Goal: Task Accomplishment & Management: Complete application form

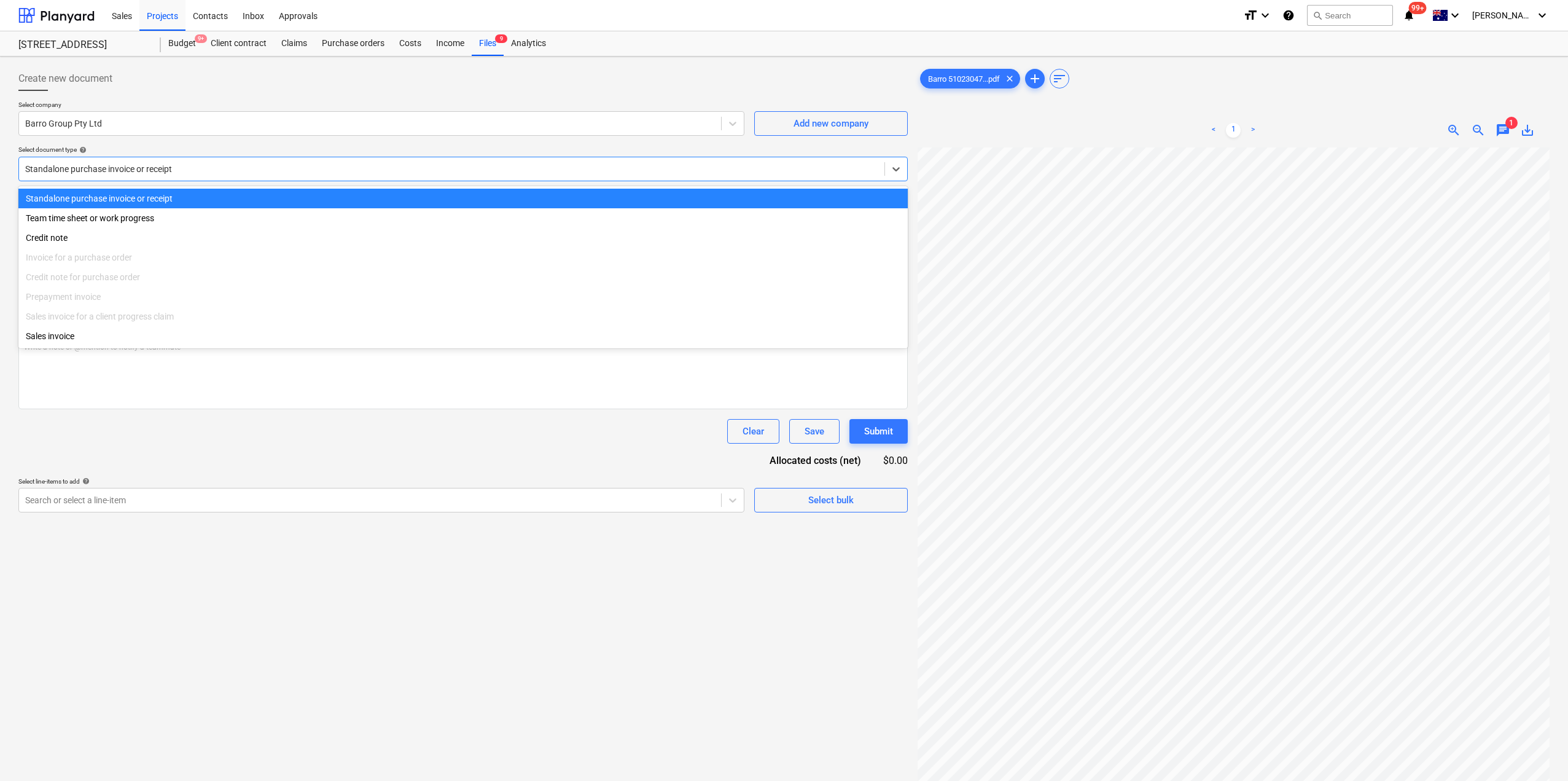
click at [387, 170] on div at bounding box center [452, 169] width 853 height 12
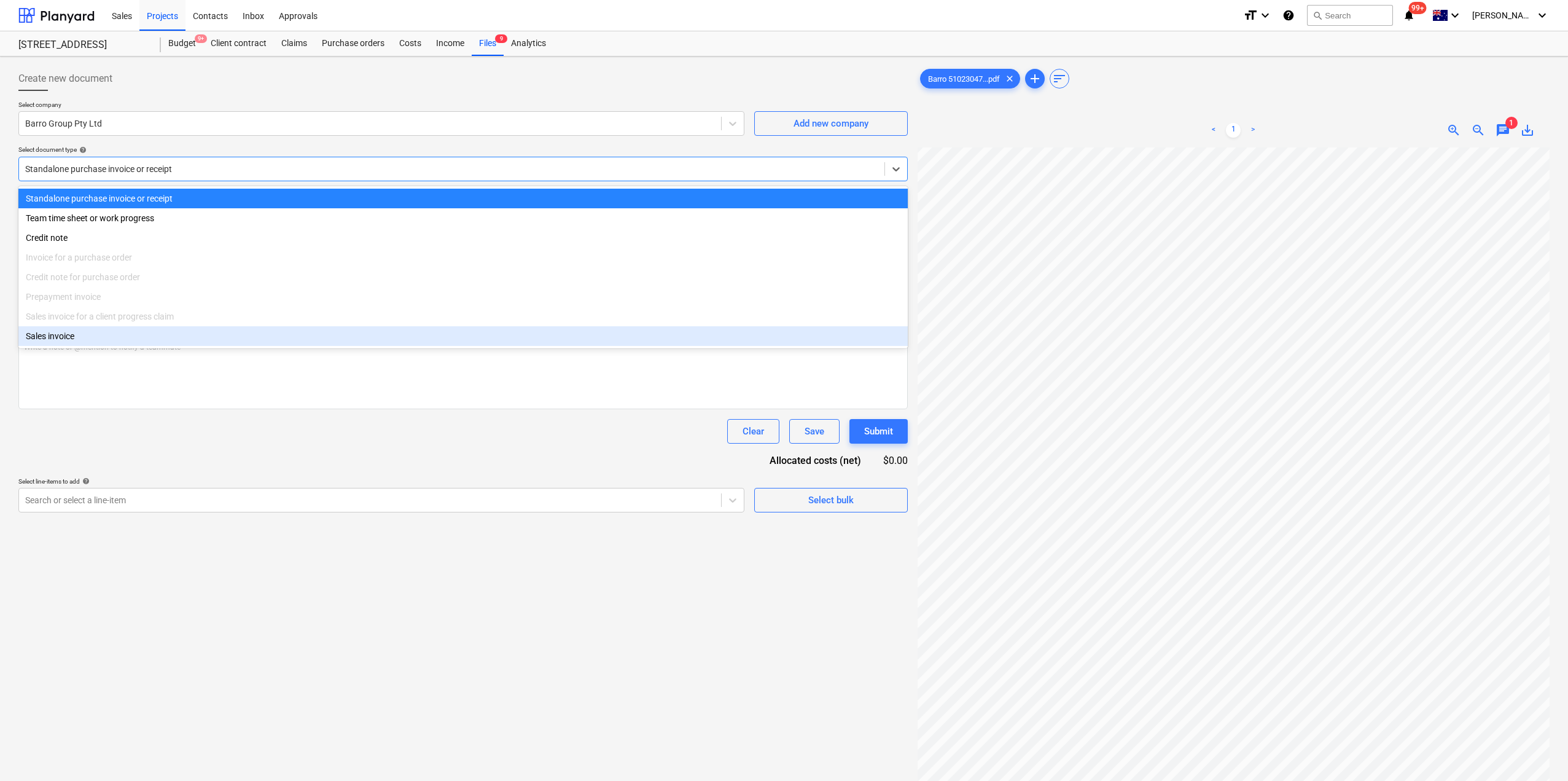
click at [338, 427] on div "Clear Save Submit" at bounding box center [462, 431] width 889 height 25
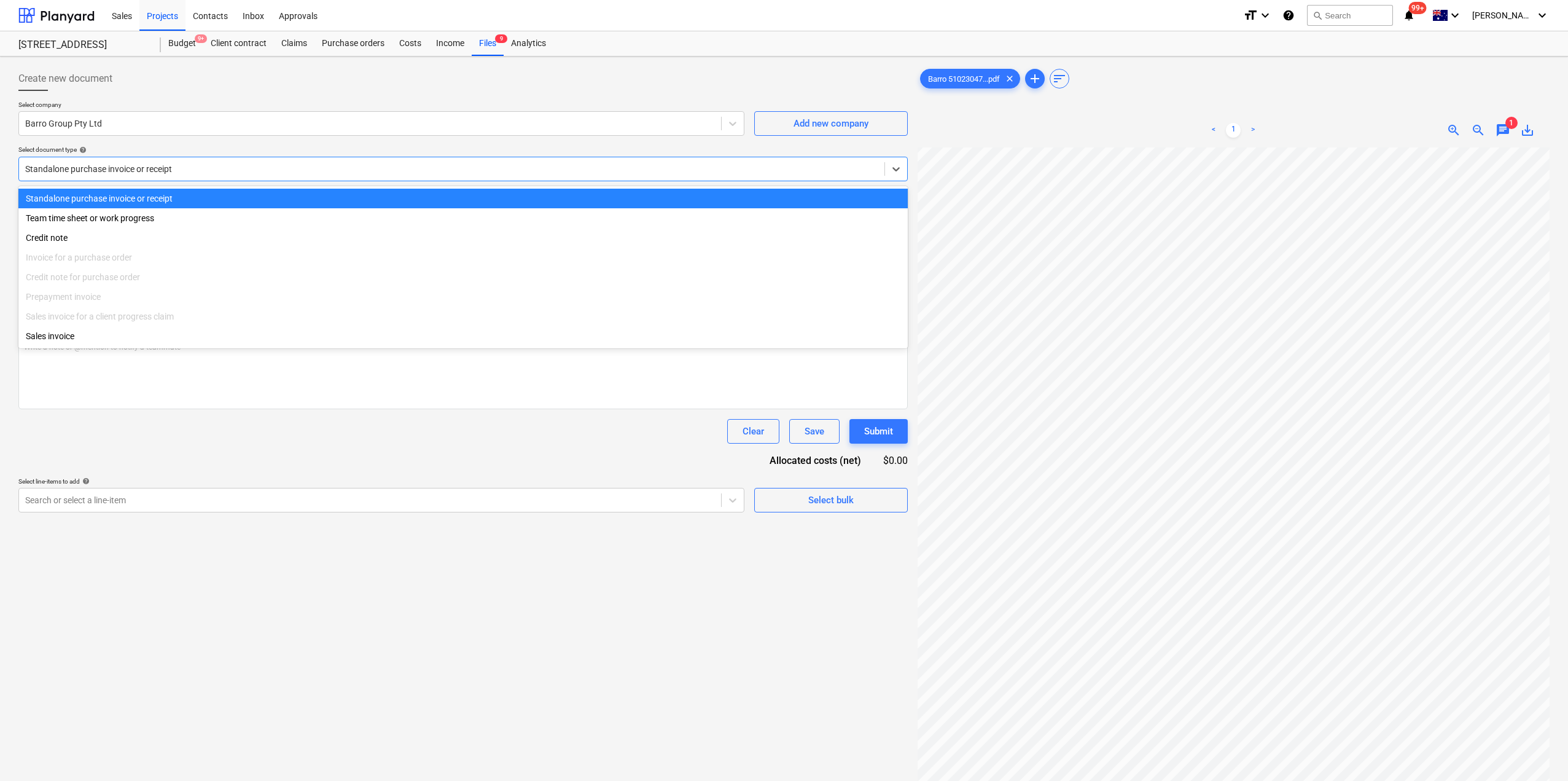
click at [198, 170] on div at bounding box center [452, 169] width 853 height 12
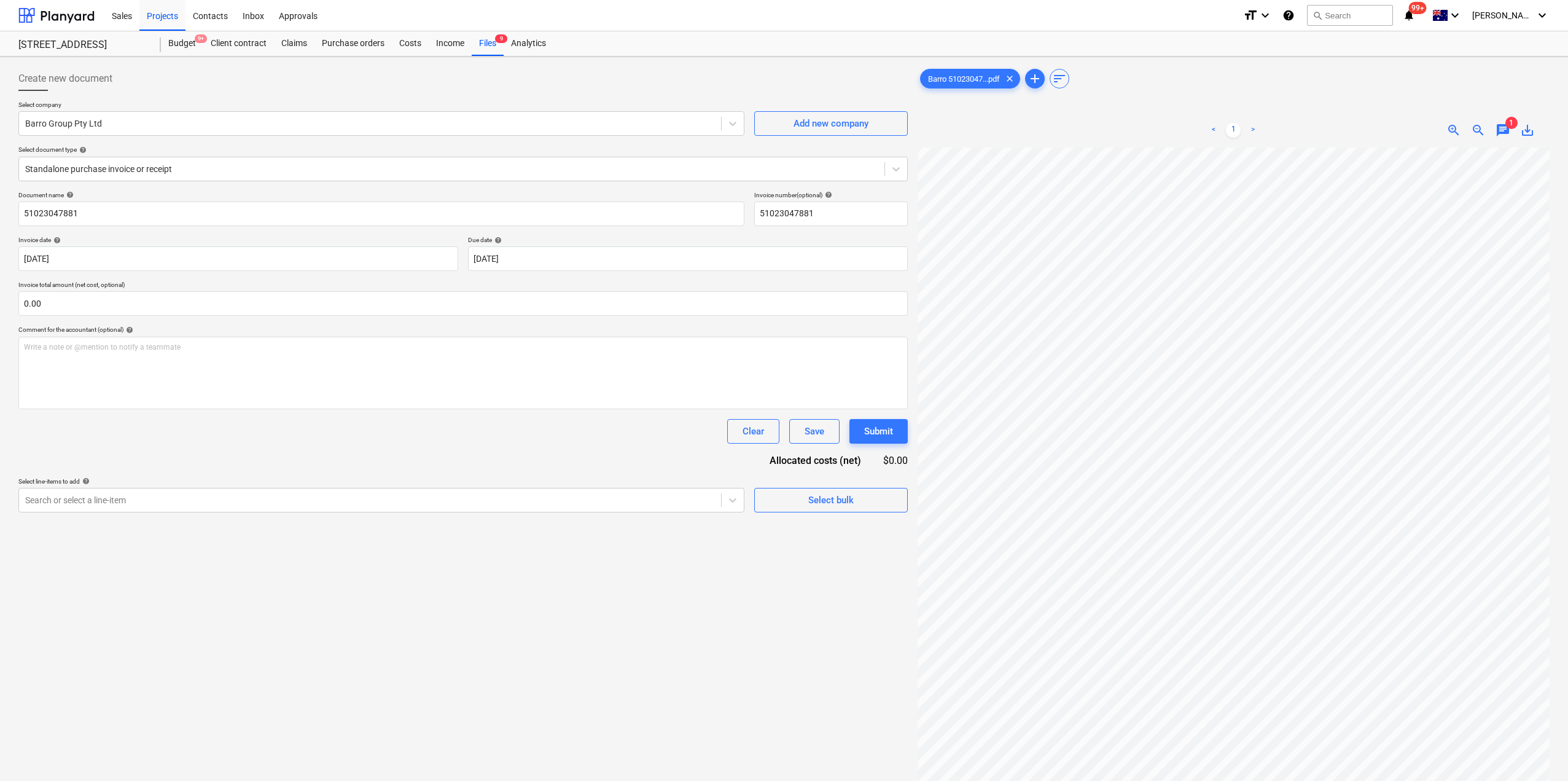
click at [204, 425] on div "Clear Save Submit" at bounding box center [462, 431] width 889 height 25
click at [342, 43] on div "Purchase orders" at bounding box center [353, 44] width 77 height 25
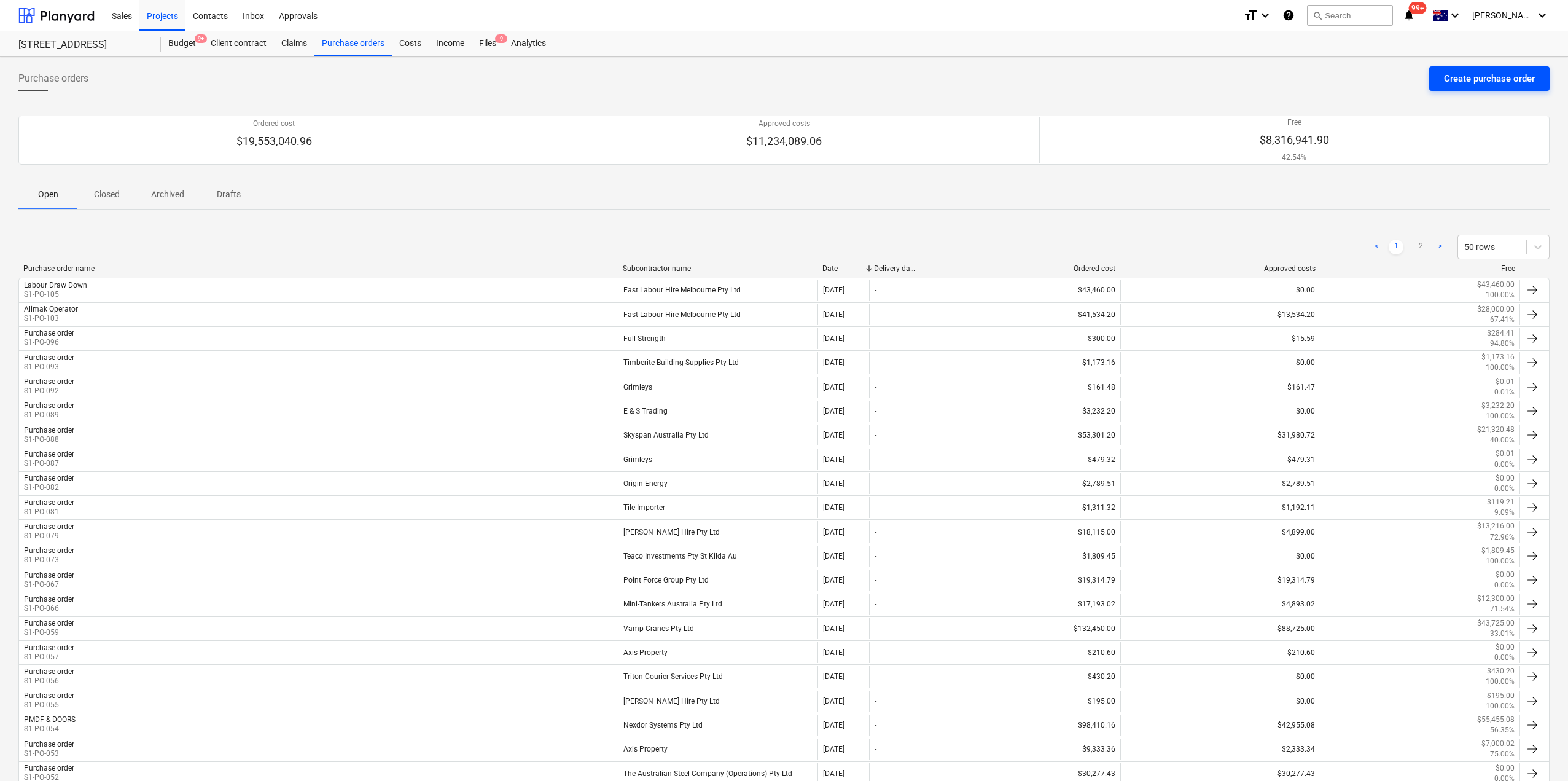
click at [1456, 83] on div "Create purchase order" at bounding box center [1489, 78] width 90 height 16
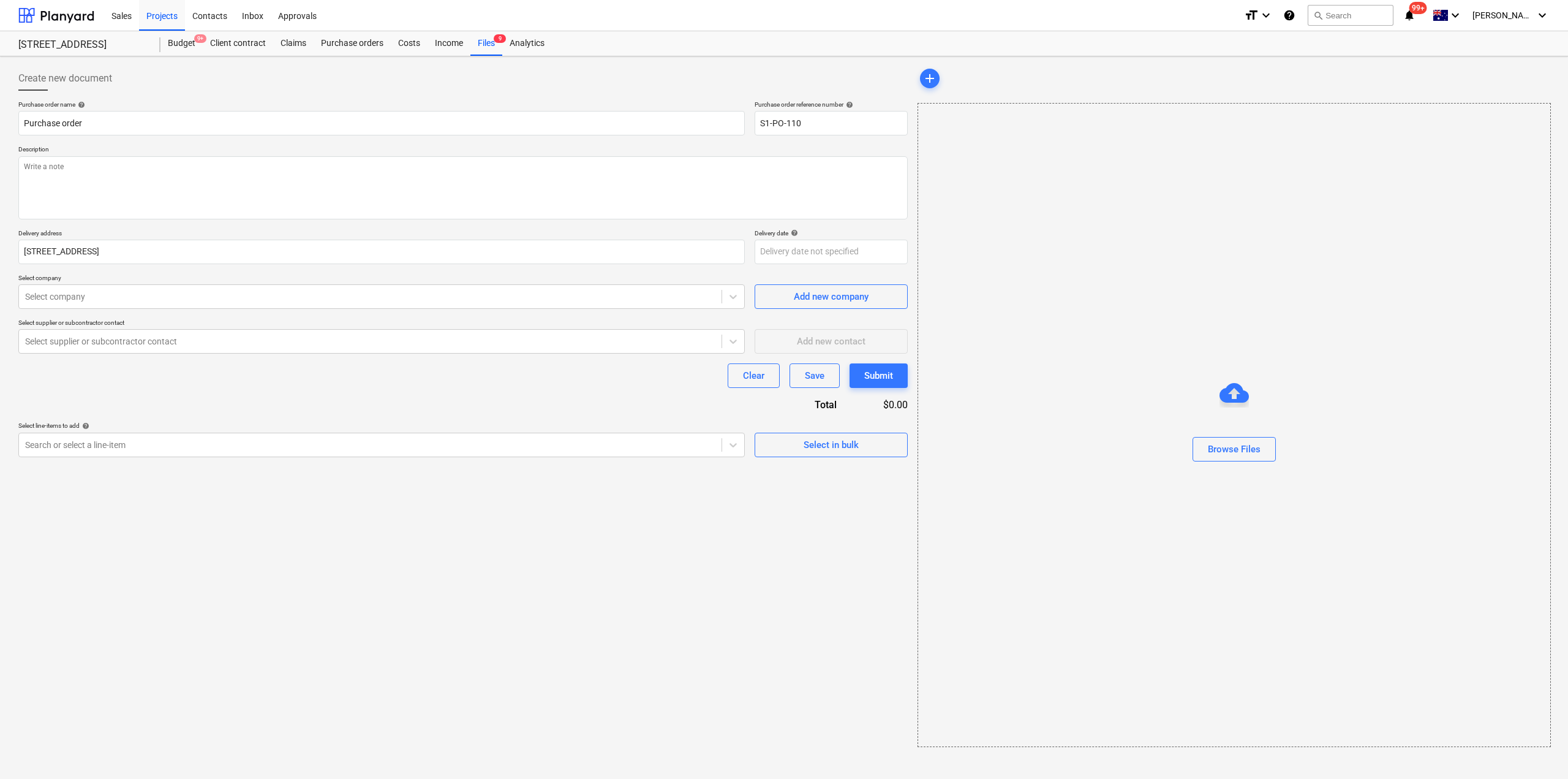
type textarea "x"
type input "S1-PO-110"
type textarea "x"
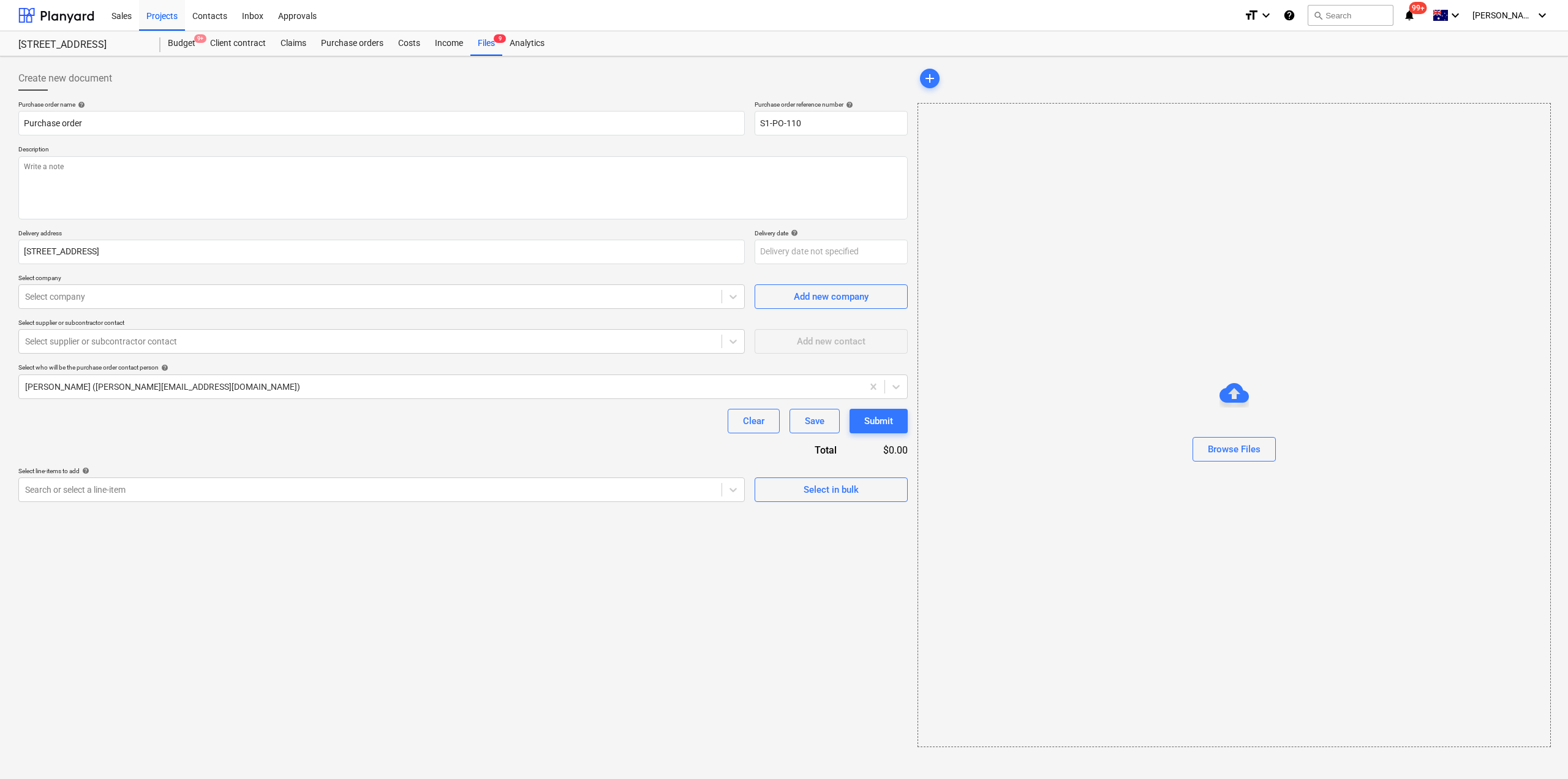
click at [102, 311] on div "Purchase order name help Purchase order Purchase order reference number help S1…" at bounding box center [463, 300] width 889 height 401
click at [95, 302] on div at bounding box center [370, 296] width 690 height 12
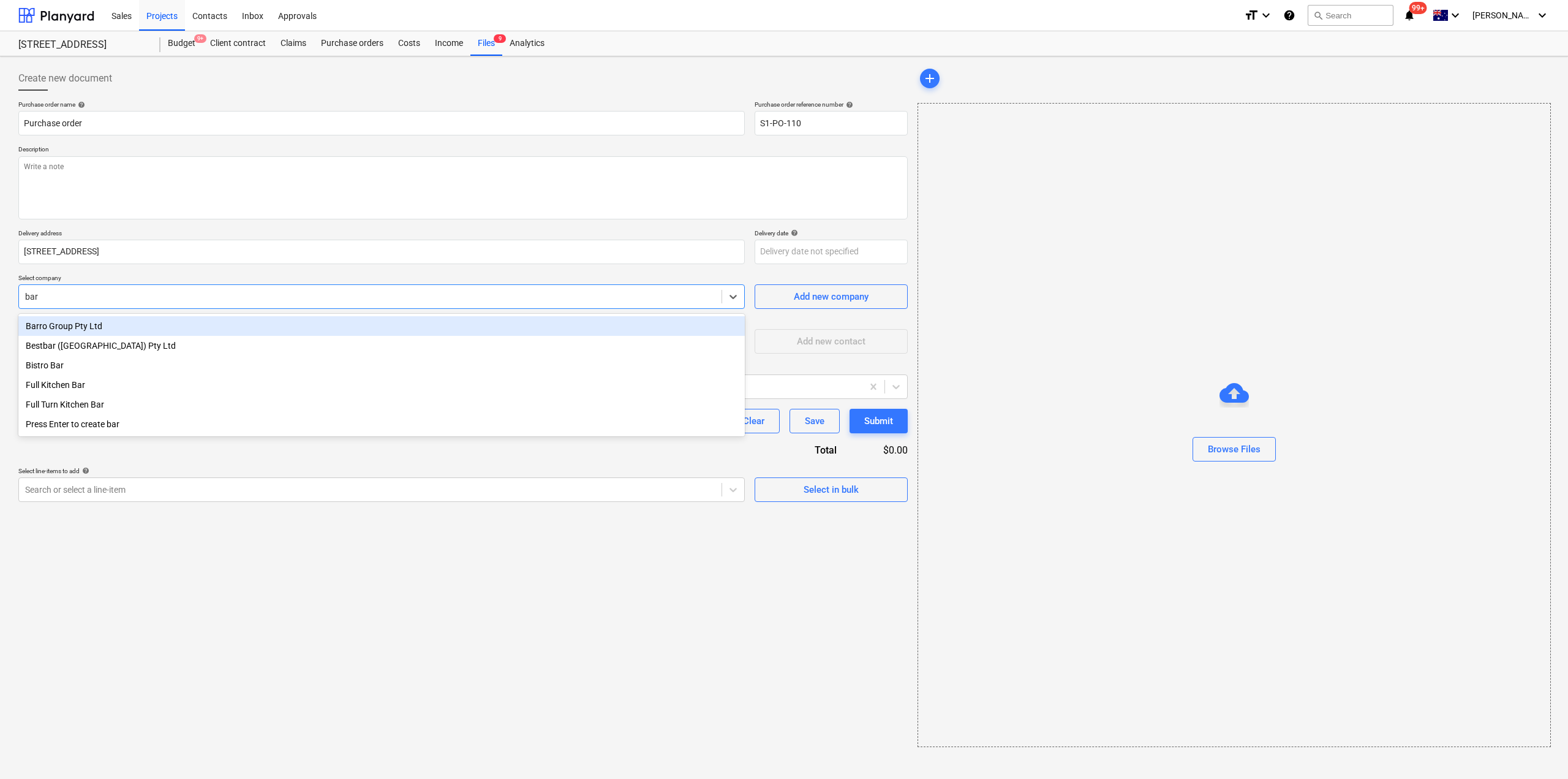
type input "[PERSON_NAME]"
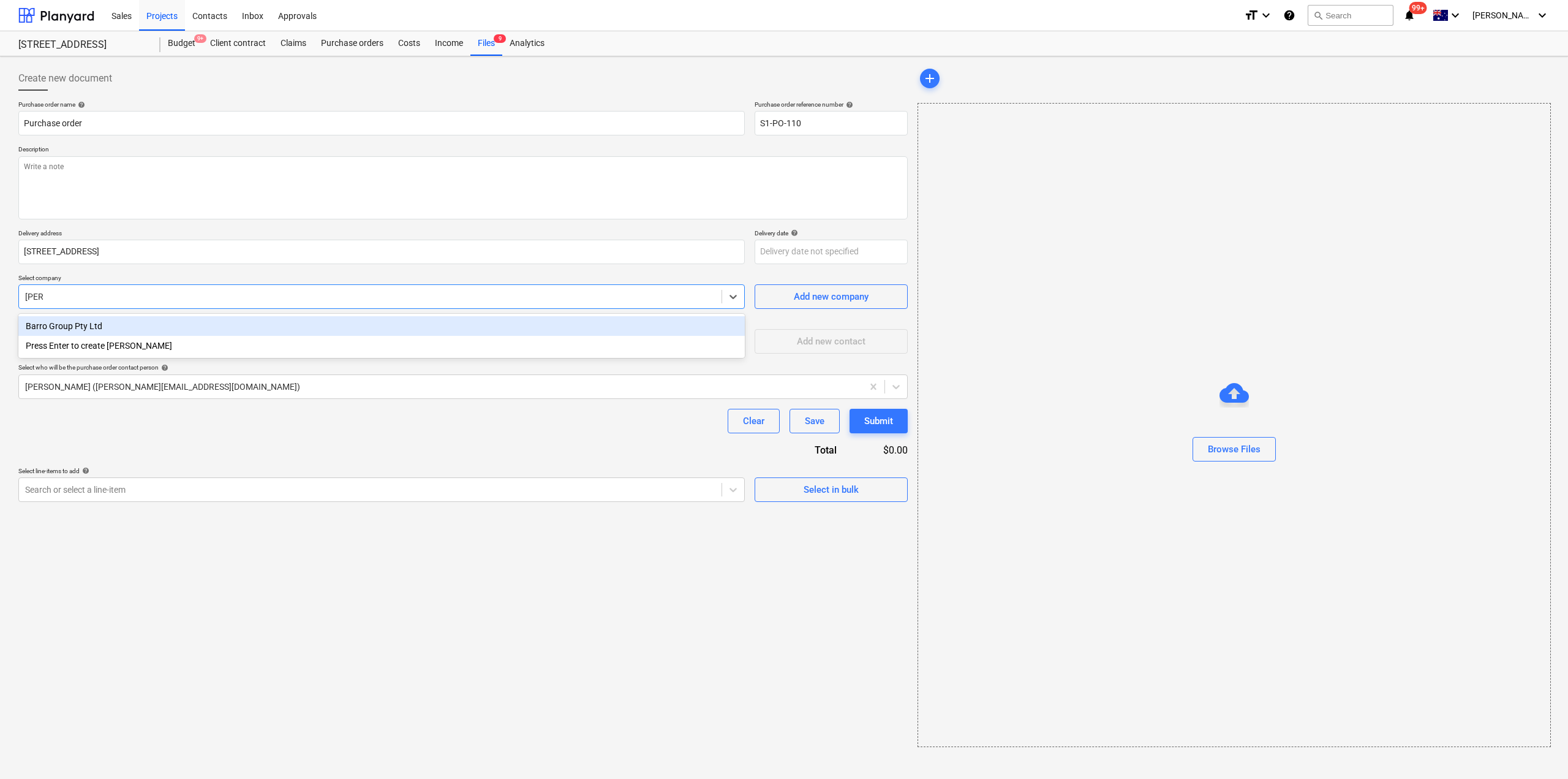
click at [97, 323] on div "Barro Group Pty Ltd" at bounding box center [381, 326] width 726 height 20
type textarea "x"
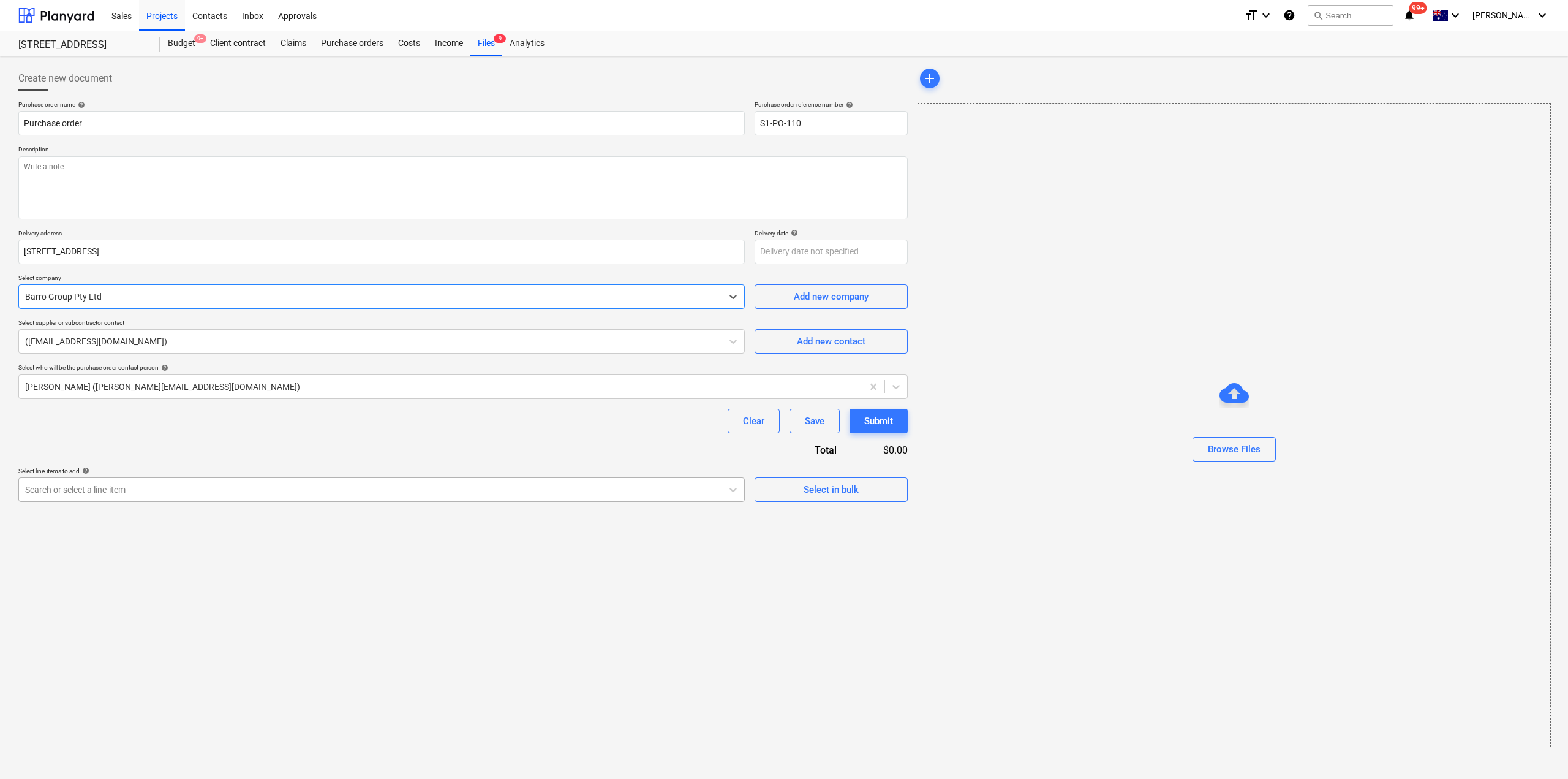
type textarea "x"
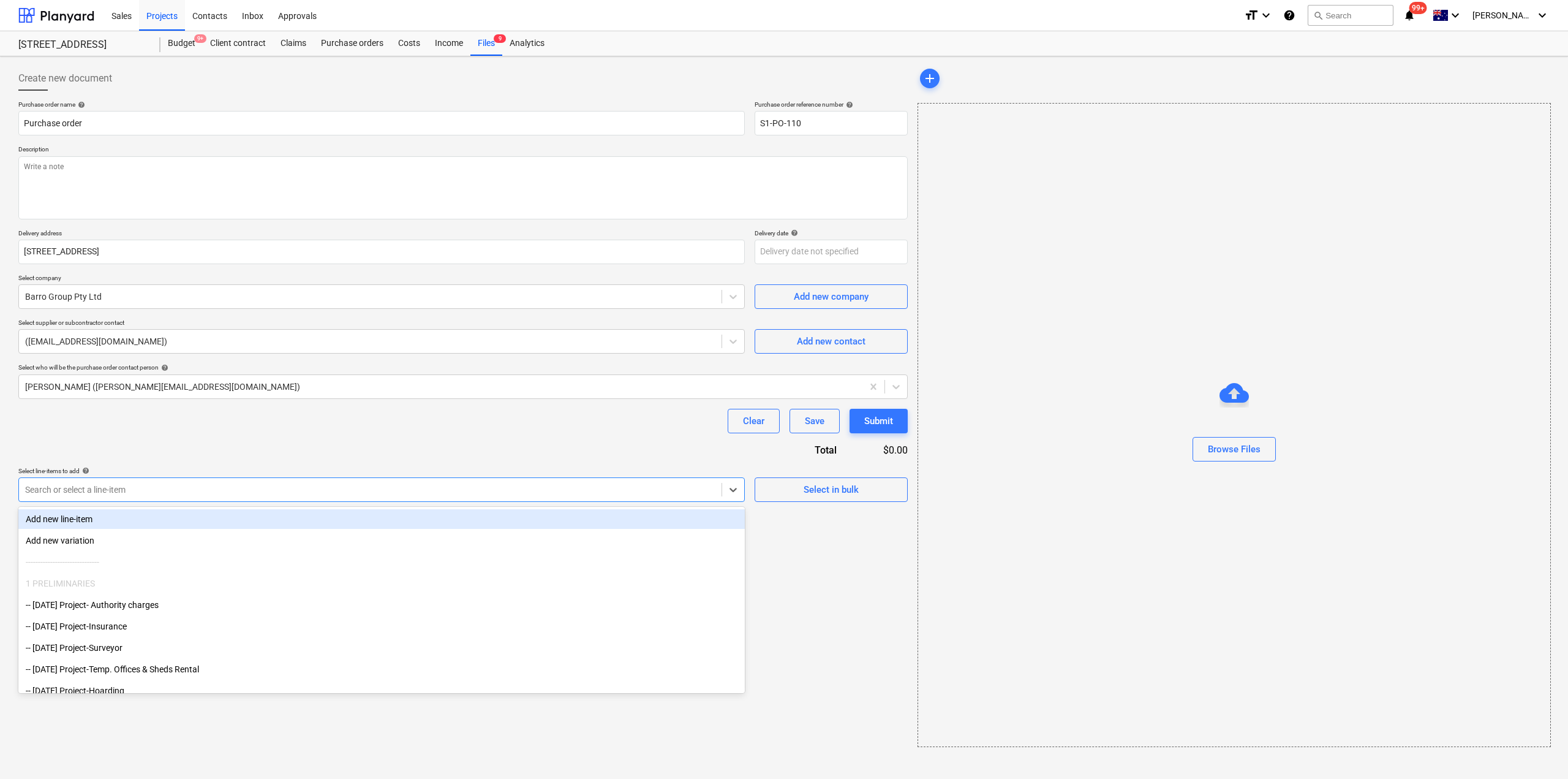
drag, startPoint x: 144, startPoint y: 488, endPoint x: 138, endPoint y: 494, distance: 8.5
click at [143, 488] on div at bounding box center [370, 489] width 690 height 12
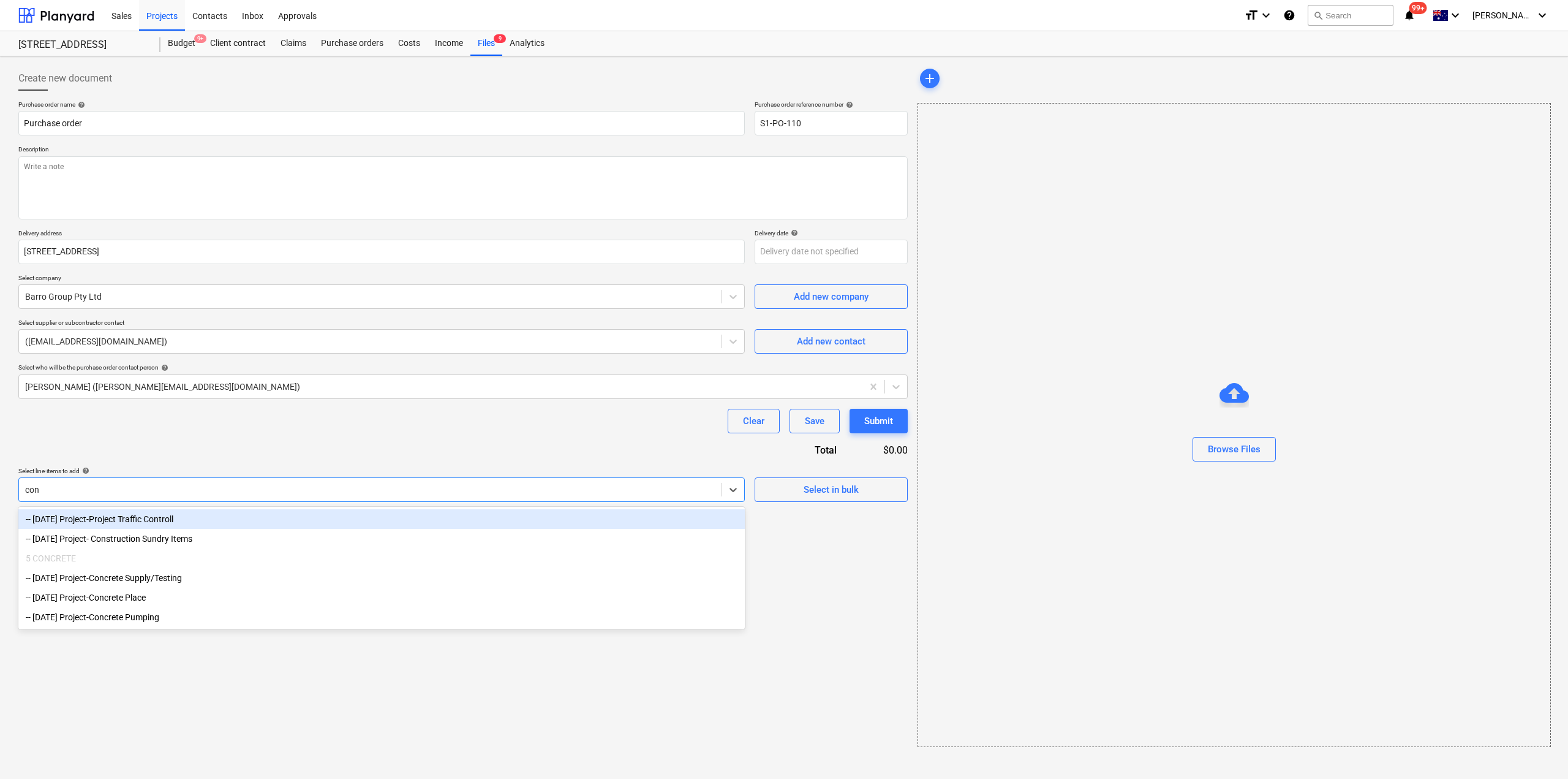
type input "conc"
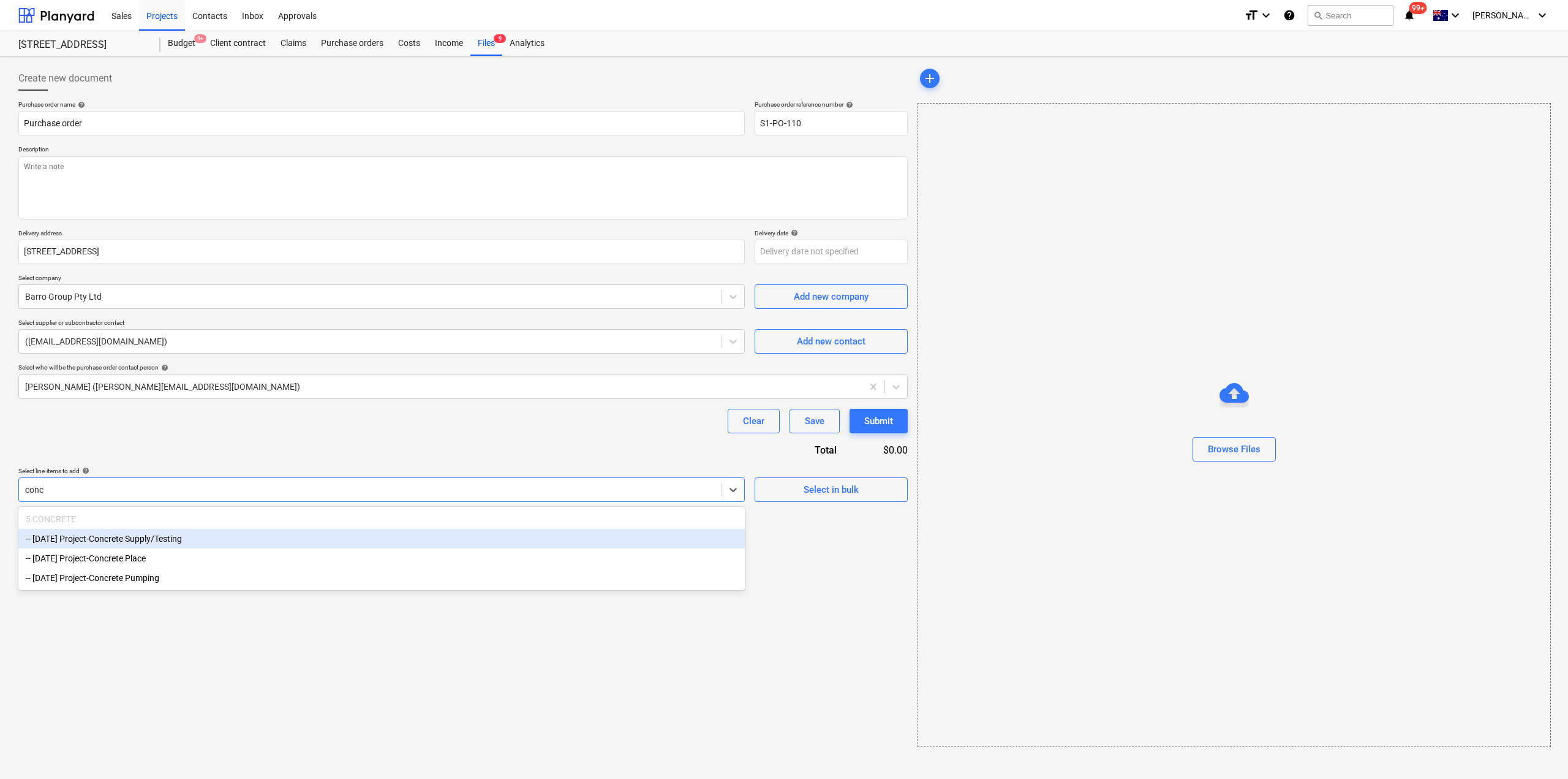
click at [156, 538] on div "-- [DATE] Project-Concrete Supply/Testing" at bounding box center [381, 538] width 726 height 20
type textarea "x"
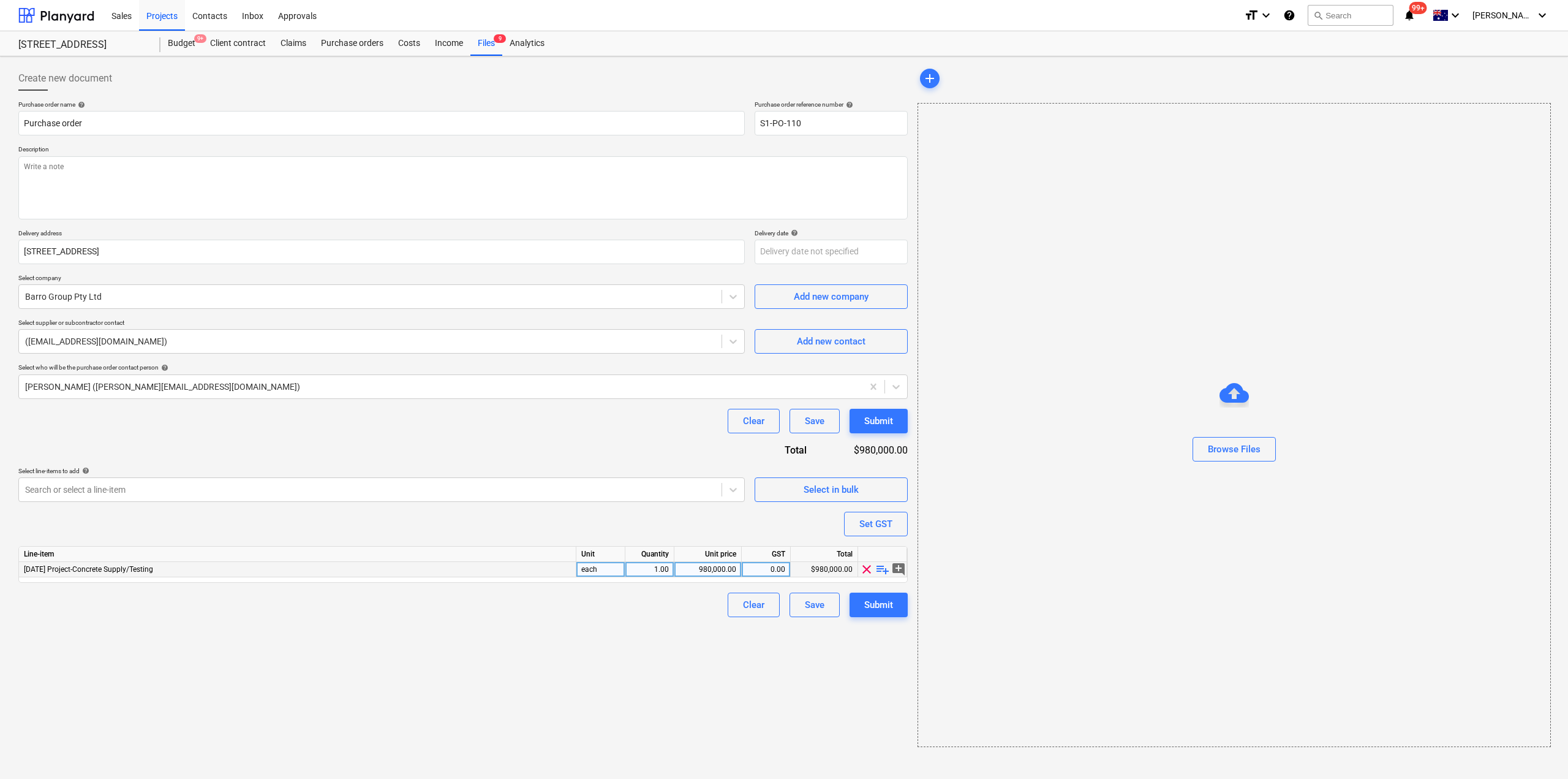
click at [881, 570] on span "playlist_add" at bounding box center [883, 569] width 15 height 15
type textarea "x"
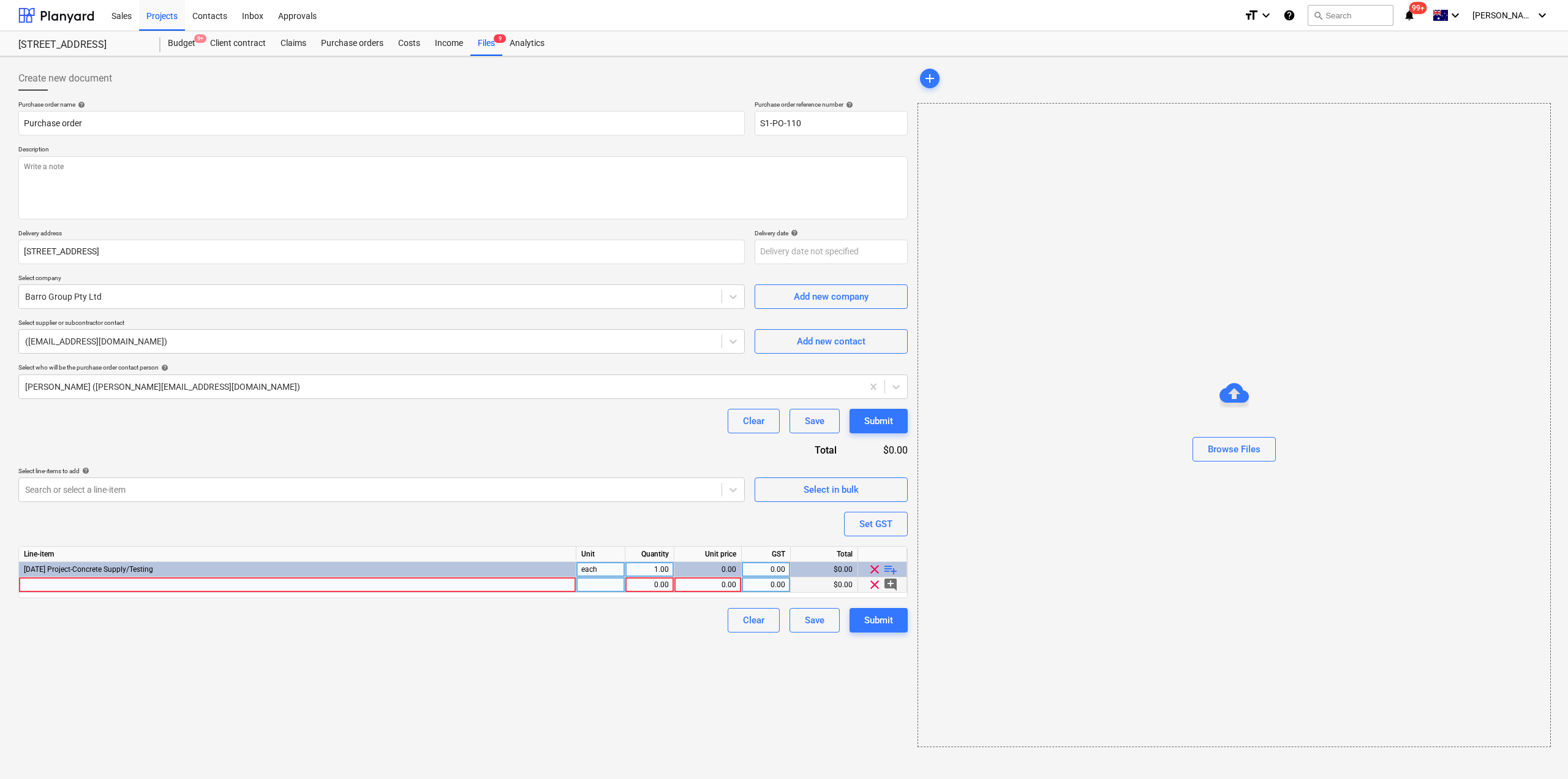
click at [435, 589] on div at bounding box center [297, 584] width 557 height 16
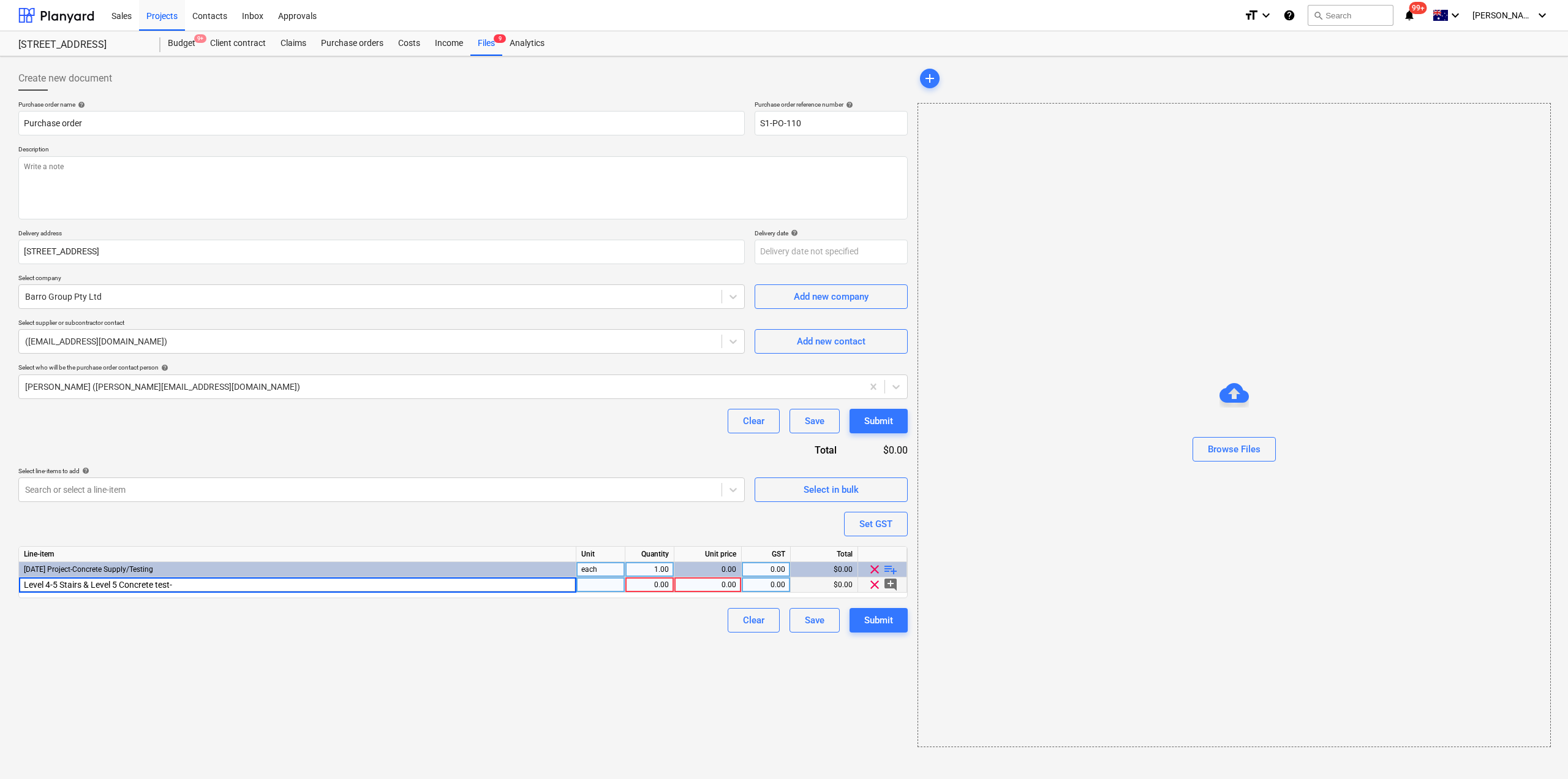
type input "Level 4-5 Stairs & Level 5 Concrete test-"
type textarea "x"
click at [248, 588] on div "Level 4-5 Stairs & Level 5 Concrete test-" at bounding box center [297, 584] width 557 height 16
click at [279, 589] on input "Level 4-5 Stairs & Level 5 Concrete test-" at bounding box center [297, 584] width 556 height 15
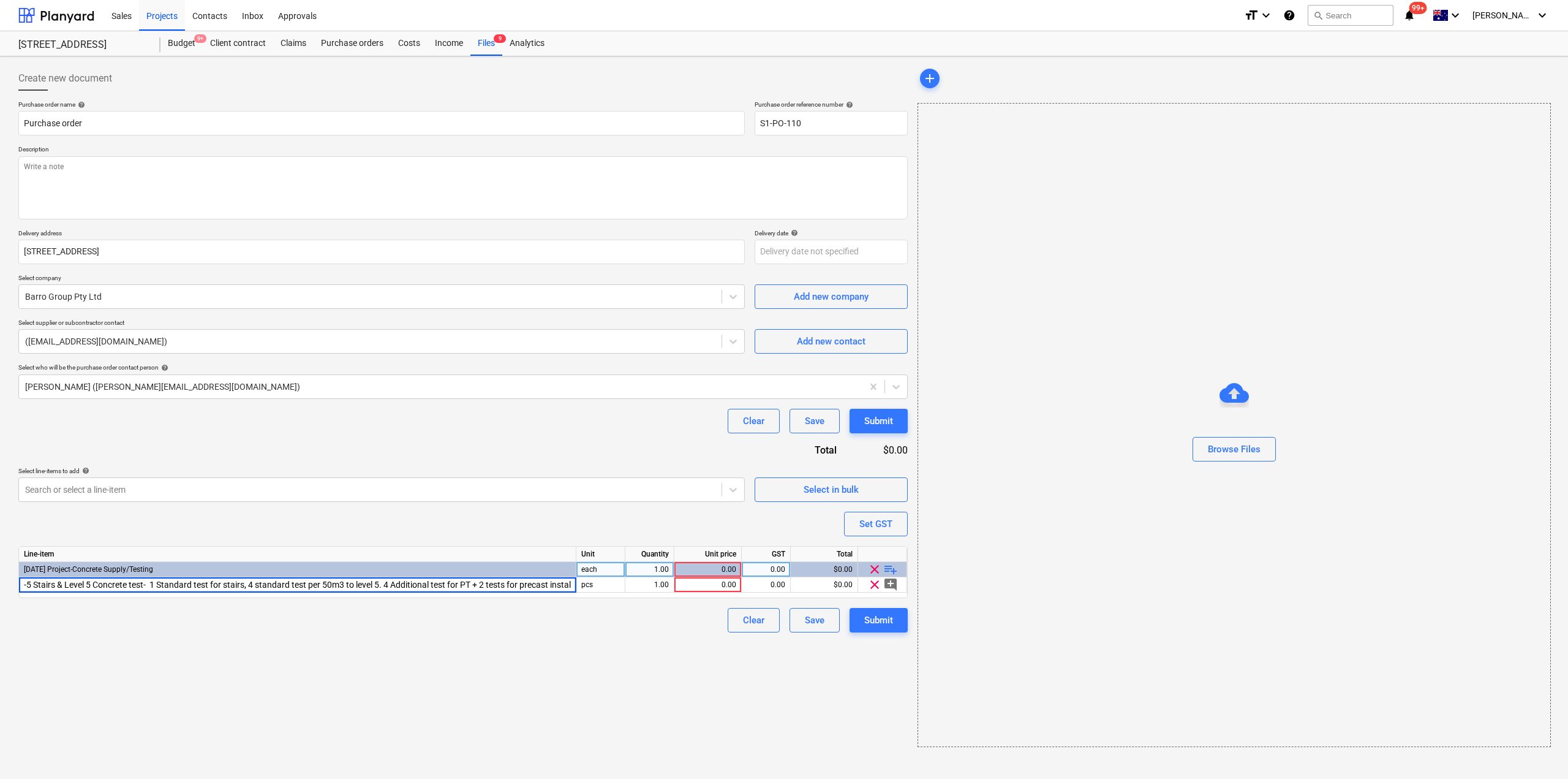
type input "Level 4-5 Stairs & Level 5 Concrete test- 1 Standard test for stairs, 4 standar…"
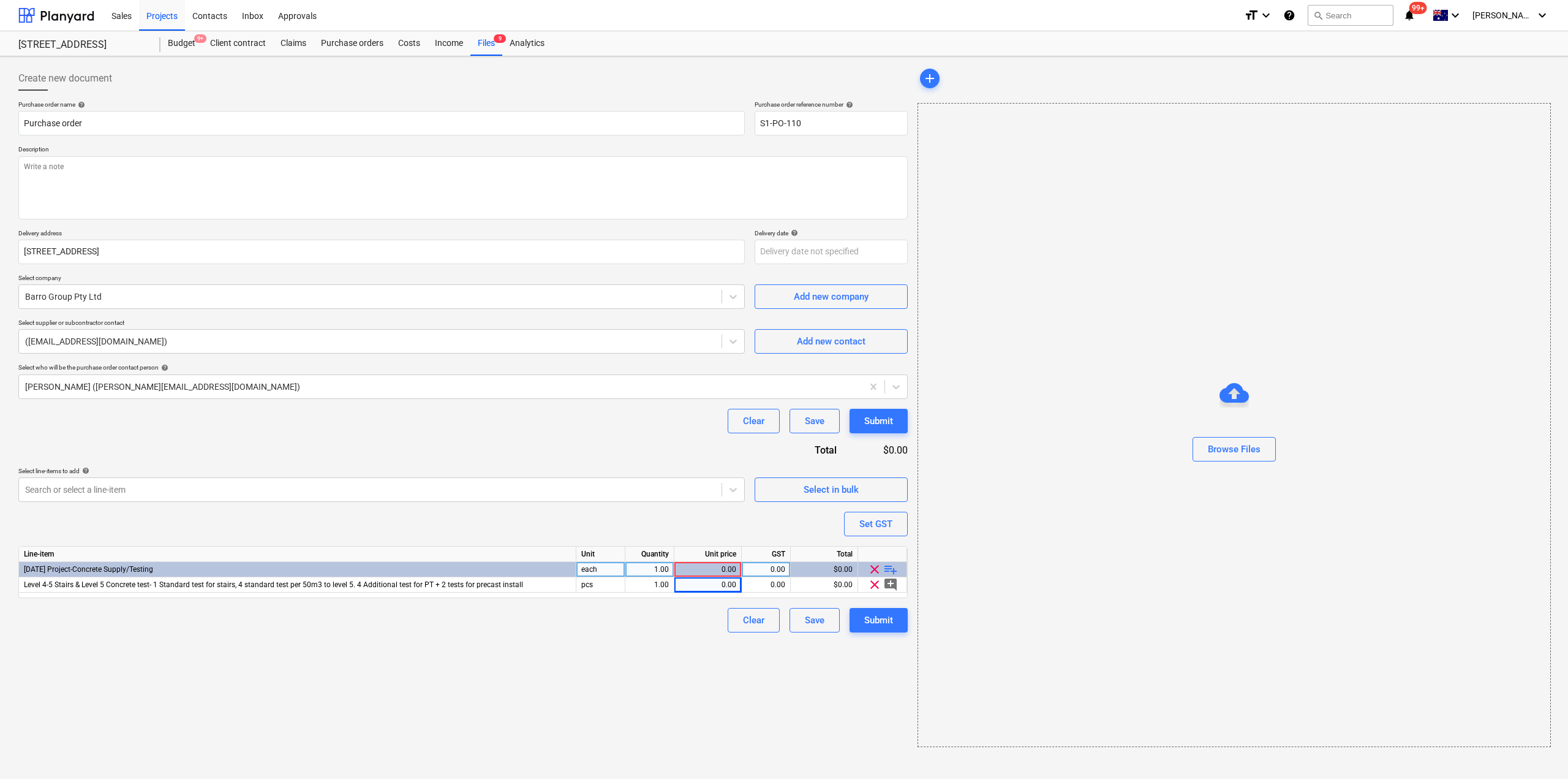
click at [706, 593] on div "Line-item Unit Quantity Unit price GST Total [DATE] Project-Concrete Supply/Tes…" at bounding box center [463, 571] width 889 height 52
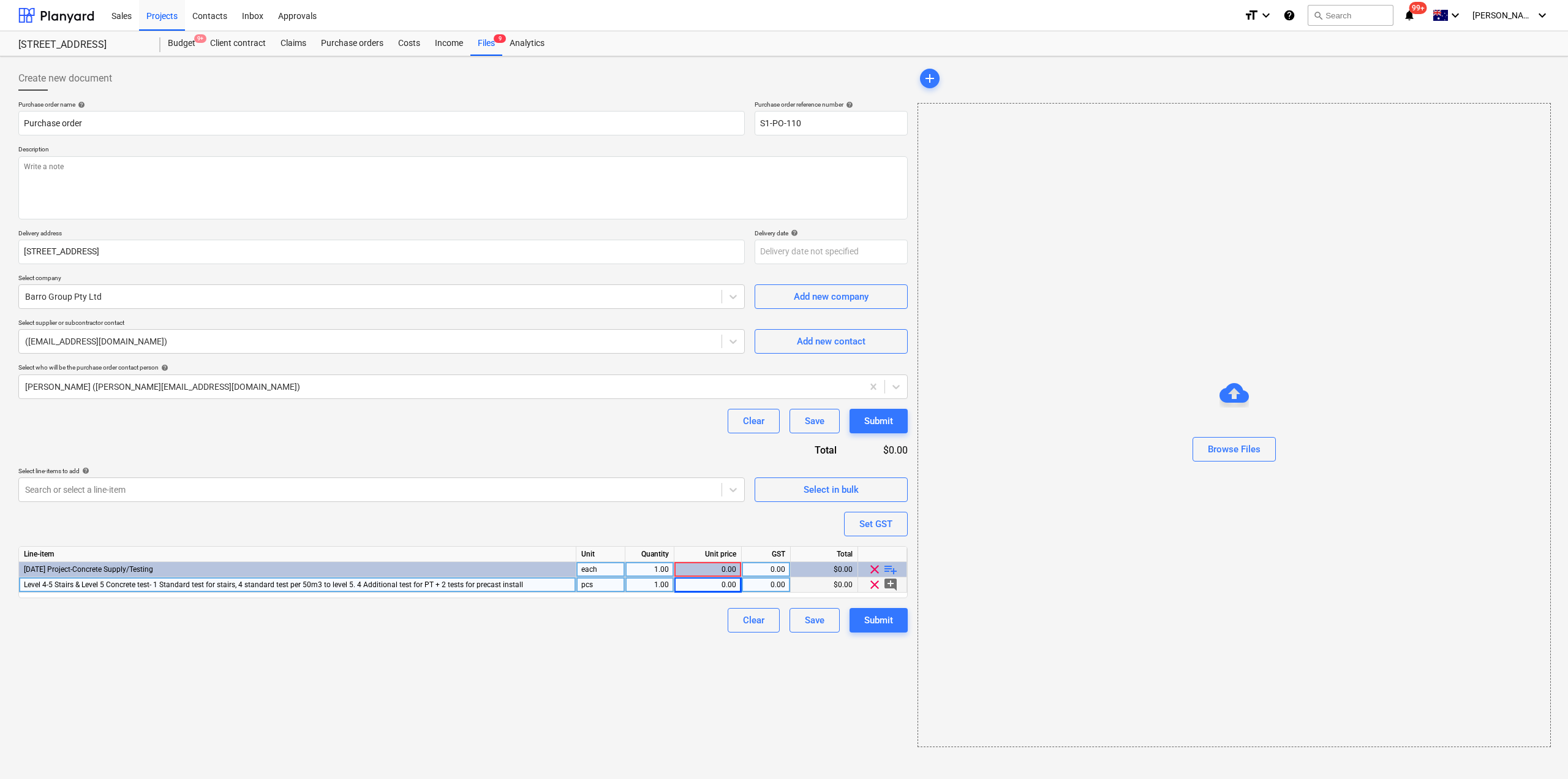
click at [706, 591] on div "0.00" at bounding box center [707, 584] width 57 height 16
type textarea "x"
type input "1790"
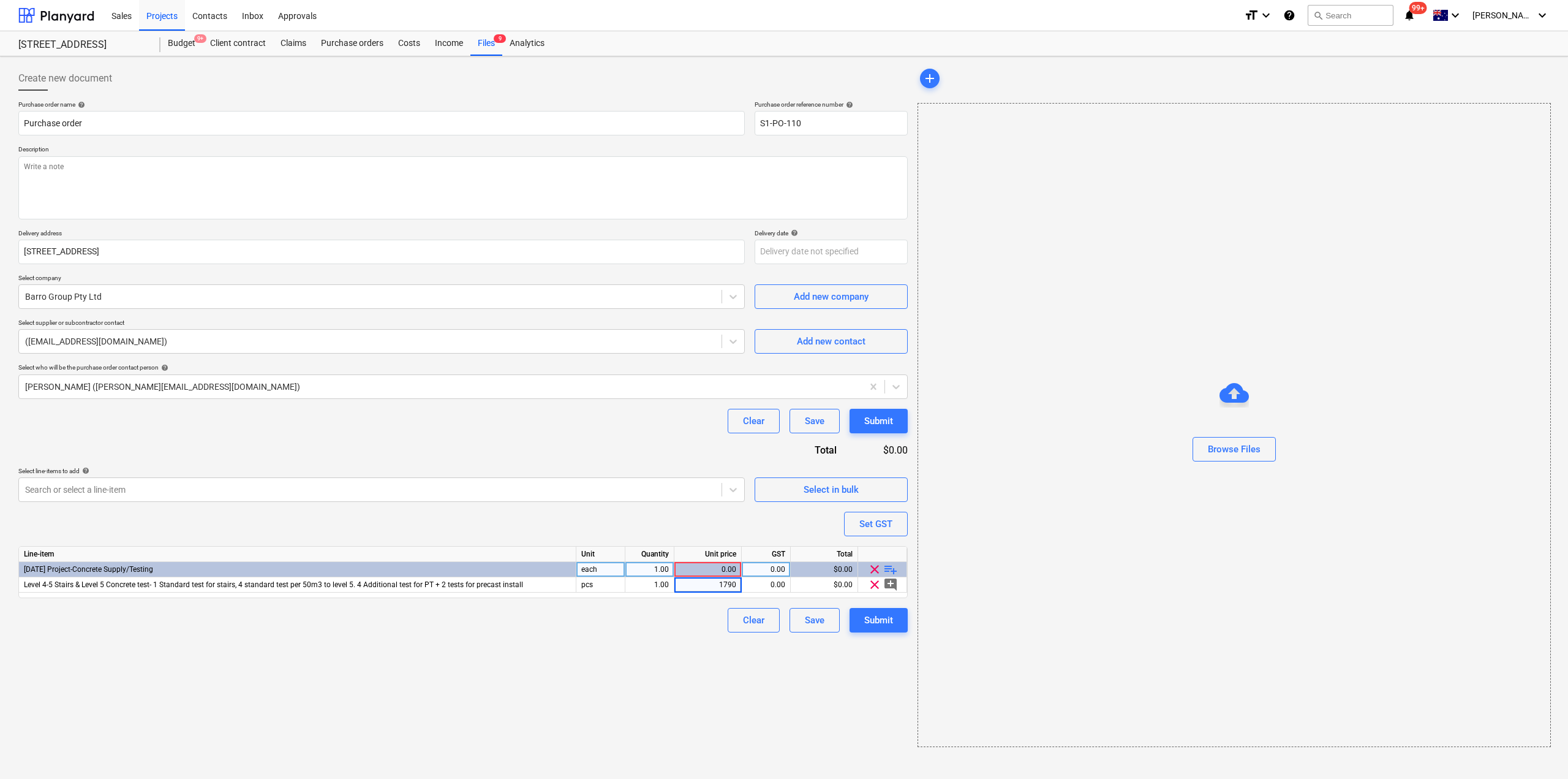
click at [677, 741] on div "Create new document Purchase order name help Purchase order Purchase order refe…" at bounding box center [463, 406] width 899 height 690
click at [861, 622] on button "Submit" at bounding box center [878, 620] width 58 height 25
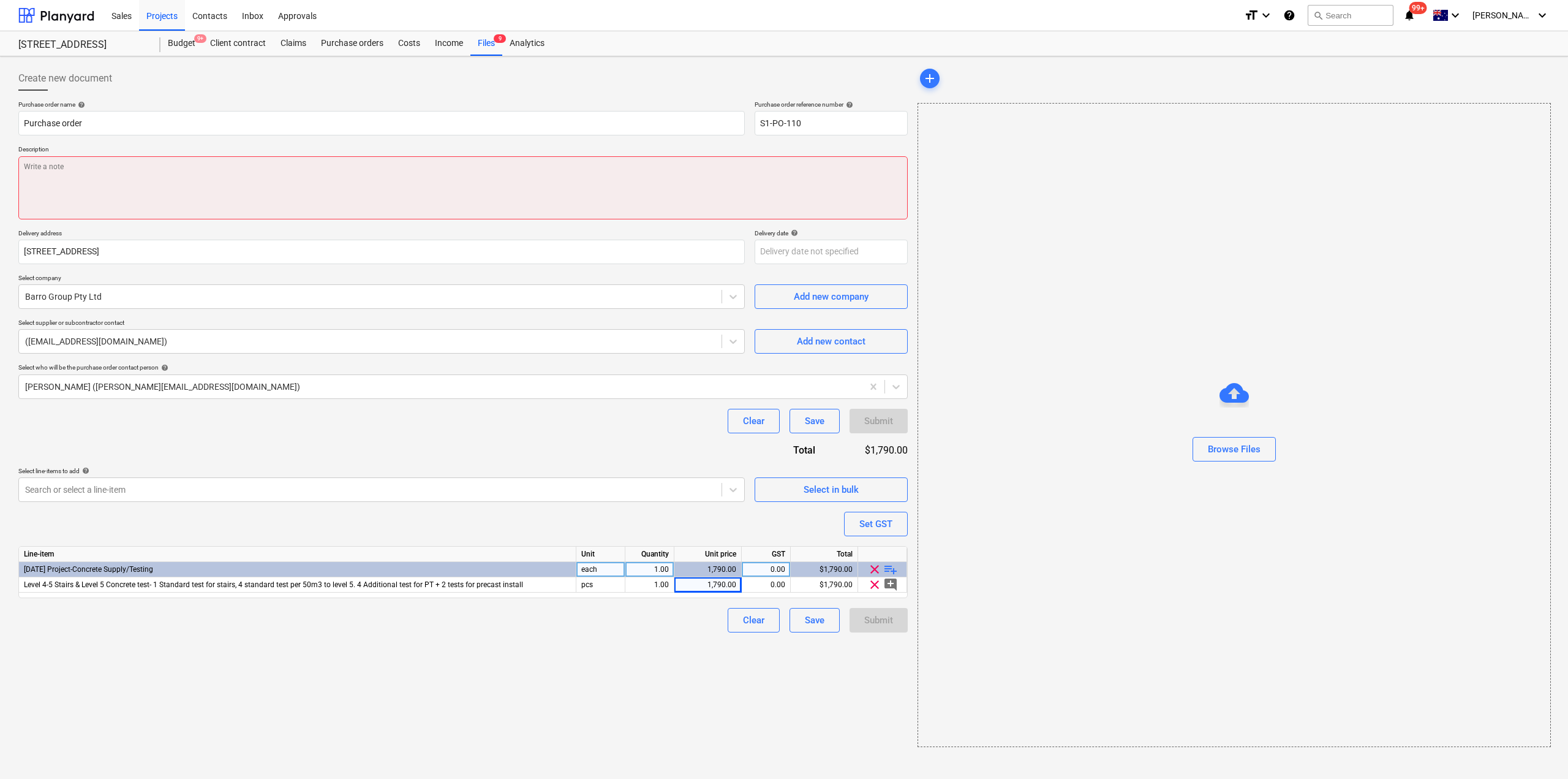
click at [238, 192] on textarea at bounding box center [463, 187] width 889 height 63
type textarea "x"
type textarea "5"
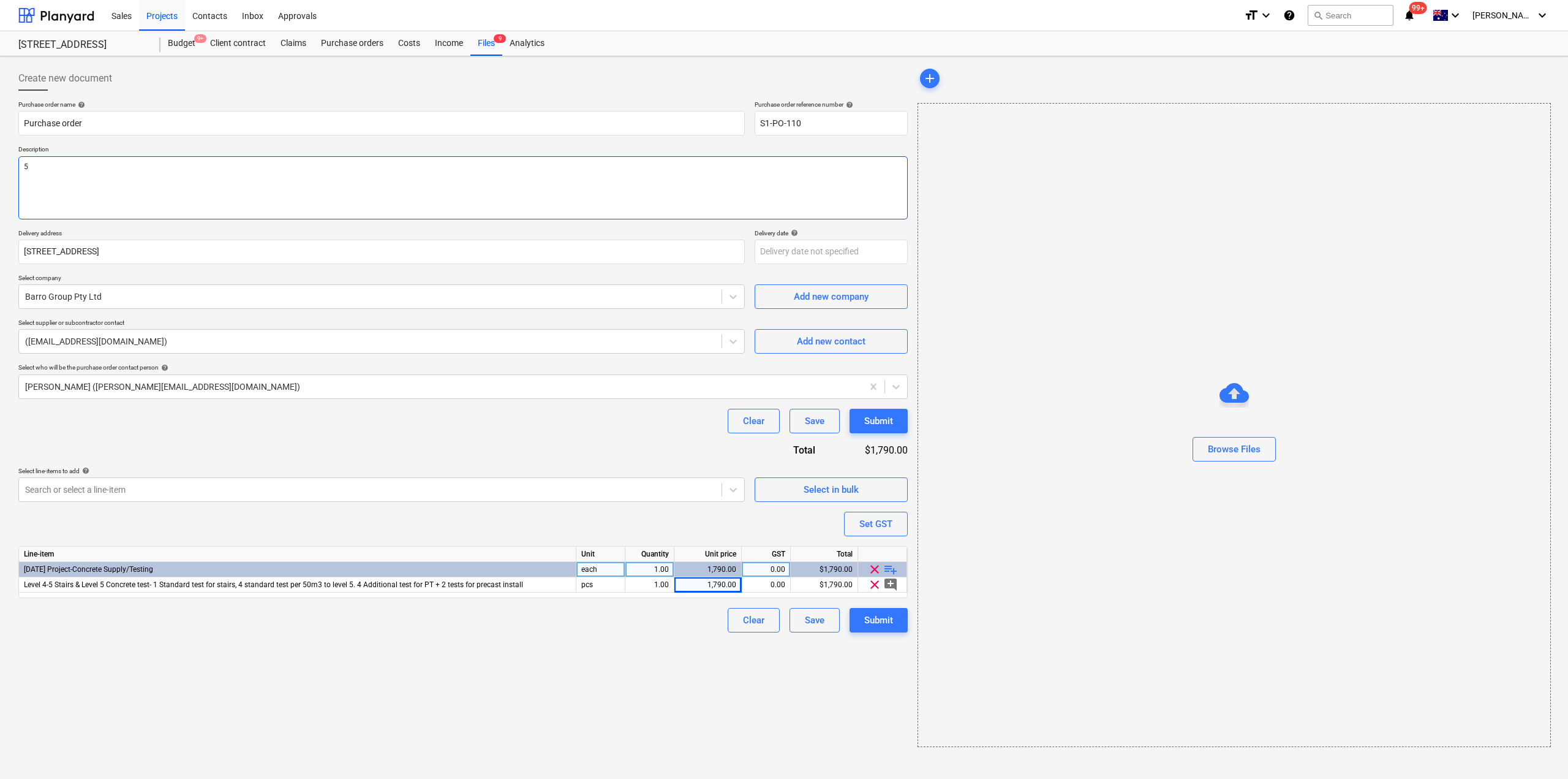
type textarea "x"
type textarea "5"
type textarea "x"
type textarea "5 s"
type textarea "x"
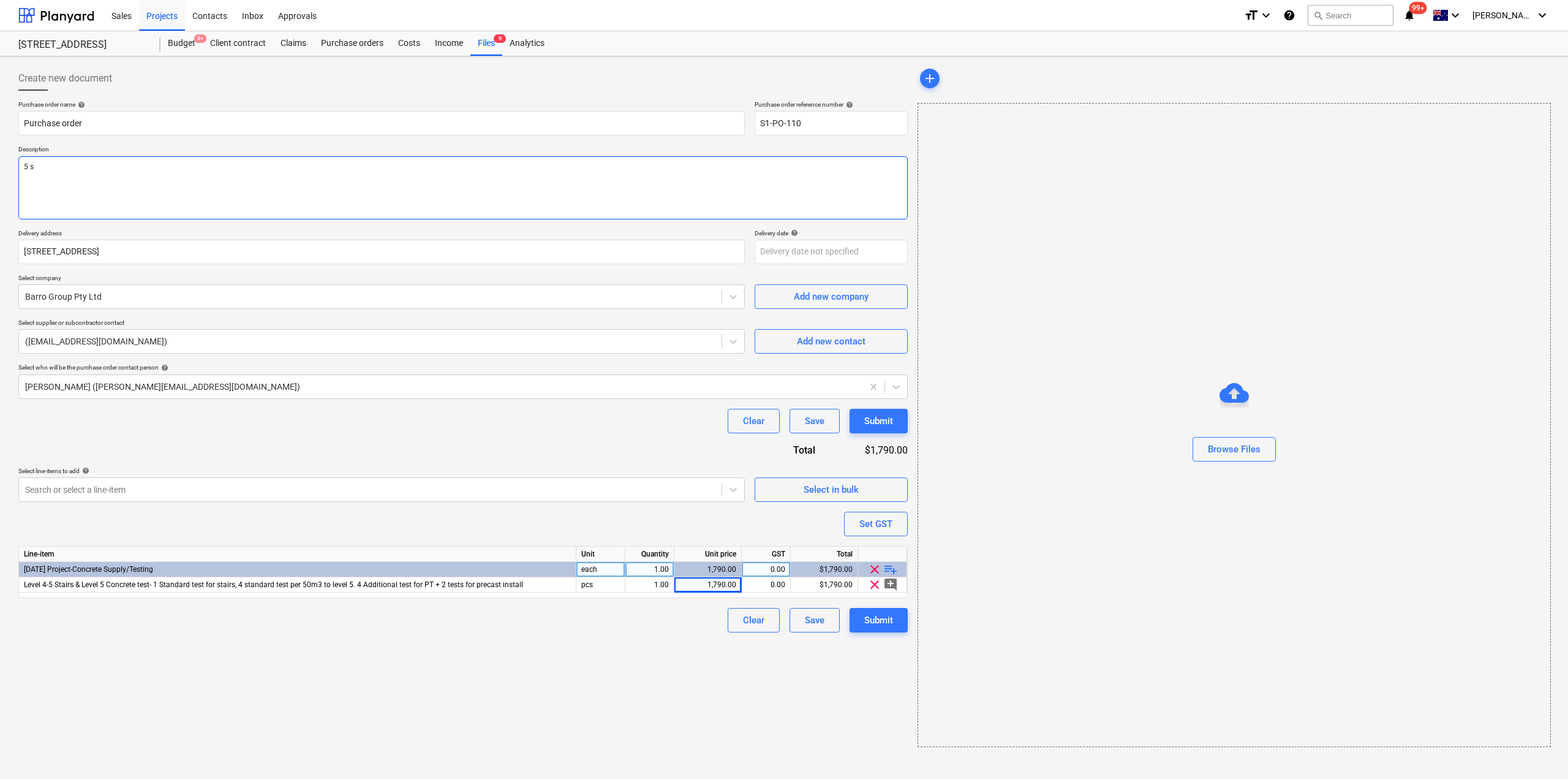
type textarea "5 st"
type textarea "x"
type textarea "5 sta"
type textarea "x"
type textarea "5 [PERSON_NAME]"
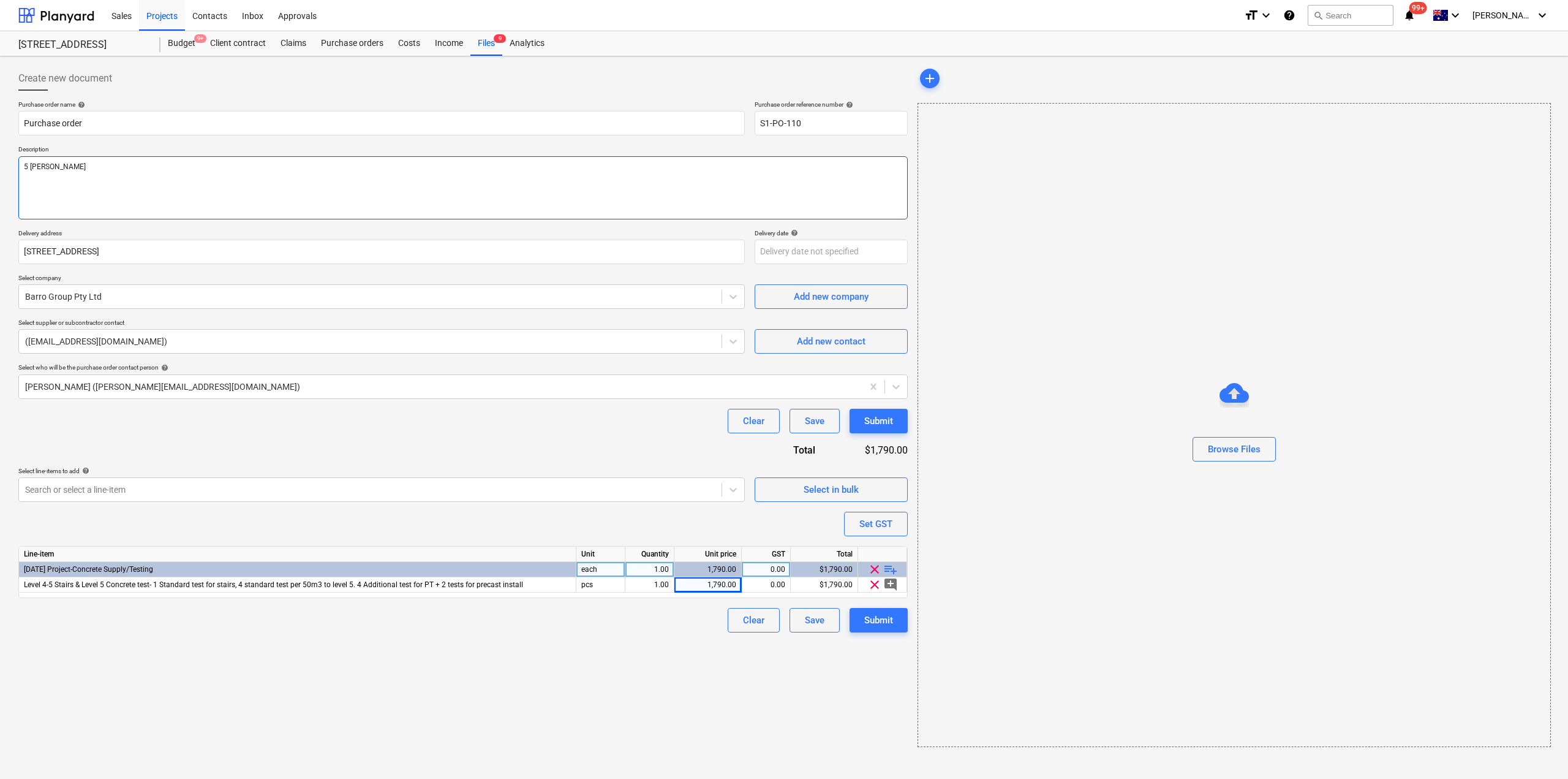
type textarea "x"
type textarea "5 stand"
type textarea "x"
type textarea "5 standa"
type textarea "x"
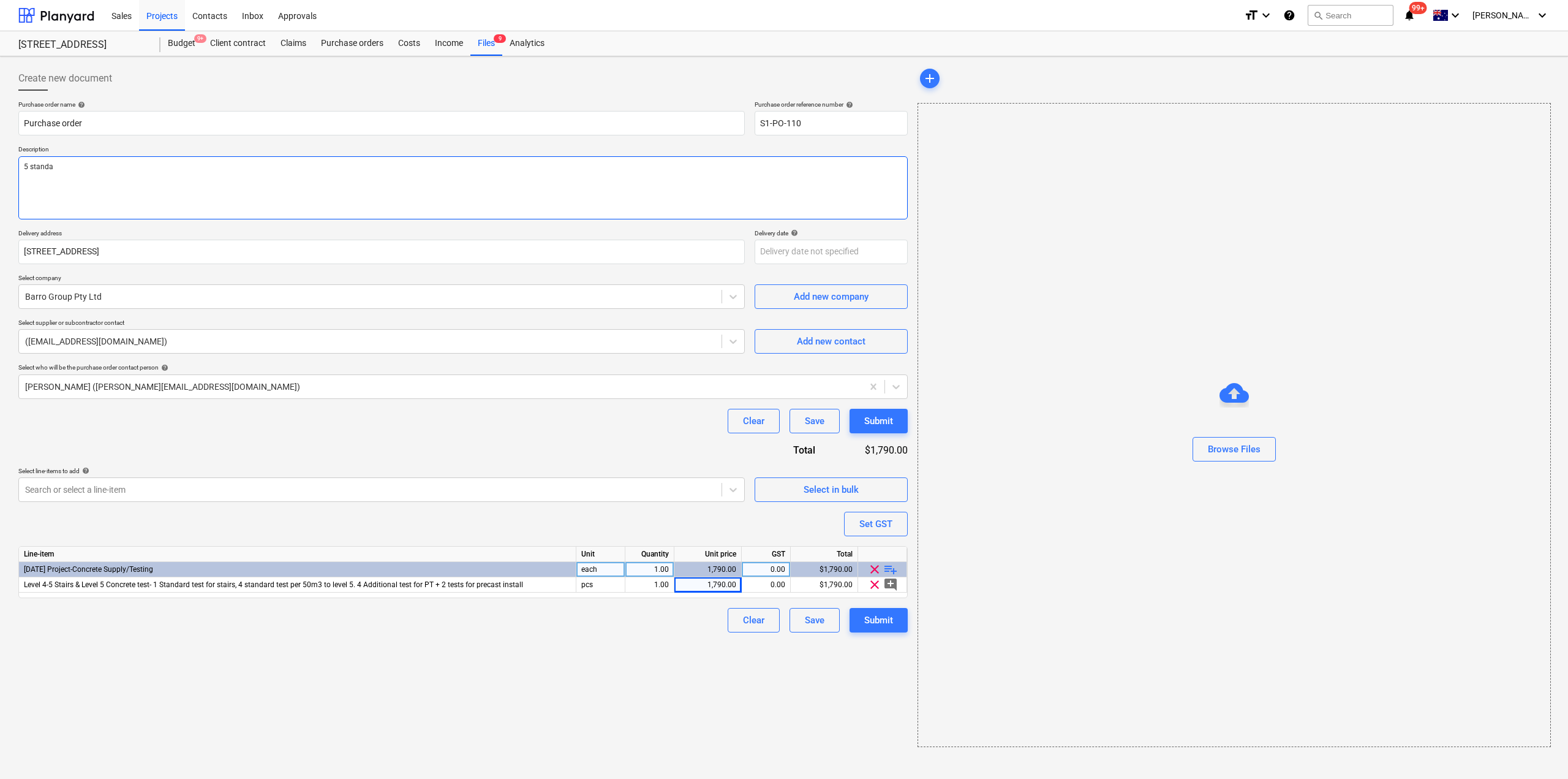
type textarea "5 standar"
type textarea "x"
type textarea "5 standard"
type textarea "x"
type textarea "5 standard"
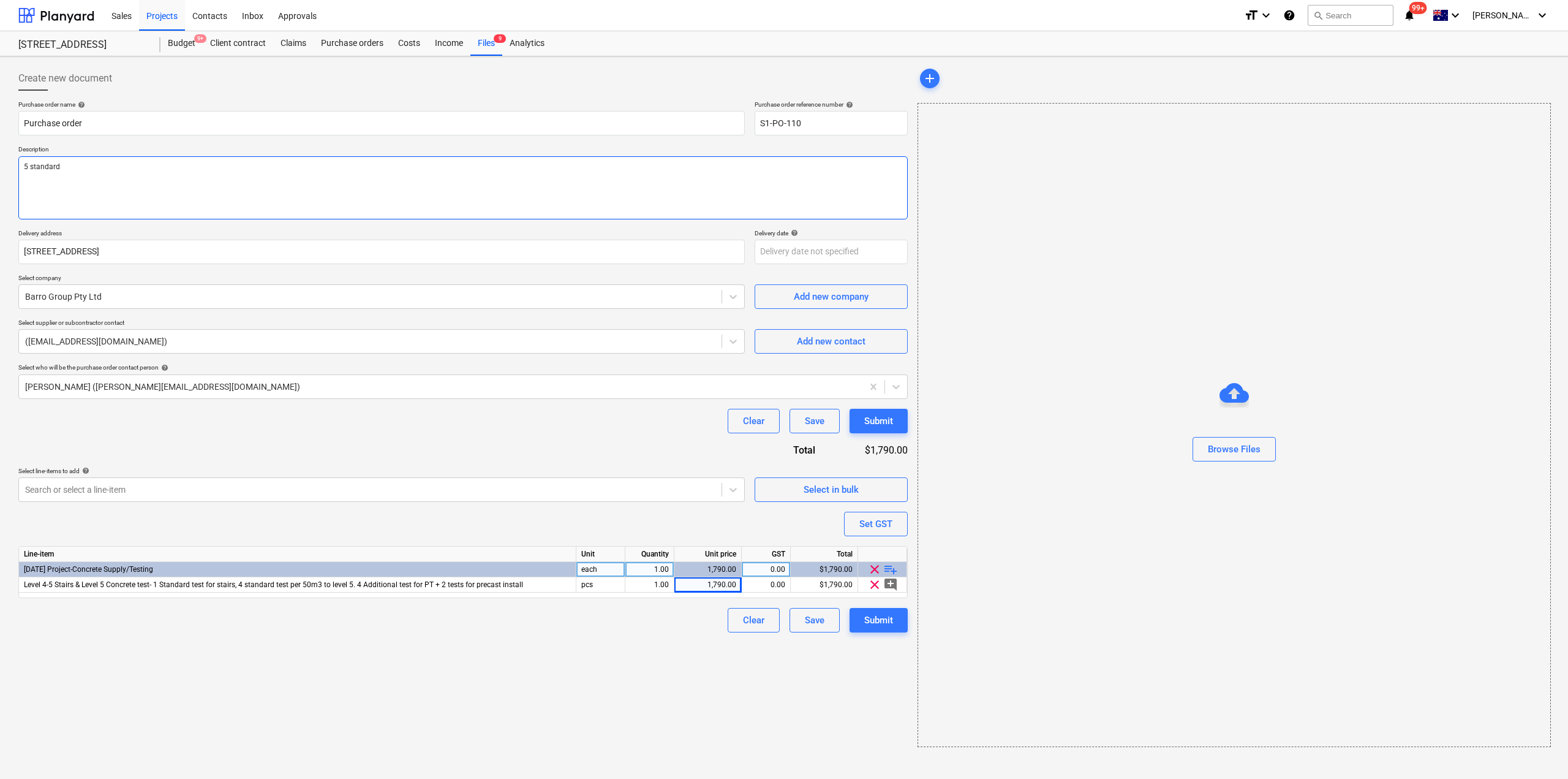
type textarea "x"
type textarea "5 standard t"
type textarea "x"
type textarea "5 standard te"
type textarea "x"
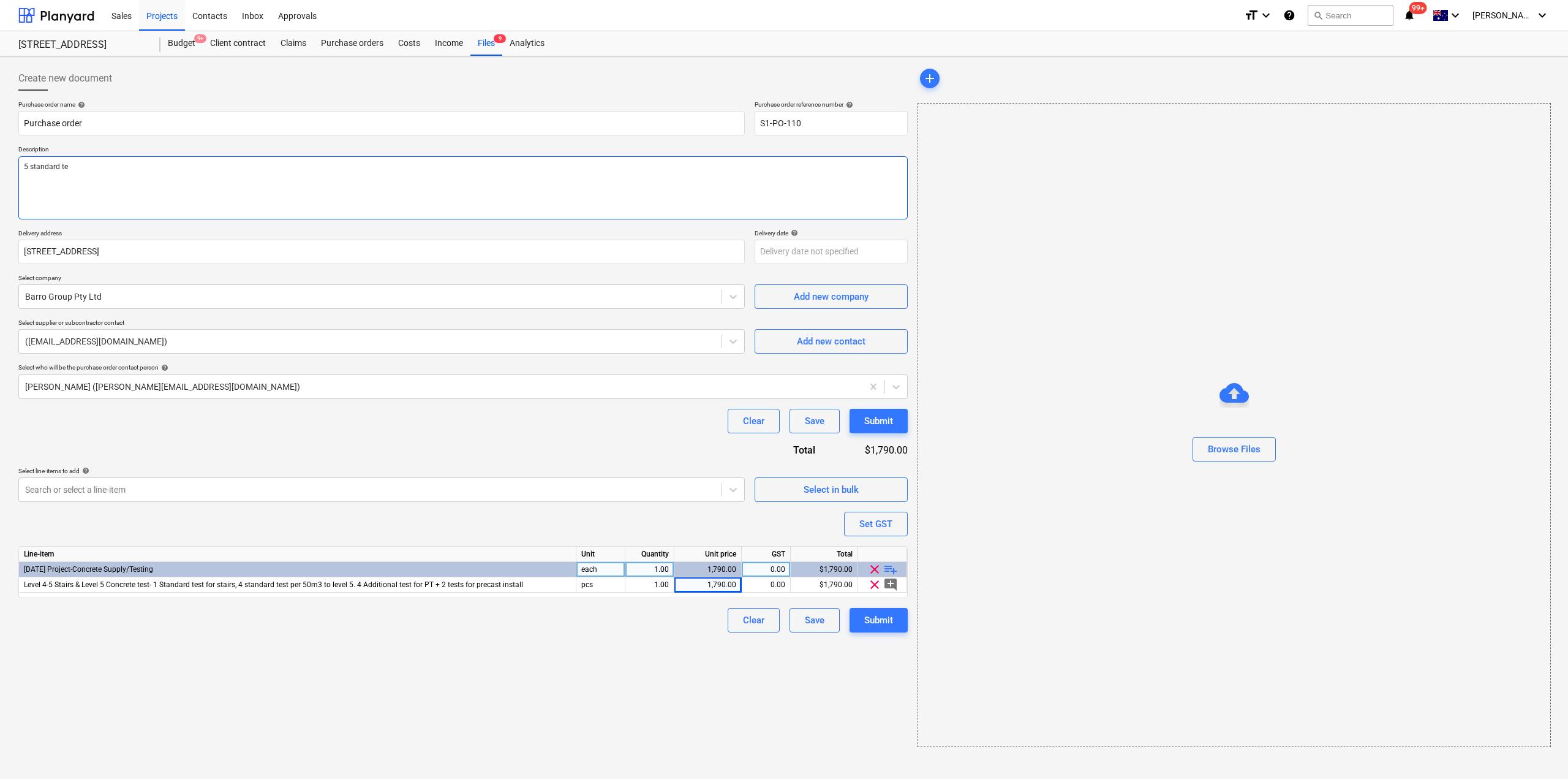
type textarea "5 standard tes"
type textarea "x"
type textarea "5 standard test"
type textarea "x"
type textarea "5 standard test s"
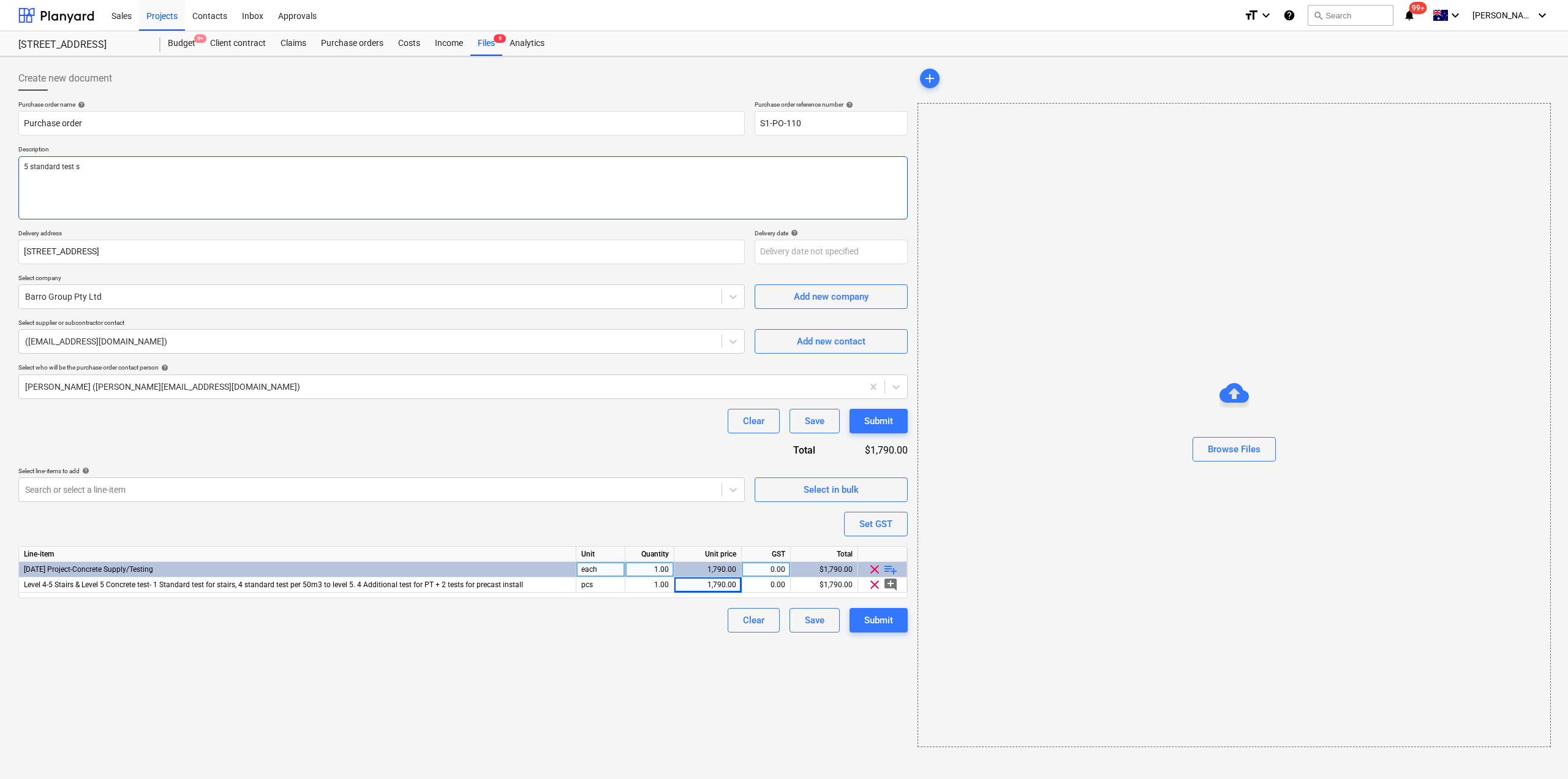
type textarea "x"
type textarea "5 standard test set"
type textarea "x"
type textarea "5 standard test sets"
type textarea "x"
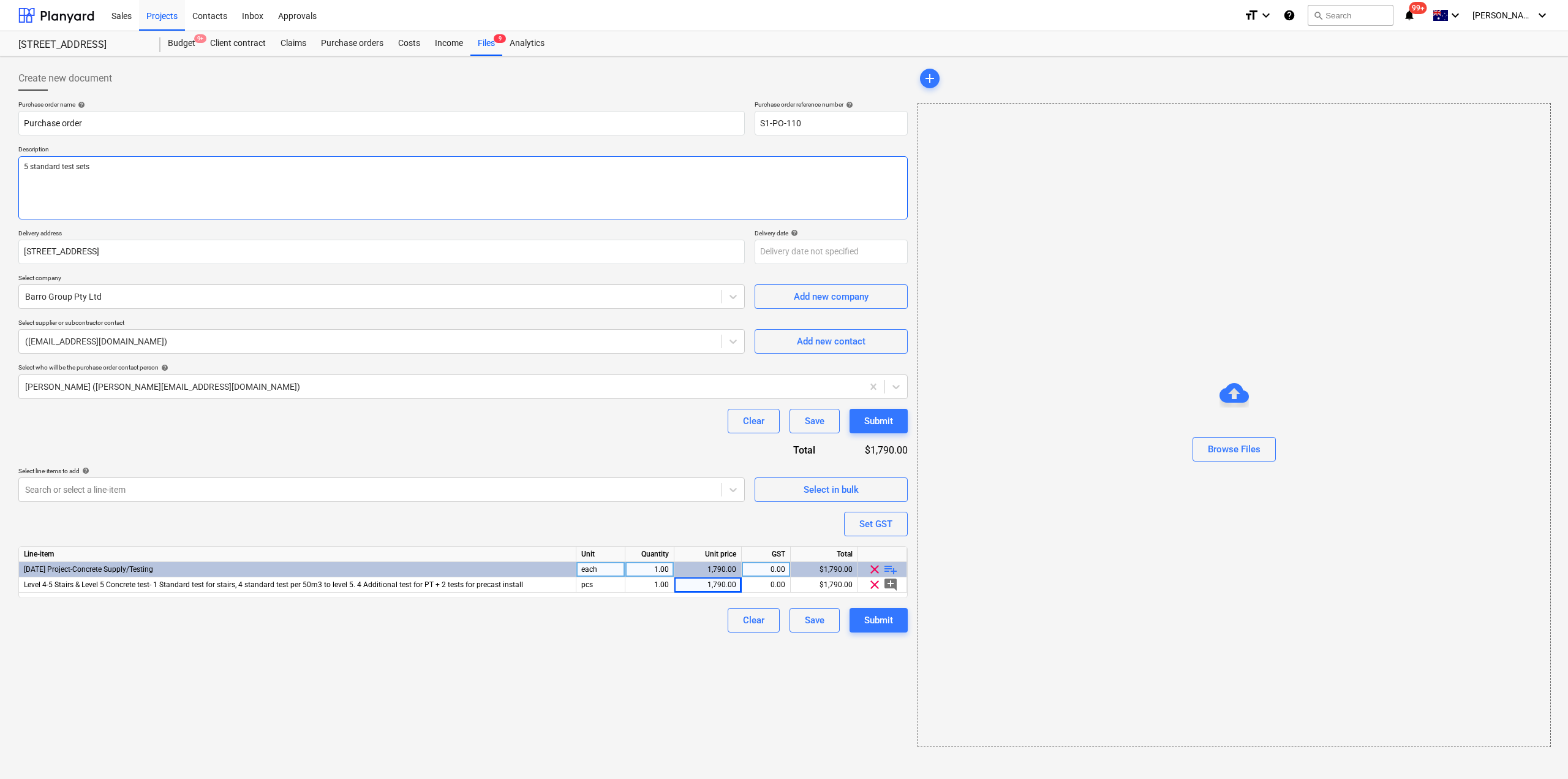
type textarea "5 standard test sets"
type textarea "x"
type textarea "5 standard test sets t"
type textarea "x"
type textarea "5 standard test sets to"
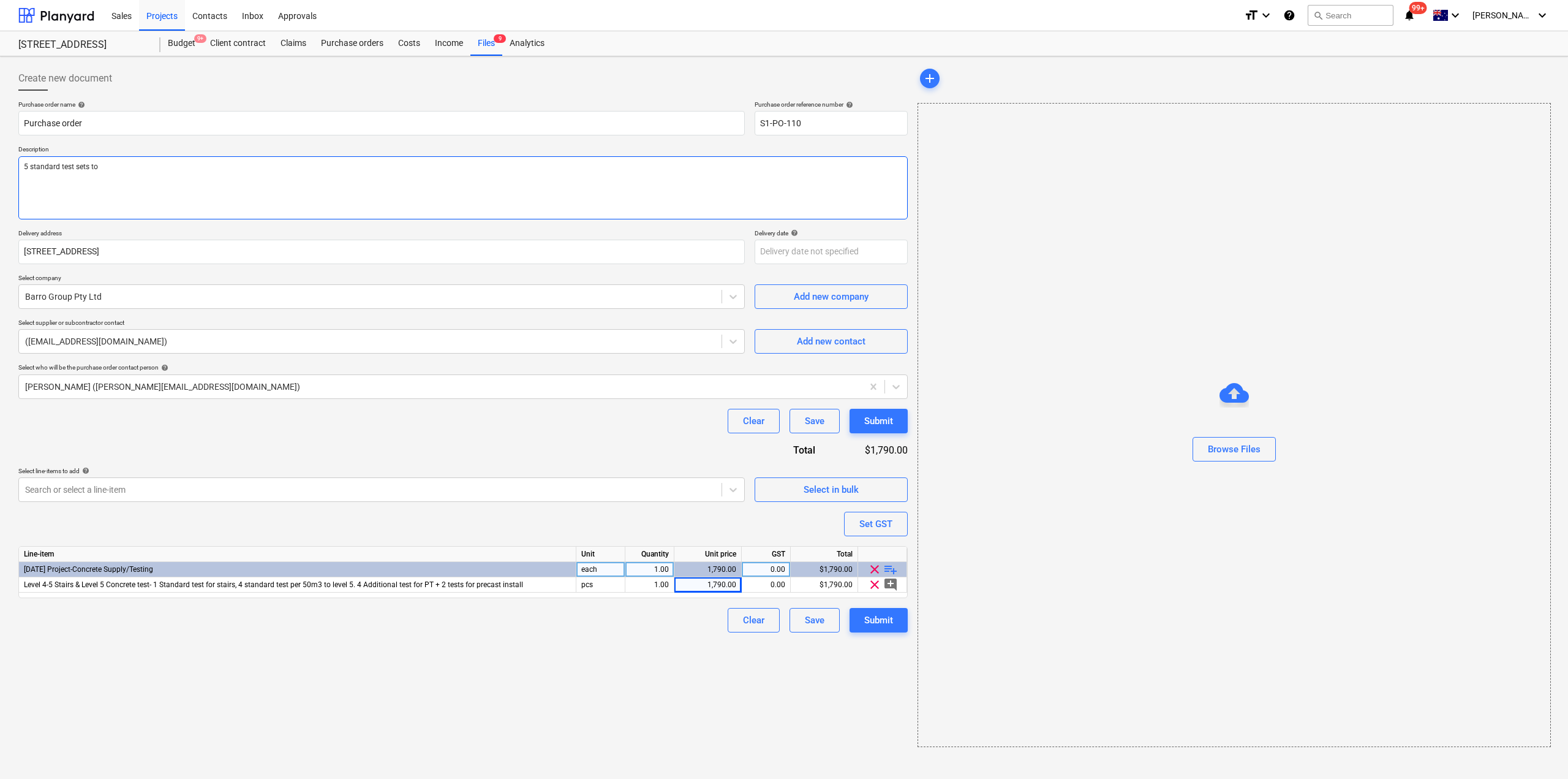
type textarea "x"
type textarea "5 standard test sets tot"
type textarea "x"
type textarea "5 standard test sets total"
type textarea "x"
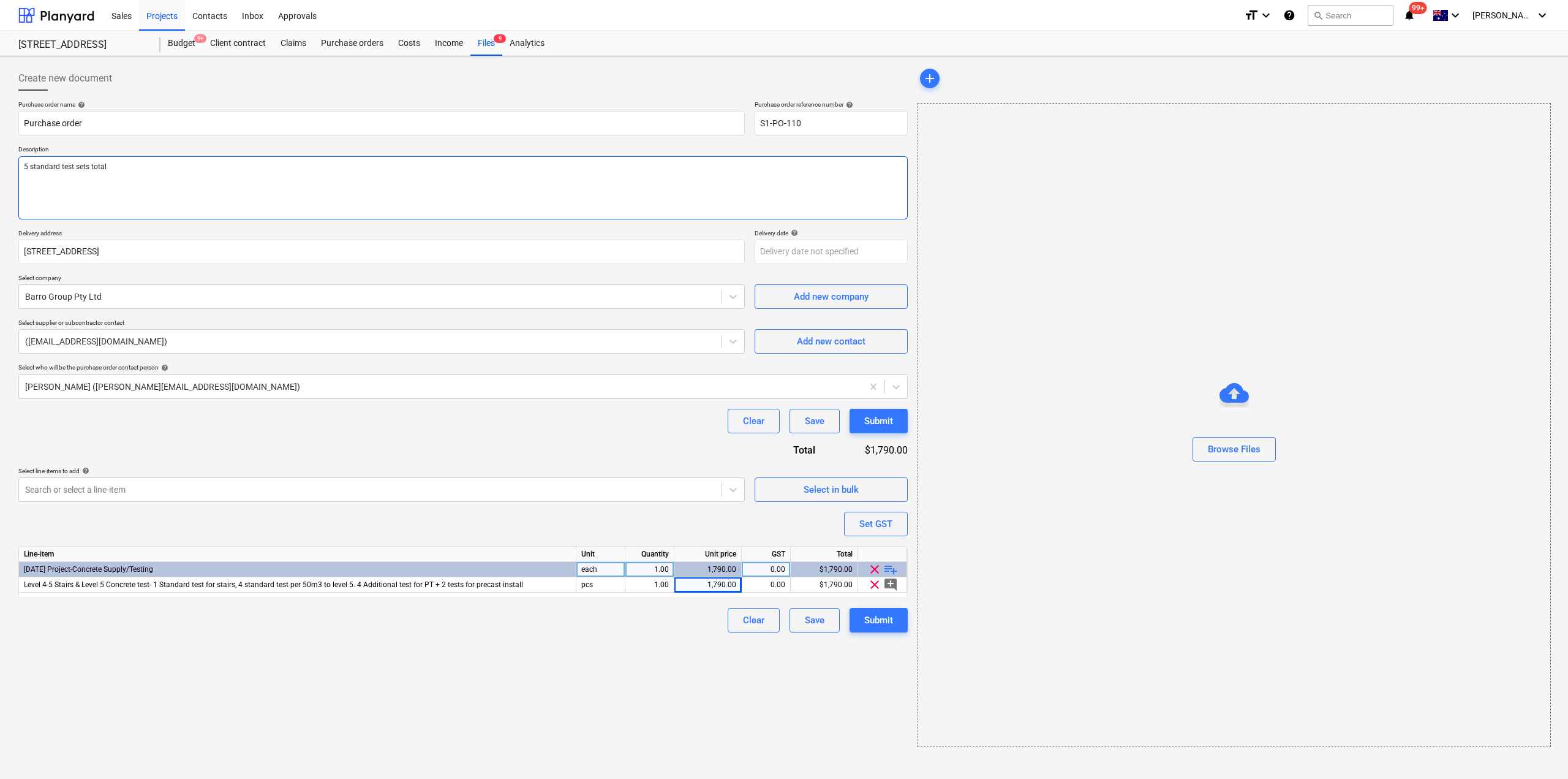
type textarea "5 standard test sets total"
type textarea "x"
type textarea "5 standard test sets total +"
type textarea "x"
type textarea "5 standard test sets total + 6"
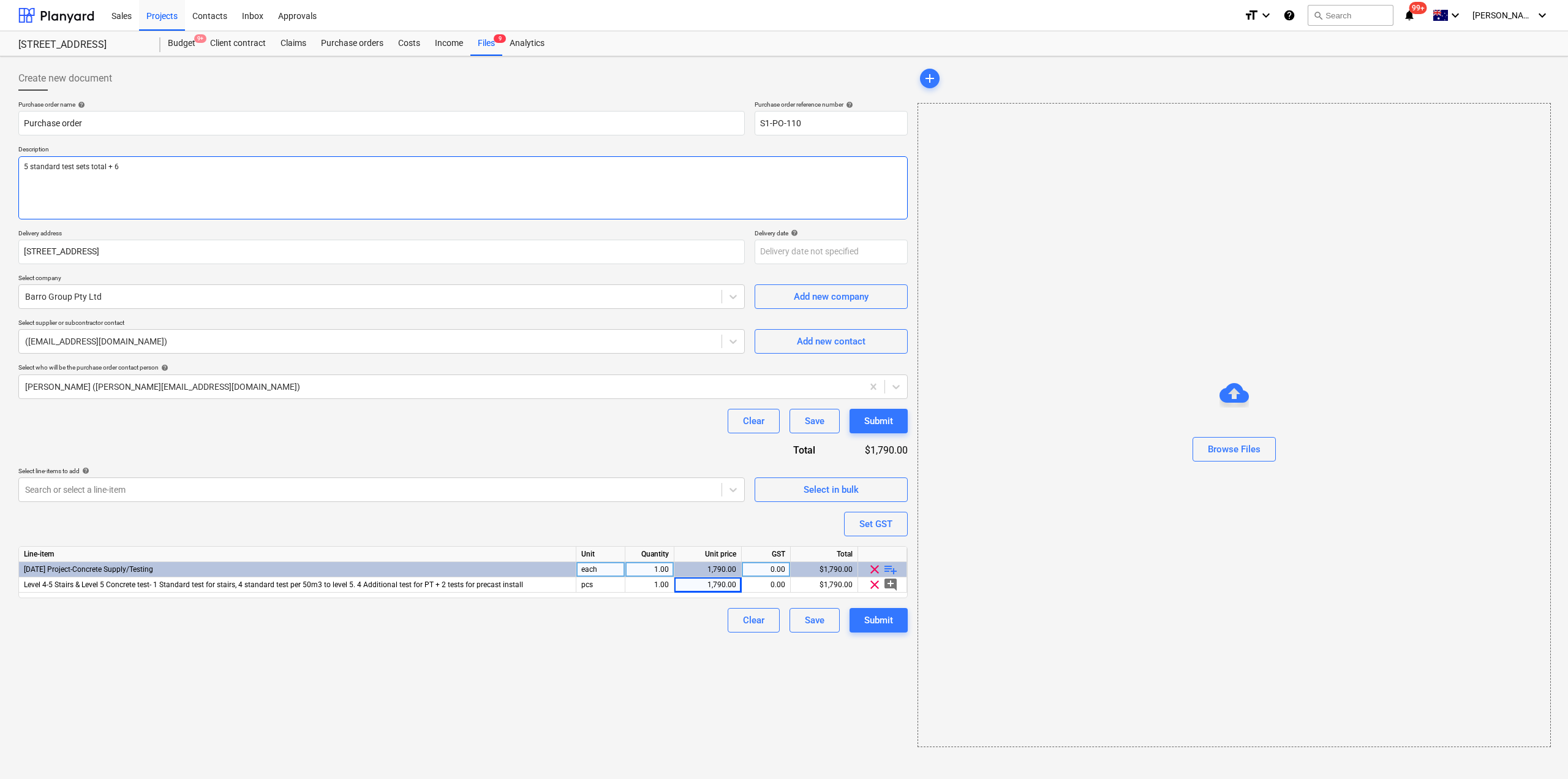
type textarea "x"
type textarea "5 standard test sets total + 6"
type textarea "x"
type textarea "5 standard test sets total + 6 a"
type textarea "x"
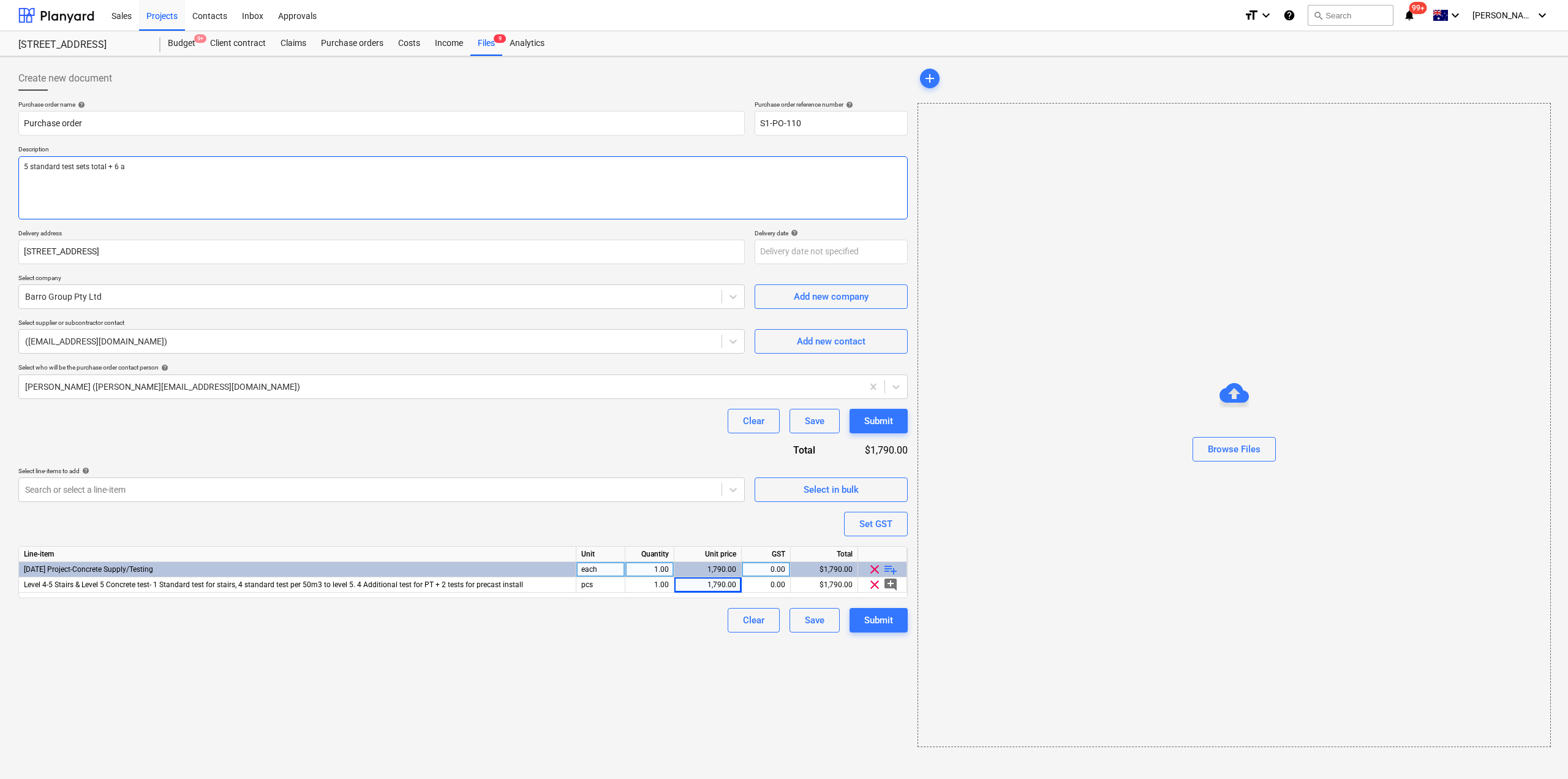
type textarea "5 standard test sets total + 6 ad"
type textarea "x"
type textarea "5 standard test sets total + 6 addi"
type textarea "x"
type textarea "5 standard test sets total + 6 addit"
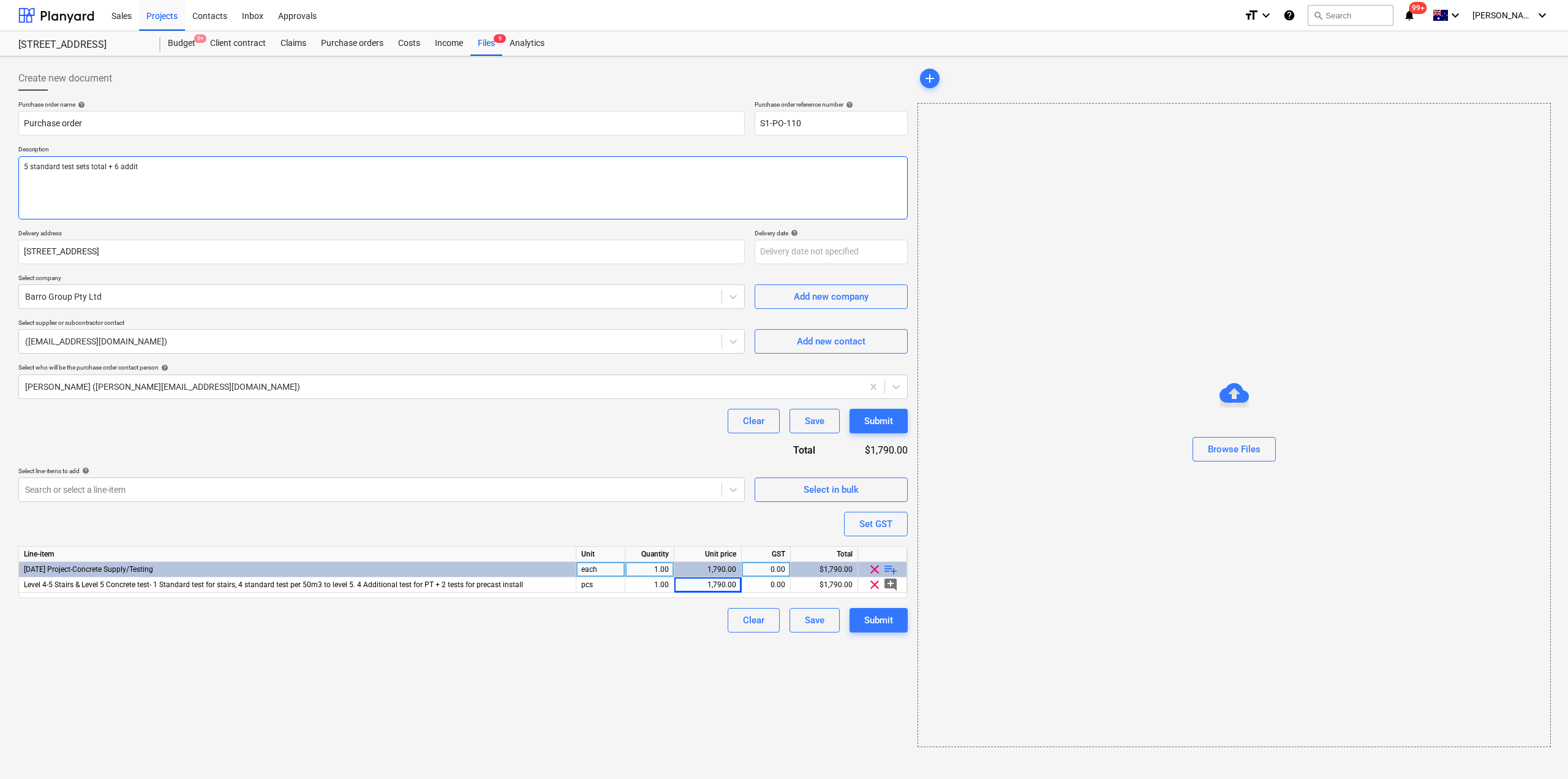
type textarea "x"
type textarea "5 standard test sets total + 6 [PERSON_NAME]"
type textarea "x"
type textarea "5 standard test sets total + 6 additio"
type textarea "x"
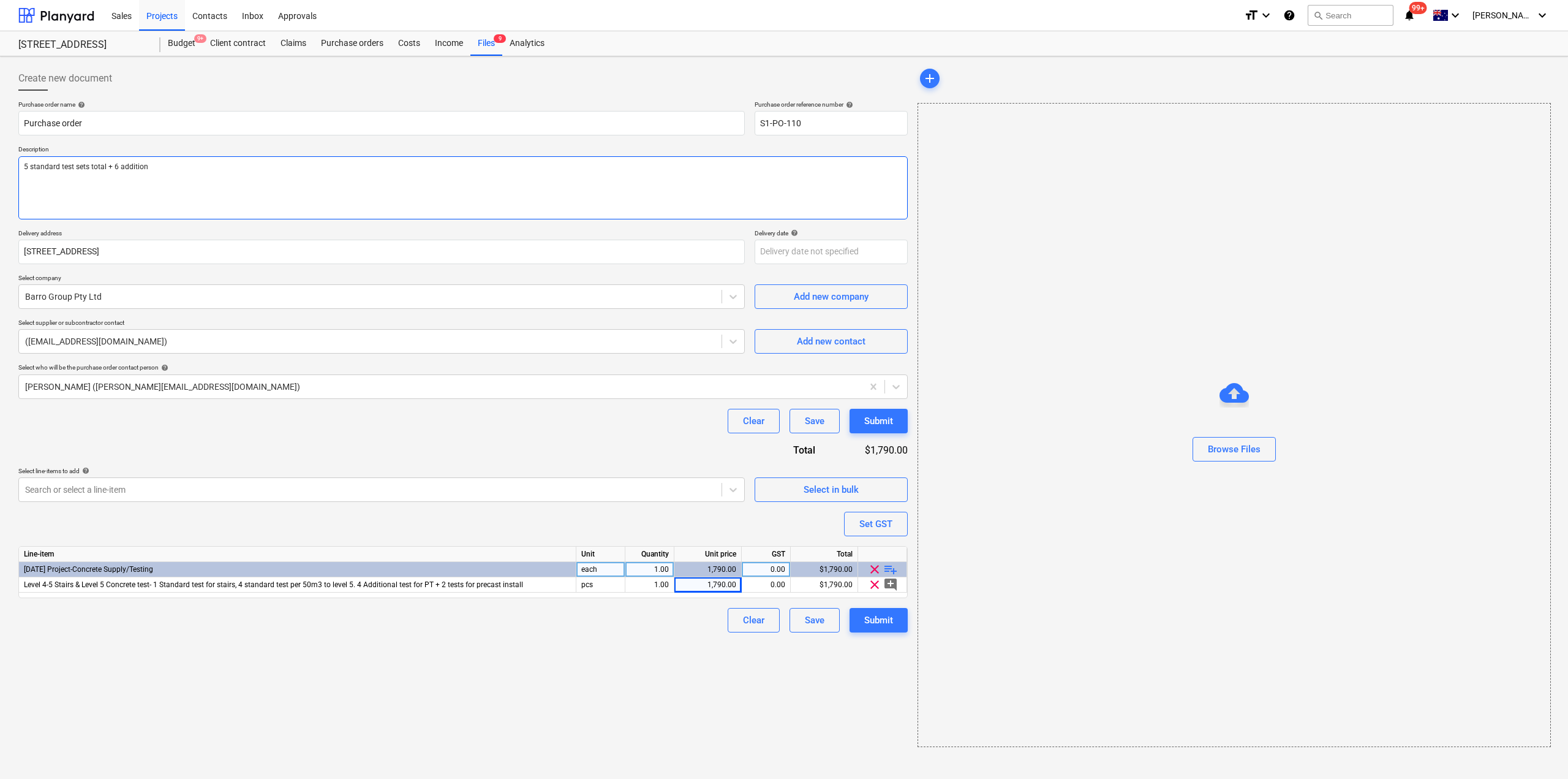
type textarea "5 standard test sets total + 6 additiona"
type textarea "x"
type textarea "5 standard test sets total + 6 additional"
type textarea "x"
type textarea "5 standard test sets total + 6 additional"
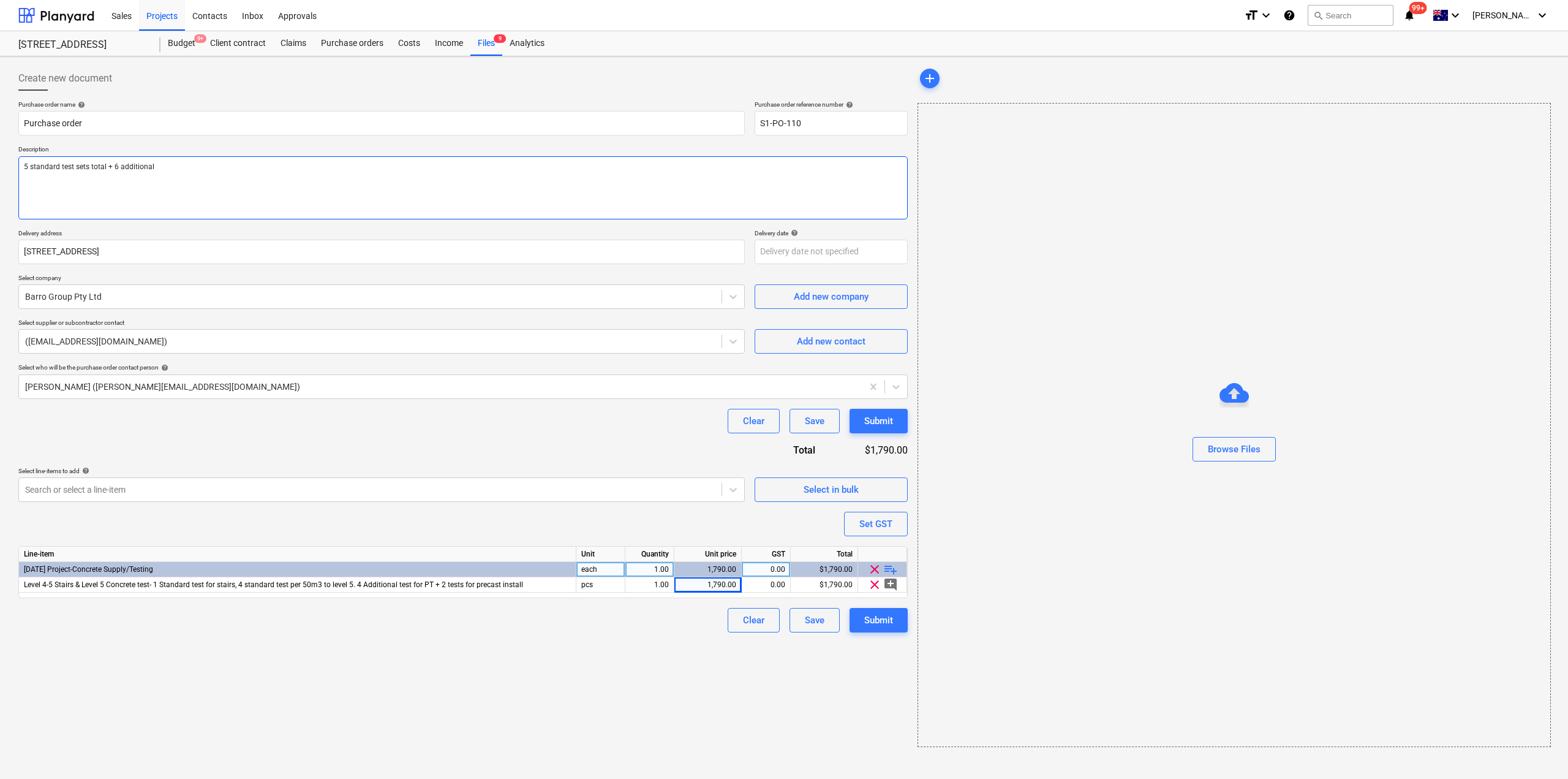
type textarea "x"
type textarea "5 standard test sets total + 6 additional t"
type textarea "x"
type textarea "5 standard test sets total + 6 additional te"
type textarea "x"
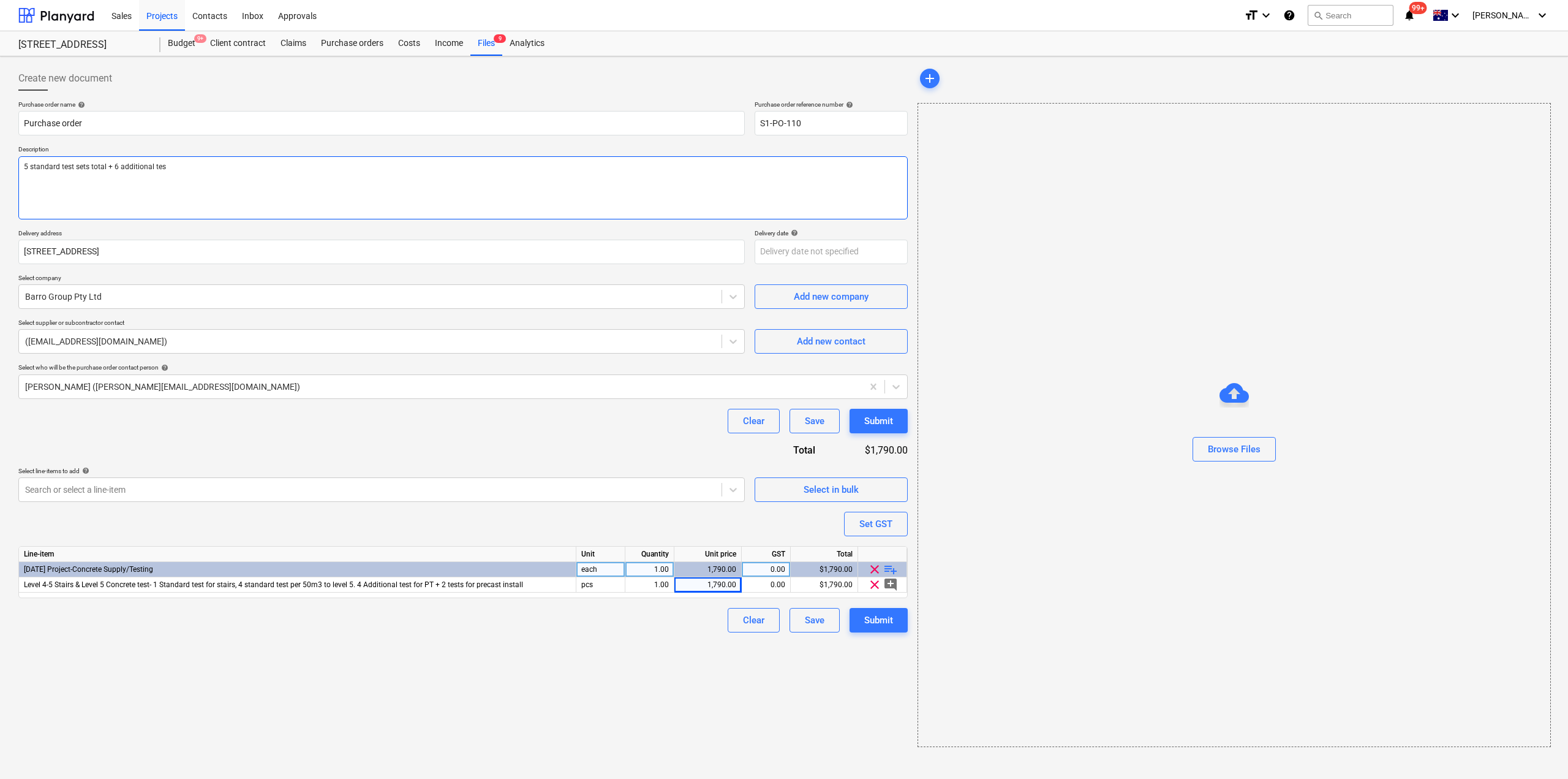
type textarea "5 standard test sets total + 6 additional test"
type textarea "x"
type textarea "5 standard test sets total + 6 additional tests"
click at [869, 624] on div "Submit" at bounding box center [878, 620] width 29 height 16
type textarea "x"
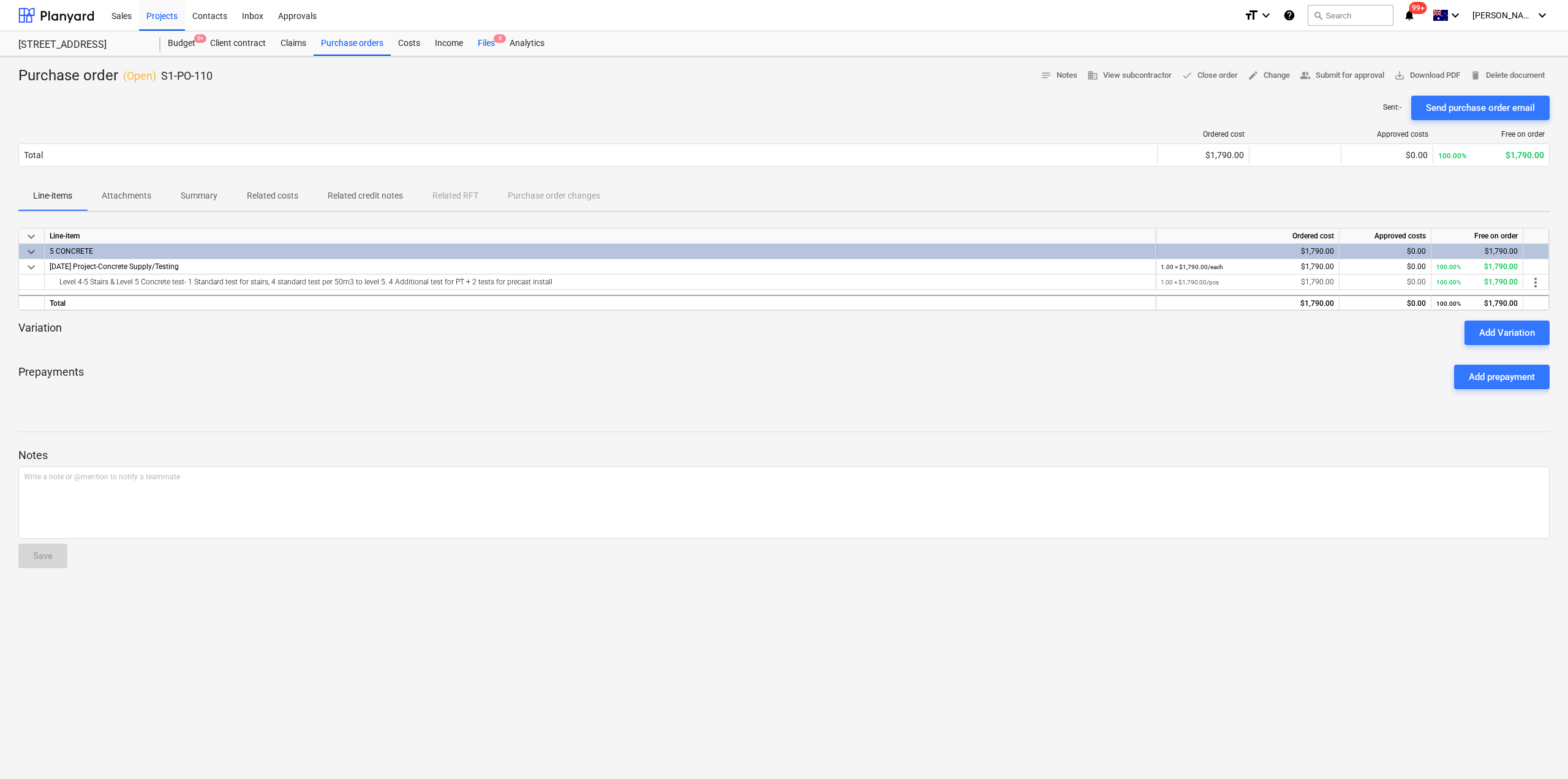
click at [477, 47] on div "Files 9" at bounding box center [486, 44] width 32 height 25
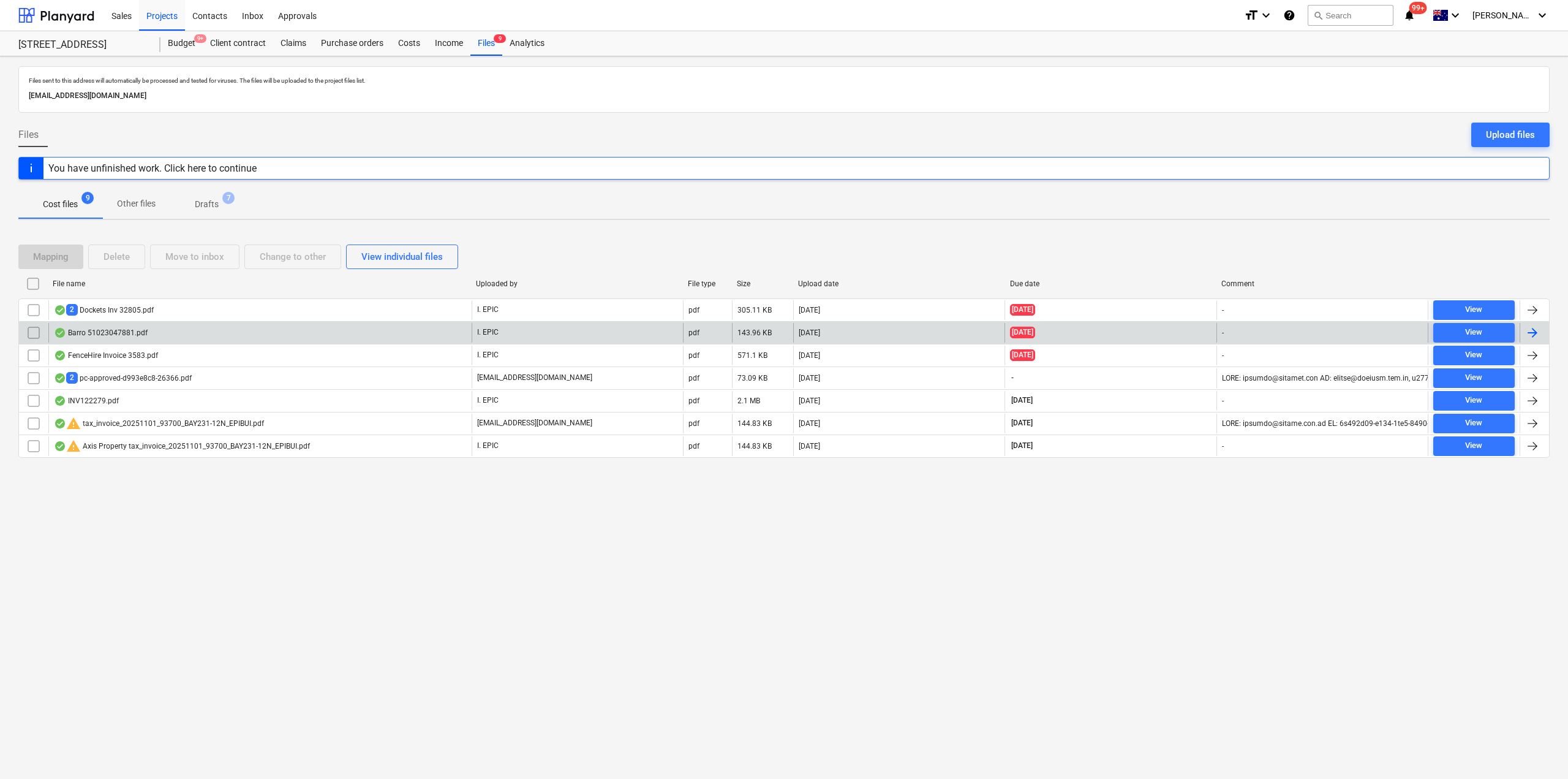
click at [317, 334] on div "Barro 51023047881.pdf" at bounding box center [260, 332] width 423 height 20
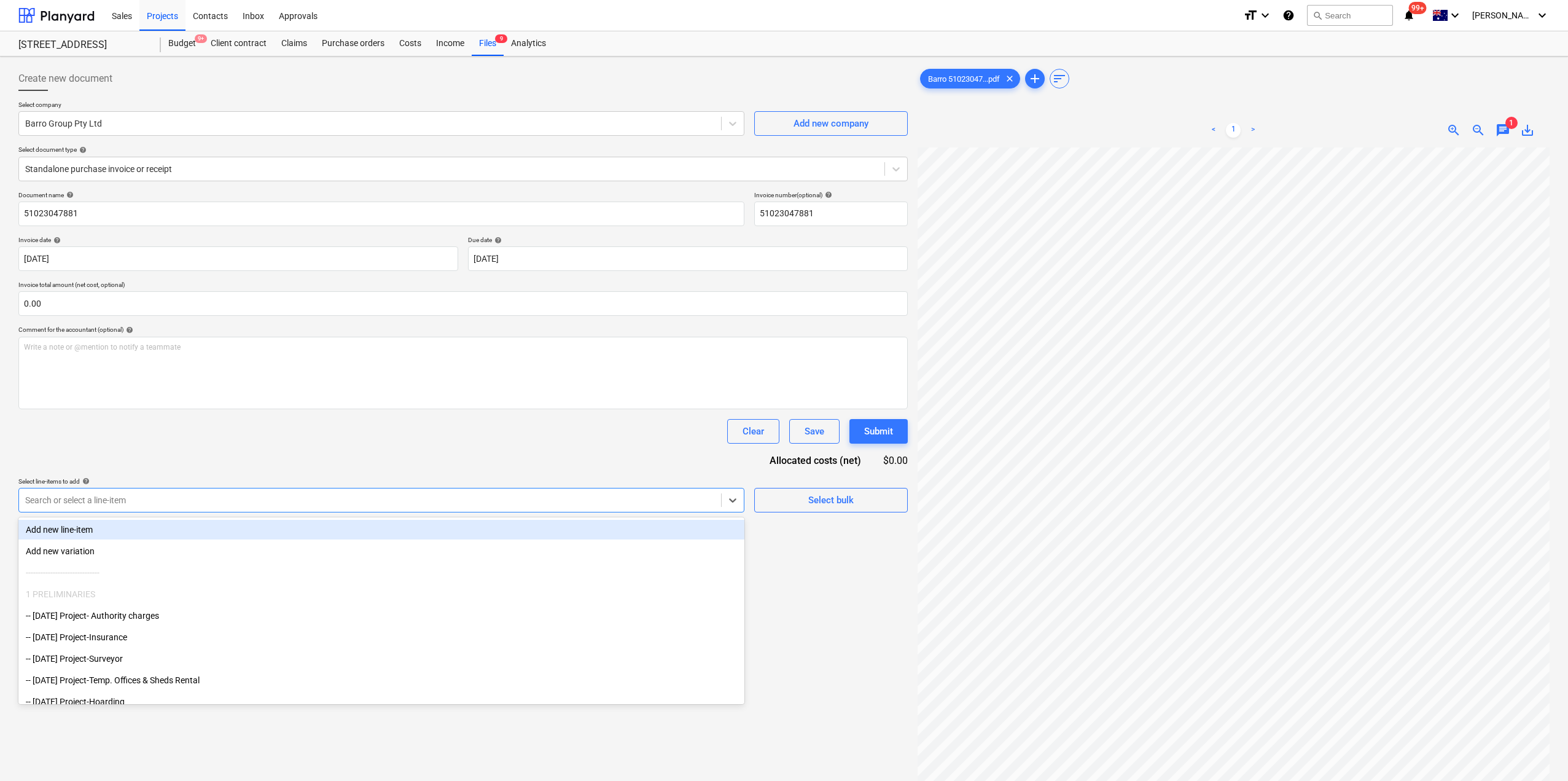
click at [517, 503] on div at bounding box center [370, 500] width 689 height 12
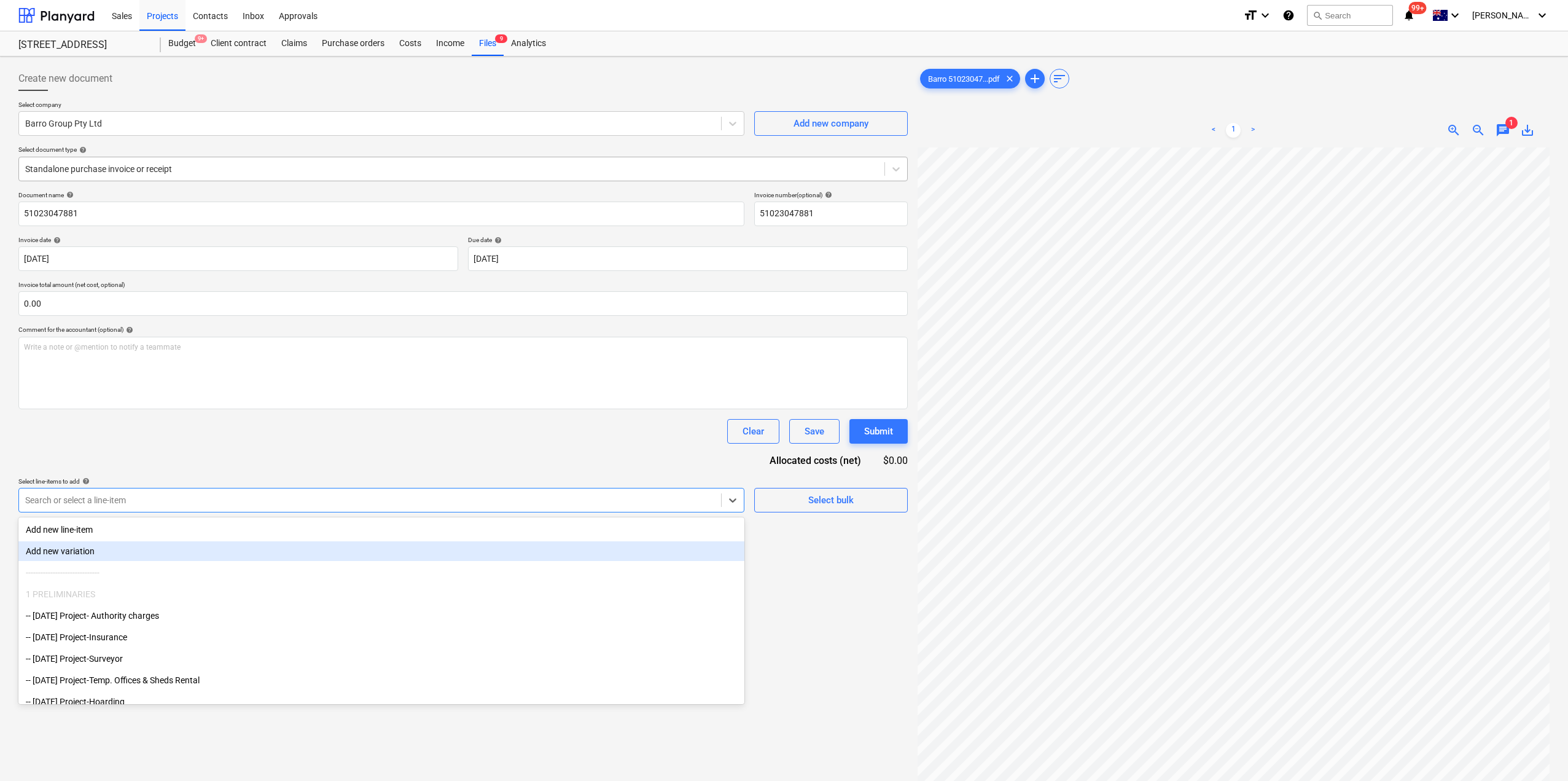
click at [336, 174] on div at bounding box center [452, 169] width 853 height 12
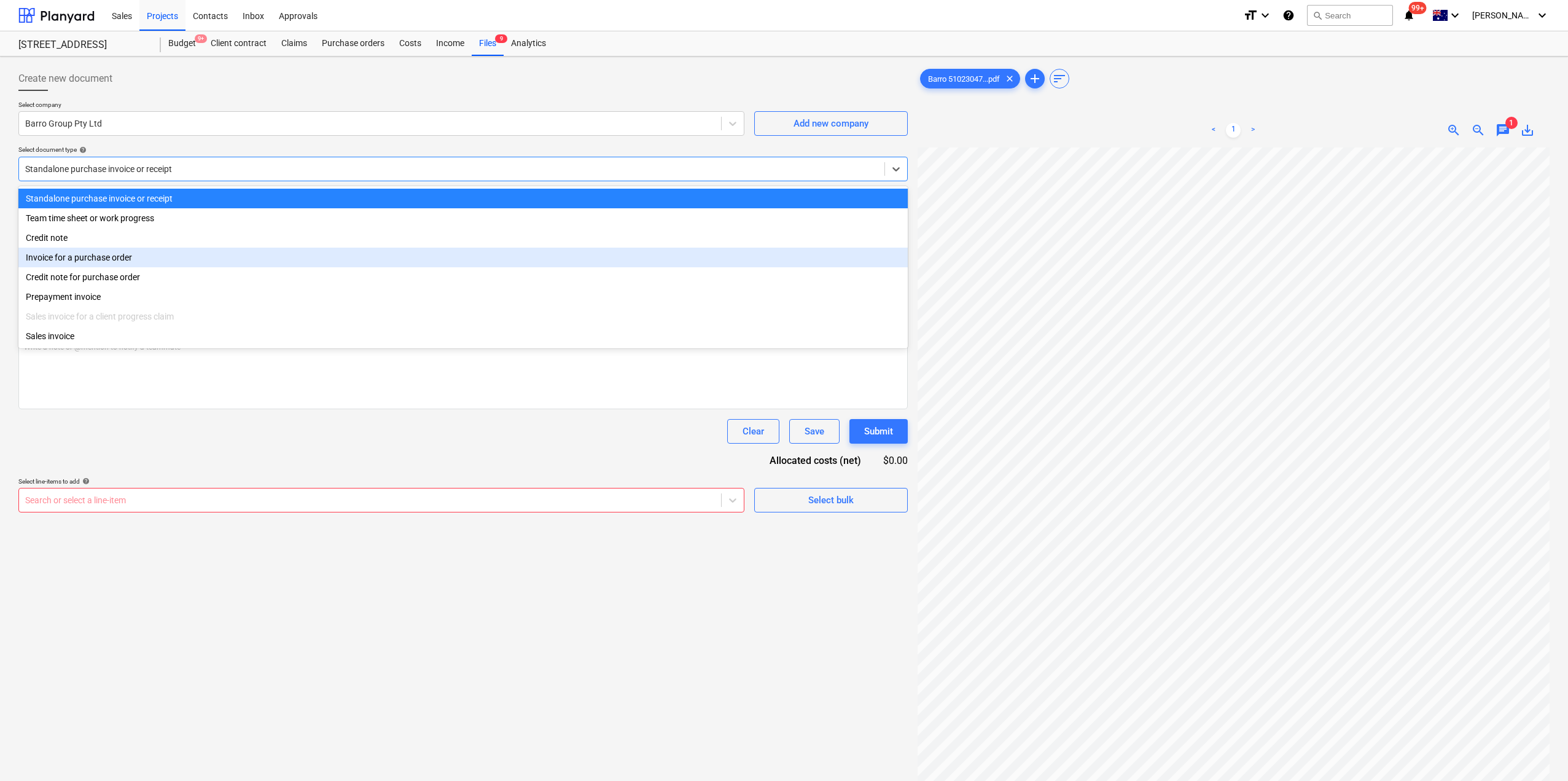
click at [315, 252] on div "Invoice for a purchase order" at bounding box center [462, 258] width 889 height 20
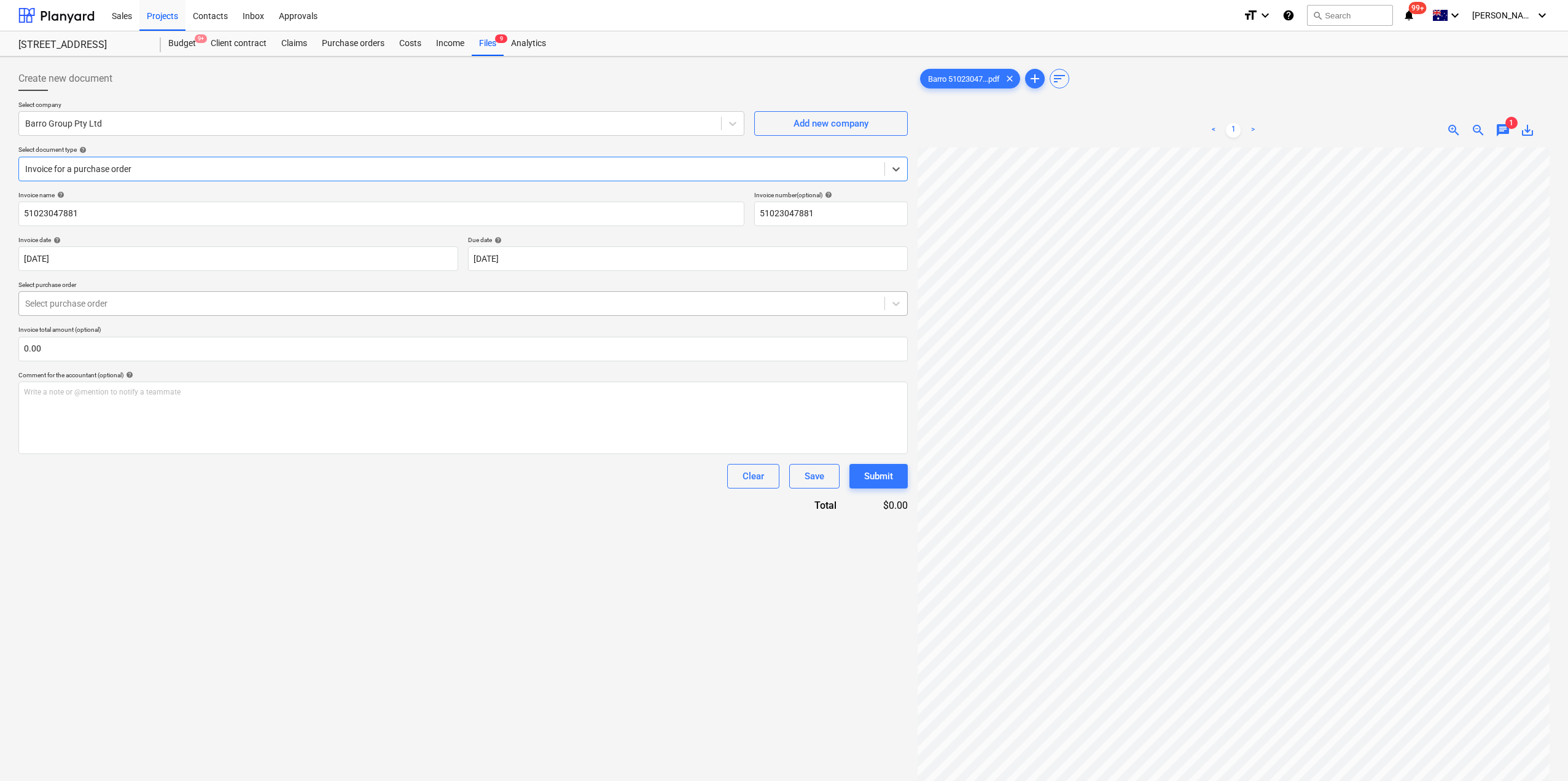
click at [295, 309] on div at bounding box center [452, 303] width 853 height 12
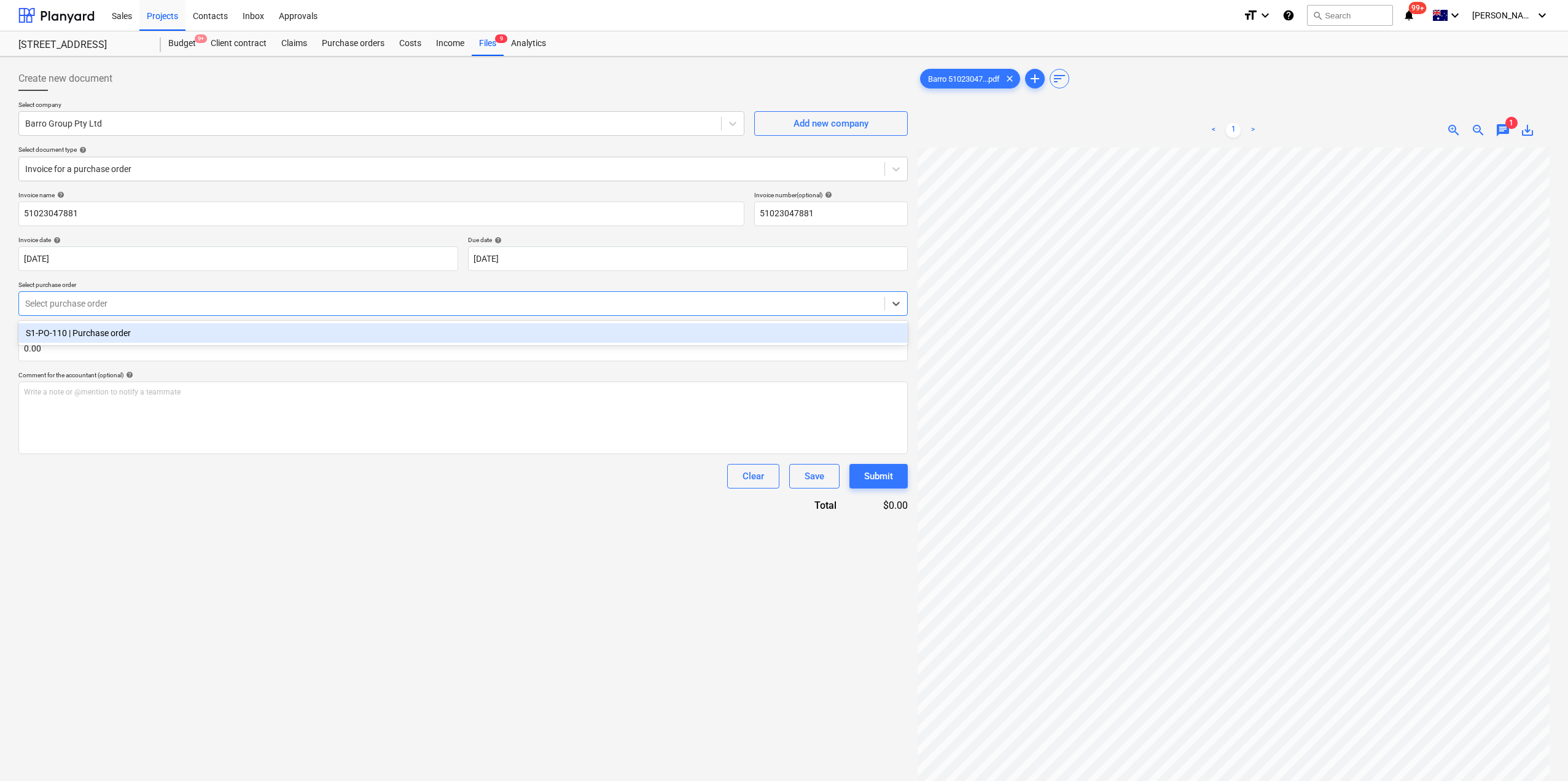
click at [260, 330] on div "S1-PO-110 | Purchase order" at bounding box center [462, 333] width 889 height 20
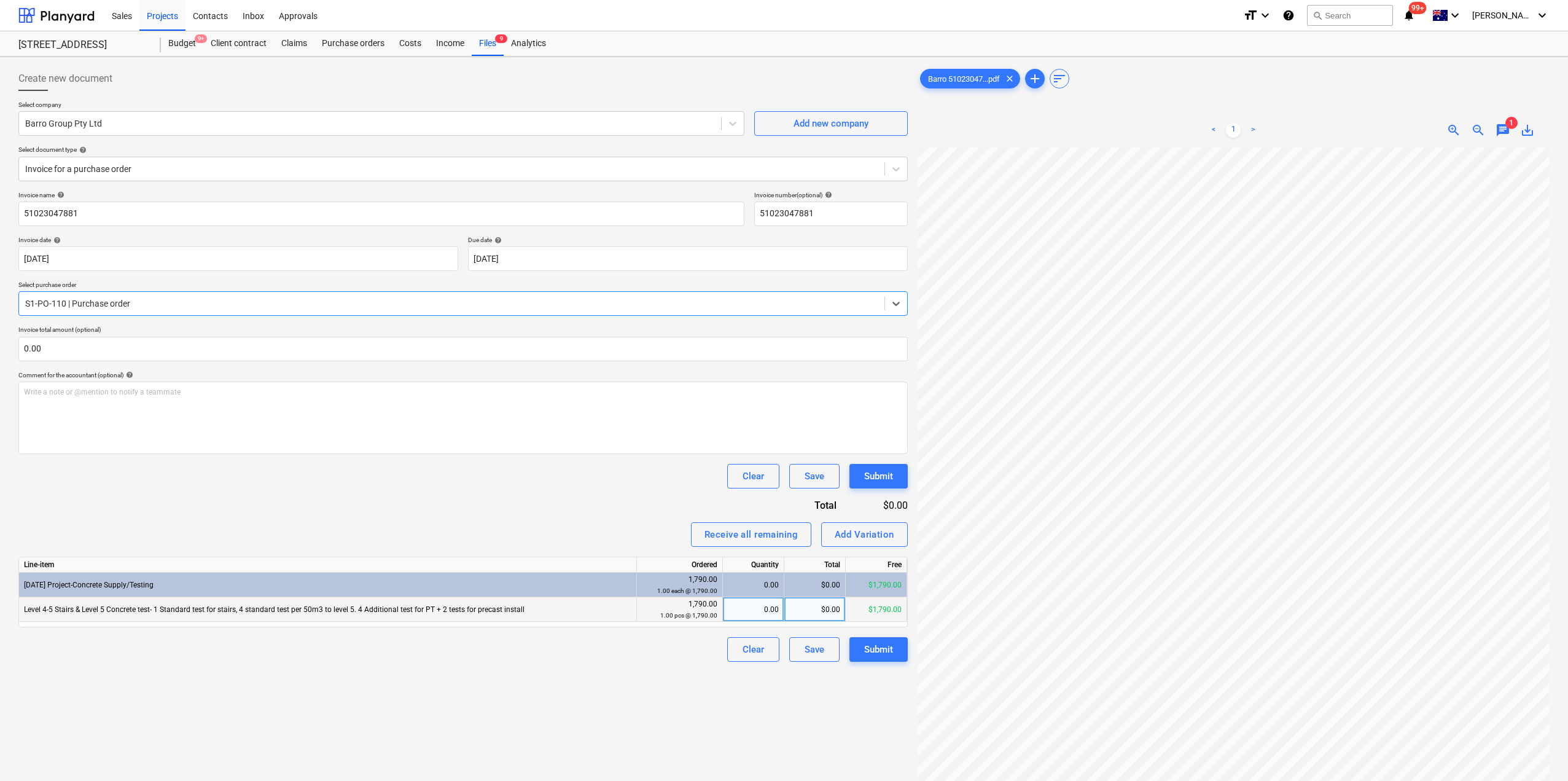
click at [757, 613] on div "0.00" at bounding box center [753, 610] width 51 height 25
type input "1"
click at [636, 728] on div "Create new document Select company Barro Group Pty Ltd Add new company Select d…" at bounding box center [462, 480] width 899 height 837
click at [883, 647] on div "Submit" at bounding box center [878, 649] width 29 height 16
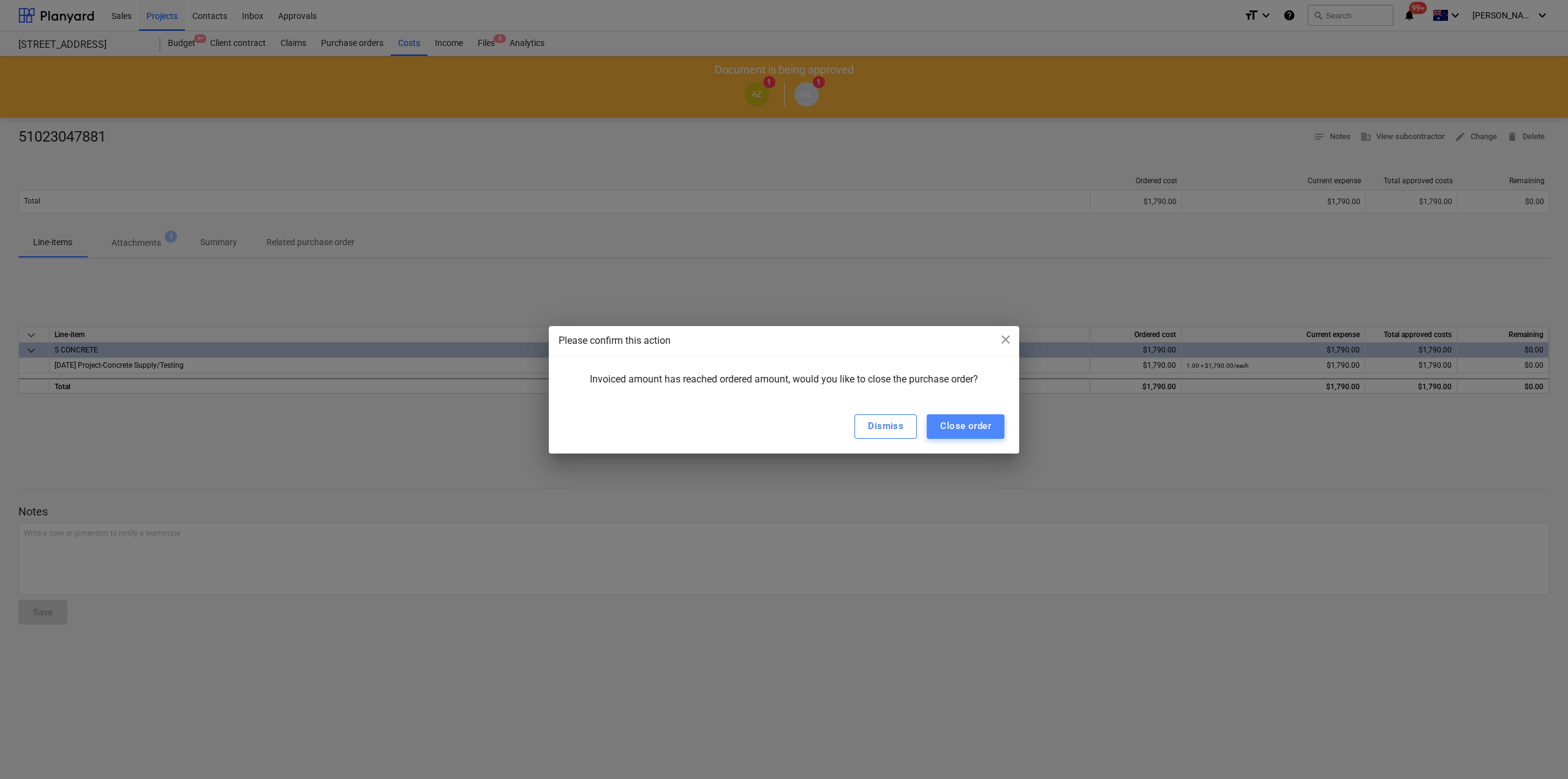
click at [983, 429] on div "Close order" at bounding box center [966, 425] width 51 height 16
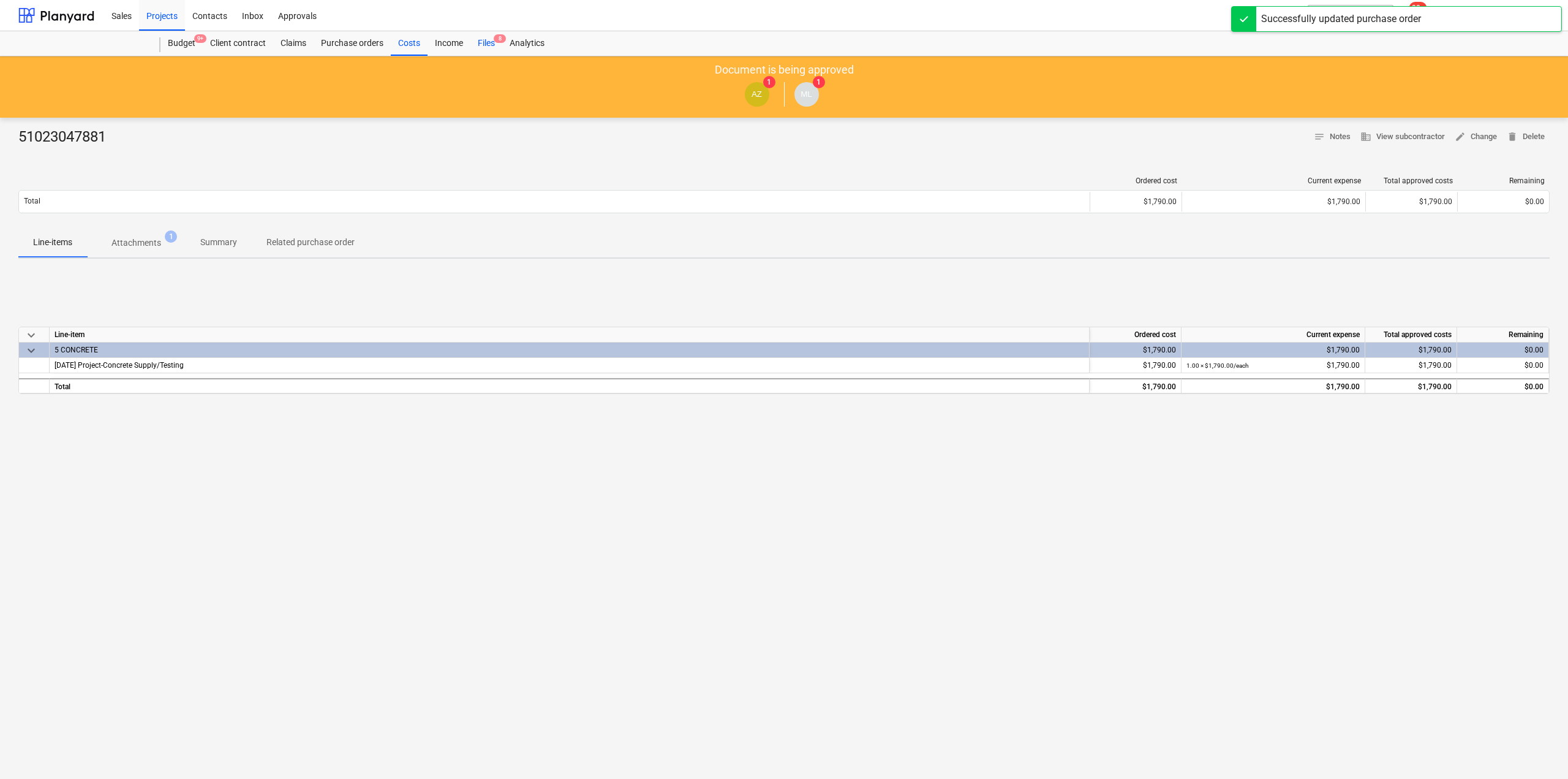
click at [494, 38] on span "8" at bounding box center [500, 39] width 12 height 8
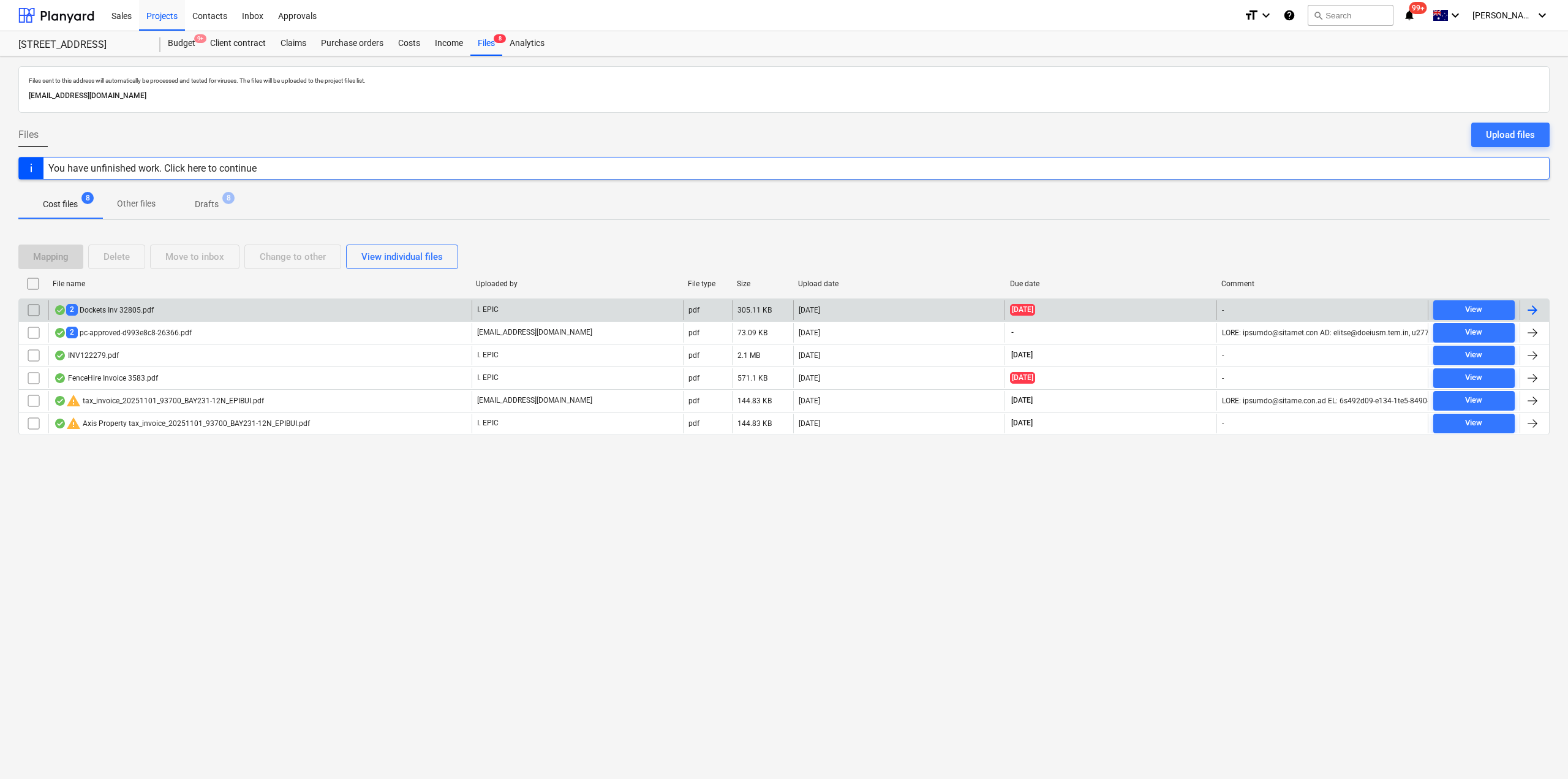
click at [167, 308] on div "2 Dockets Inv 32805.pdf" at bounding box center [260, 310] width 423 height 20
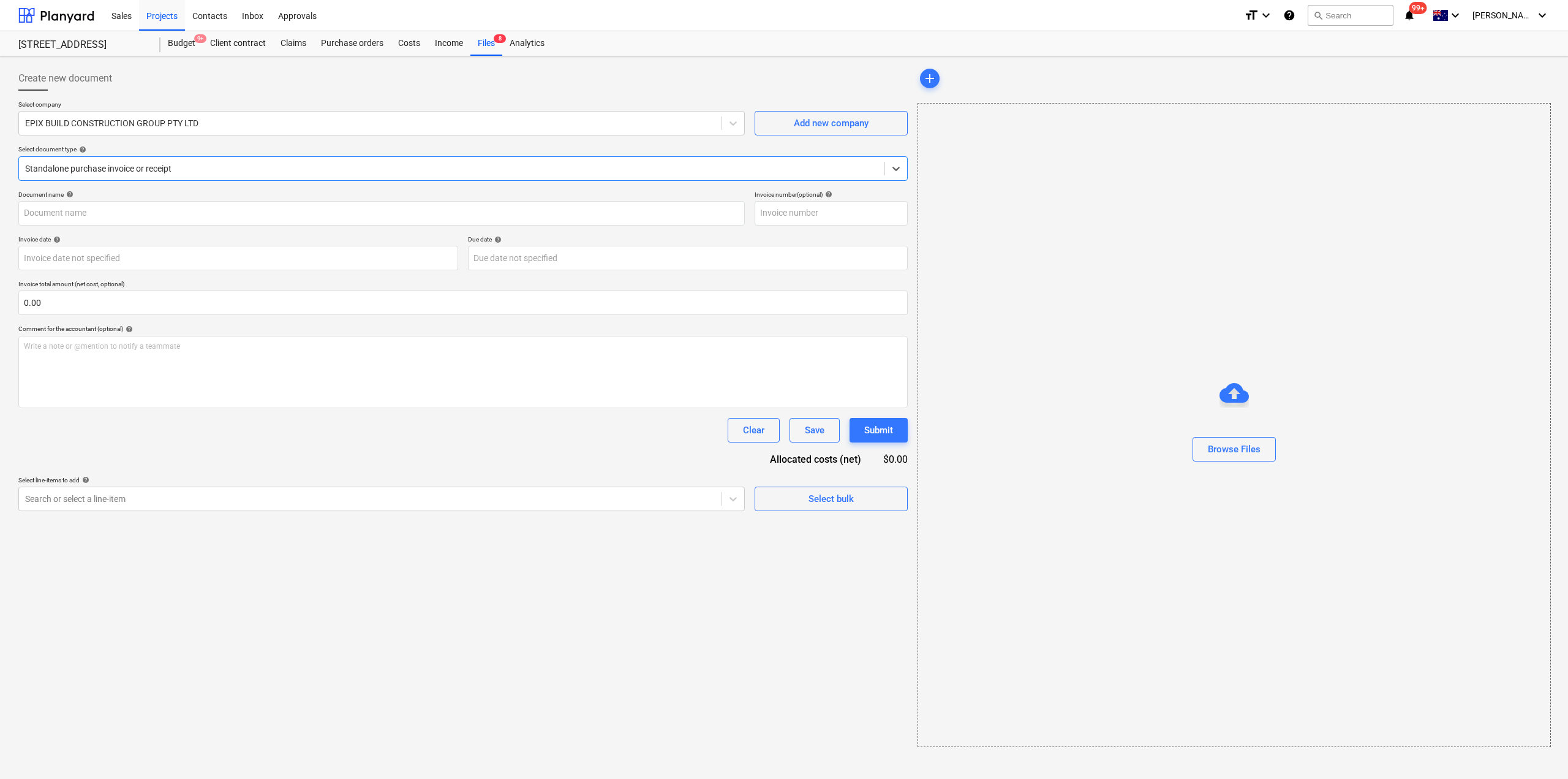
type input "32805"
type input "[DATE]"
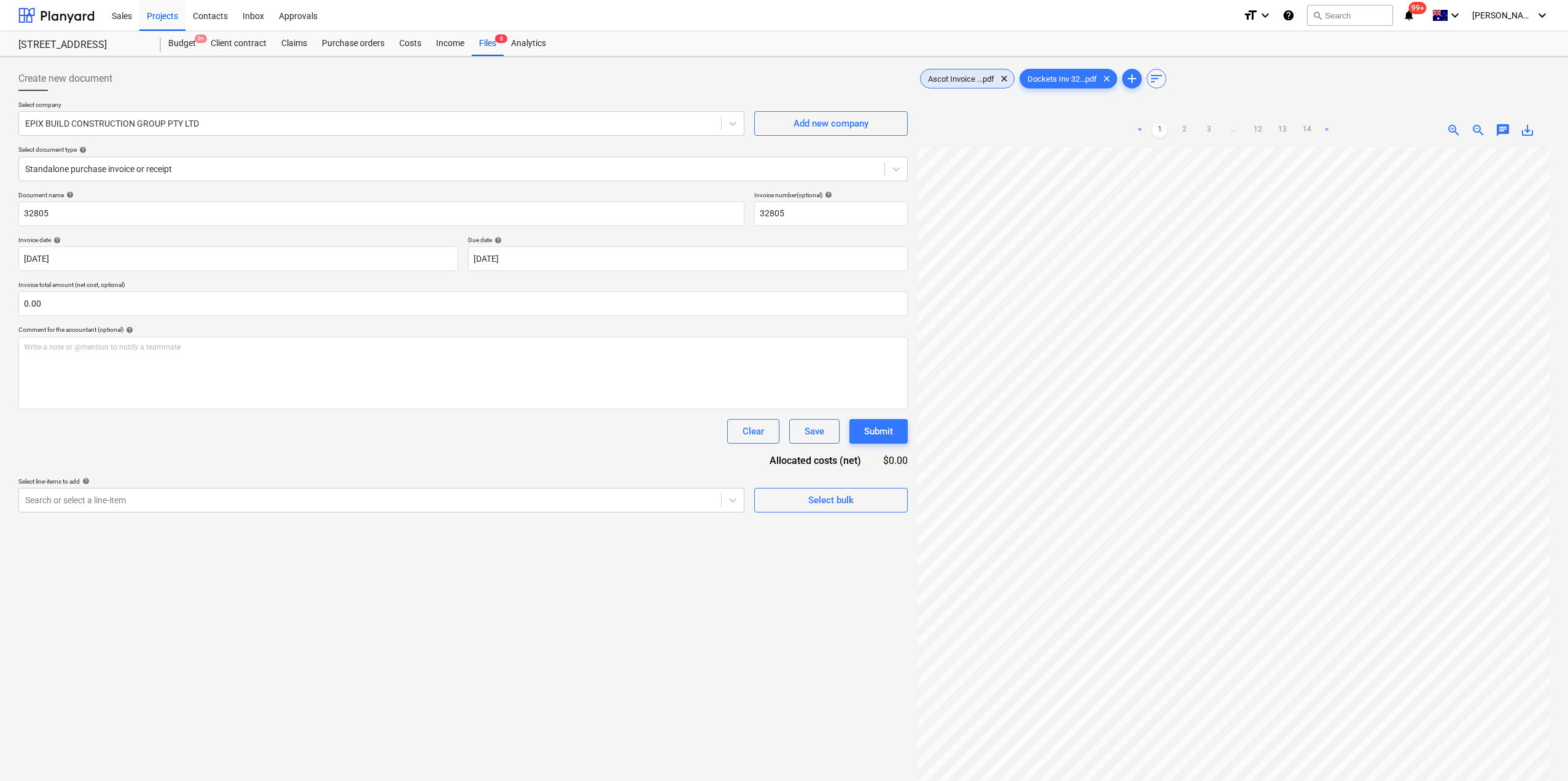
click at [963, 86] on div "Ascot Invoice ...pdf clear" at bounding box center [967, 79] width 95 height 20
click at [279, 165] on div at bounding box center [452, 169] width 853 height 12
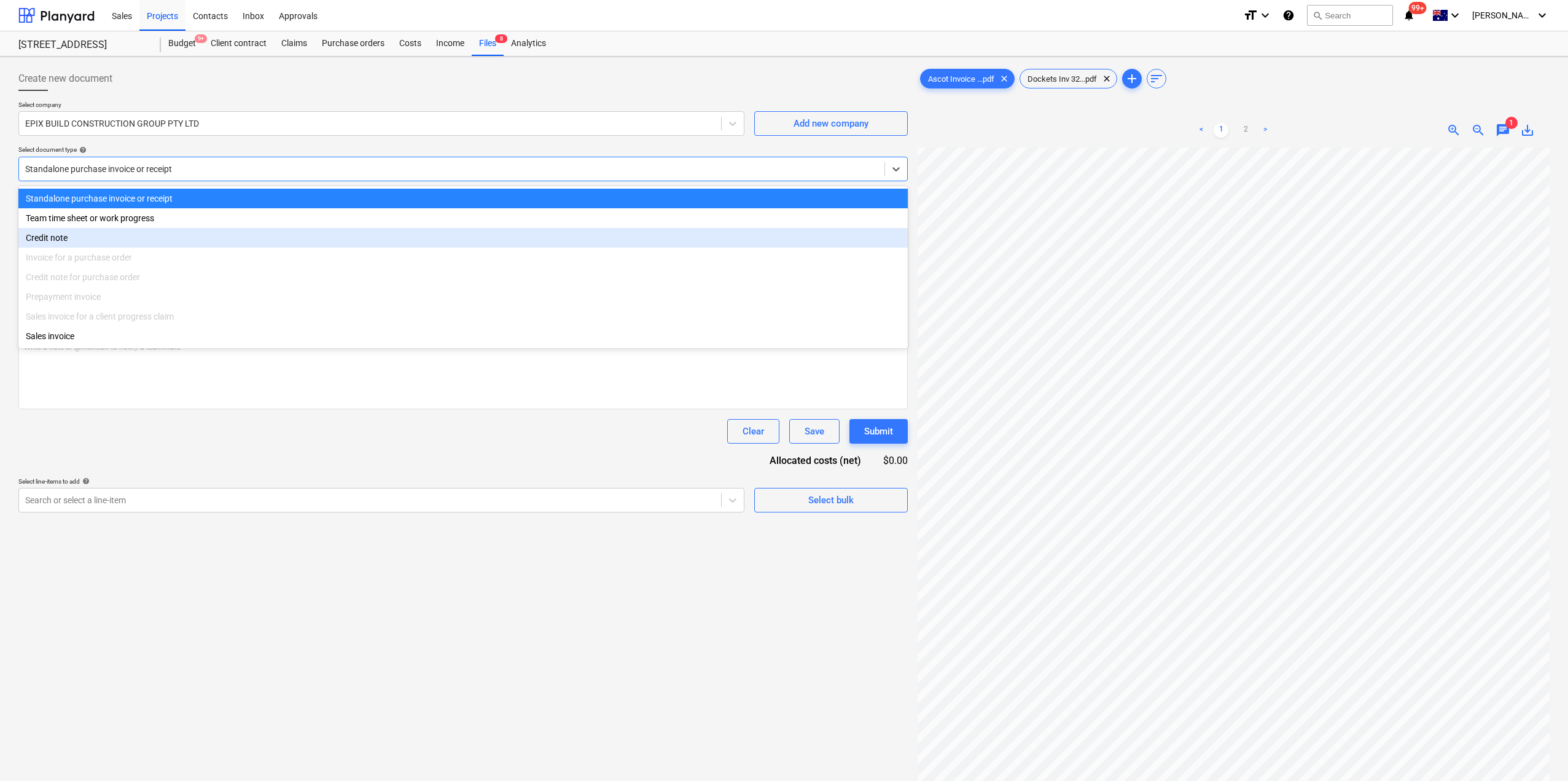
click at [273, 471] on div "Document name help 32805 Invoice number (optional) help 32805 Invoice date help…" at bounding box center [462, 351] width 889 height 321
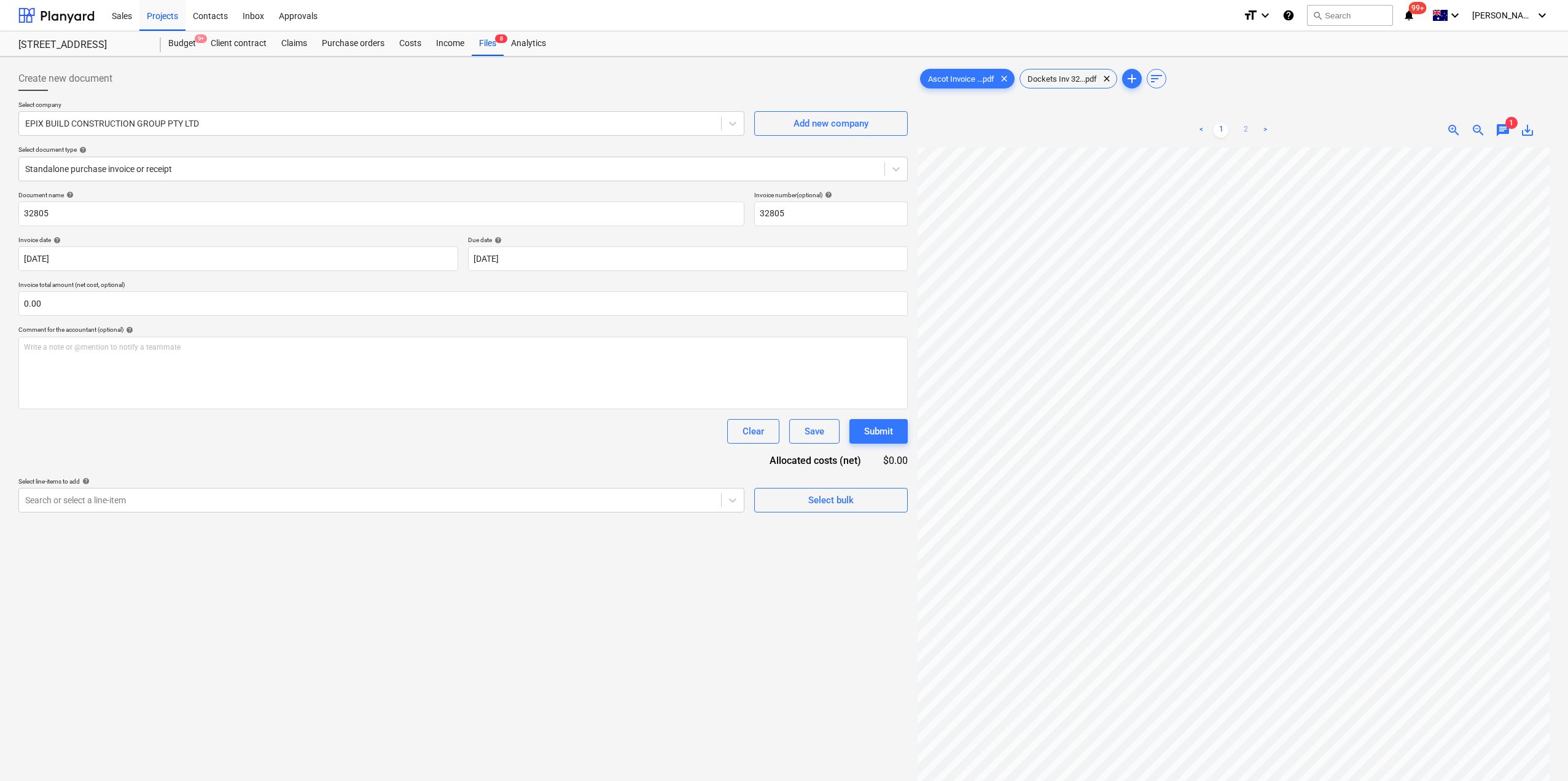
click at [1246, 128] on link "2" at bounding box center [1246, 130] width 15 height 15
click at [349, 44] on div "Purchase orders" at bounding box center [353, 44] width 77 height 25
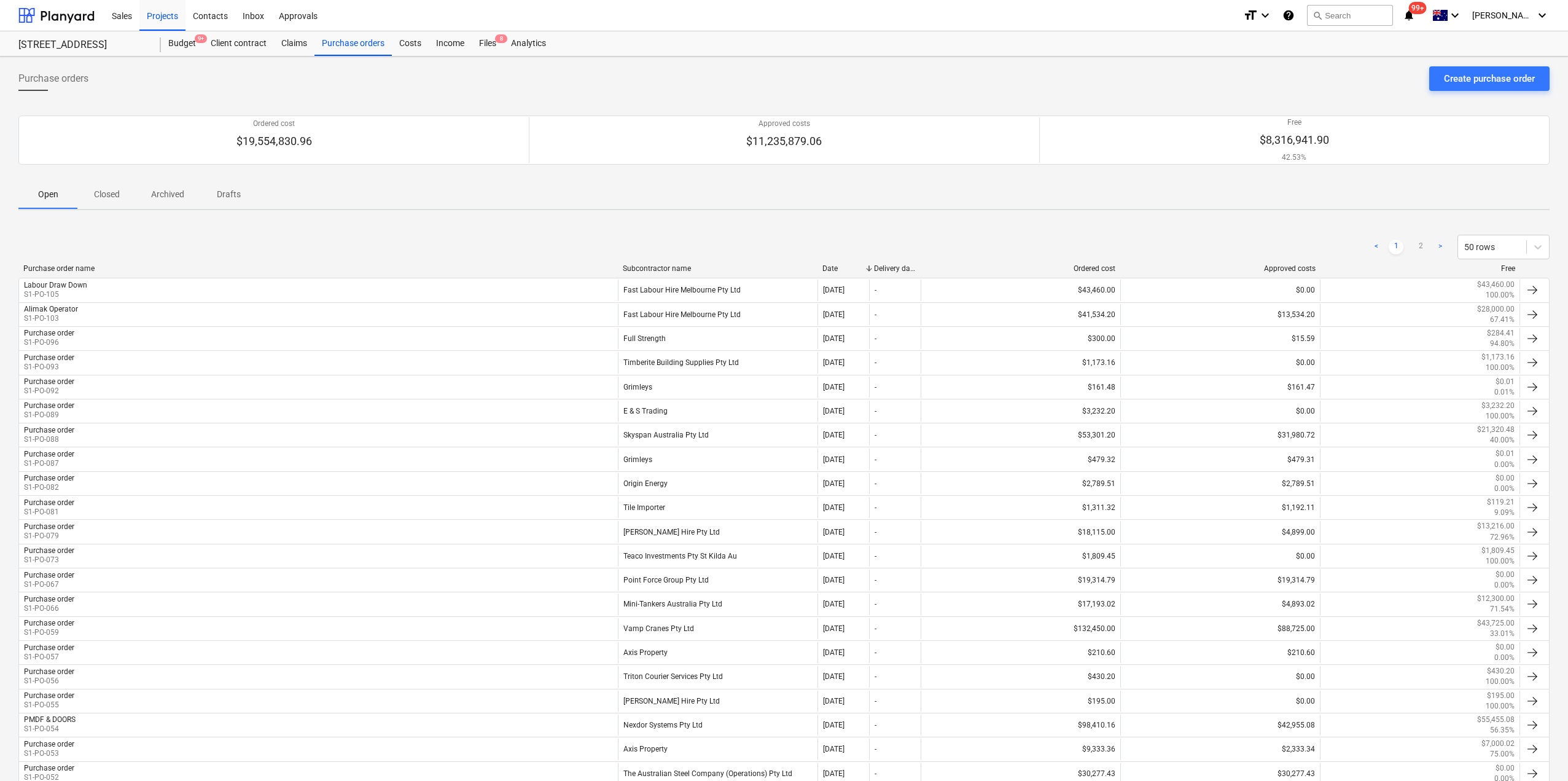
click at [1481, 75] on div "Create purchase order" at bounding box center [1489, 78] width 90 height 16
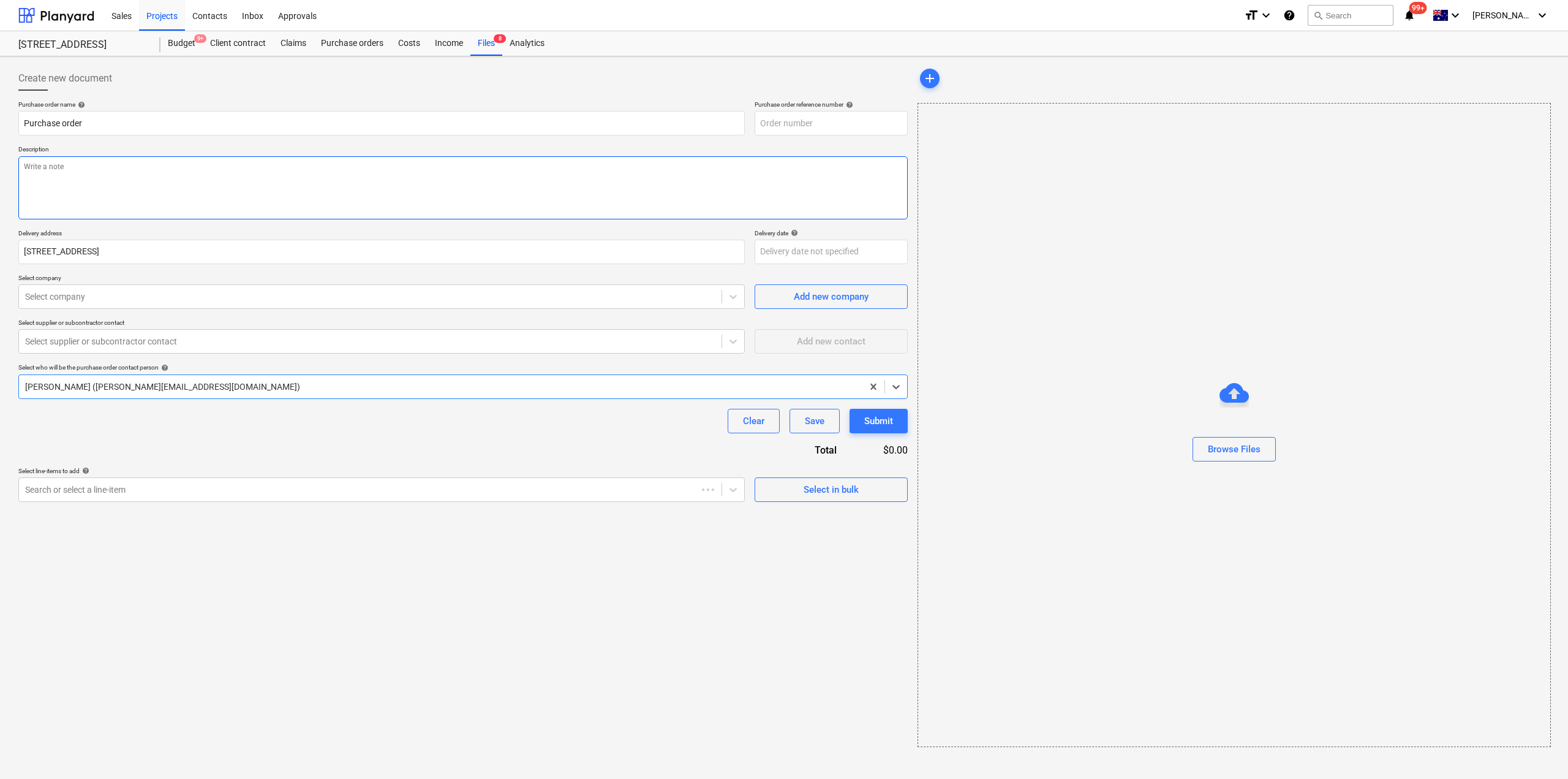
type textarea "x"
type input "S1-PO-111"
type textarea "x"
click at [90, 303] on div "Select company" at bounding box center [370, 296] width 702 height 17
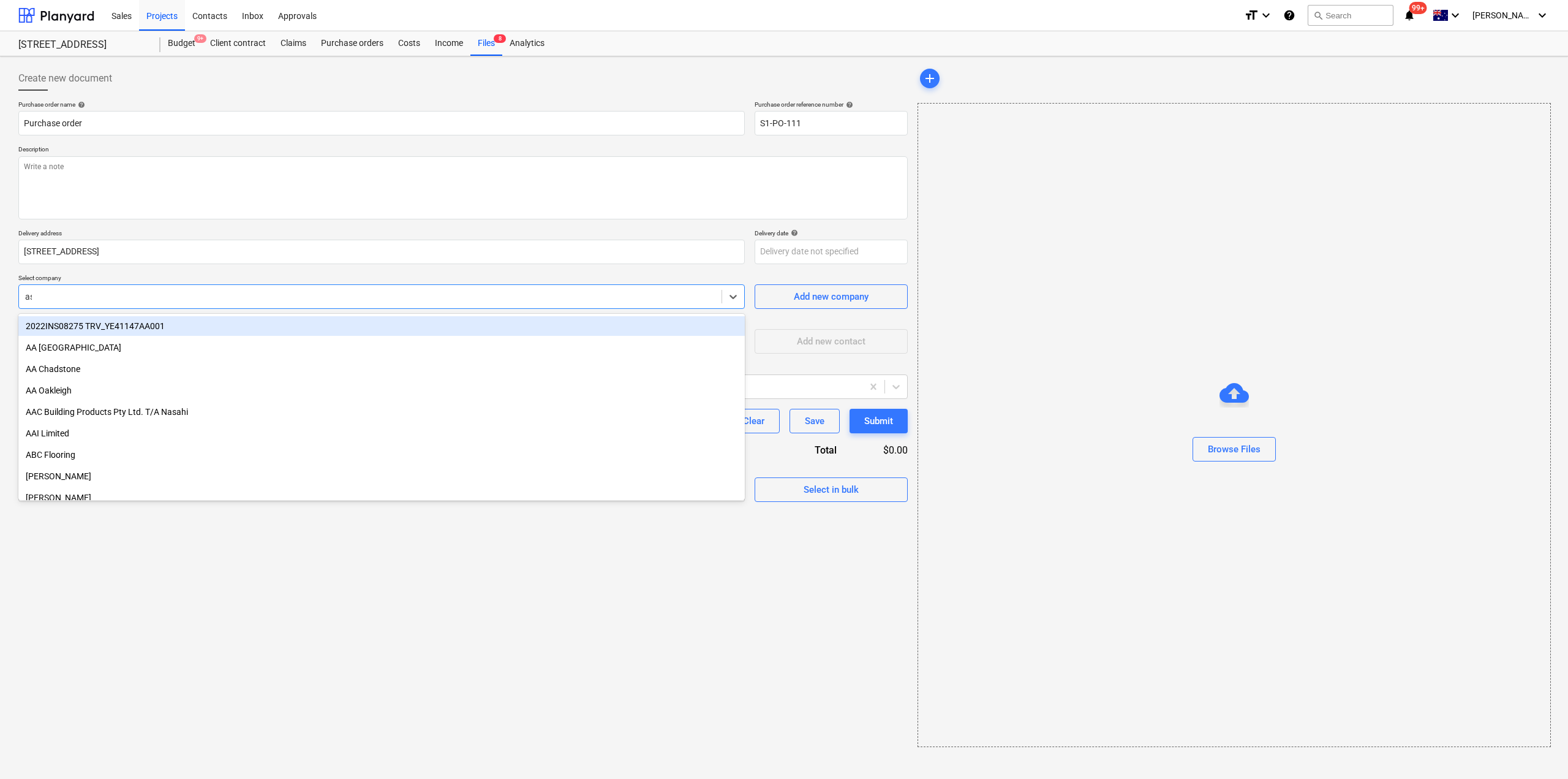
type input "asc"
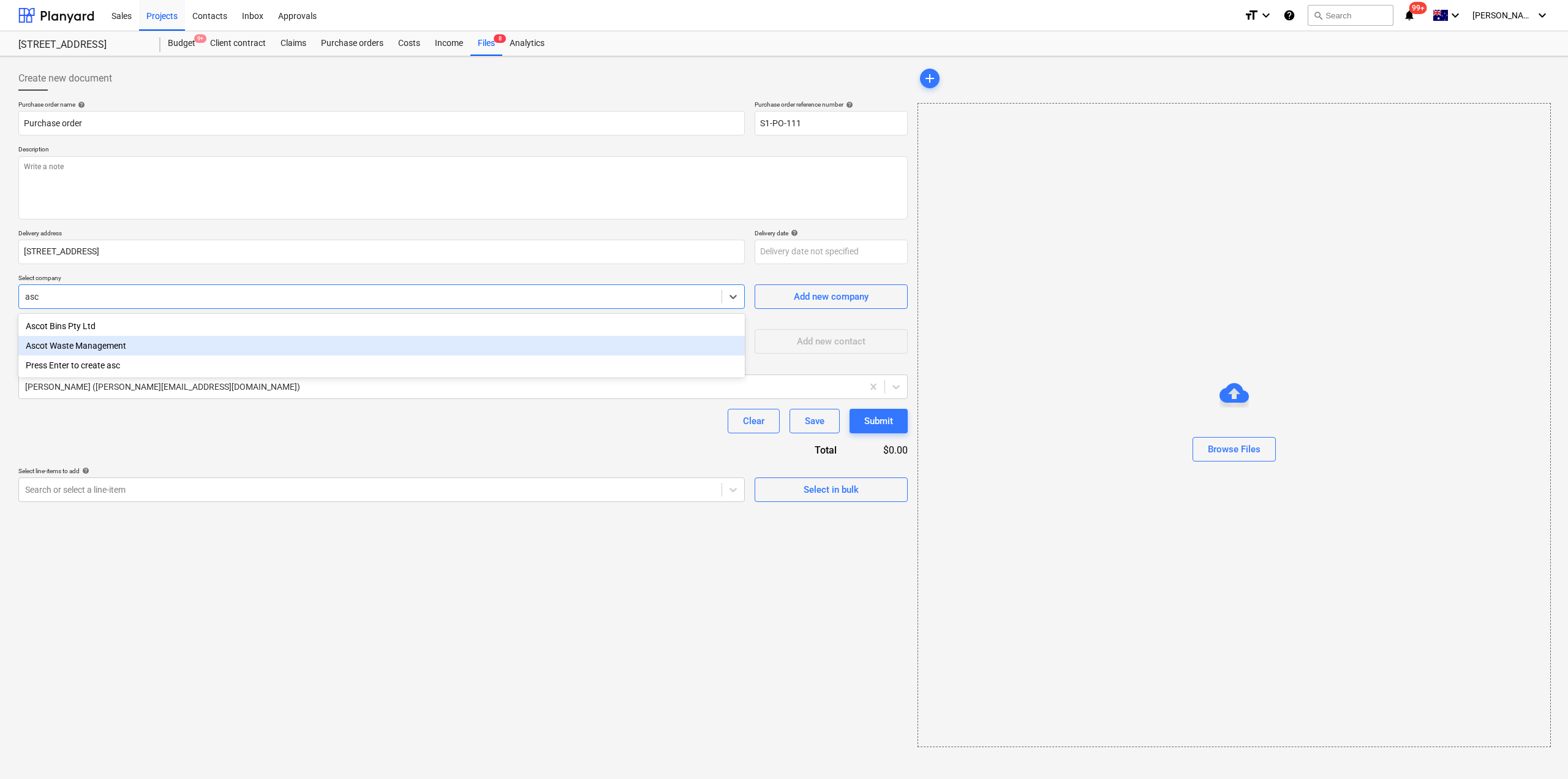
drag, startPoint x: 99, startPoint y: 330, endPoint x: 1178, endPoint y: 431, distance: 1083.7
click at [1177, 430] on body "Sales Projects Contacts Inbox Approvals format_size keyboard_arrow_down help se…" at bounding box center [784, 389] width 1568 height 779
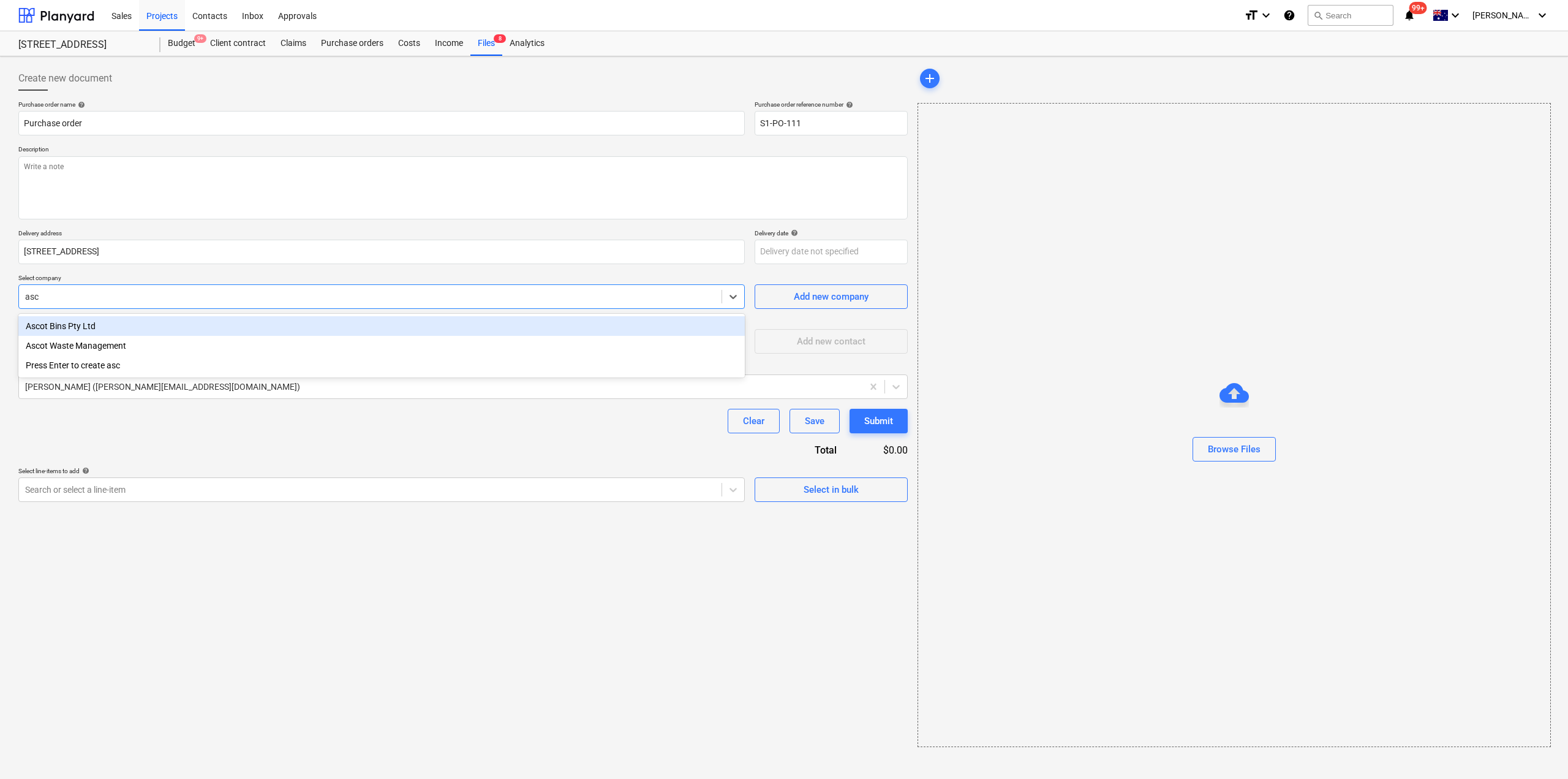
click at [185, 332] on div "Ascot Bins Pty Ltd" at bounding box center [381, 326] width 726 height 20
type textarea "x"
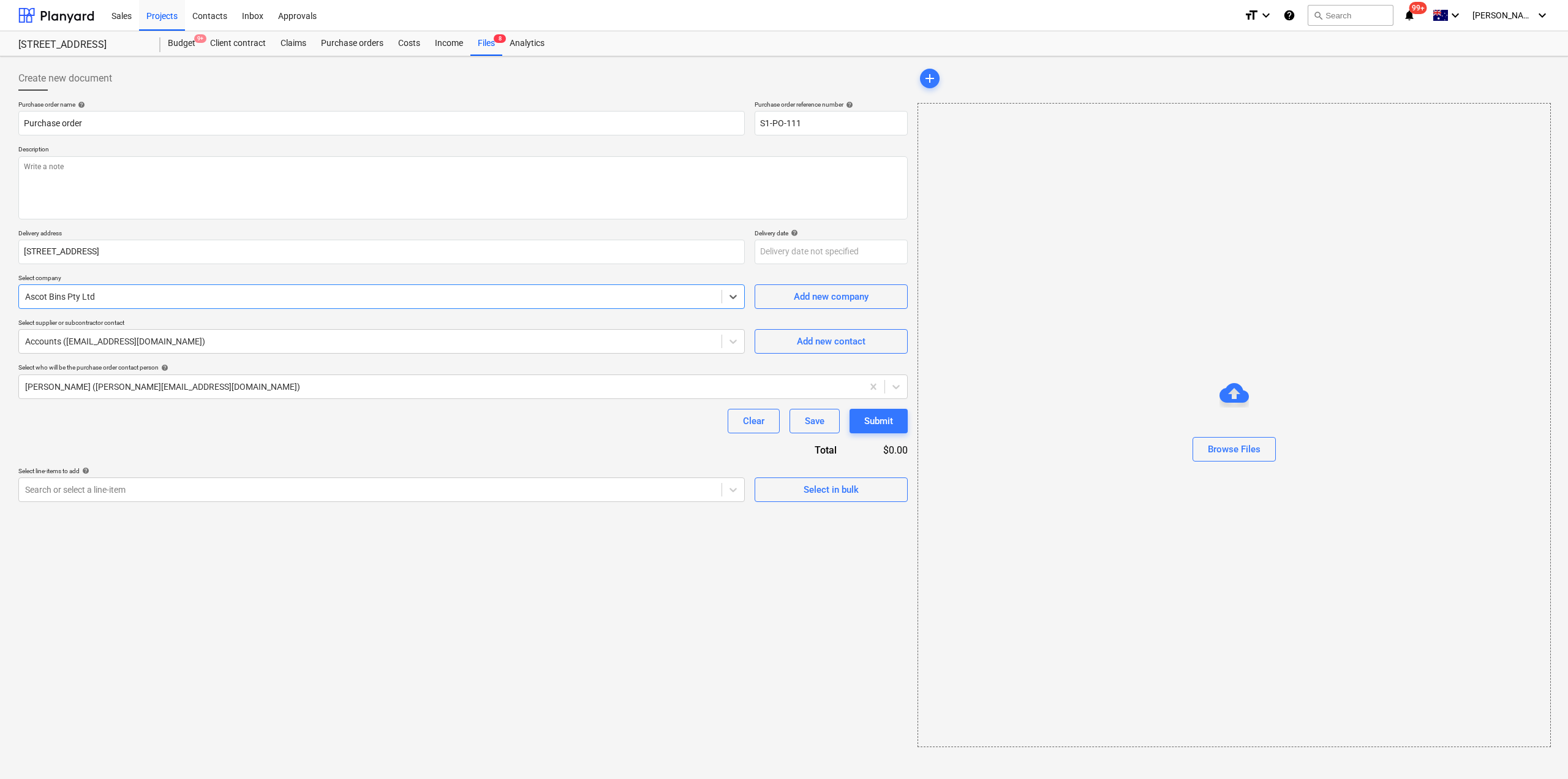
type textarea "x"
click at [264, 455] on div "Purchase order name help Purchase order Purchase order reference number help S1…" at bounding box center [463, 300] width 889 height 401
click at [244, 490] on div at bounding box center [370, 489] width 690 height 12
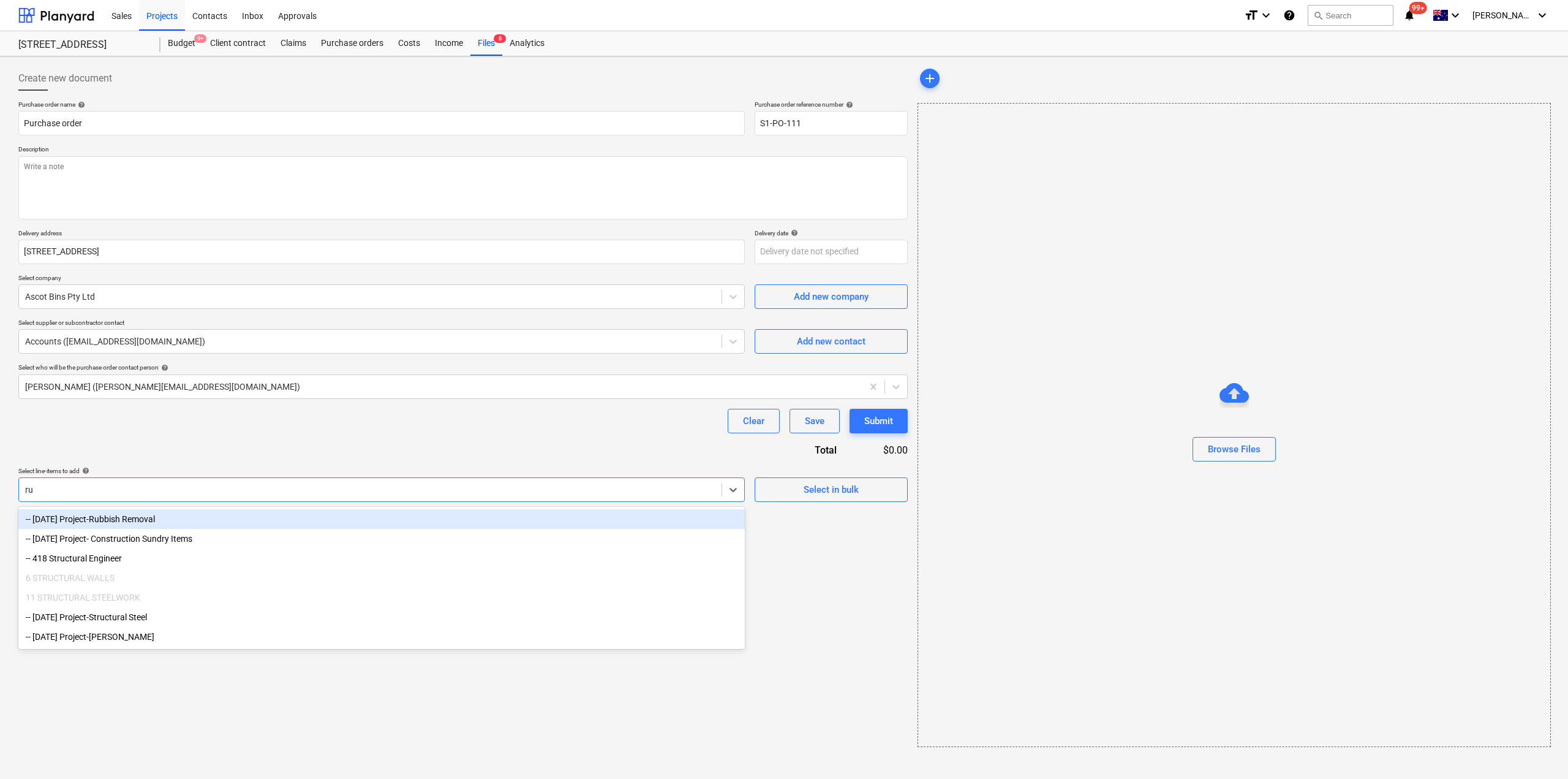
type input "rub"
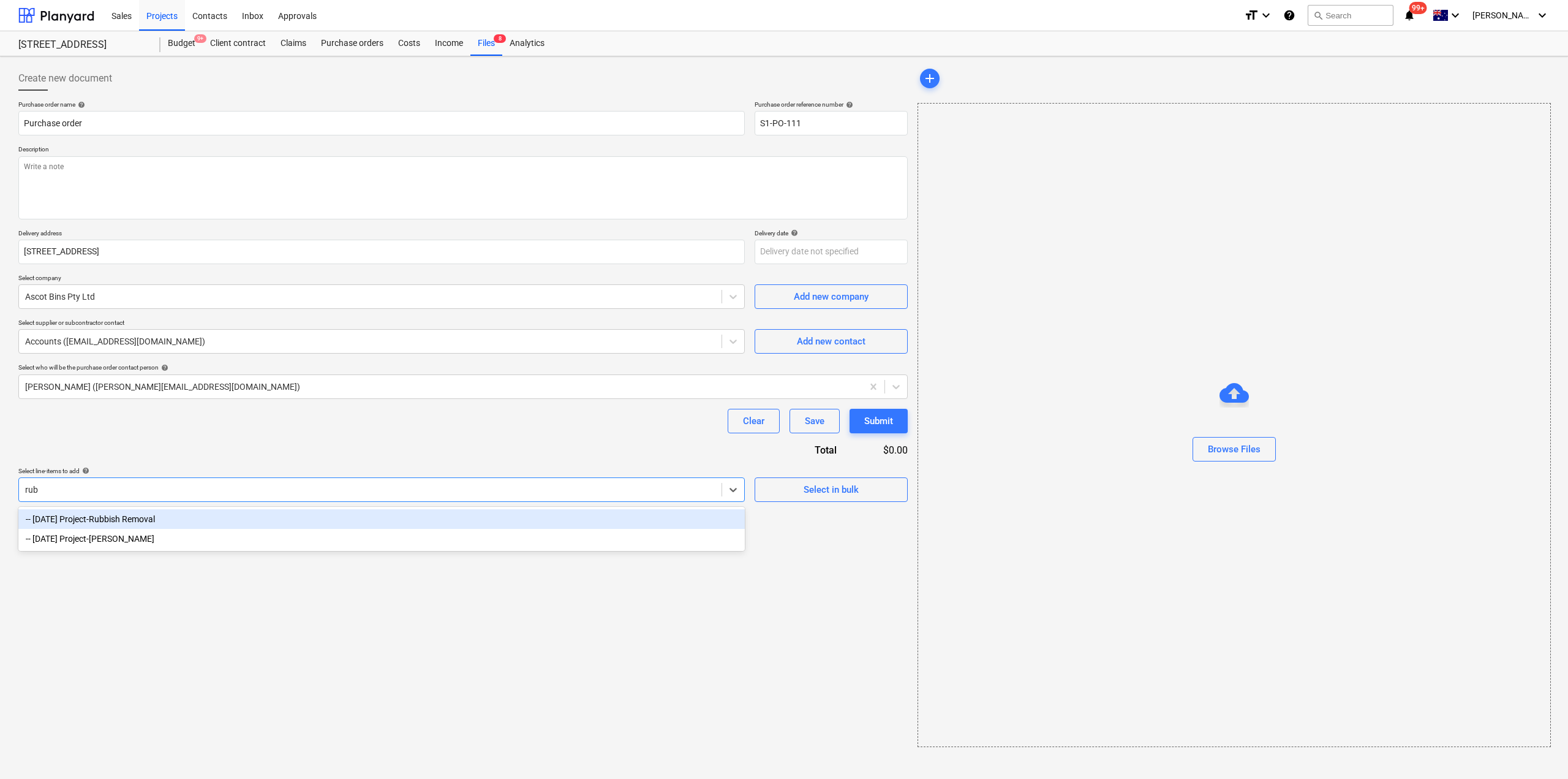
click at [199, 520] on div "-- [DATE] Project-Rubbish Removal" at bounding box center [381, 519] width 726 height 20
type textarea "x"
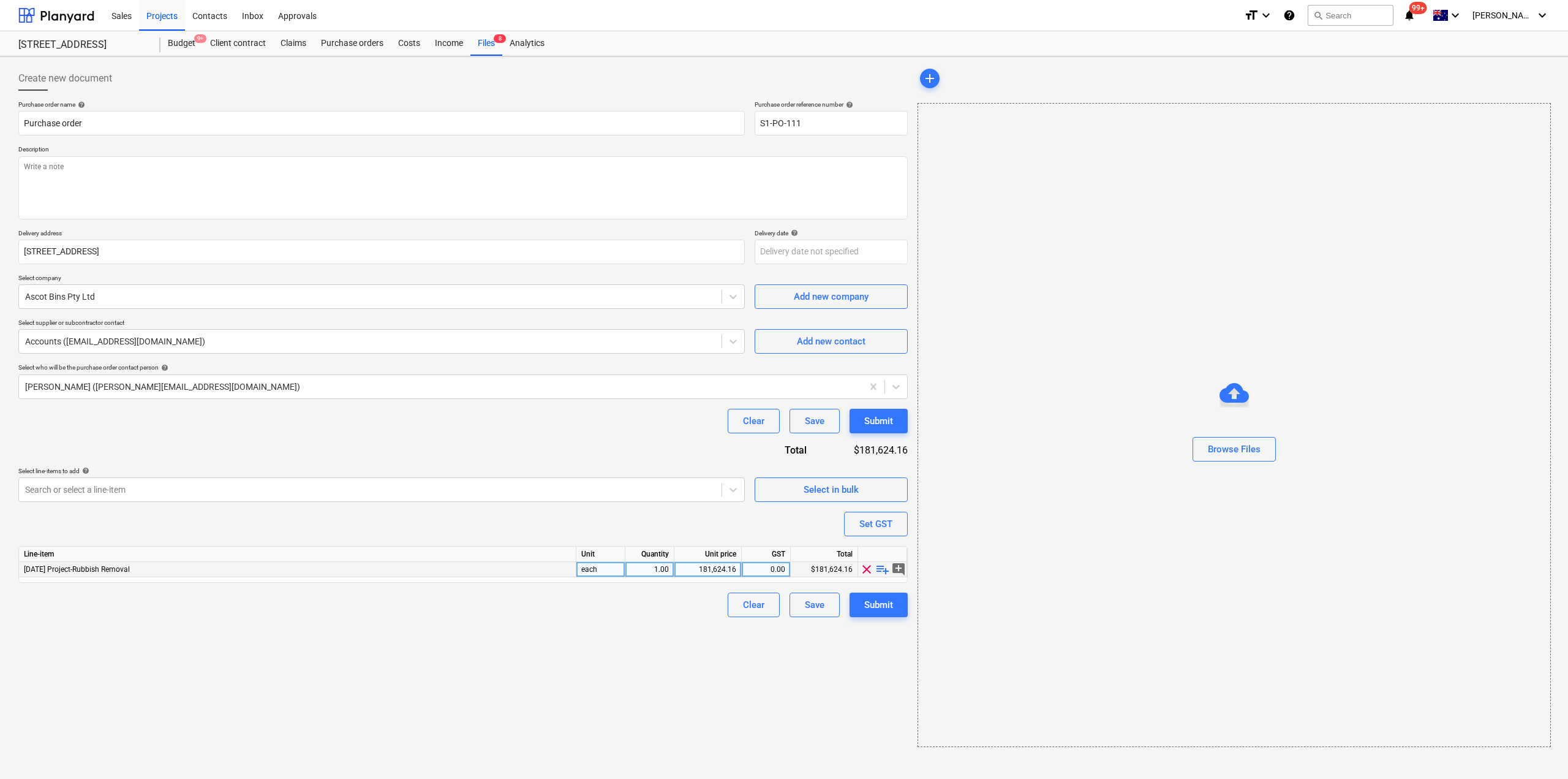
click at [880, 573] on span "playlist_add" at bounding box center [883, 569] width 15 height 15
type textarea "x"
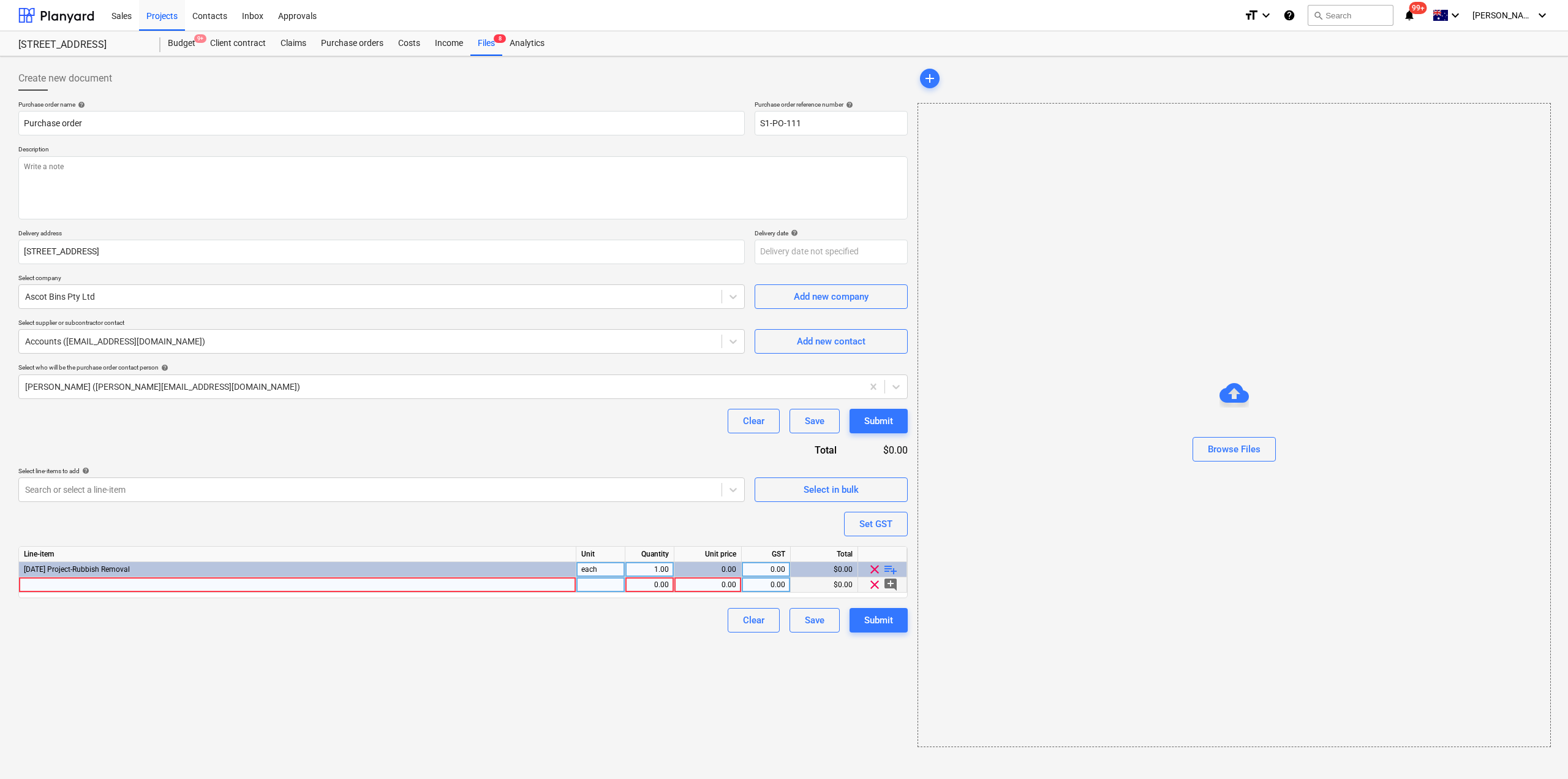
click at [250, 581] on div at bounding box center [297, 584] width 557 height 16
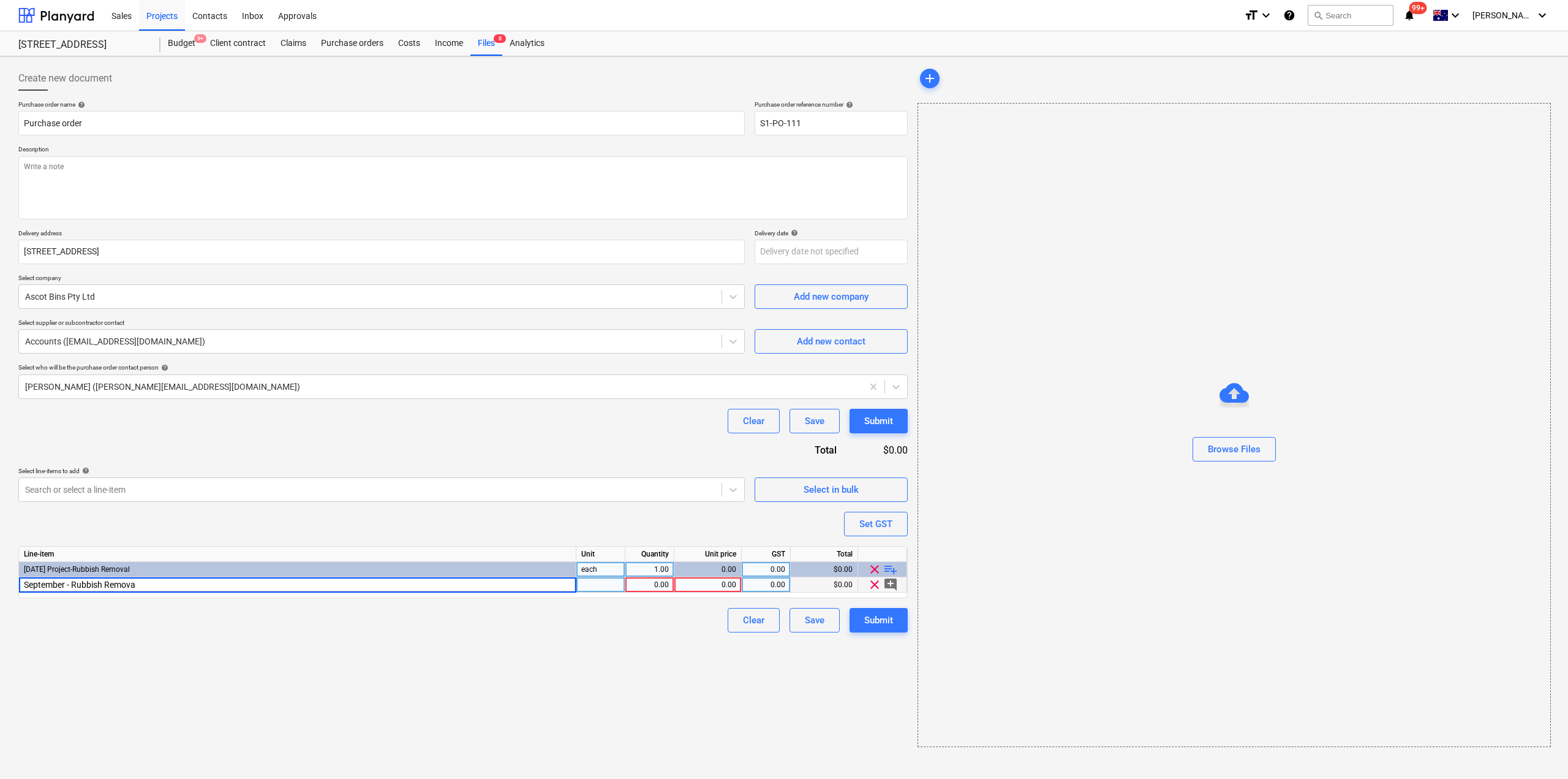
type input "September - Rubbish Removal"
type textarea "x"
type input "11550"
type textarea "x"
click at [152, 579] on div "September - Rubbish Removal" at bounding box center [297, 584] width 557 height 16
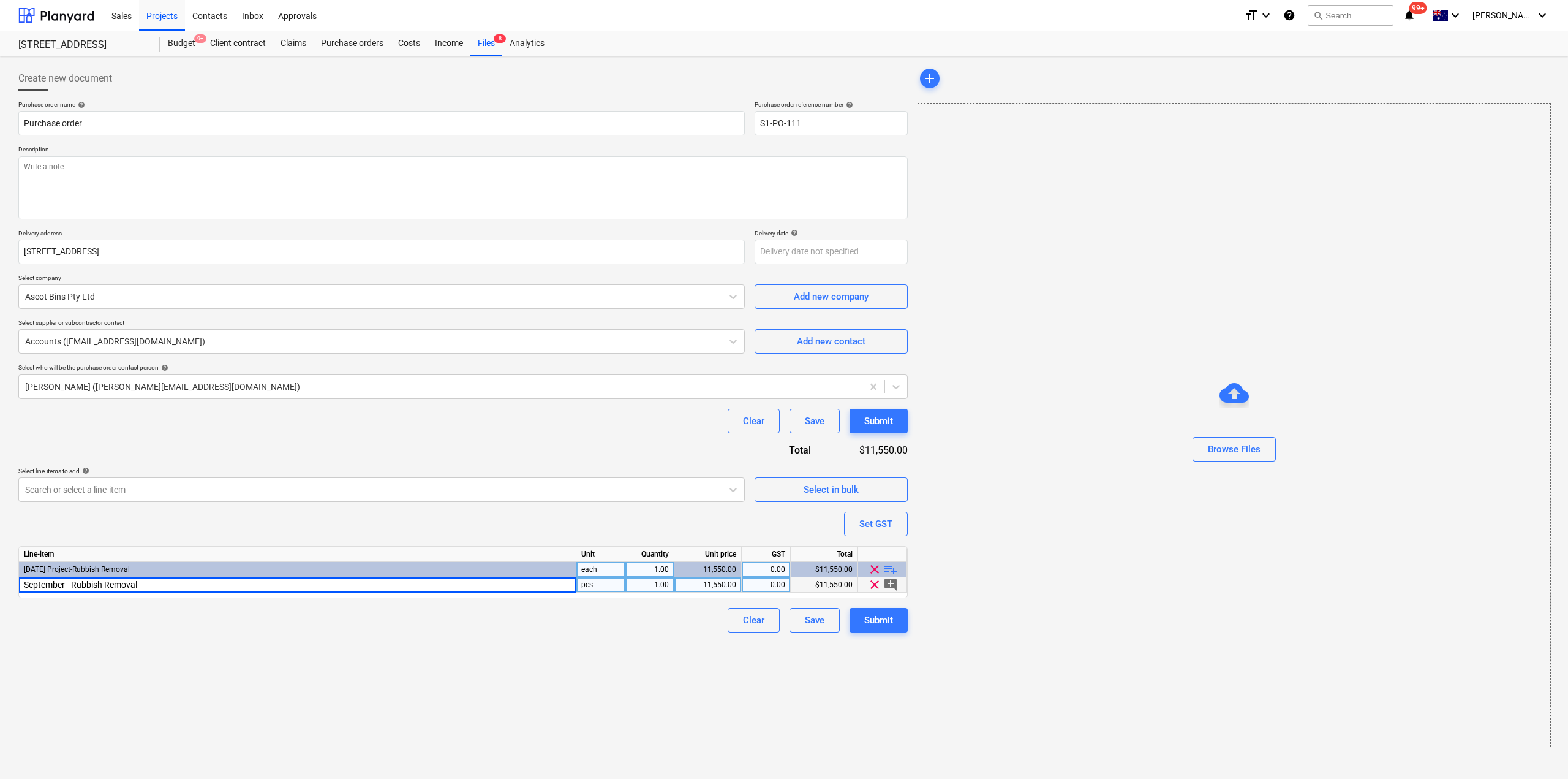
click at [153, 582] on input "September - Rubbish Removal" at bounding box center [297, 584] width 556 height 15
type input "September - Rubbish Removal -"
type textarea "x"
type input "September - Rubbish Removal - 14No."
click at [201, 582] on div "September - Rubbish Removal - 14No." at bounding box center [297, 584] width 557 height 16
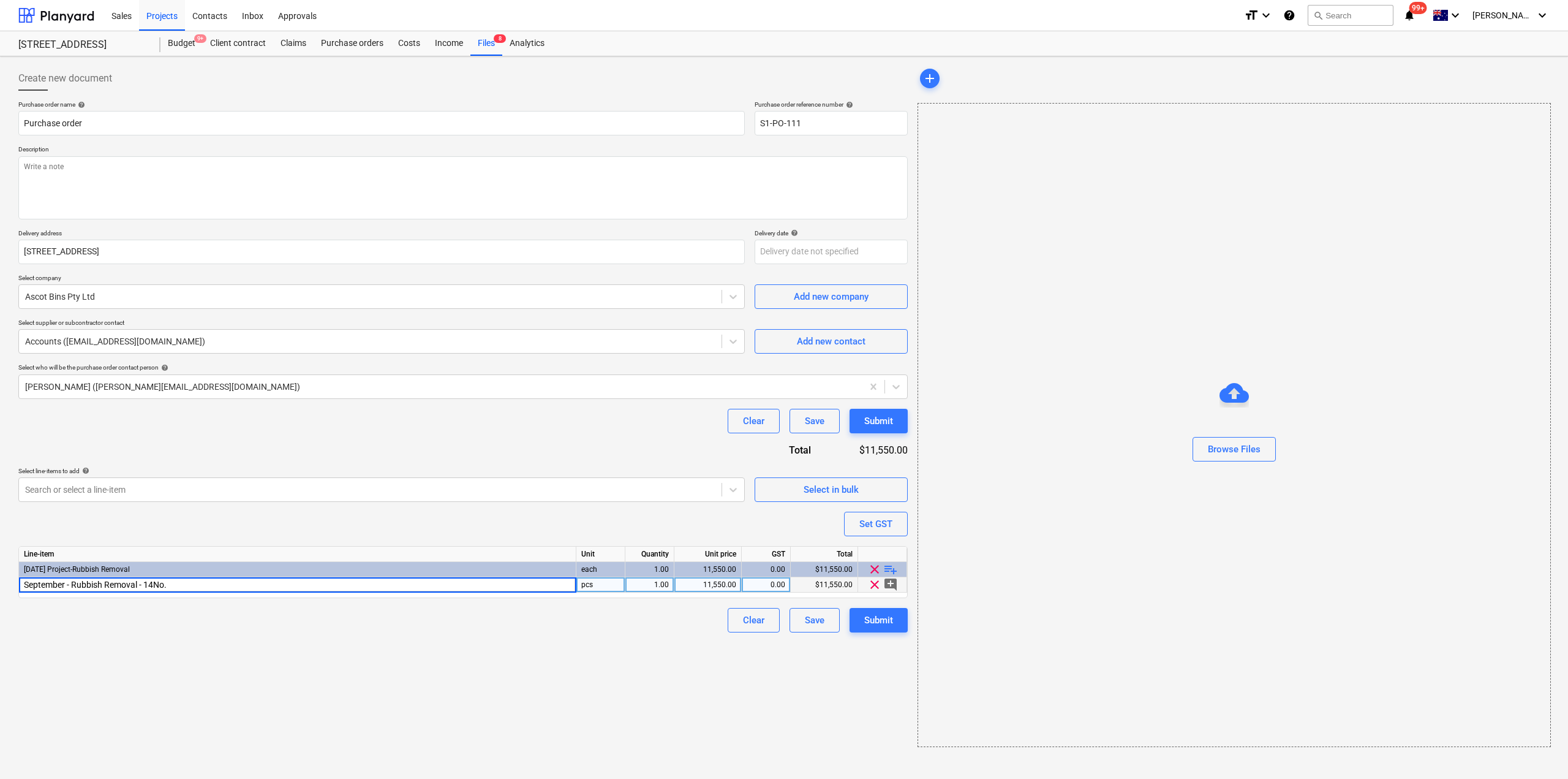
click at [209, 581] on input "September - Rubbish Removal - 14No." at bounding box center [297, 584] width 556 height 15
type textarea "x"
type input "September - Rubbish Removal - 14No. 12m skips"
click at [889, 568] on span "playlist_add" at bounding box center [890, 569] width 15 height 15
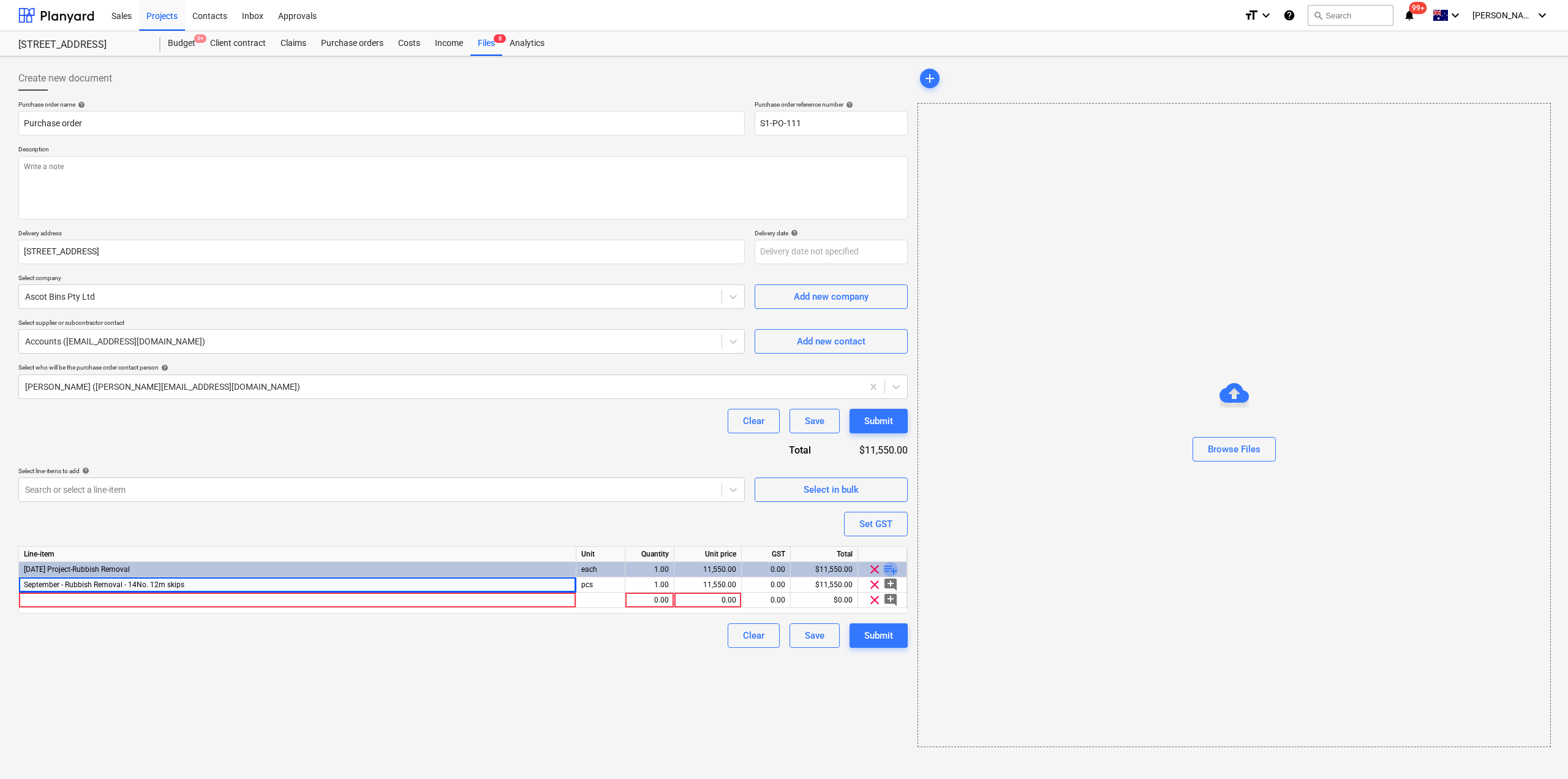
click at [889, 568] on span "playlist_add" at bounding box center [890, 569] width 15 height 15
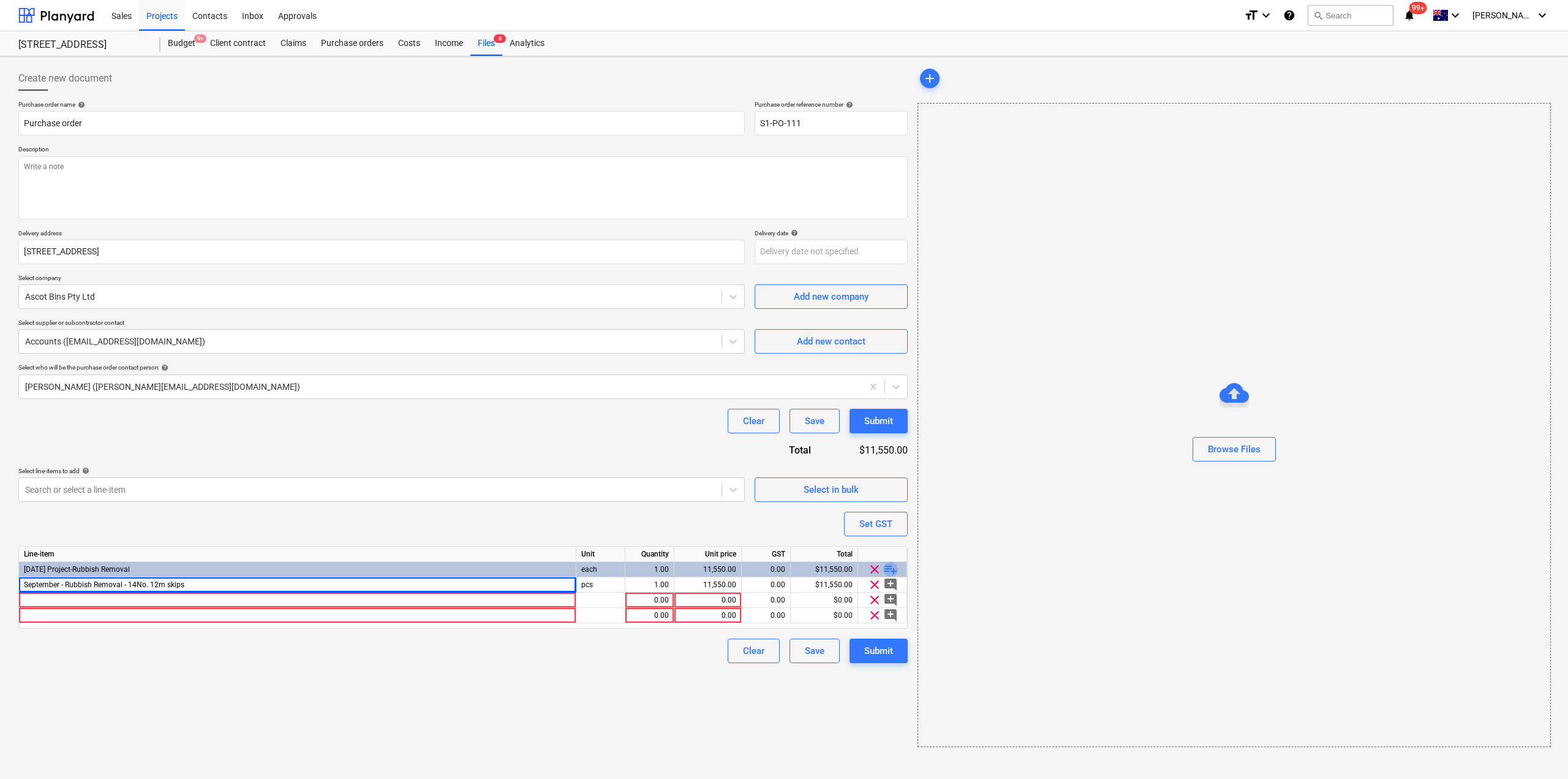
click at [889, 568] on span "playlist_add" at bounding box center [890, 569] width 15 height 15
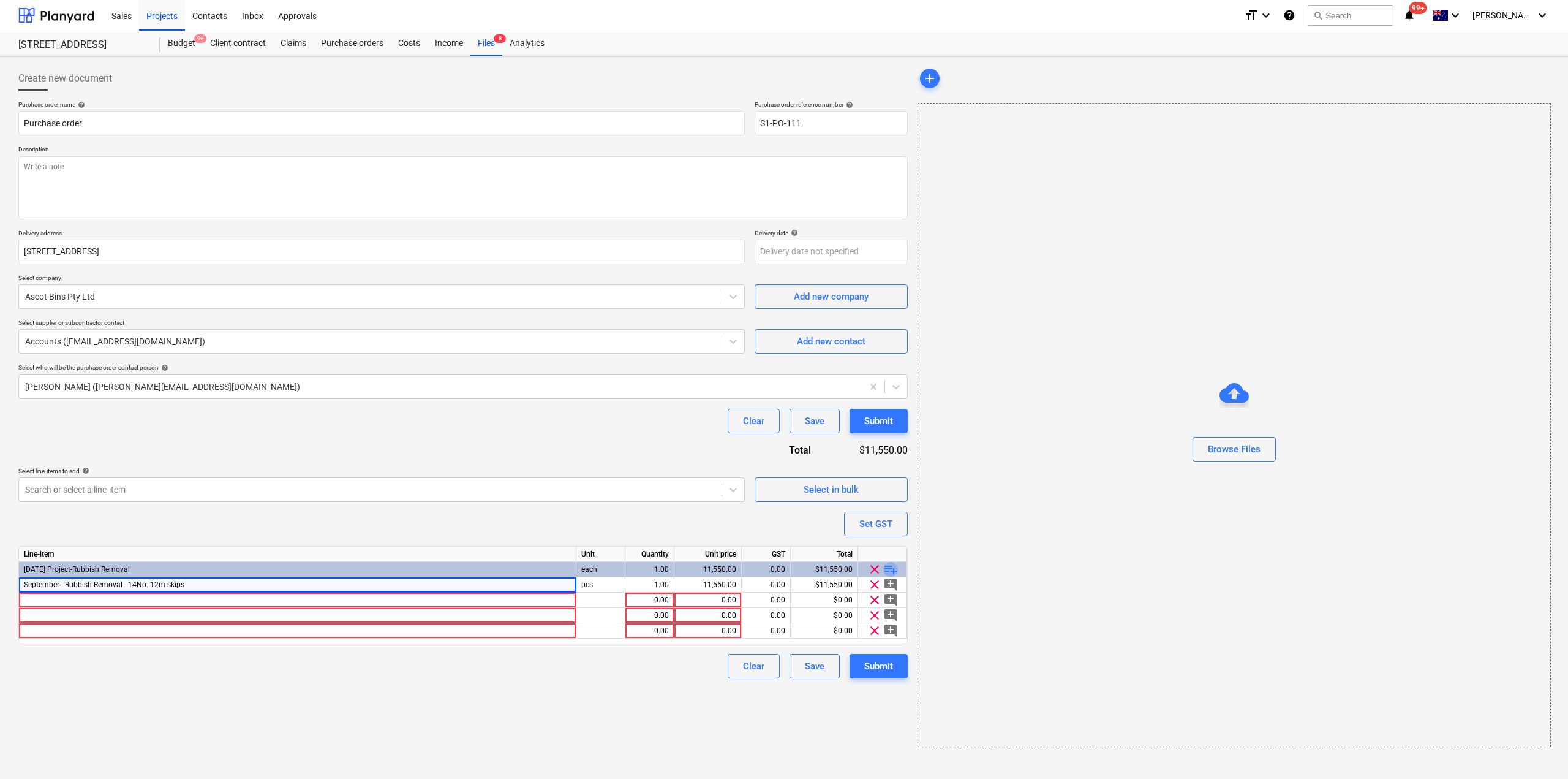
click at [889, 568] on span "playlist_add" at bounding box center [890, 569] width 15 height 15
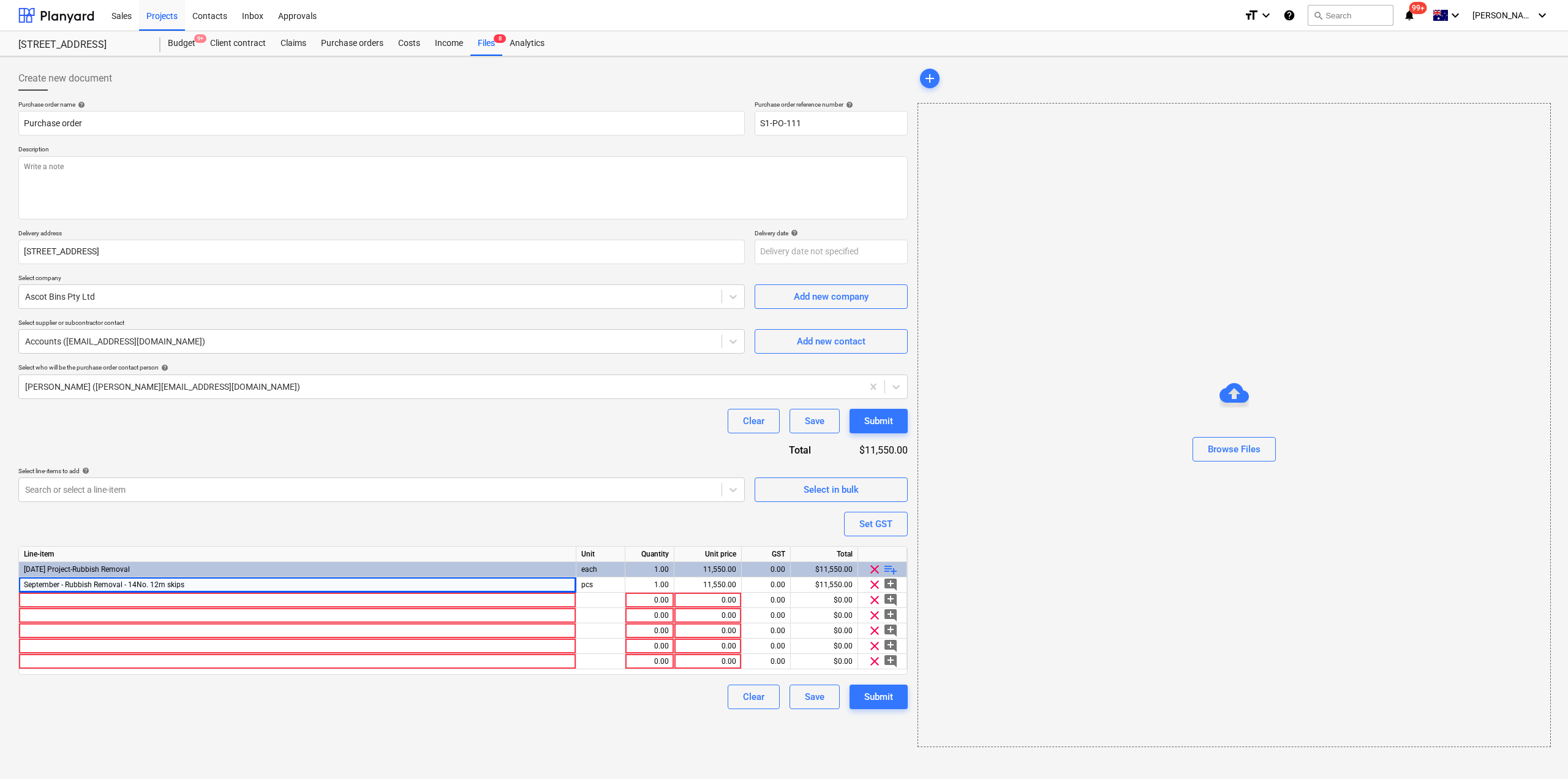
click at [889, 568] on span "playlist_add" at bounding box center [890, 569] width 15 height 15
type textarea "x"
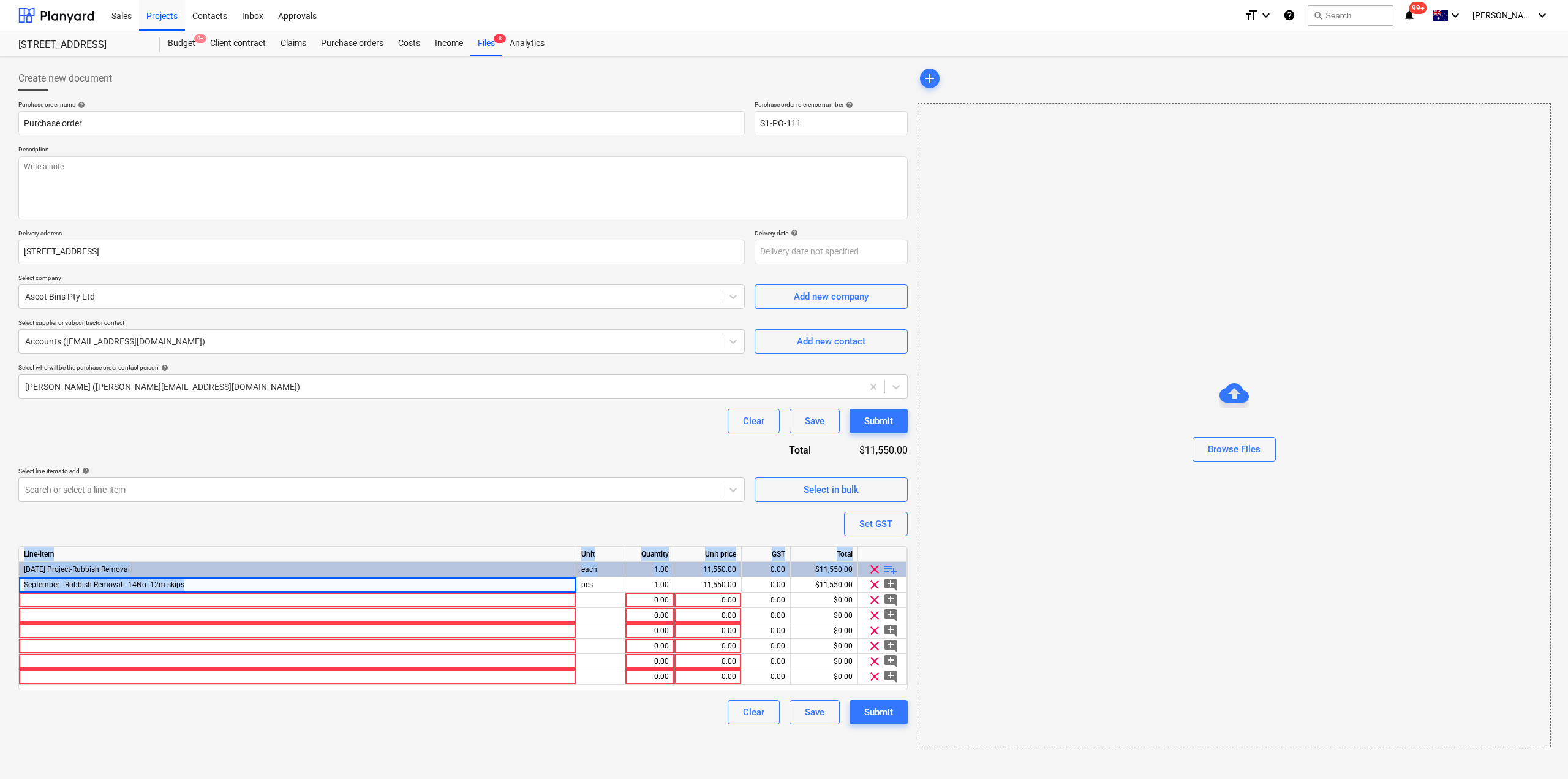
drag, startPoint x: 149, startPoint y: 586, endPoint x: 0, endPoint y: 594, distance: 149.2
click at [0, 594] on div "Create new document Purchase order name help Purchase order Purchase order refe…" at bounding box center [784, 418] width 1568 height 722
copy div "Line-item Unit Quantity Unit price GST Total [DATE] Project-Rubbish Removal eac…"
click at [197, 607] on div at bounding box center [297, 600] width 557 height 16
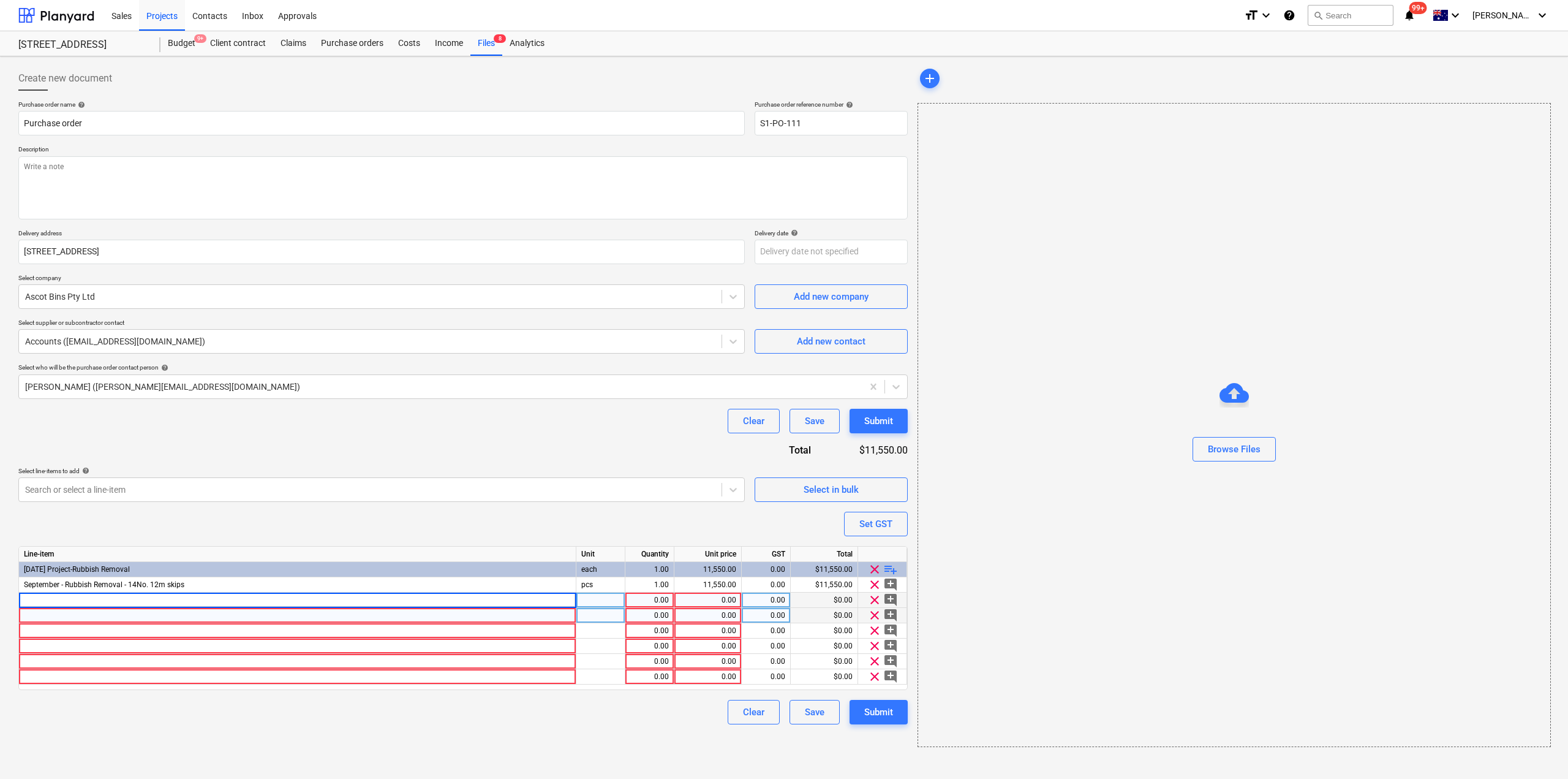
type input "September - Rubbish Removal - 14No. 12m skips"
type textarea "x"
click at [142, 621] on div at bounding box center [297, 615] width 557 height 16
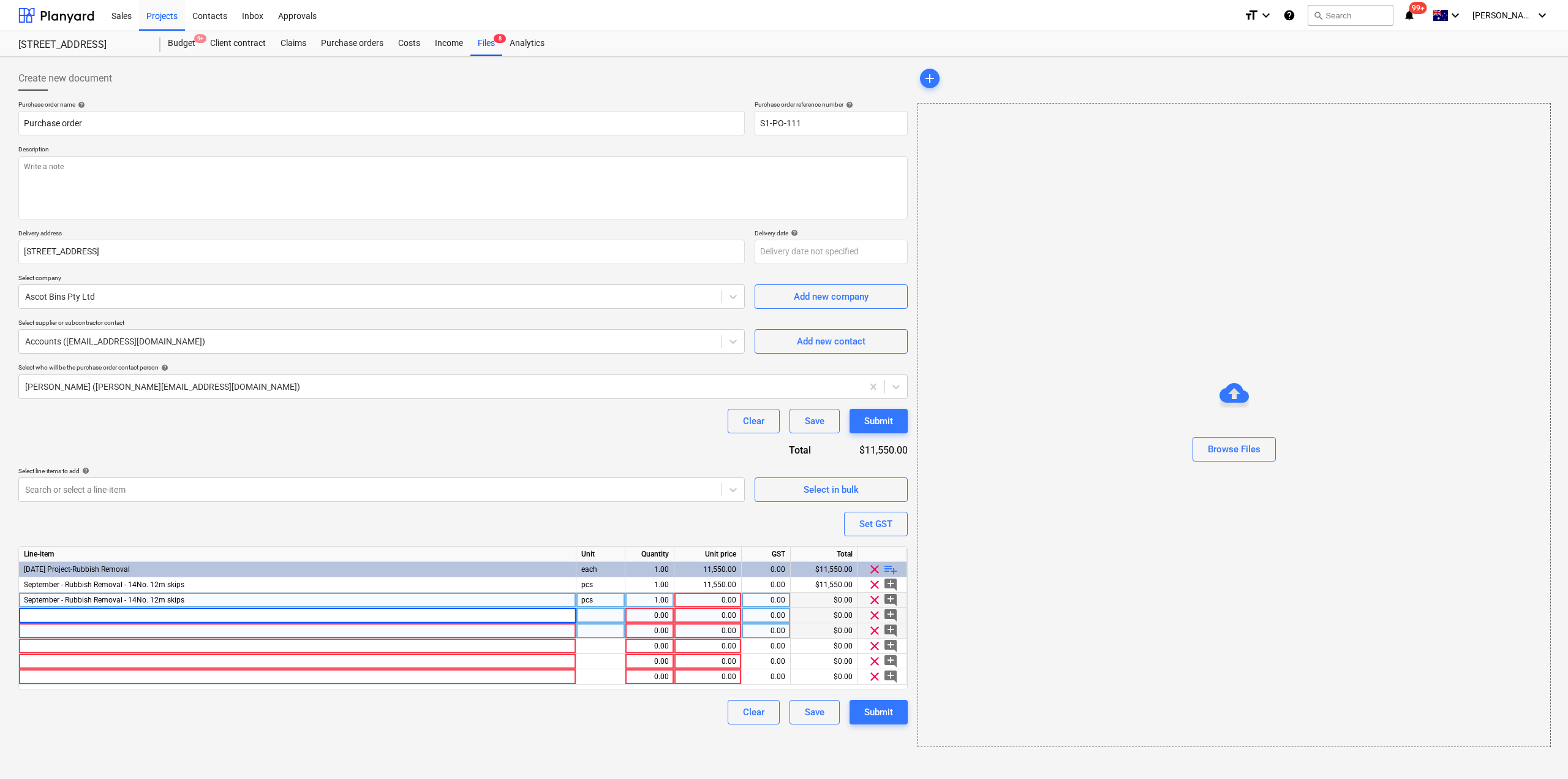
type input "September - Rubbish Removal - 14No. 12m skips"
click at [120, 637] on div at bounding box center [297, 630] width 557 height 16
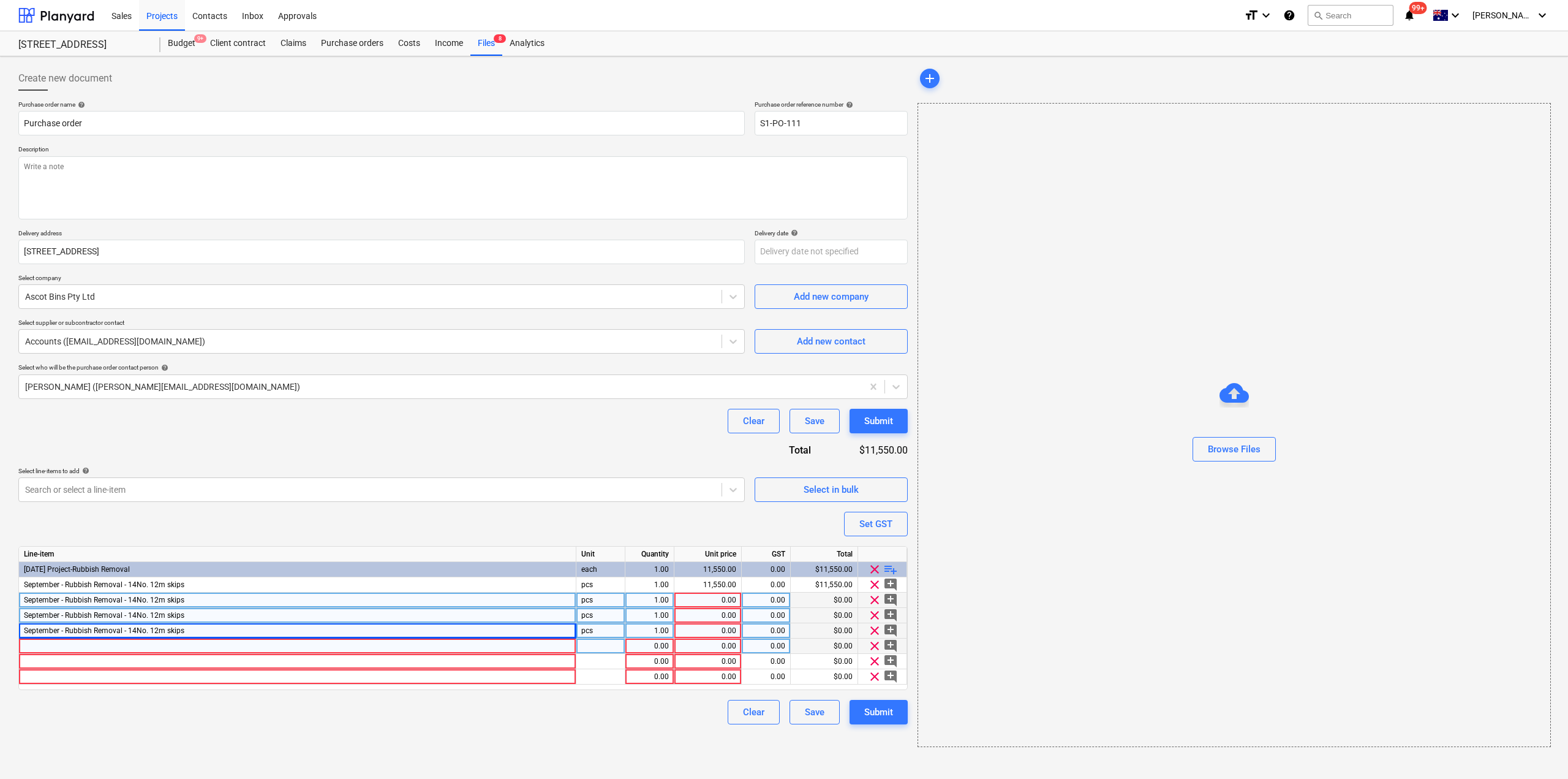
click at [109, 650] on div at bounding box center [297, 646] width 557 height 16
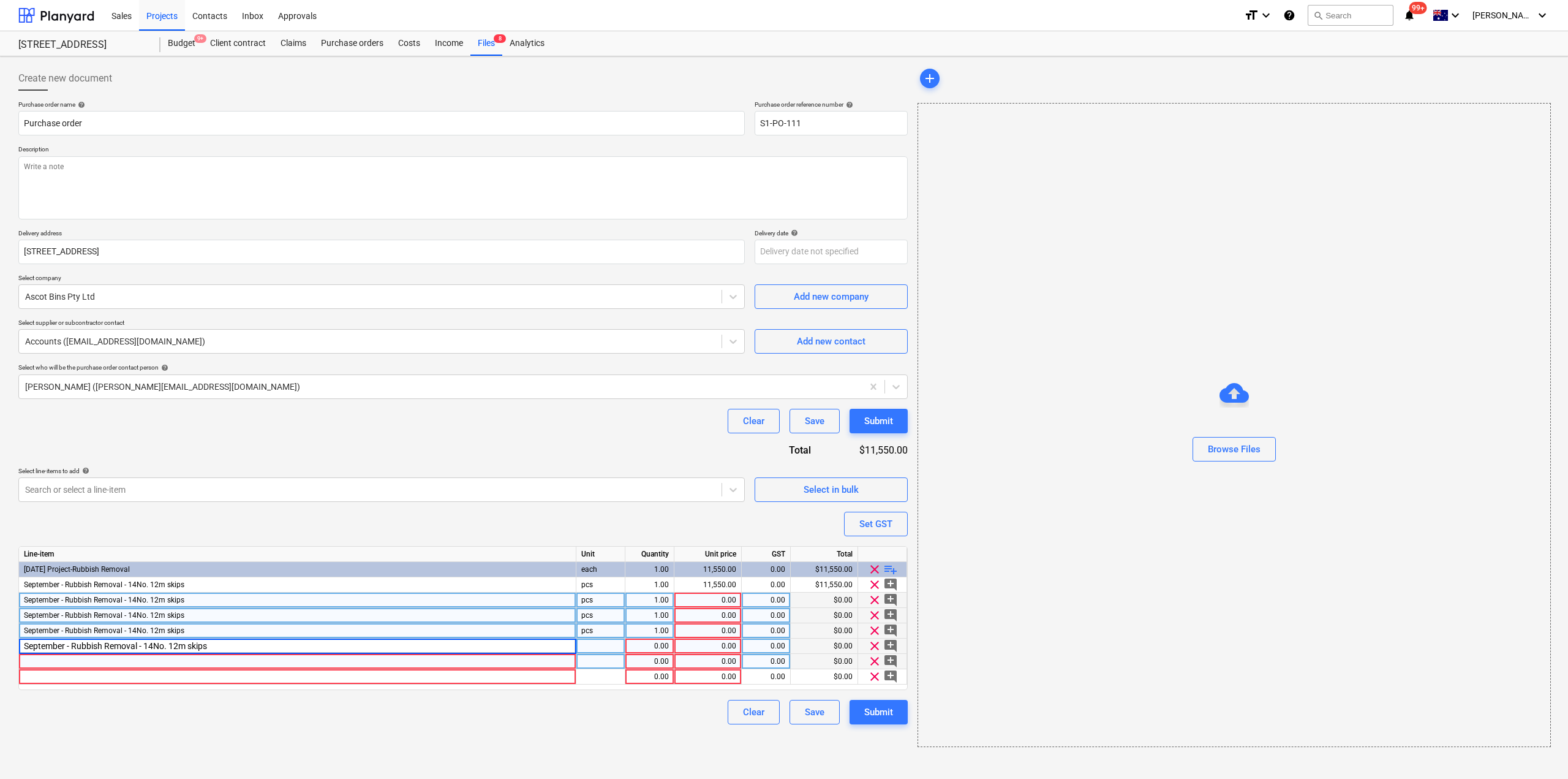
click at [100, 666] on div at bounding box center [297, 661] width 557 height 16
type textarea "x"
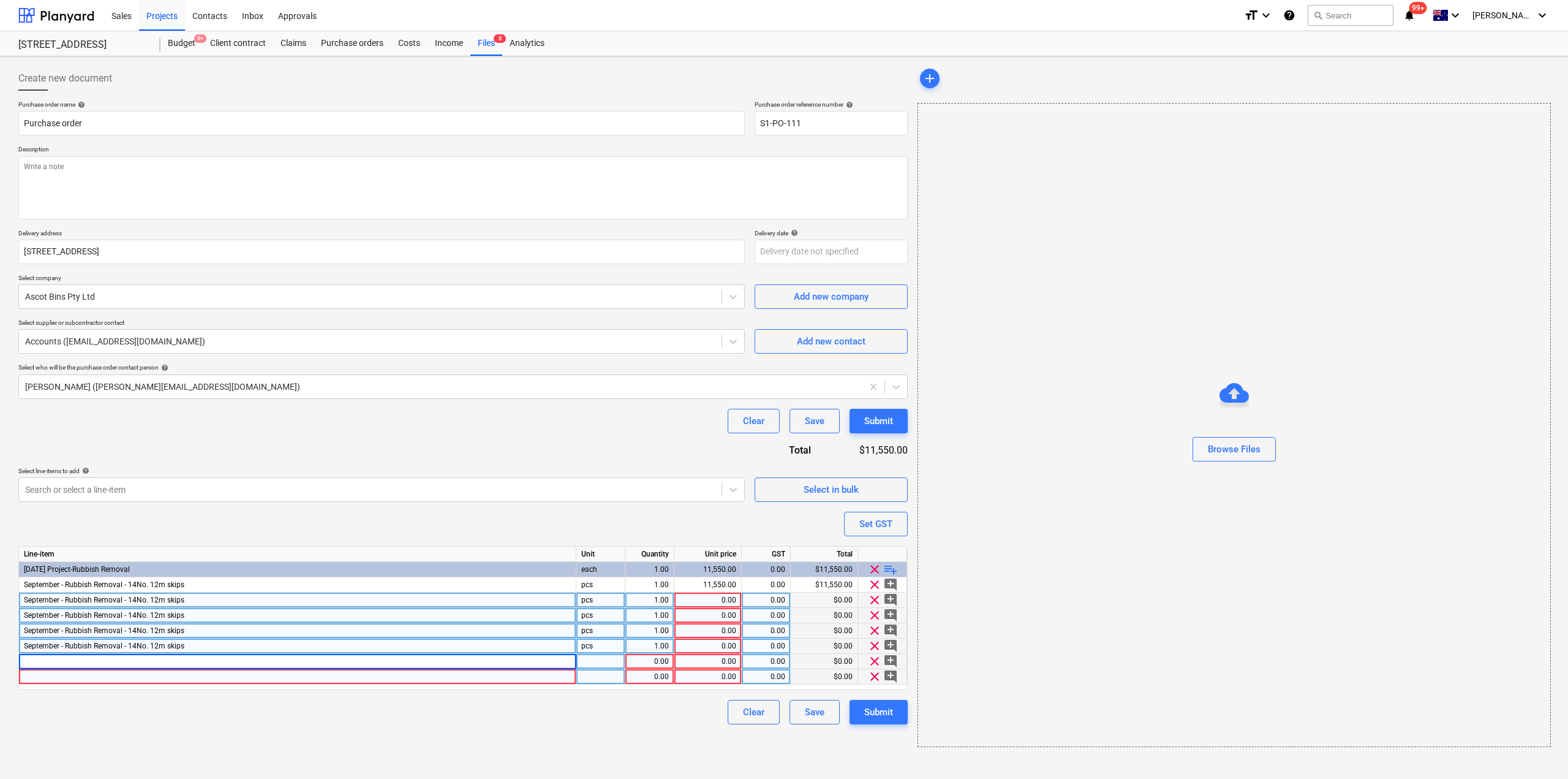
type input "September - Rubbish Removal - 14No. 12m skips"
click at [93, 682] on div at bounding box center [297, 676] width 557 height 16
type textarea "x"
type input "September - Rubbish Removal - 14No. 12m skips"
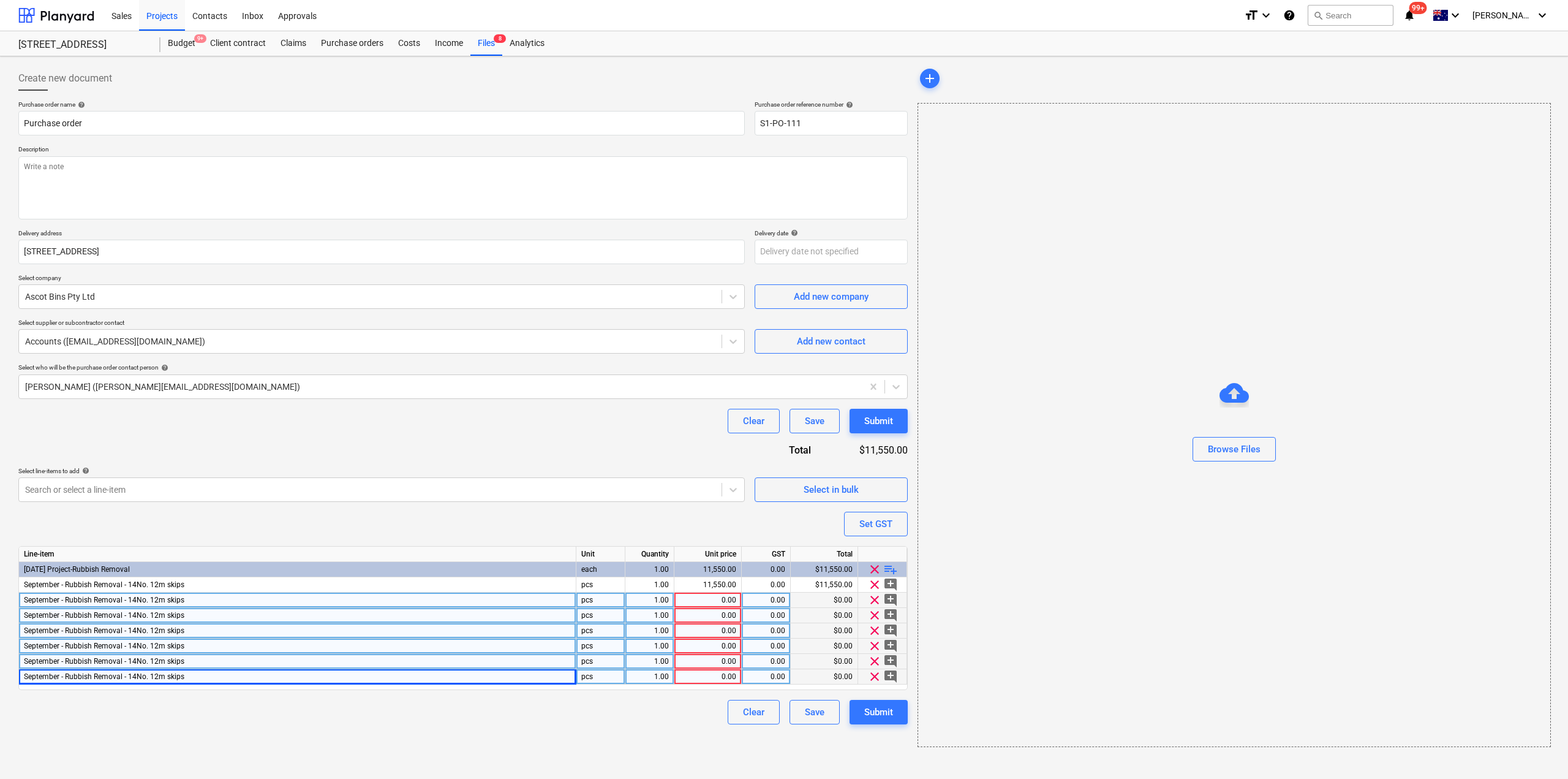
type textarea "x"
click at [43, 603] on span "September - Rubbish Removal - 14No. 12m skips" at bounding box center [104, 600] width 161 height 8
click at [43, 603] on input "September - Rubbish Removal - 14No. 12m skips" at bounding box center [297, 600] width 556 height 15
click at [41, 603] on input "September - Rubbish Removal - 14No. 12m skips" at bounding box center [297, 600] width 556 height 15
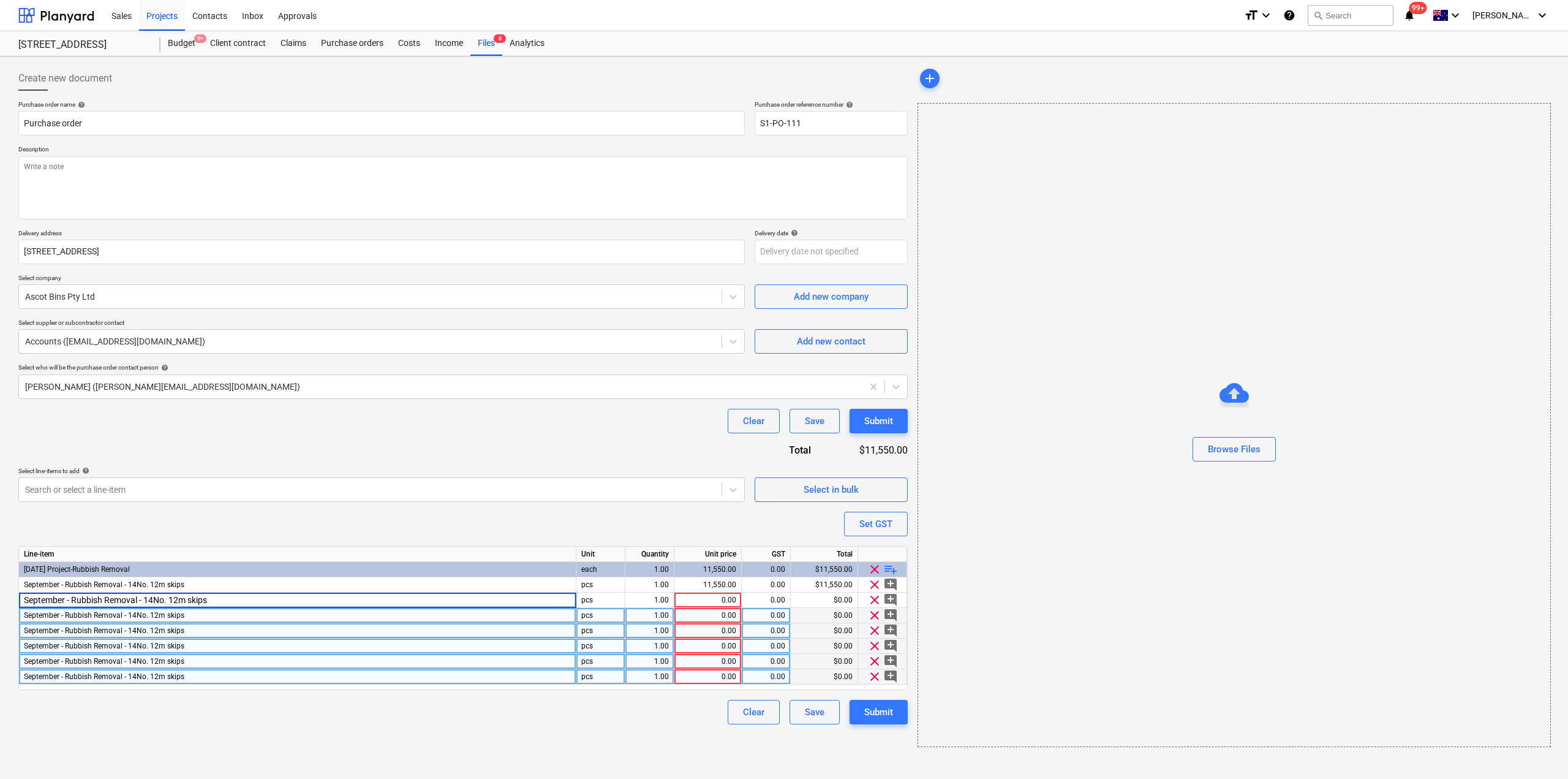
drag, startPoint x: 66, startPoint y: 602, endPoint x: 0, endPoint y: 598, distance: 66.1
click at [0, 598] on div "Create new document Purchase order name help Purchase order Purchase order refe…" at bounding box center [784, 418] width 1568 height 722
click at [44, 605] on input "Octover - Rubbish Removal - 14No. 12m skips" at bounding box center [297, 600] width 556 height 15
type input "October - Rubbish Removal - 14No. 12m skips"
type textarea "x"
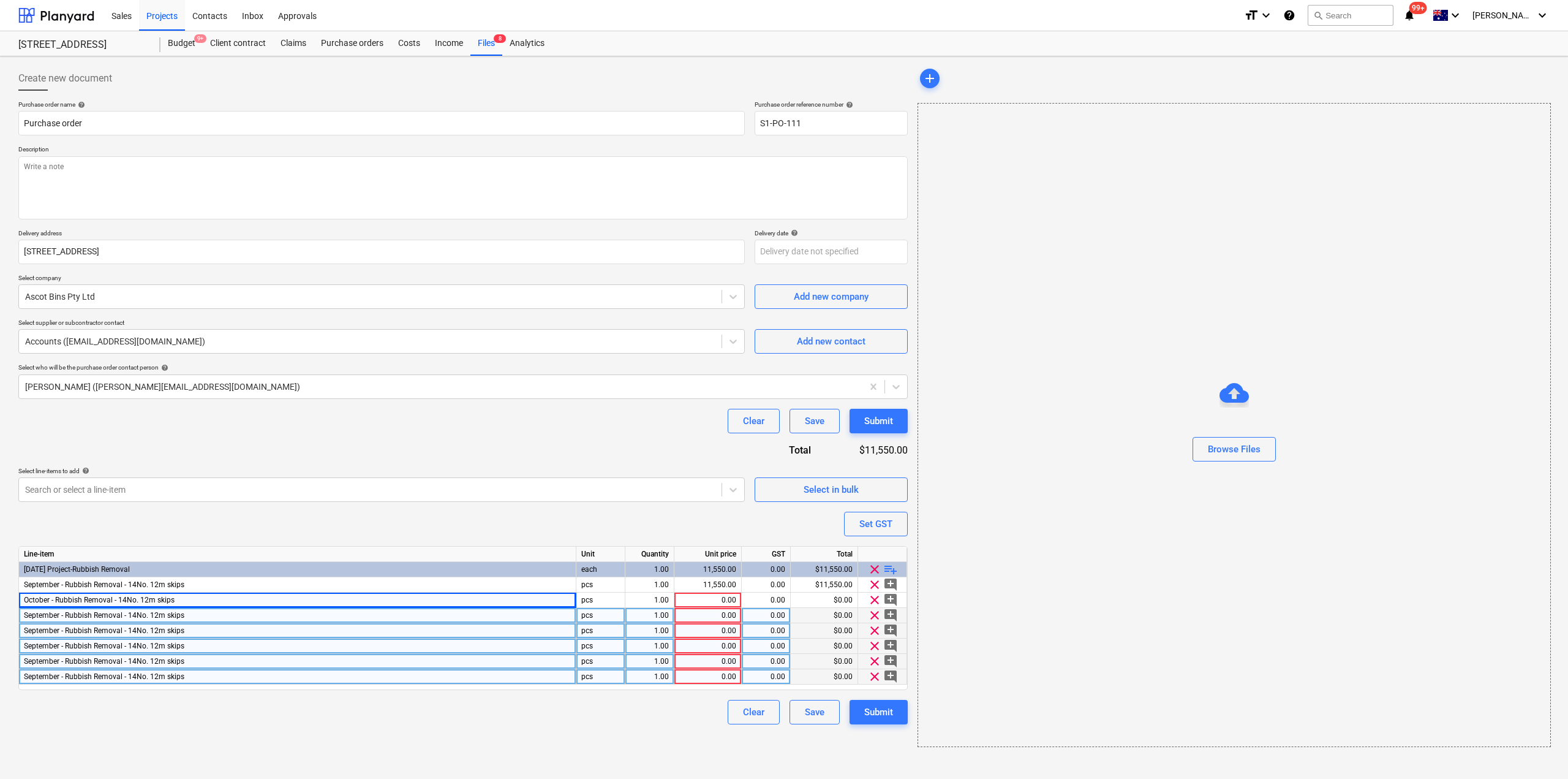
click at [44, 620] on div "September - Rubbish Removal - 14No. 12m skips" at bounding box center [297, 615] width 557 height 16
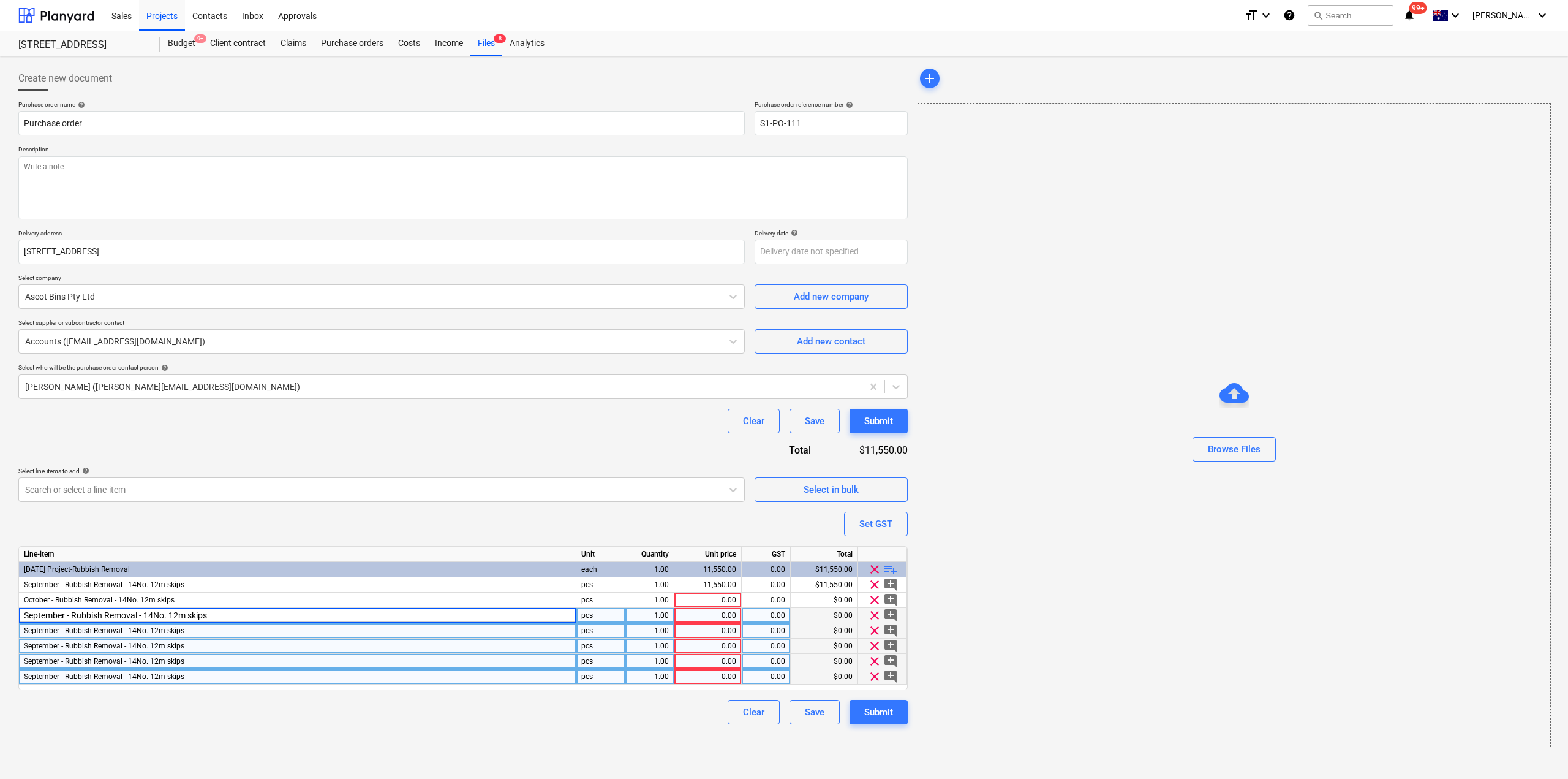
click at [50, 615] on input "September - Rubbish Removal - 14No. 12m skips" at bounding box center [297, 615] width 556 height 15
drag, startPoint x: 62, startPoint y: 616, endPoint x: 0, endPoint y: 610, distance: 62.3
click at [0, 610] on div "Create new document Purchase order name help Purchase order Purchase order refe…" at bounding box center [784, 418] width 1568 height 722
type input "November - Rubbish Removal - 14No. 12m skips"
type textarea "x"
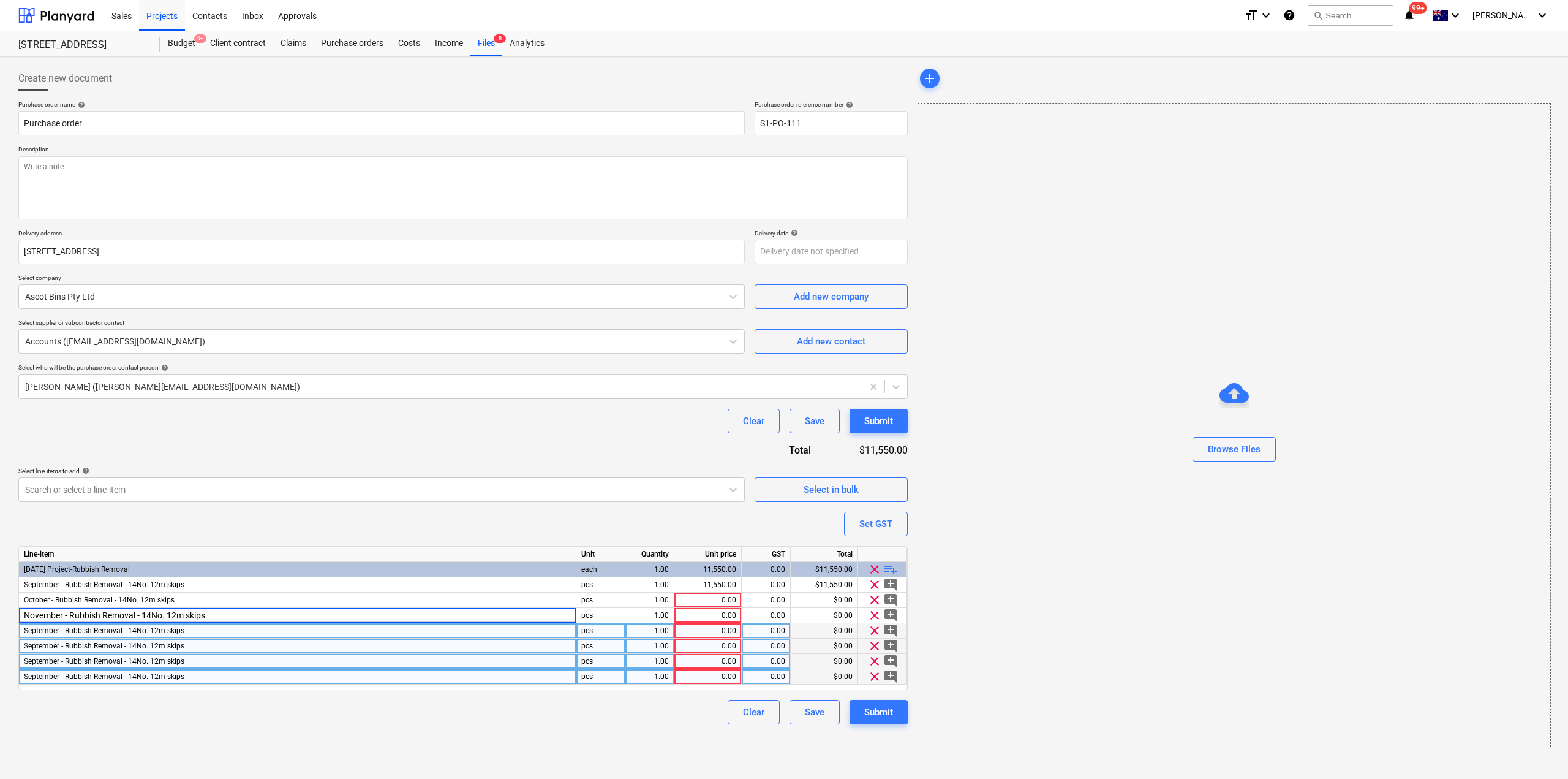
click at [49, 627] on span "September - Rubbish Removal - 14No. 12m skips" at bounding box center [104, 630] width 161 height 8
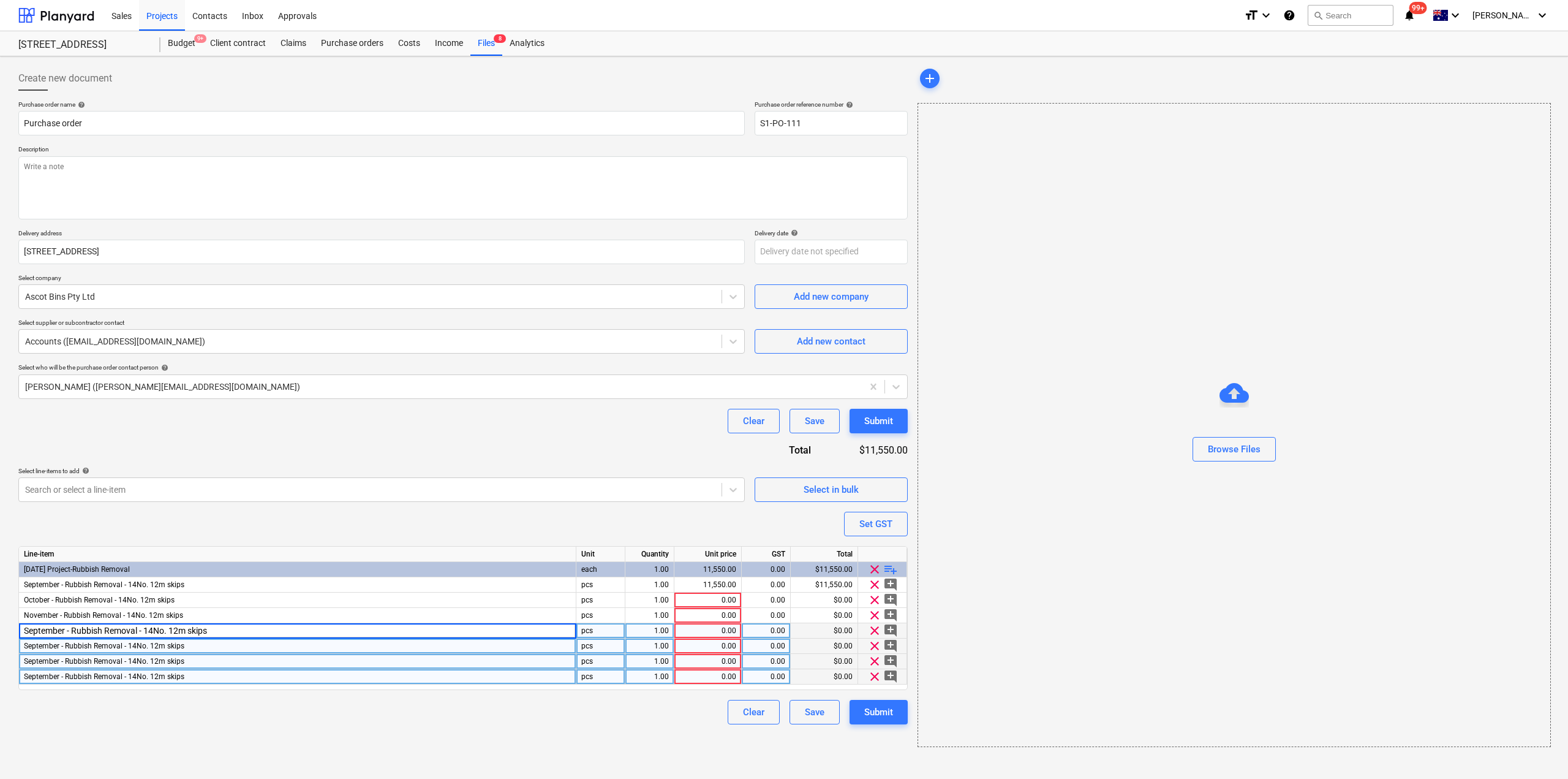
click at [62, 634] on input "September - Rubbish Removal - 14No. 12m skips" at bounding box center [297, 630] width 556 height 15
drag, startPoint x: 66, startPoint y: 632, endPoint x: 0, endPoint y: 617, distance: 67.7
click at [0, 617] on div "Create new document Purchase order name help Purchase order Purchase order refe…" at bounding box center [784, 418] width 1568 height 722
type input "December - Rubbish Removal - 14No. 12m skips"
type textarea "x"
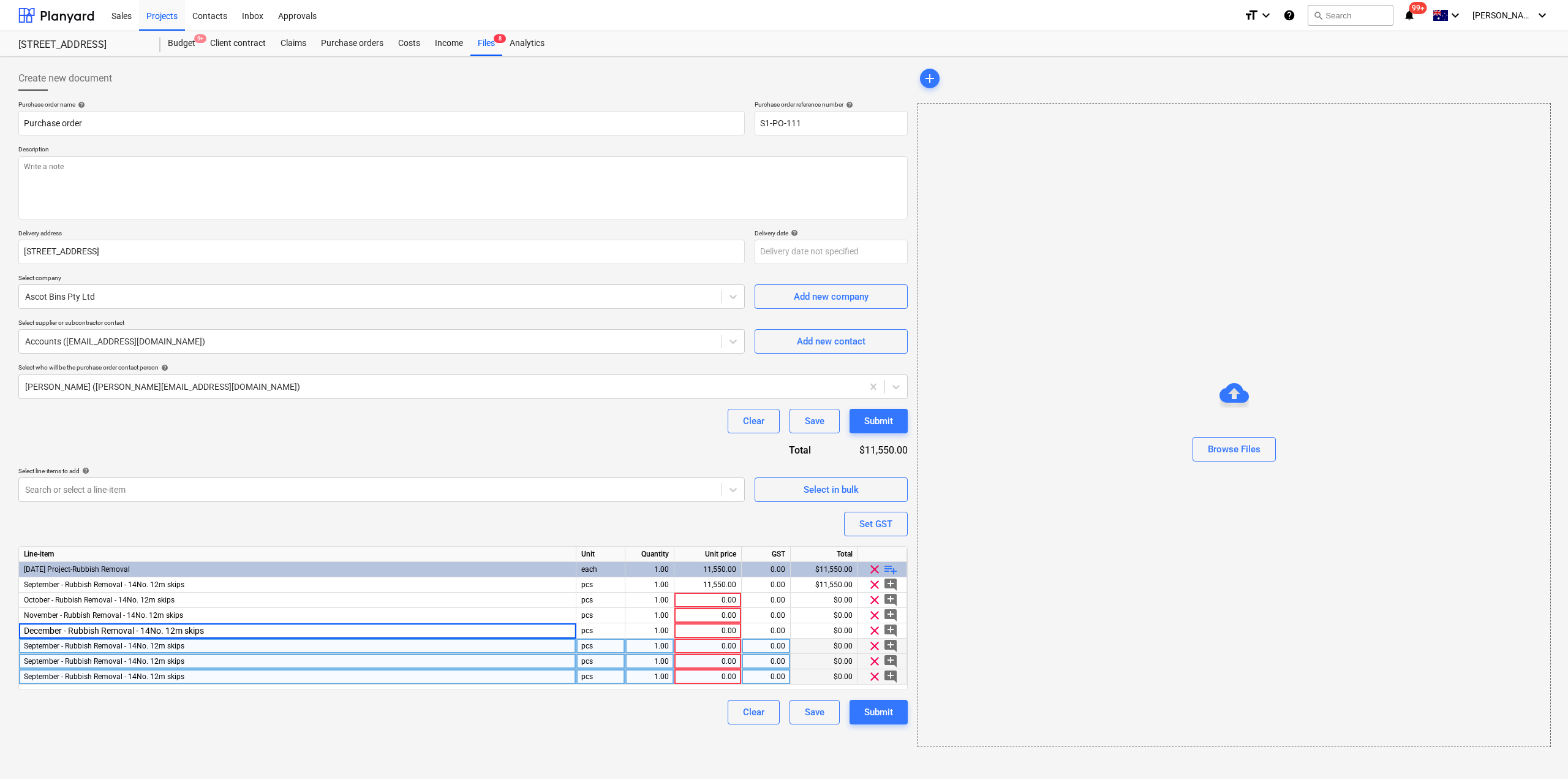
click at [35, 653] on div "September - Rubbish Removal - 14No. 12m skips" at bounding box center [297, 646] width 557 height 16
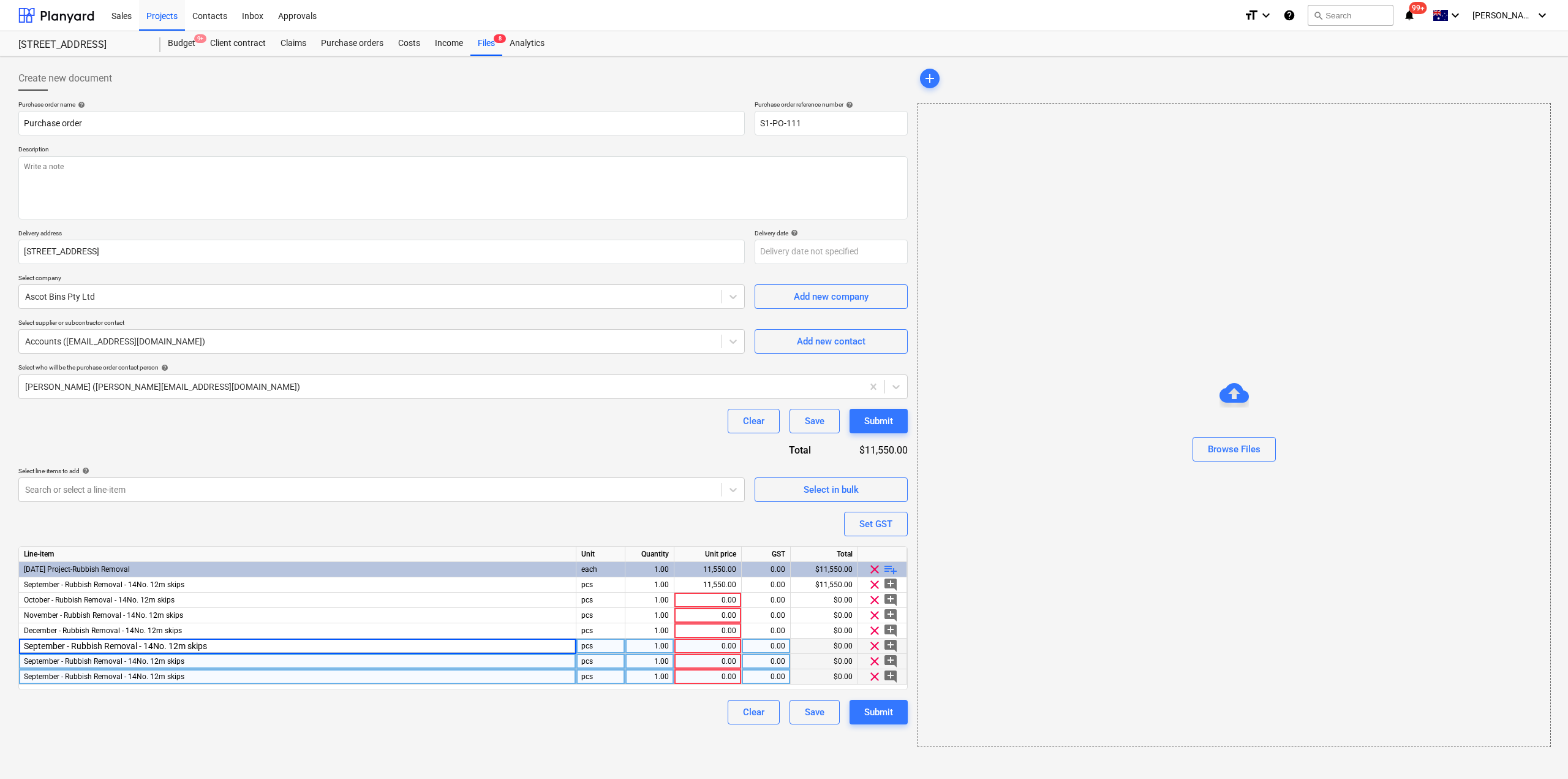
click at [59, 646] on input "September - Rubbish Removal - 14No. 12m skips" at bounding box center [297, 646] width 556 height 15
drag, startPoint x: 60, startPoint y: 644, endPoint x: 0, endPoint y: 628, distance: 62.1
click at [0, 628] on div "Create new document Purchase order name help Purchase order Purchase order refe…" at bounding box center [784, 418] width 1568 height 722
type input "January - Rubbish Removal - 14No. 12m skips"
type textarea "x"
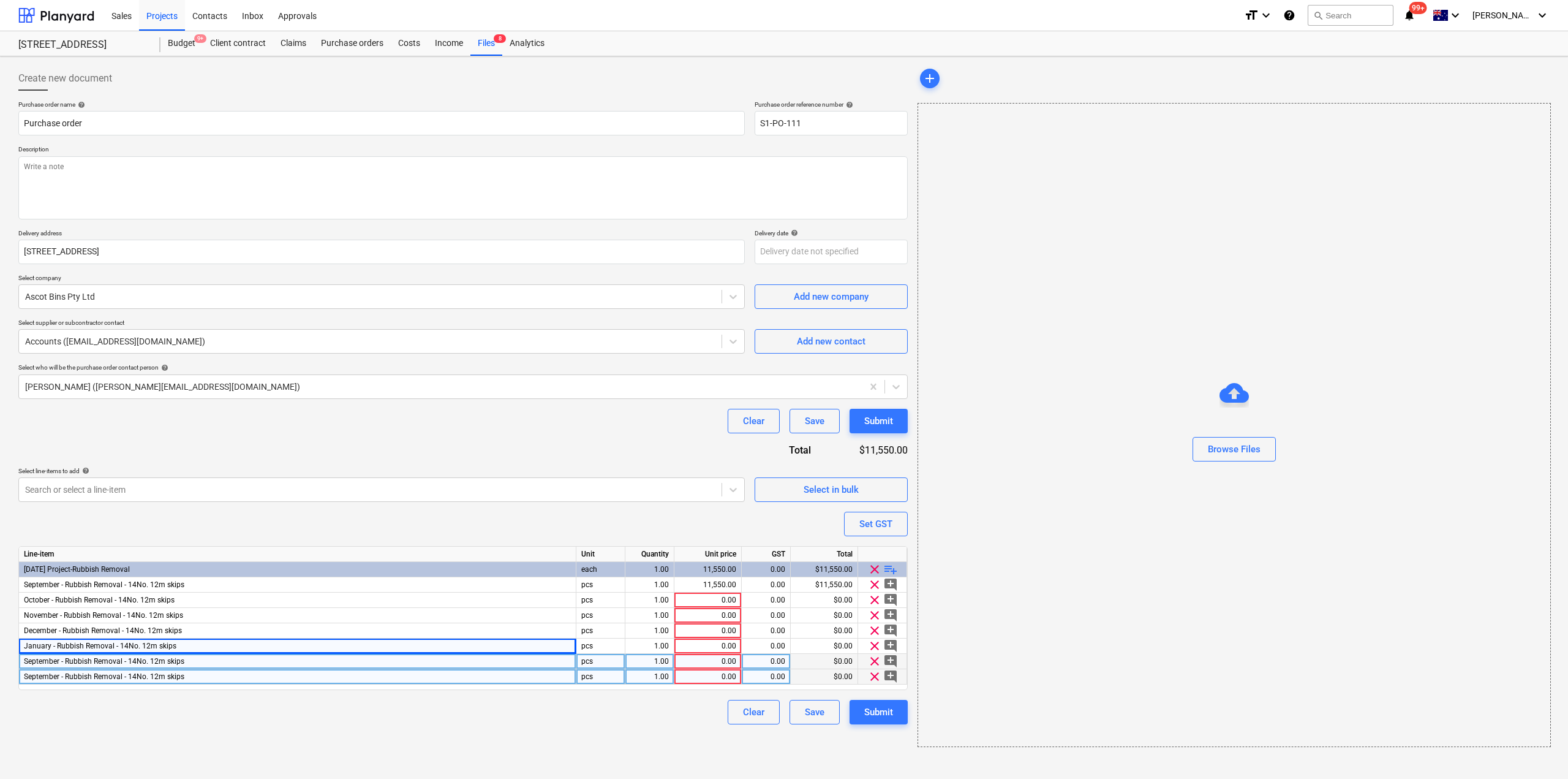
click at [62, 658] on span "September - Rubbish Removal - 14No. 12m skips" at bounding box center [104, 661] width 161 height 8
click at [36, 659] on input "September - Rubbish Removal - 14No. 12m skips" at bounding box center [297, 661] width 556 height 15
click at [62, 661] on input "September - Rubbish Removal - 14No. 12m skips" at bounding box center [297, 661] width 556 height 15
drag, startPoint x: 66, startPoint y: 661, endPoint x: 21, endPoint y: 657, distance: 45.2
click at [21, 657] on input "September - Rubbish Removal - 14No. 12m skips" at bounding box center [297, 661] width 556 height 15
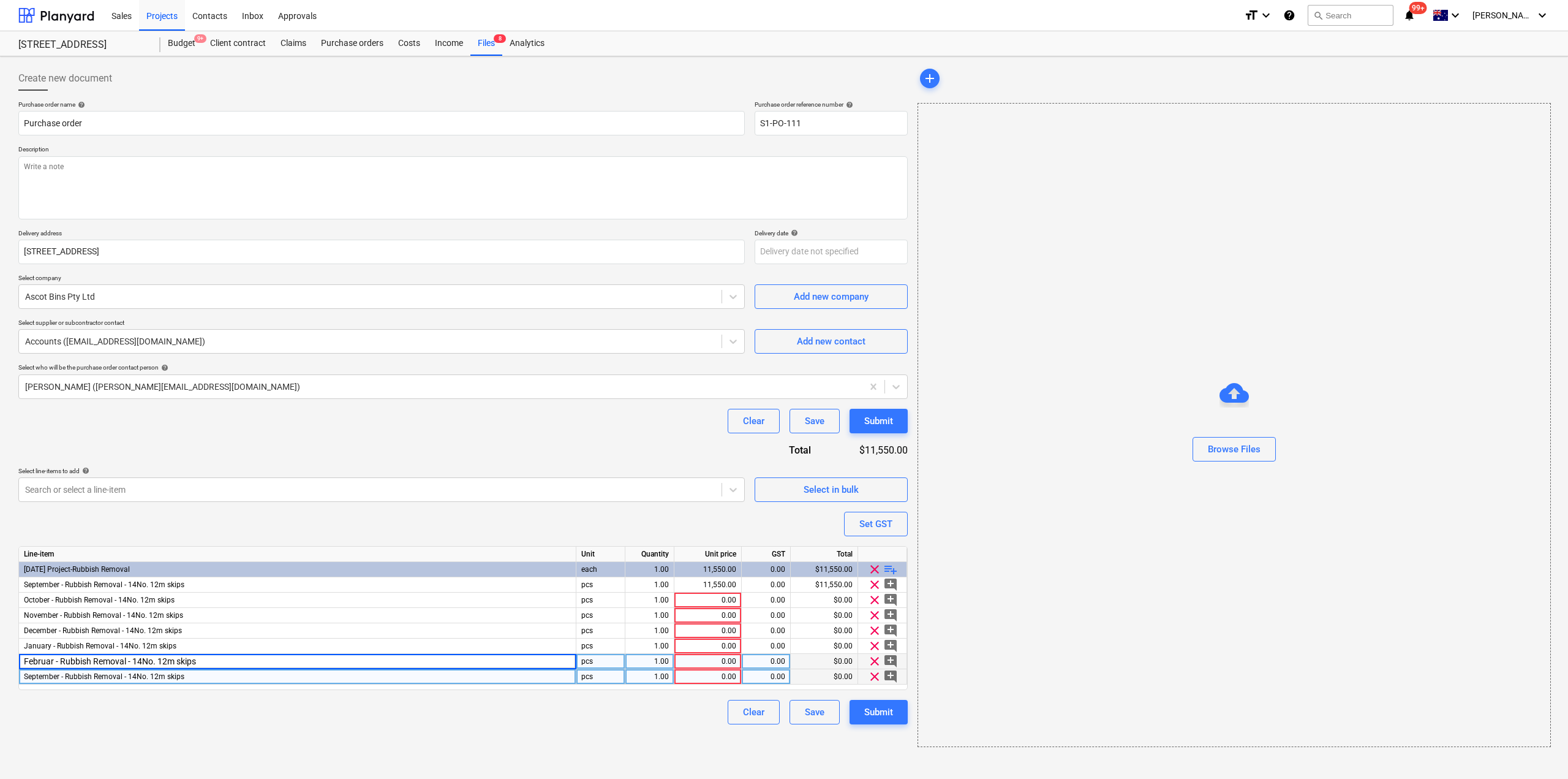
type input "February - Rubbish Removal - 14No. 12m skips"
click at [38, 673] on span "September - Rubbish Removal - 14No. 12m skips" at bounding box center [104, 676] width 161 height 8
type textarea "x"
click at [58, 672] on input "September - Rubbish Removal - 14No. 12m skips" at bounding box center [297, 676] width 556 height 15
click at [64, 674] on input "September - Rubbish Removal - 14No. 12m skips" at bounding box center [297, 676] width 556 height 15
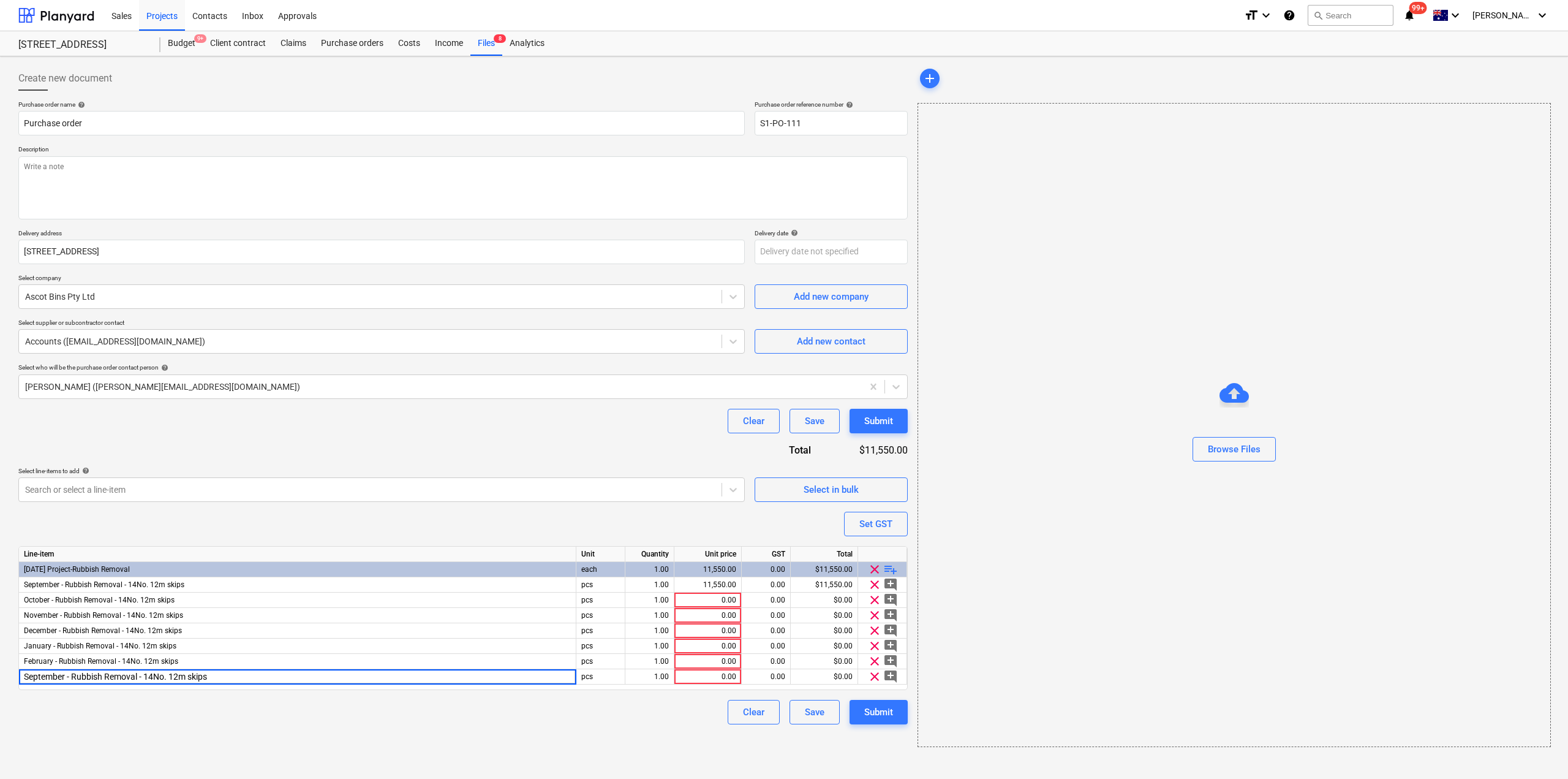
drag, startPoint x: 66, startPoint y: 676, endPoint x: 14, endPoint y: 670, distance: 52.3
click at [14, 670] on div "Create new document Purchase order name help Purchase order Purchase order refe…" at bounding box center [463, 406] width 899 height 690
type input "March - Rubbish Removal - 14No. 12m skips"
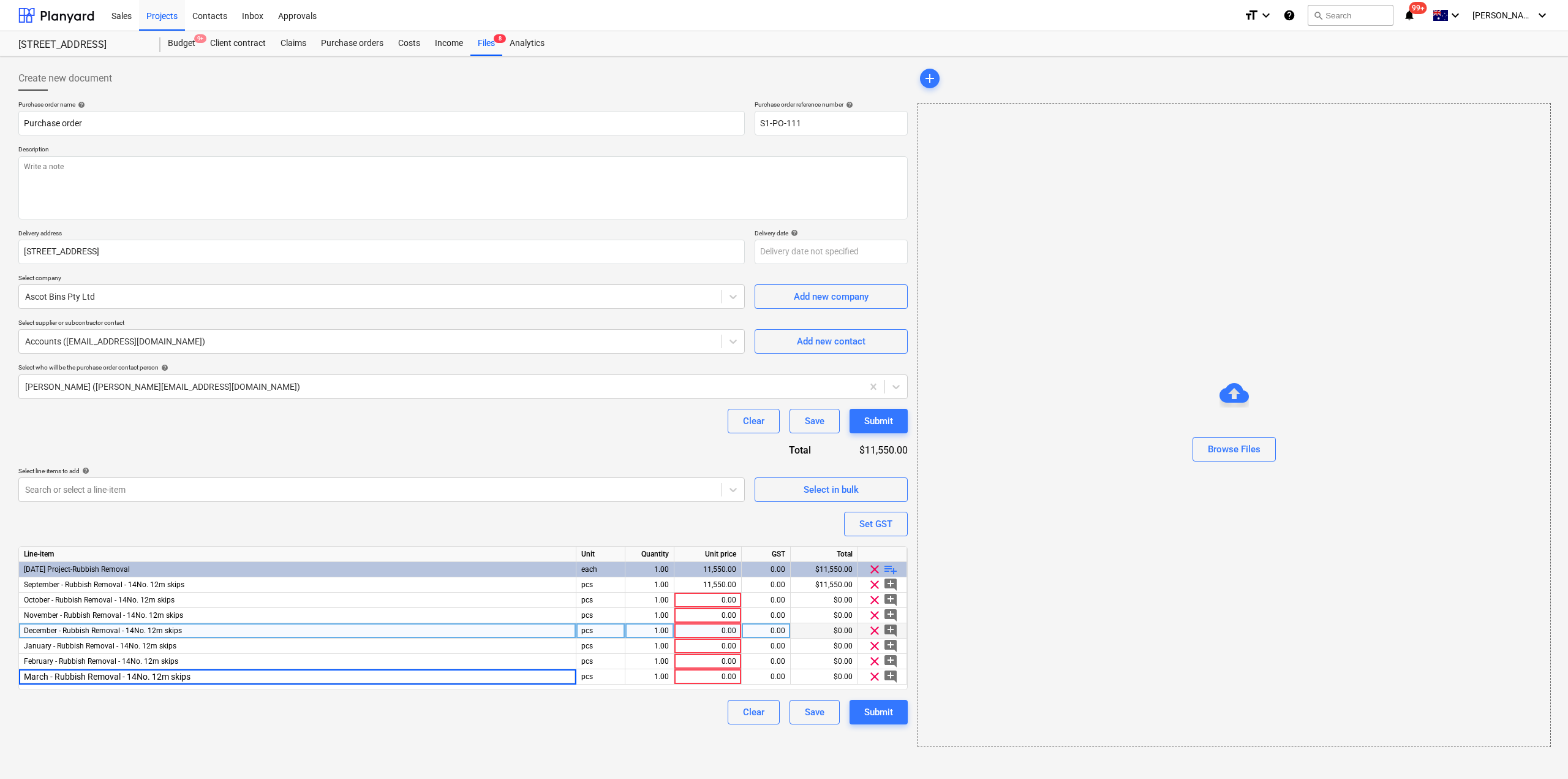
type textarea "x"
click at [125, 637] on div "December - Rubbish Removal - 14No. 12m skips" at bounding box center [297, 630] width 557 height 16
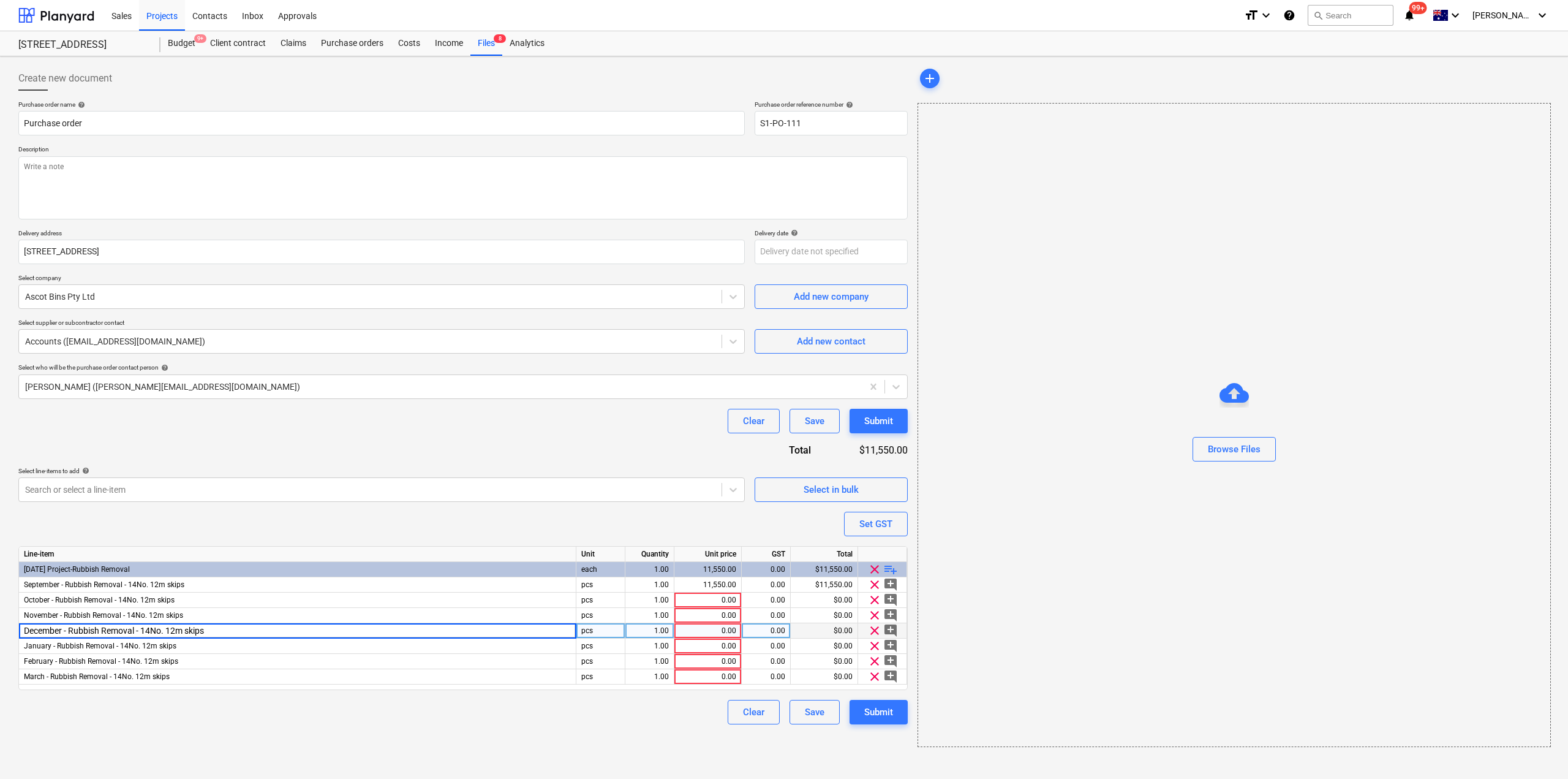
click at [148, 632] on input "December - Rubbish Removal - 14No. 12m skips" at bounding box center [297, 630] width 556 height 15
click at [144, 632] on input "December - Rubbish Removal - 14No. 12m skips" at bounding box center [297, 630] width 556 height 15
type input "December - Rubbish Removal - 8No. 12m skips"
click at [126, 643] on span "January - Rubbish Removal - 14No. 12m skips" at bounding box center [100, 645] width 153 height 8
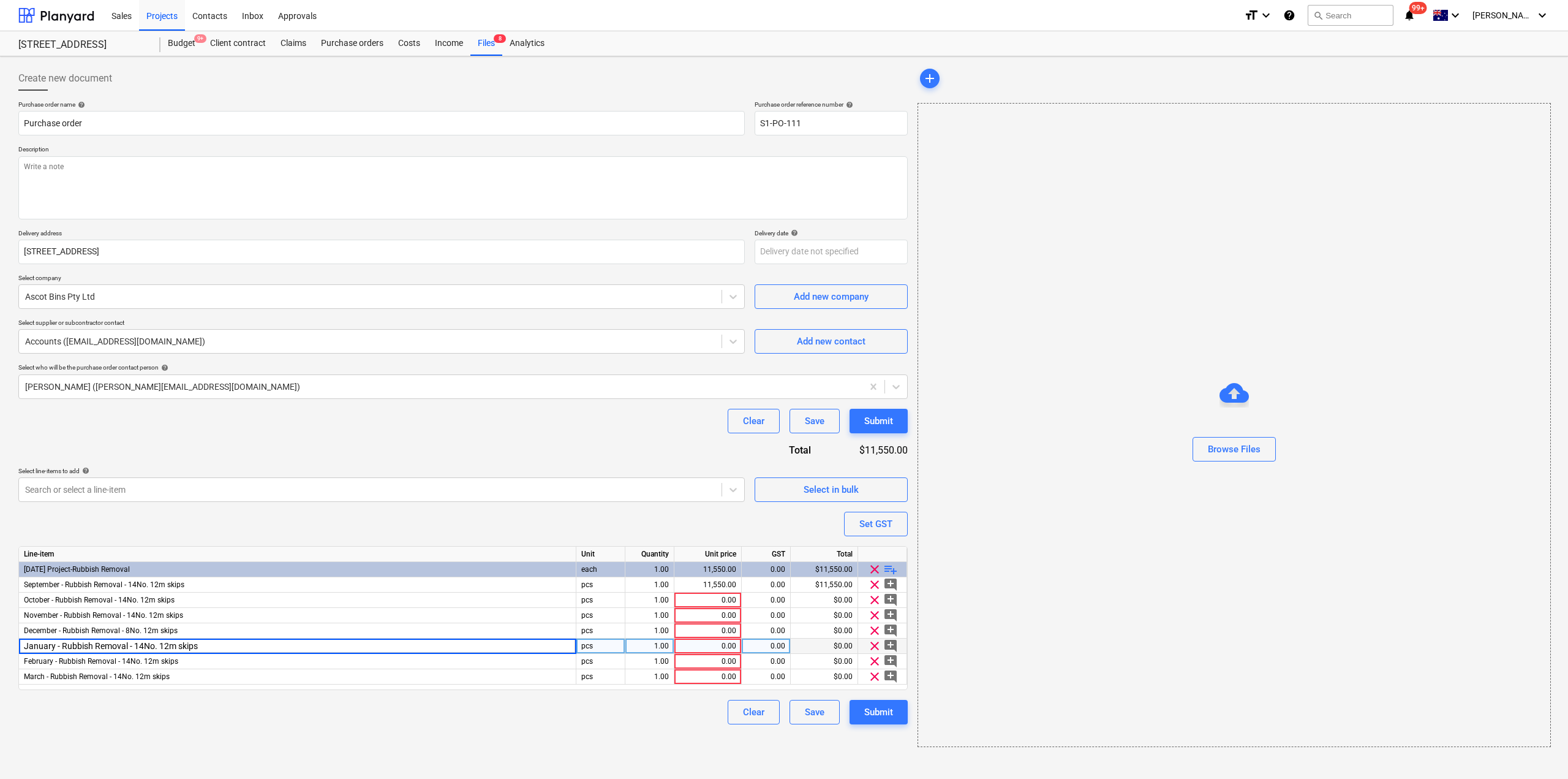
type textarea "x"
click at [141, 644] on input "January - Rubbish Removal - 14No. 12m skips" at bounding box center [297, 646] width 556 height 15
drag, startPoint x: 142, startPoint y: 644, endPoint x: 135, endPoint y: 644, distance: 7.0
click at [135, 644] on input "January - Rubbish Removal - 14No. 12m skips" at bounding box center [297, 646] width 556 height 15
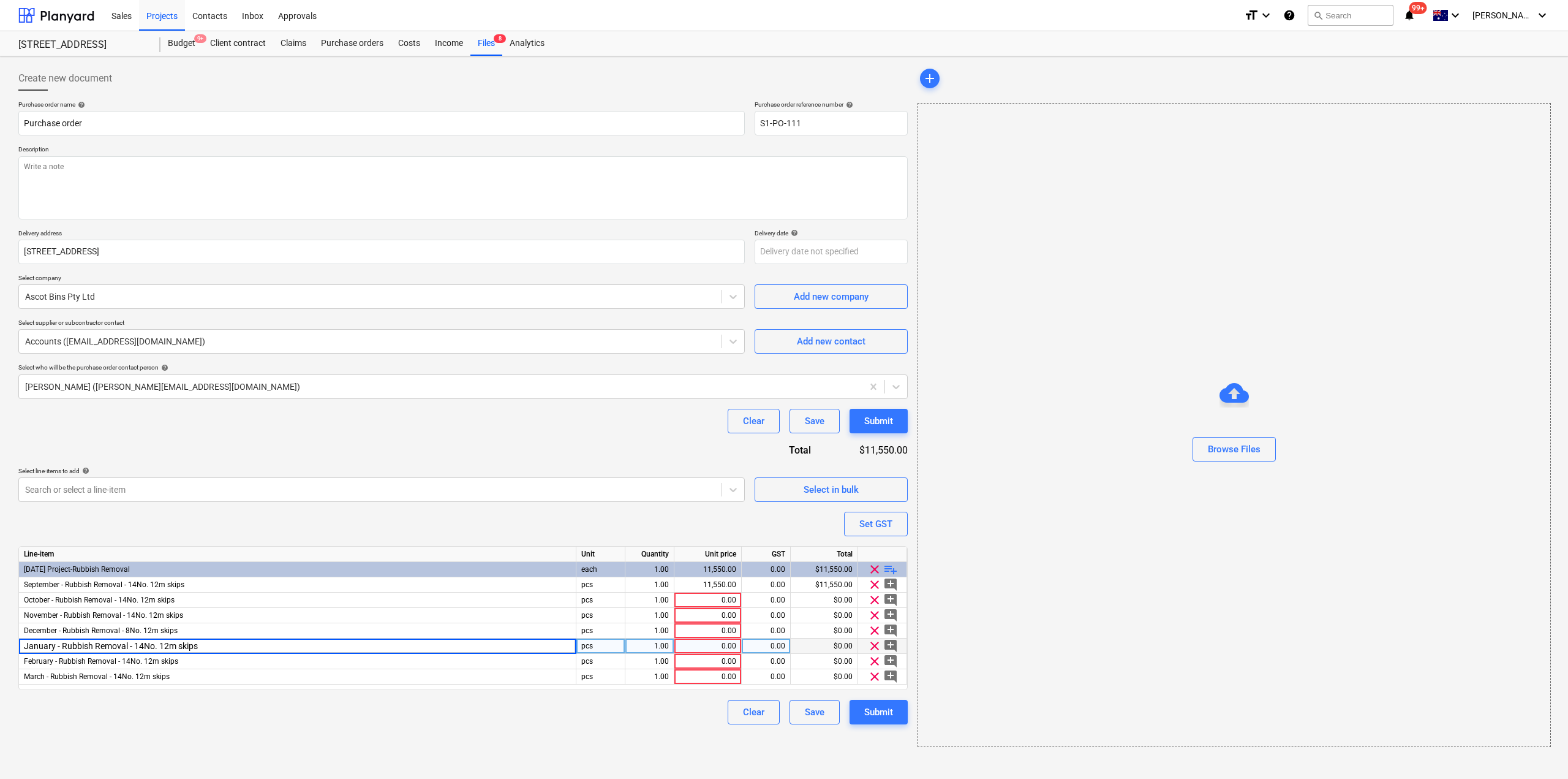
type input "January - Rubbish Removal - 8No. 12m skips"
type textarea "x"
click at [126, 662] on span "February - Rubbish Removal - 14No. 12m skips" at bounding box center [101, 661] width 154 height 8
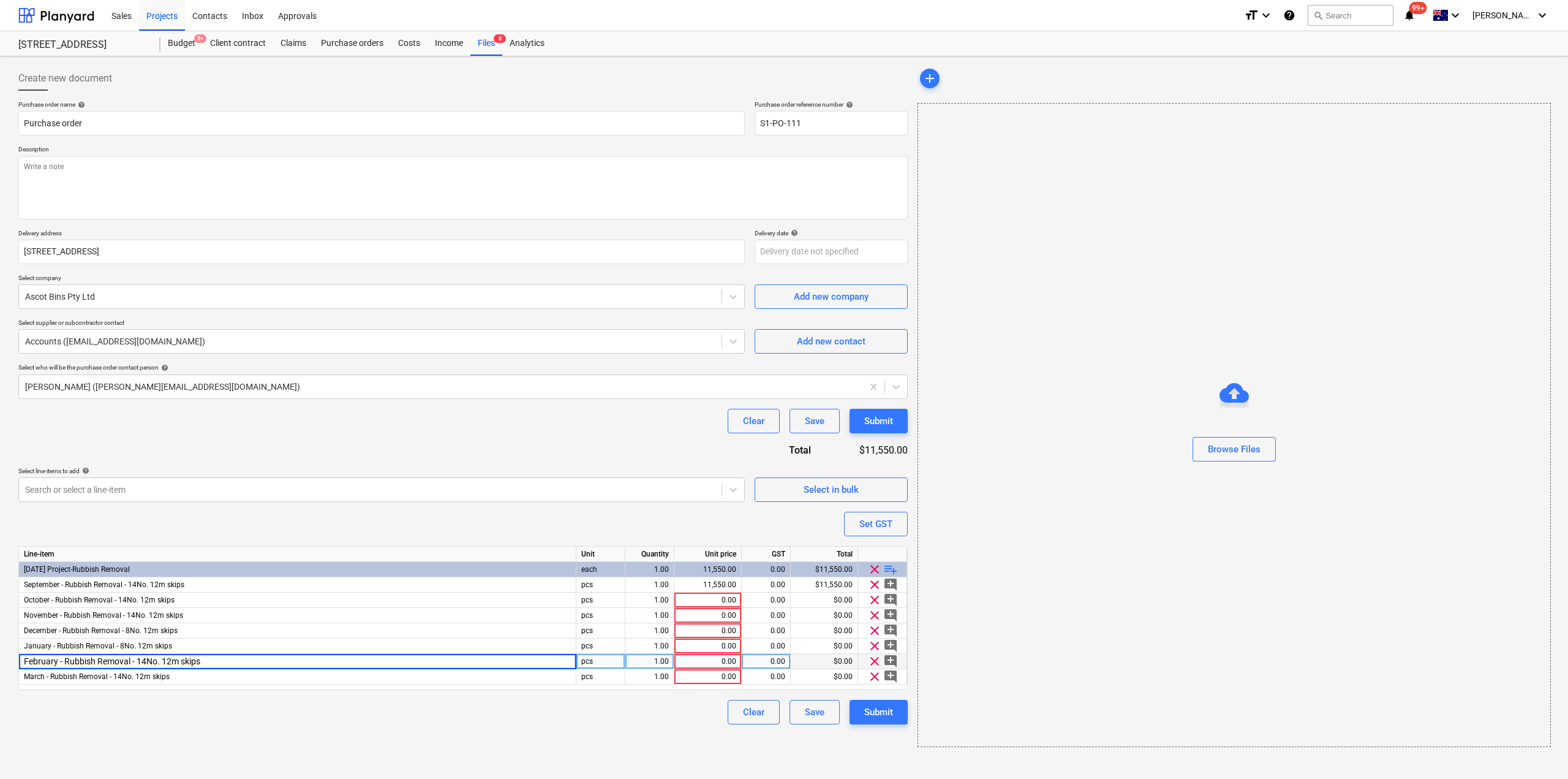
click at [151, 658] on input "February - Rubbish Removal - 14No. 12m skips" at bounding box center [297, 661] width 556 height 15
drag, startPoint x: 146, startPoint y: 660, endPoint x: 139, endPoint y: 661, distance: 7.1
click at [139, 661] on input "February - Rubbish Removal - 14No. 12m skips" at bounding box center [297, 661] width 556 height 15
type input "February - Rubbish Removal - 8No. 12m skips"
click at [129, 677] on span "March - Rubbish Removal - 14No. 12m skips" at bounding box center [97, 676] width 146 height 8
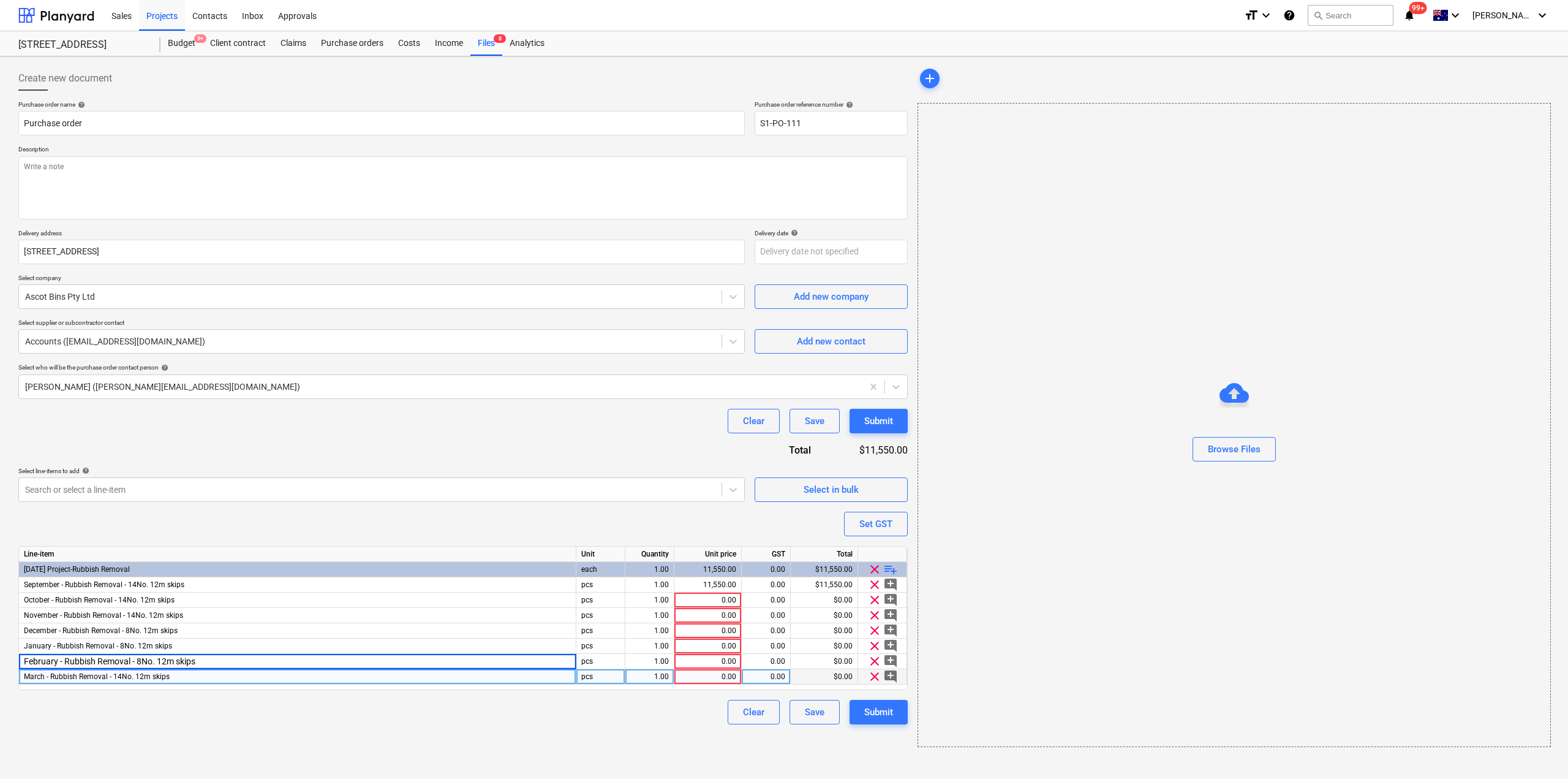
type textarea "x"
click at [136, 676] on input "March - Rubbish Removal - 14No. 12m skips" at bounding box center [297, 676] width 556 height 15
drag, startPoint x: 135, startPoint y: 676, endPoint x: 128, endPoint y: 676, distance: 7.0
click at [128, 676] on input "March - Rubbish Removal - 14No. 12m skips" at bounding box center [297, 676] width 556 height 15
type input "March - Rubbish Removal - 8No. 12m skips"
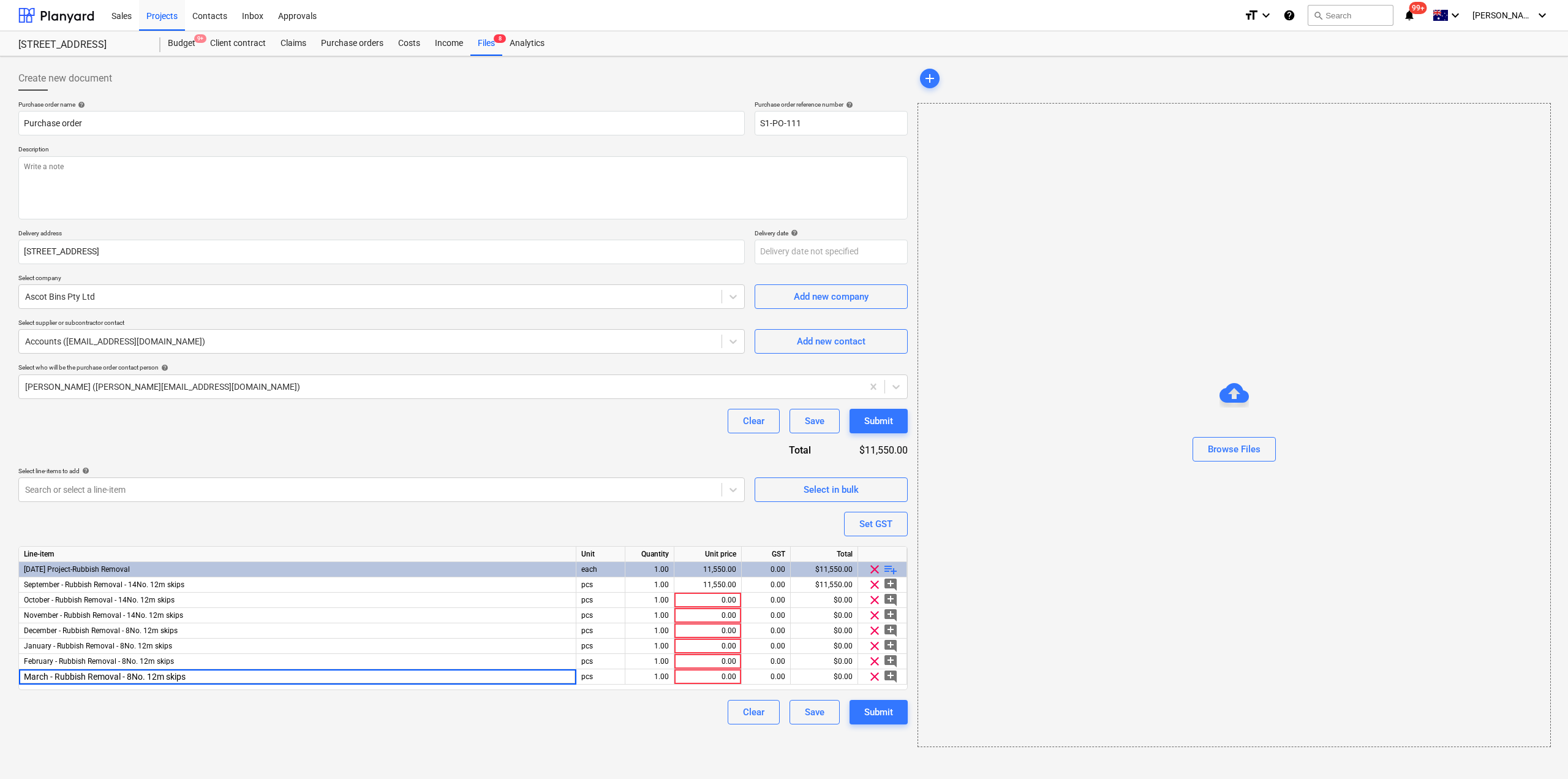
click at [232, 741] on div "Create new document Purchase order name help Purchase order Purchase order refe…" at bounding box center [463, 406] width 899 height 690
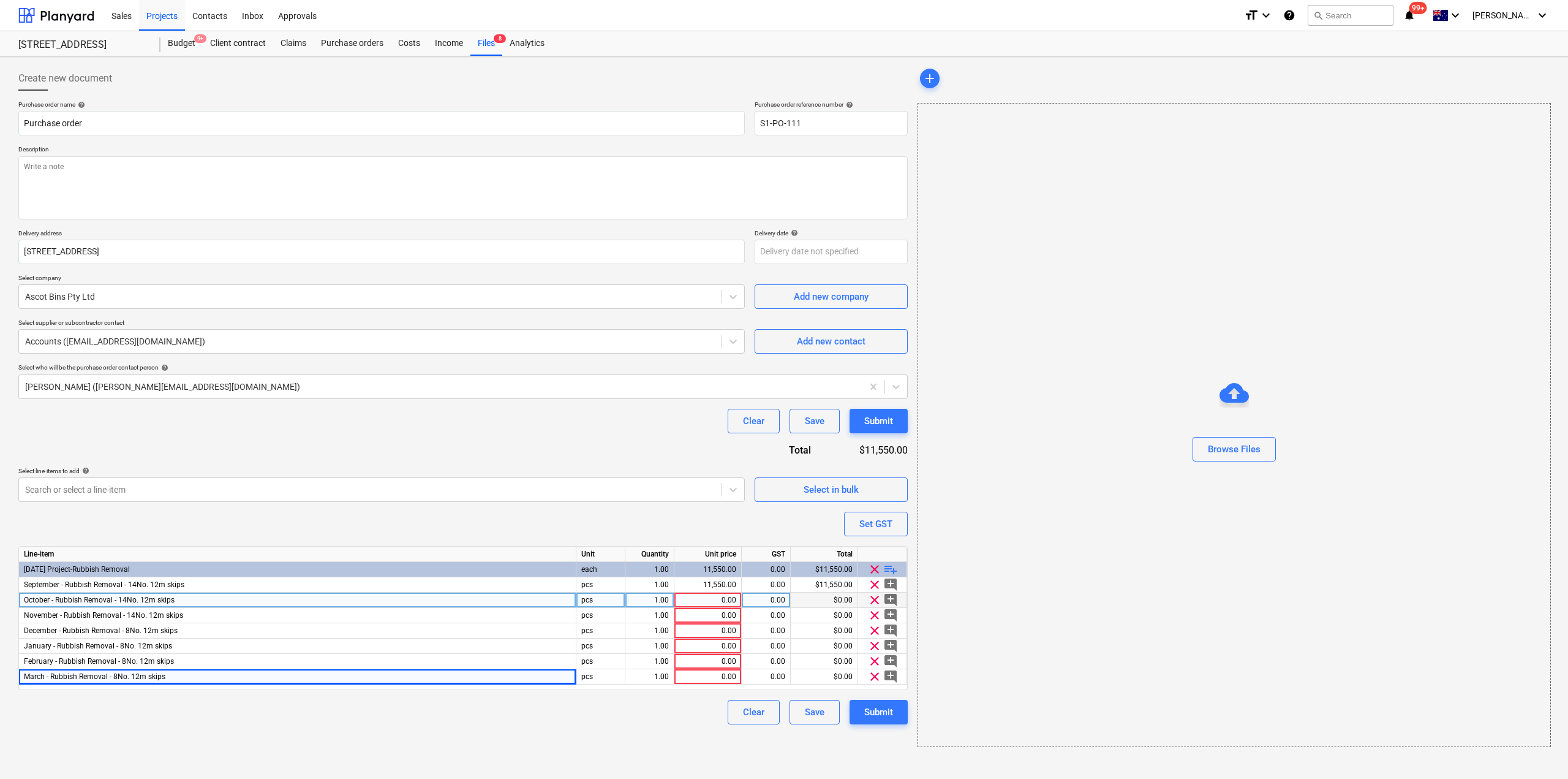
click at [720, 603] on div "0.00" at bounding box center [707, 600] width 57 height 16
type textarea "x"
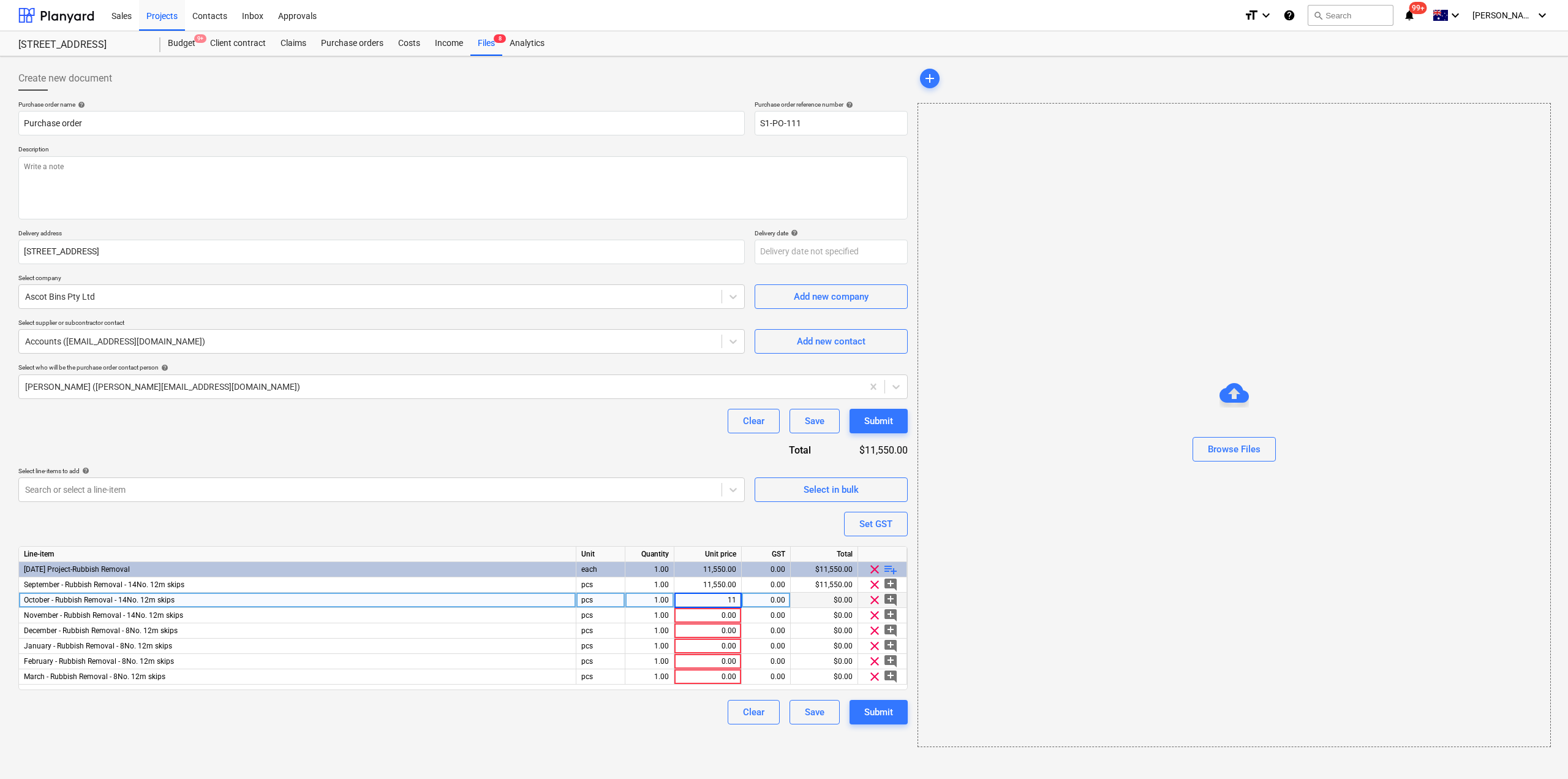
type input "115"
type textarea "x"
type input "11550"
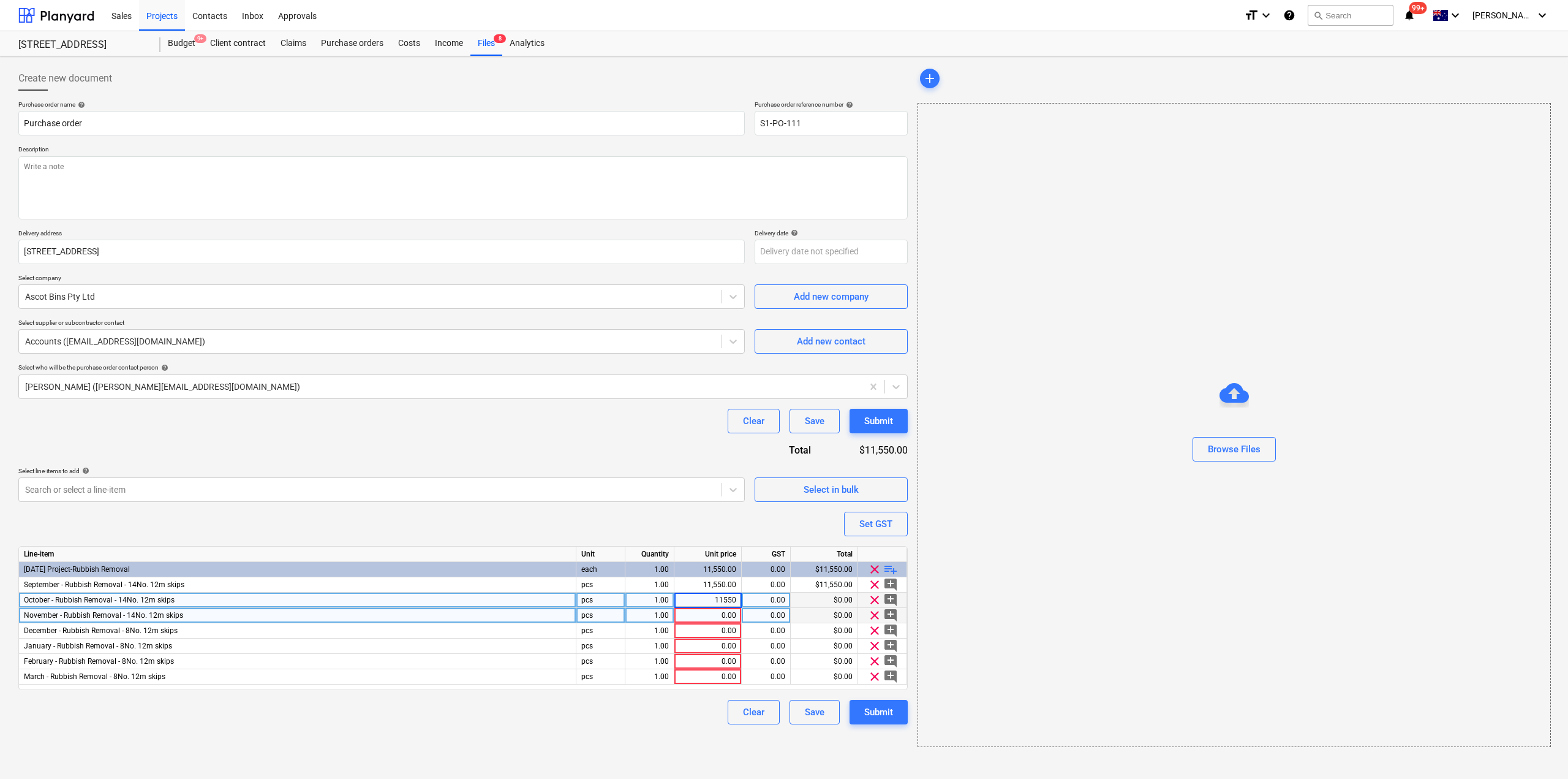
type textarea "x"
click at [726, 615] on div "0.00" at bounding box center [707, 615] width 57 height 16
type input "11550"
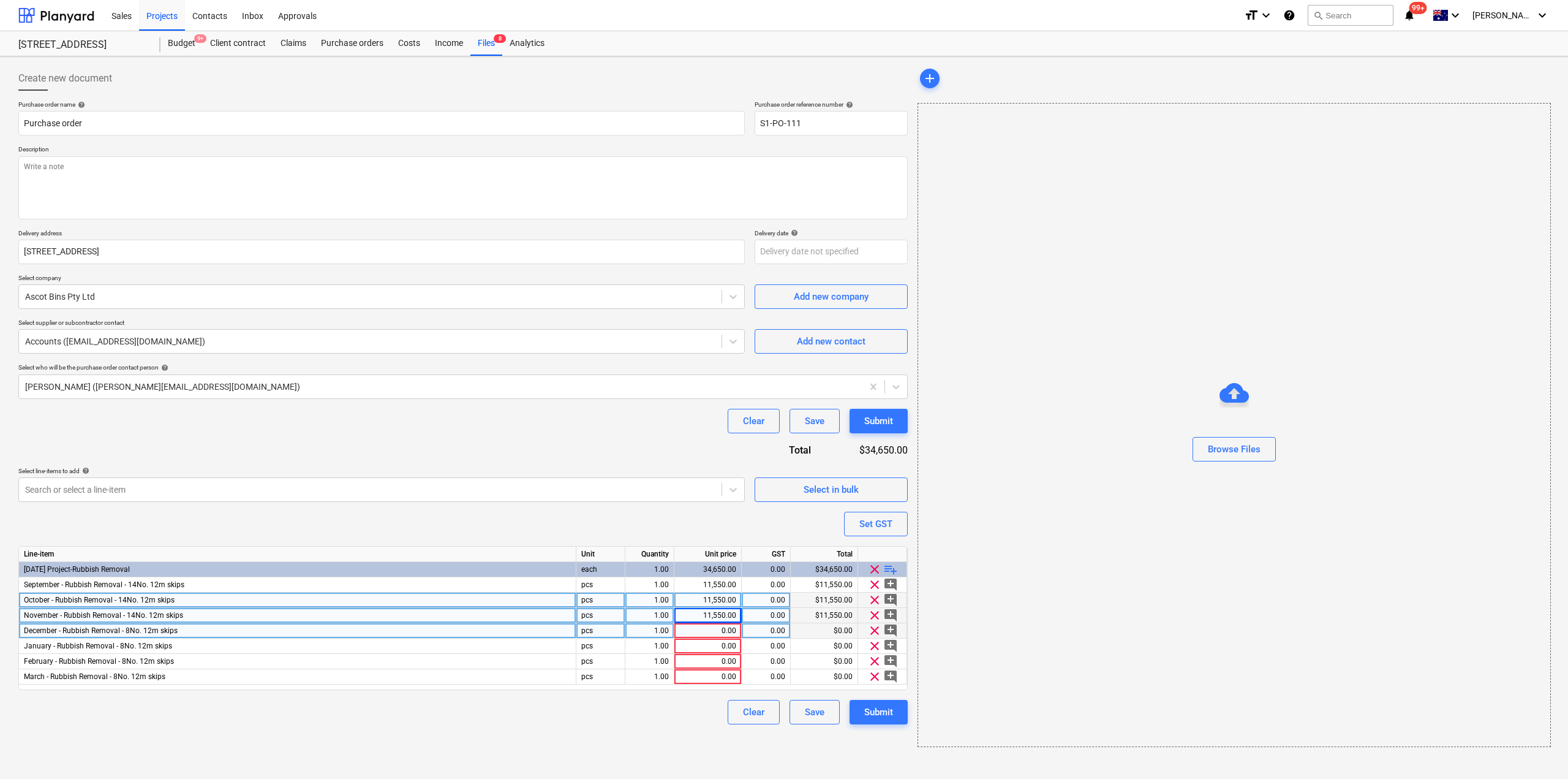
click at [711, 630] on div "0.00" at bounding box center [707, 630] width 57 height 16
click at [718, 631] on div "0.00" at bounding box center [707, 630] width 57 height 16
type textarea "x"
type input "66"
type textarea "x"
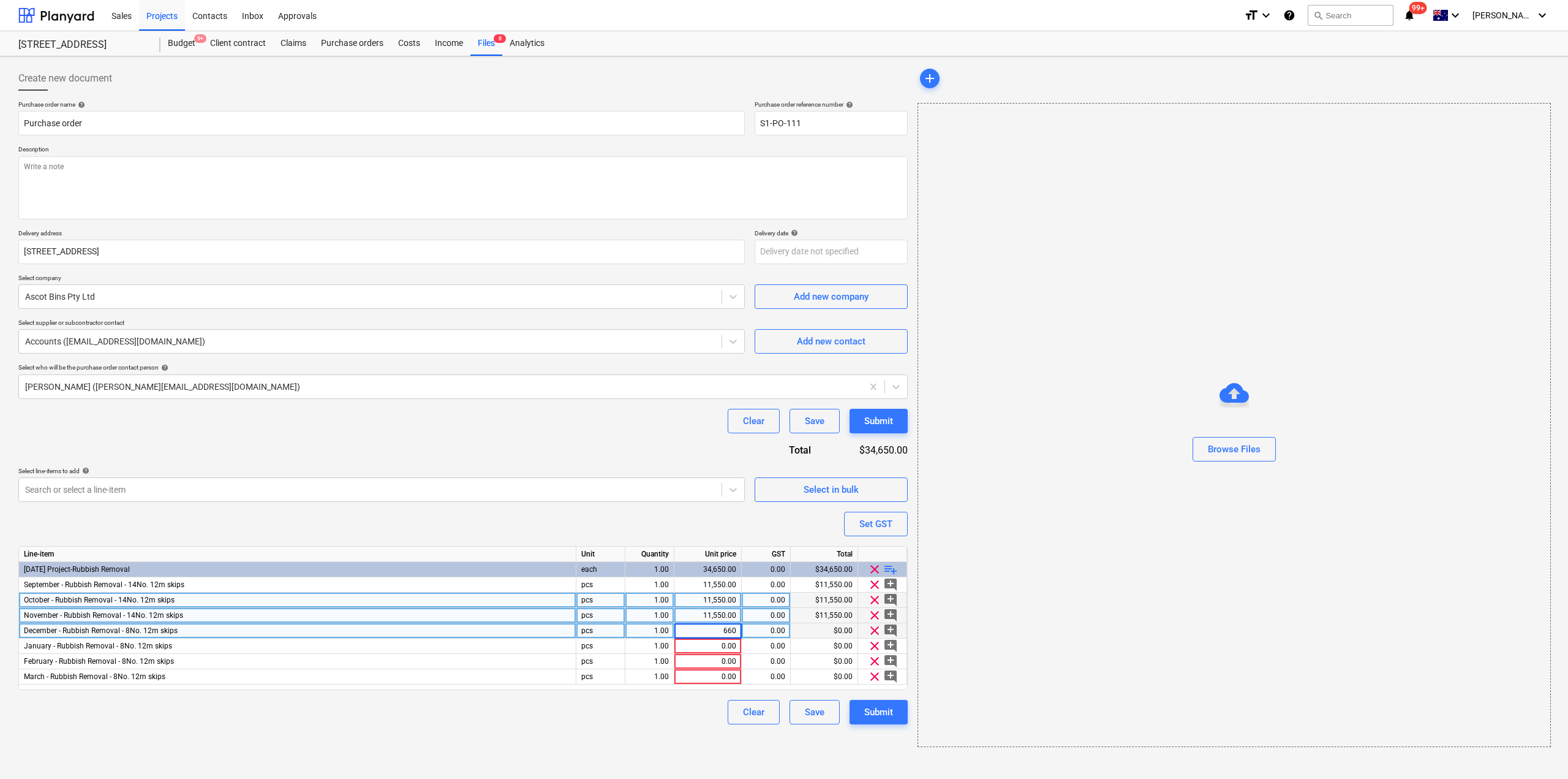
type input "6600"
click at [726, 657] on div "0.00" at bounding box center [707, 661] width 57 height 16
type textarea "x"
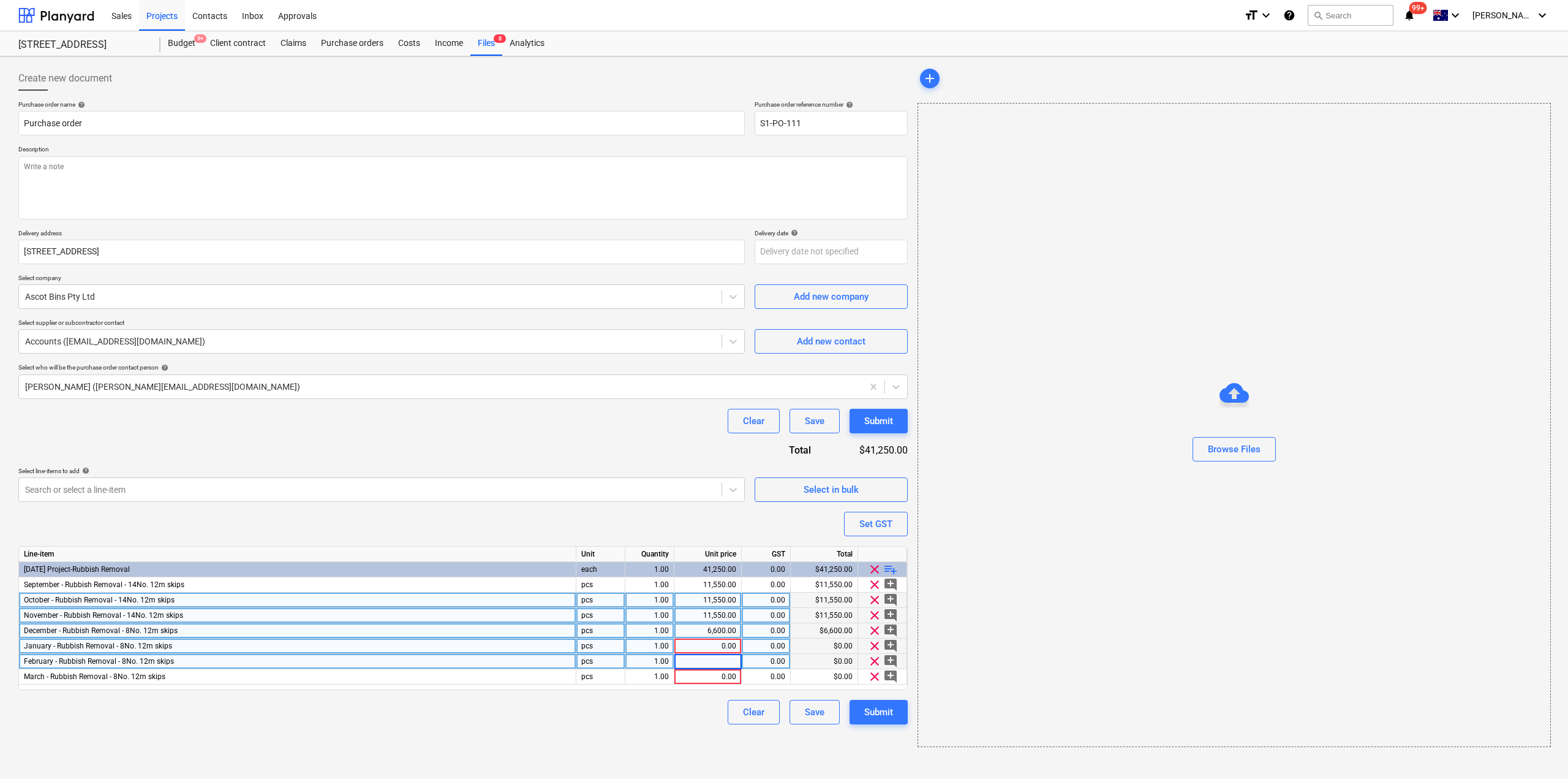
click at [725, 648] on div "0.00" at bounding box center [707, 646] width 57 height 16
type input "6600"
type textarea "x"
click at [719, 660] on div "0.00" at bounding box center [707, 661] width 57 height 16
type input "6600"
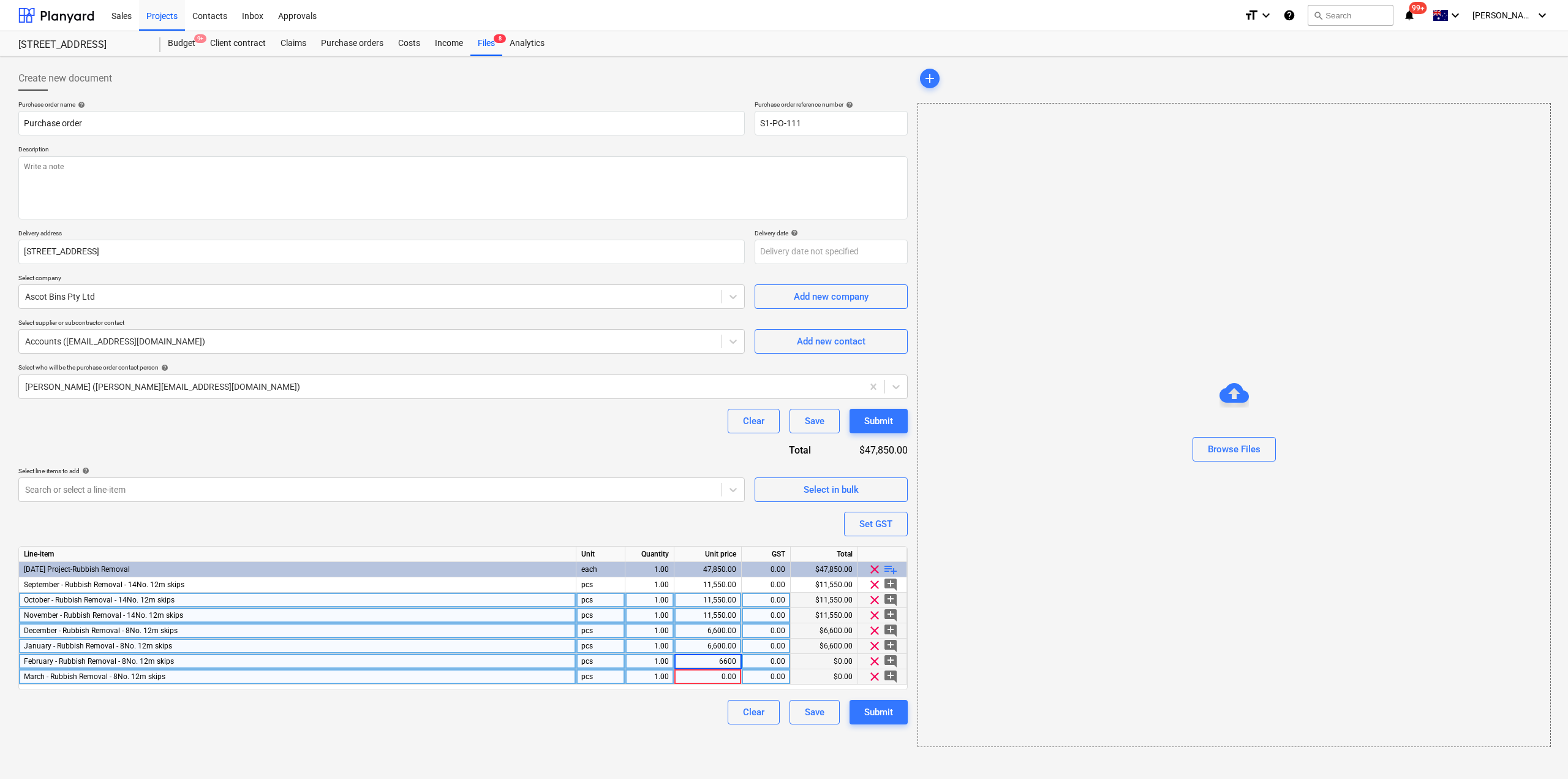
type textarea "x"
click at [133, 678] on span "March - Rubbish Removal - 8No. 12m skips" at bounding box center [94, 676] width 141 height 8
click at [130, 677] on input "March - Rubbish Removal - 8No. 12m skips" at bounding box center [297, 676] width 556 height 15
click at [130, 676] on input "March - Rubbish Removal - 8No. 12m skips" at bounding box center [297, 676] width 556 height 15
click at [132, 676] on input "March - Rubbish Removal - 8No. 12m skips" at bounding box center [297, 676] width 556 height 15
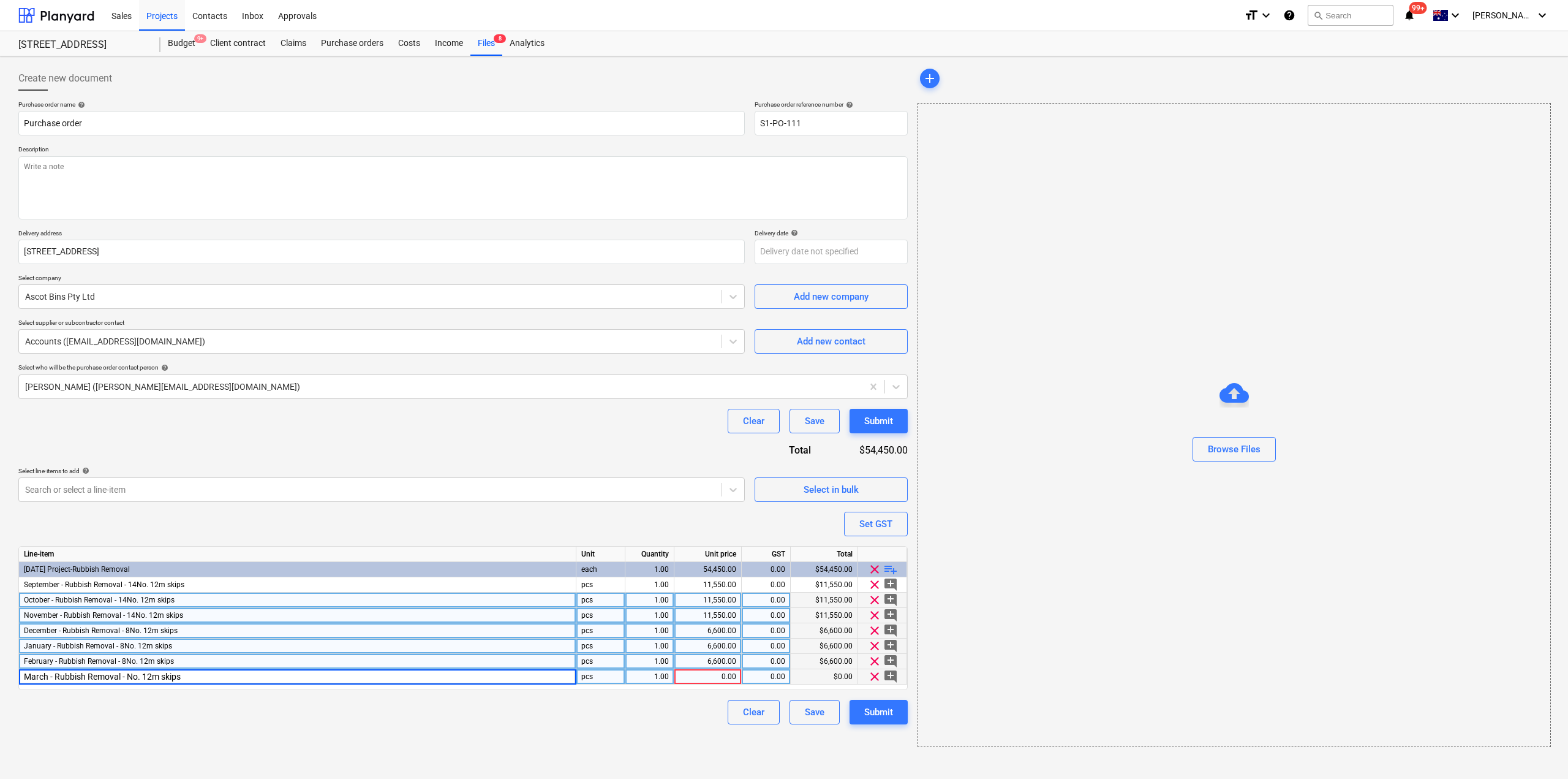
type input "March - Rubbish Removal - 4No. 12m skips"
click at [727, 676] on div "0.00" at bounding box center [707, 676] width 57 height 16
type textarea "x"
type input "33"
type textarea "x"
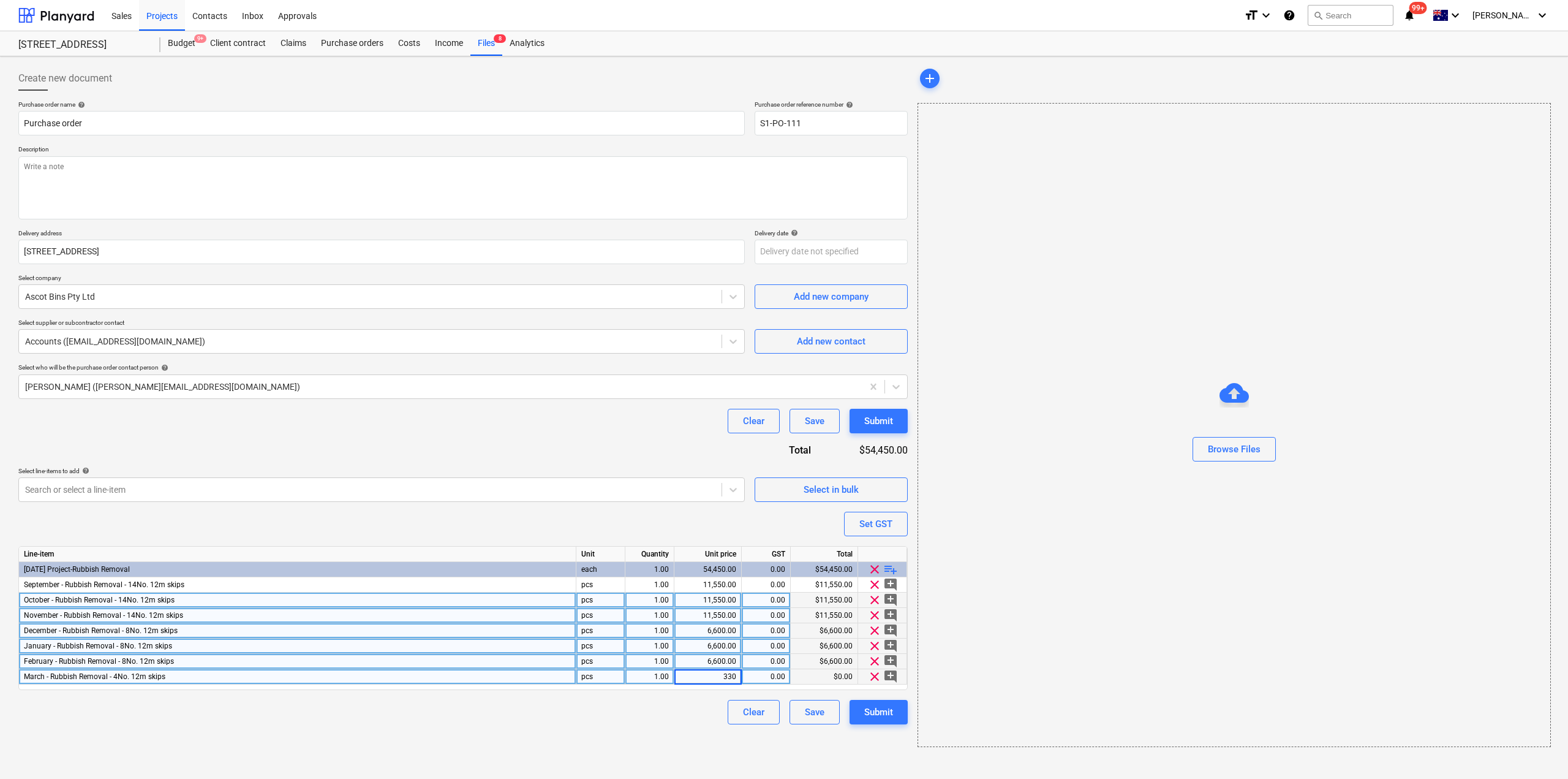
type input "3300"
click at [610, 741] on div "Create new document Purchase order name help Purchase order Purchase order refe…" at bounding box center [463, 406] width 899 height 690
drag, startPoint x: 894, startPoint y: 707, endPoint x: 844, endPoint y: 424, distance: 287.4
click at [1013, 510] on div "Create new document Purchase order name help Purchase order Purchase order refe…" at bounding box center [784, 406] width 1541 height 690
click at [101, 121] on input "Purchase order" at bounding box center [381, 123] width 726 height 25
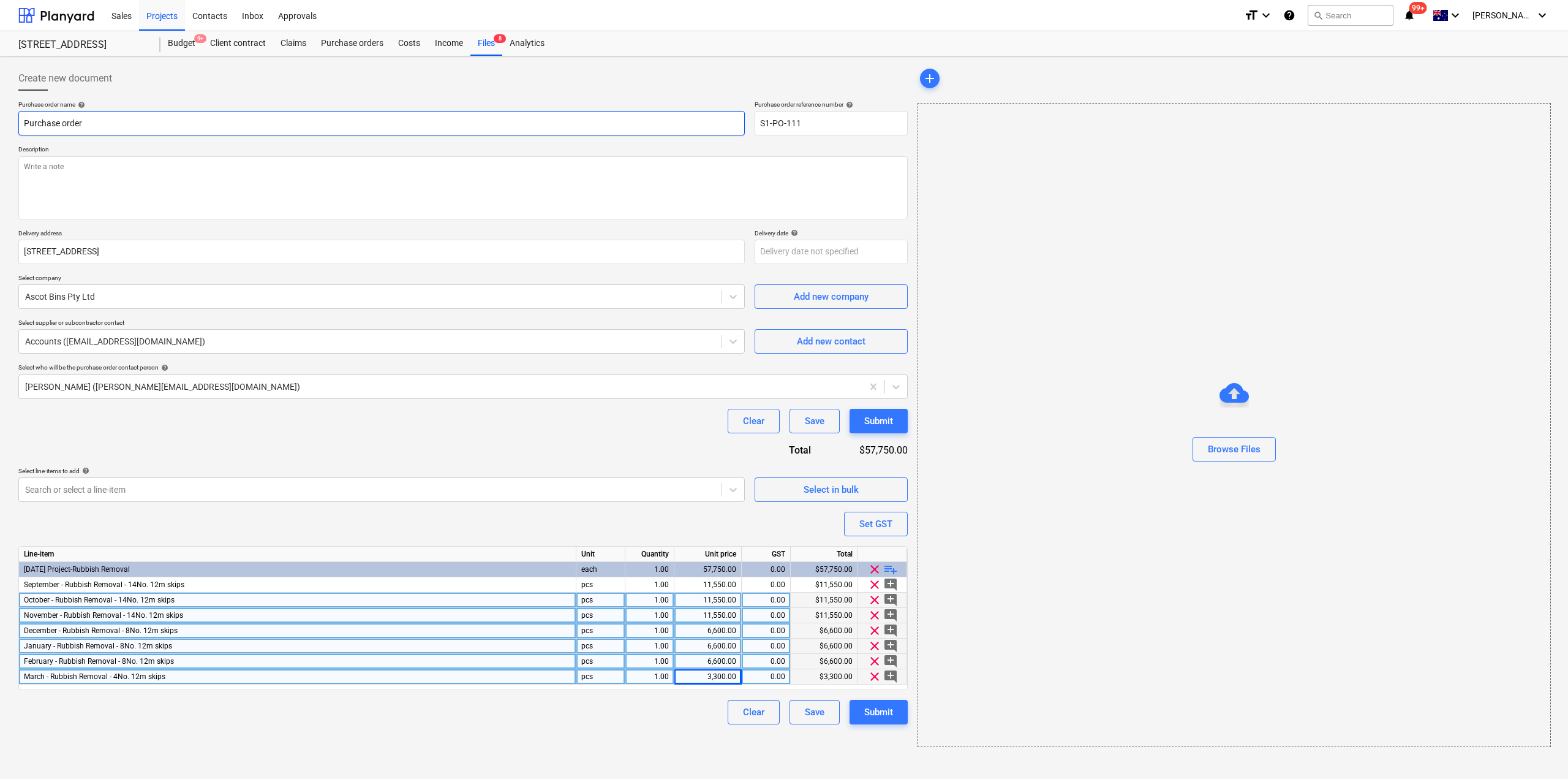
drag, startPoint x: 75, startPoint y: 117, endPoint x: 0, endPoint y: 114, distance: 75.1
click at [0, 114] on div "Create new document Purchase order name help Purchase order Purchase order refe…" at bounding box center [784, 418] width 1568 height 722
type textarea "x"
type input "Sk"
type textarea "x"
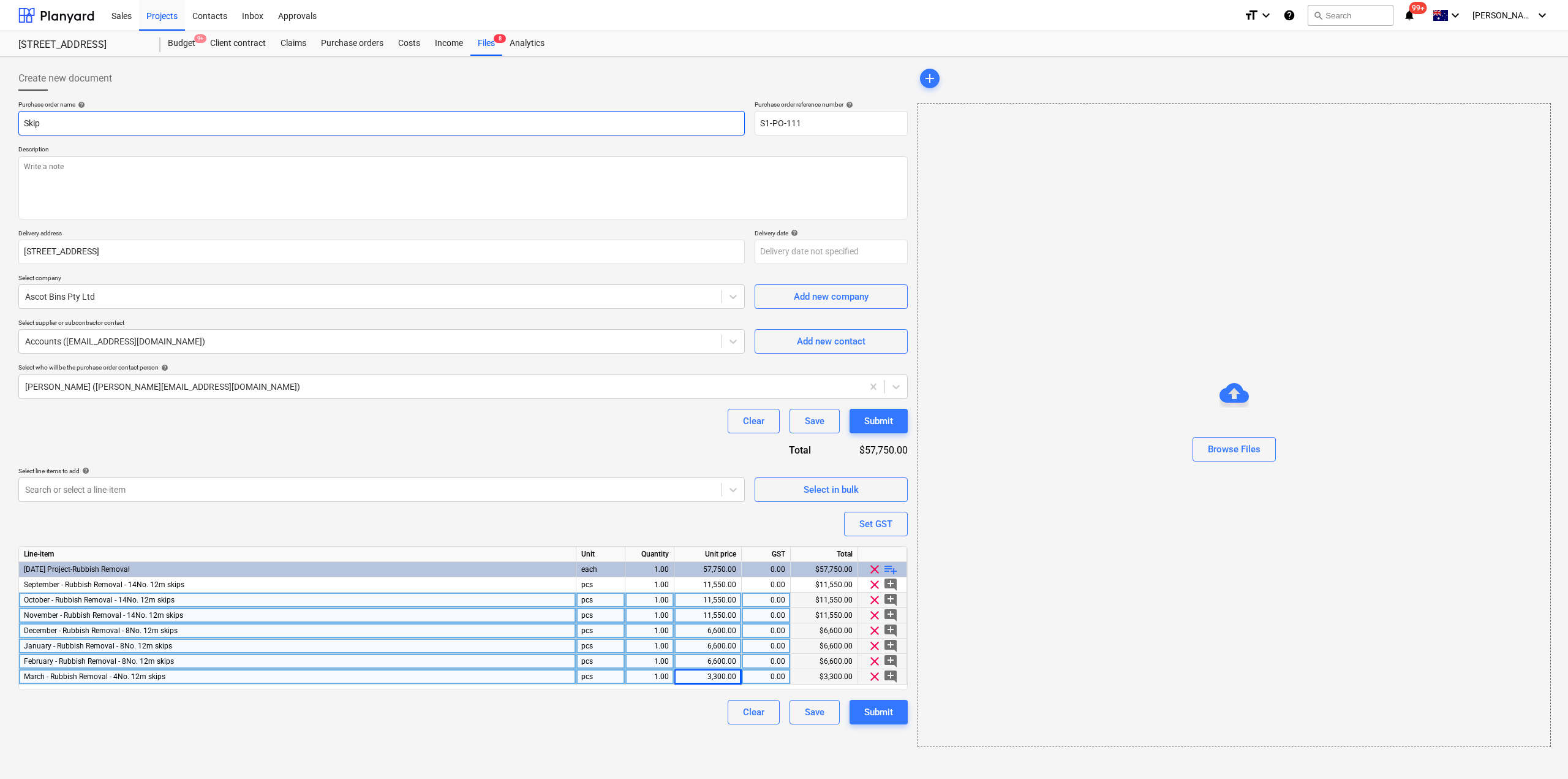
type input "Skip"
type textarea "x"
type input "Skip b"
type textarea "x"
type input "Skip bi"
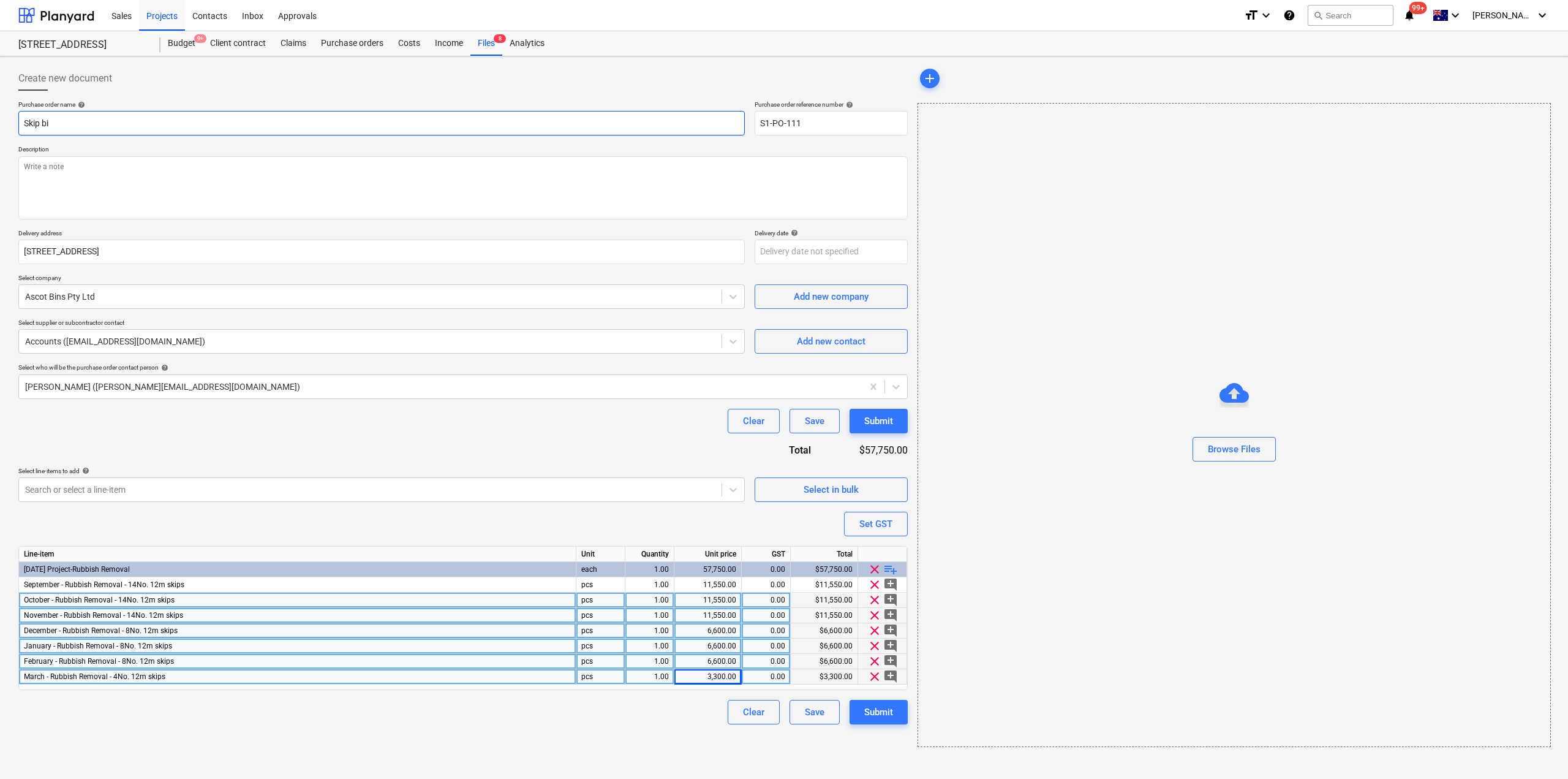
type textarea "x"
type input "Skip bin"
type textarea "x"
type input "Skip bin d"
type textarea "x"
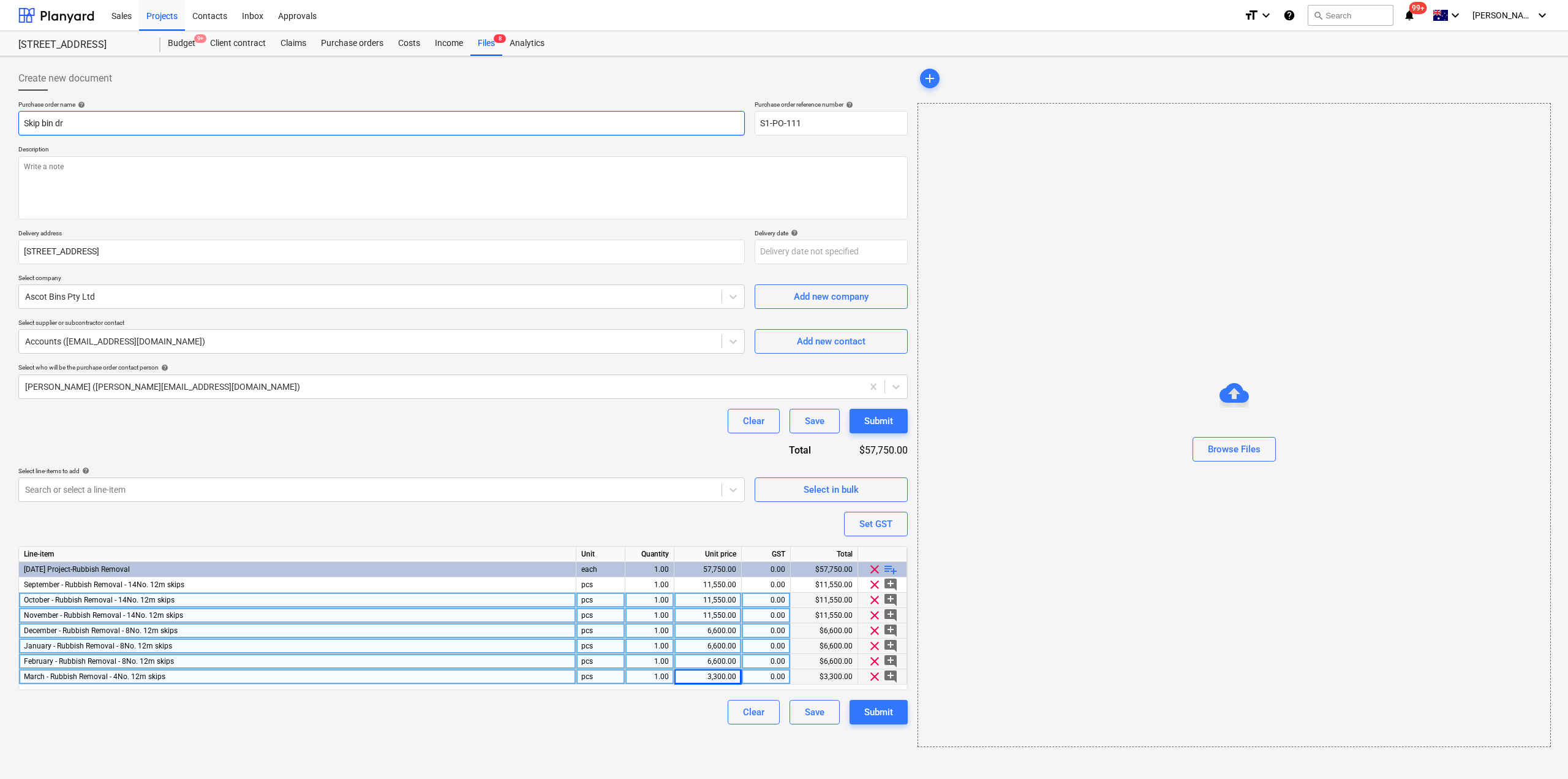
type input "Skip bin dra"
type textarea "x"
type input "Skip bin draw"
type textarea "x"
type input "Skip bin drawd"
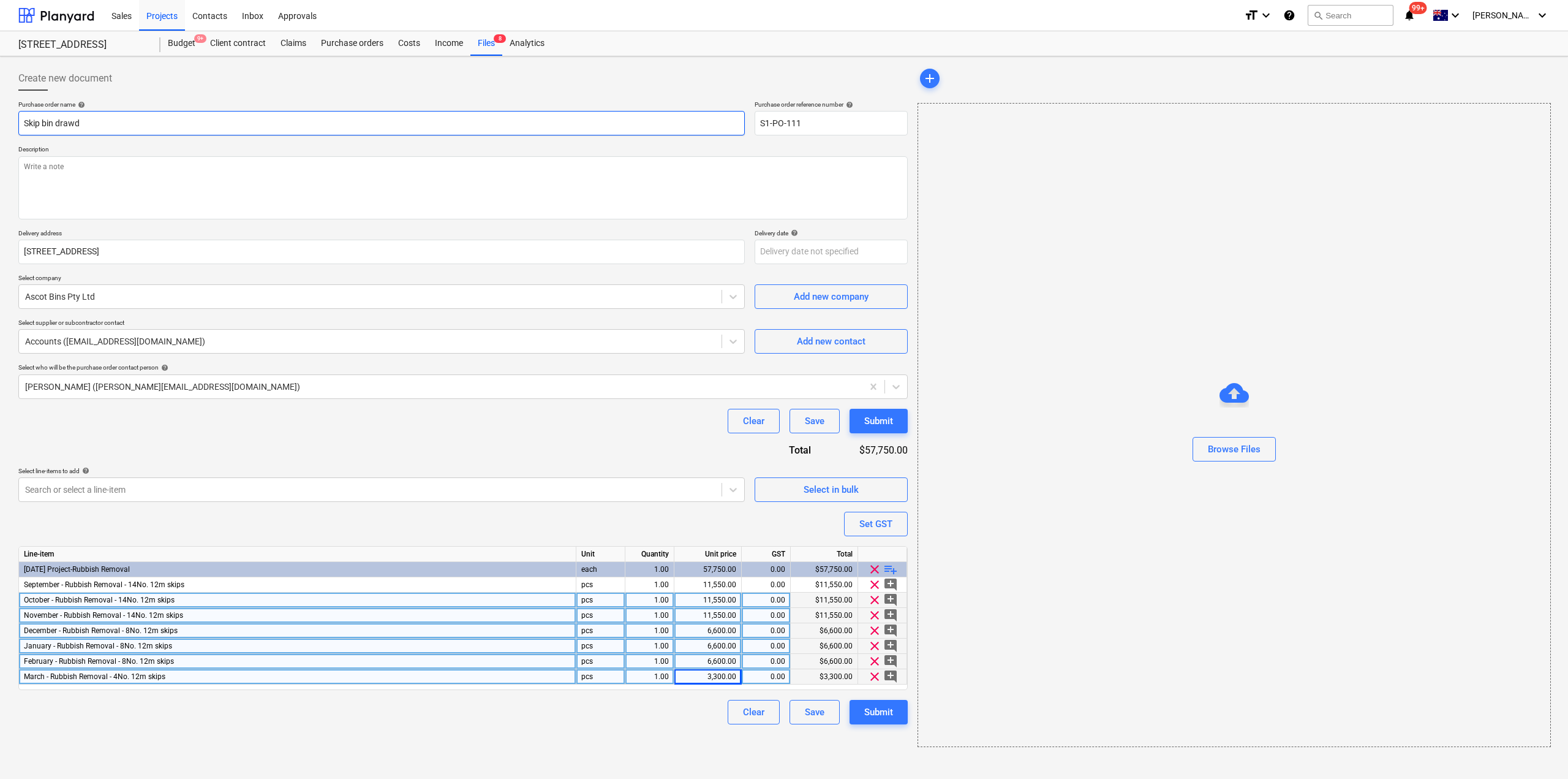
type textarea "x"
type input "Skip bin drawdow"
type textarea "x"
type input "Skip bin drawdown"
click at [907, 713] on button "Submit" at bounding box center [878, 712] width 58 height 25
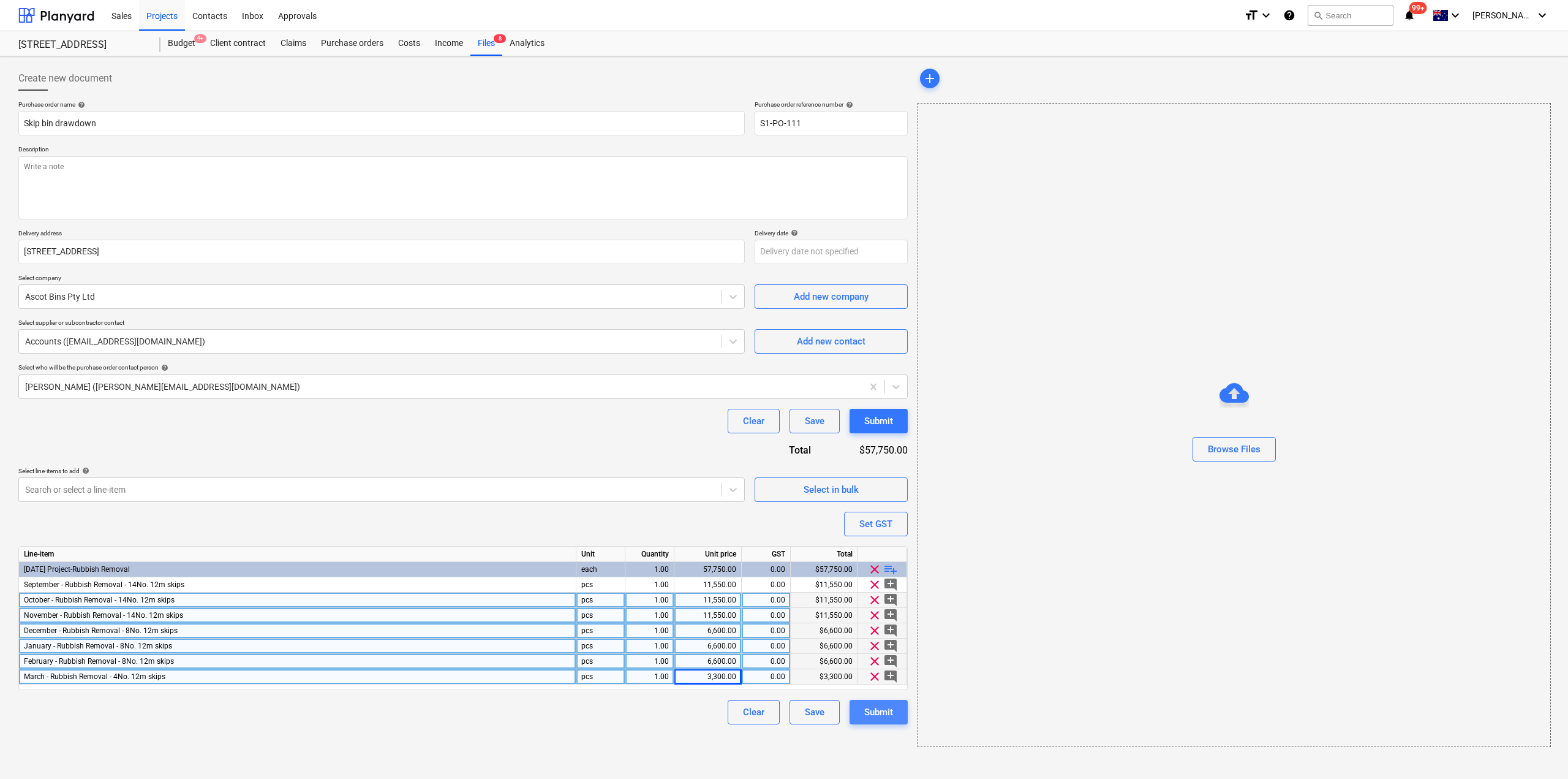
type textarea "x"
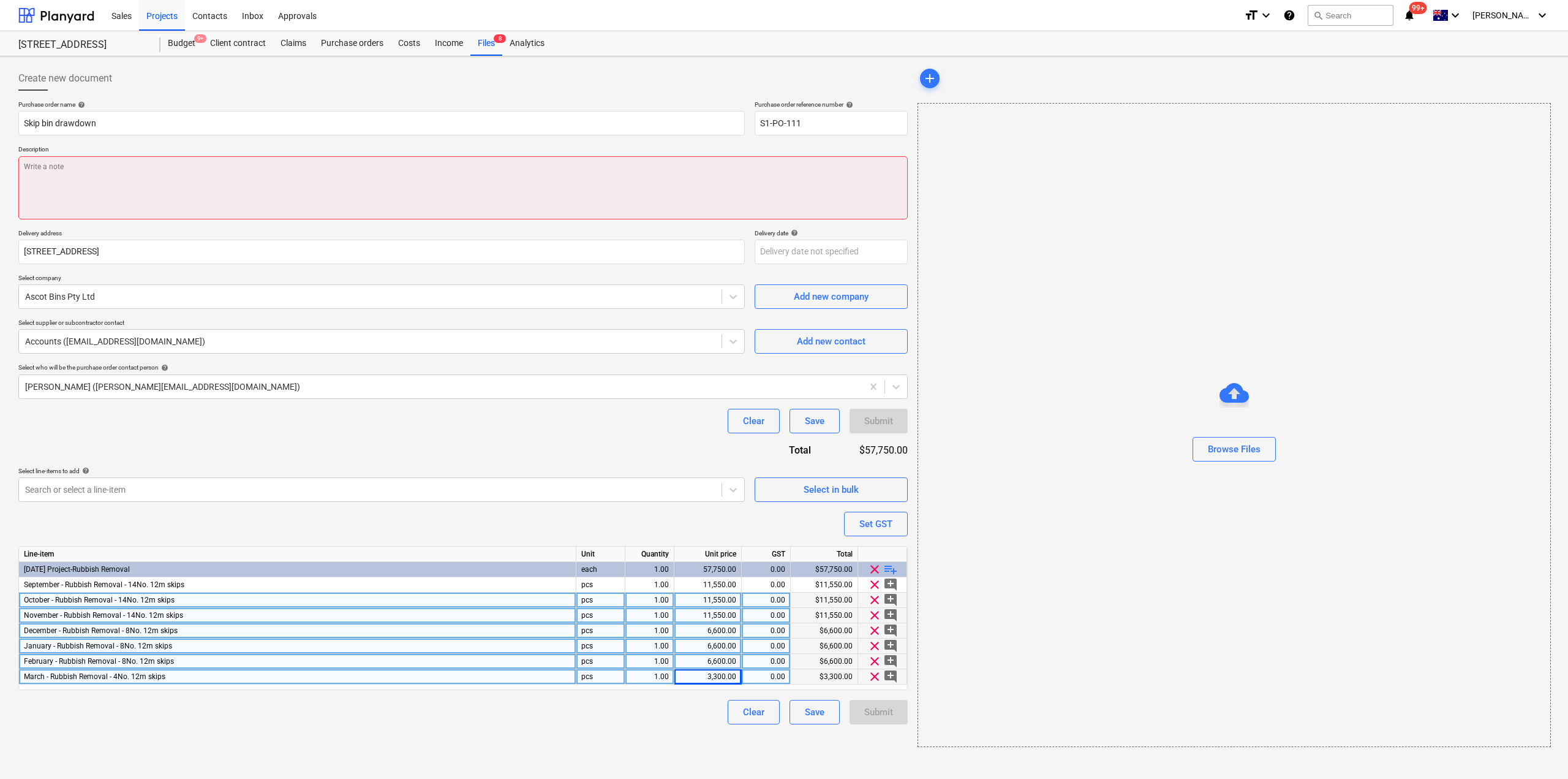
click at [255, 171] on textarea at bounding box center [463, 187] width 889 height 63
type textarea "S"
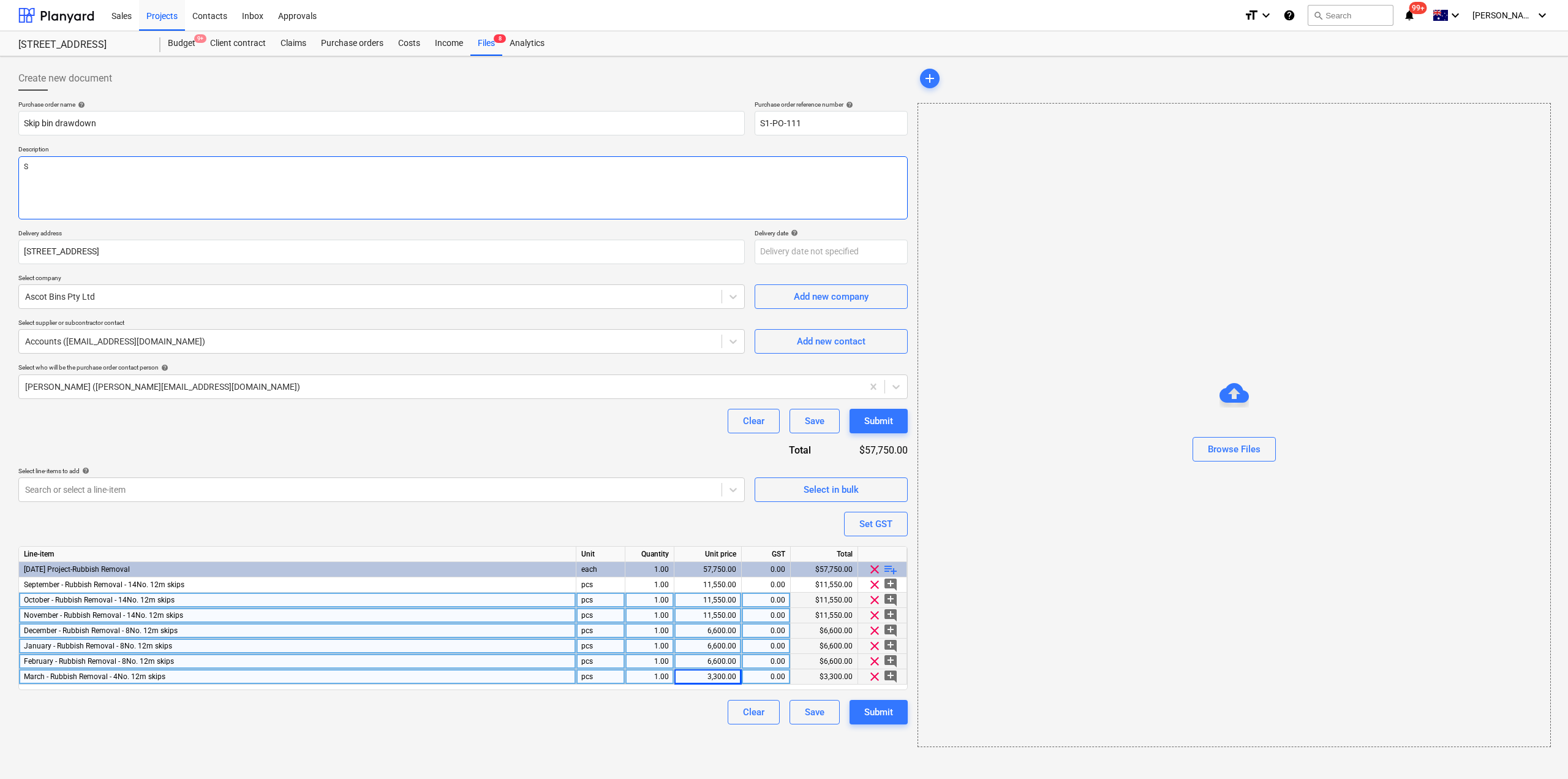
type textarea "x"
type textarea "Sk"
type textarea "x"
type textarea "Skip"
type textarea "x"
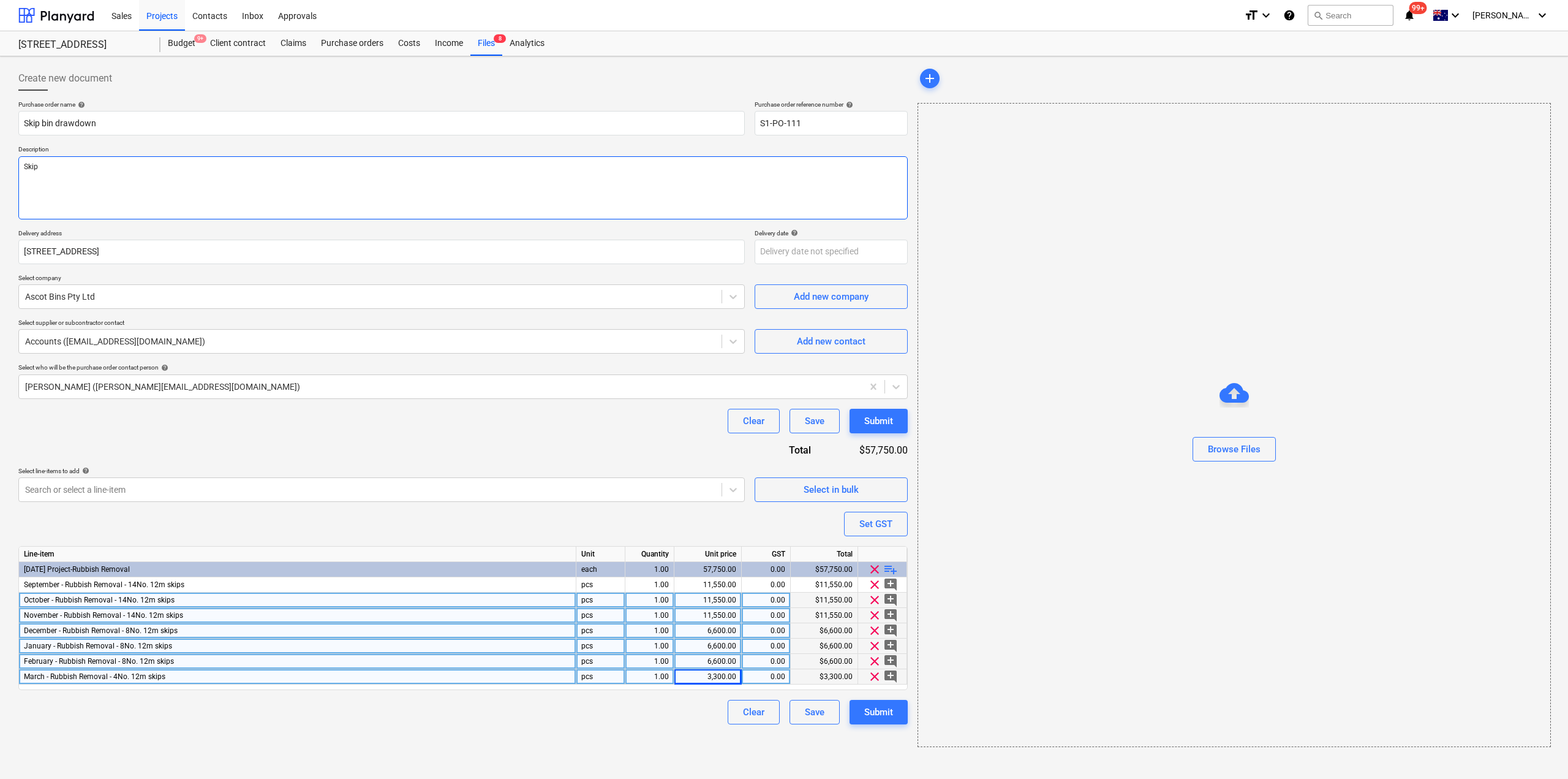
type textarea "Skip;"
click at [885, 719] on div "Submit" at bounding box center [878, 712] width 29 height 16
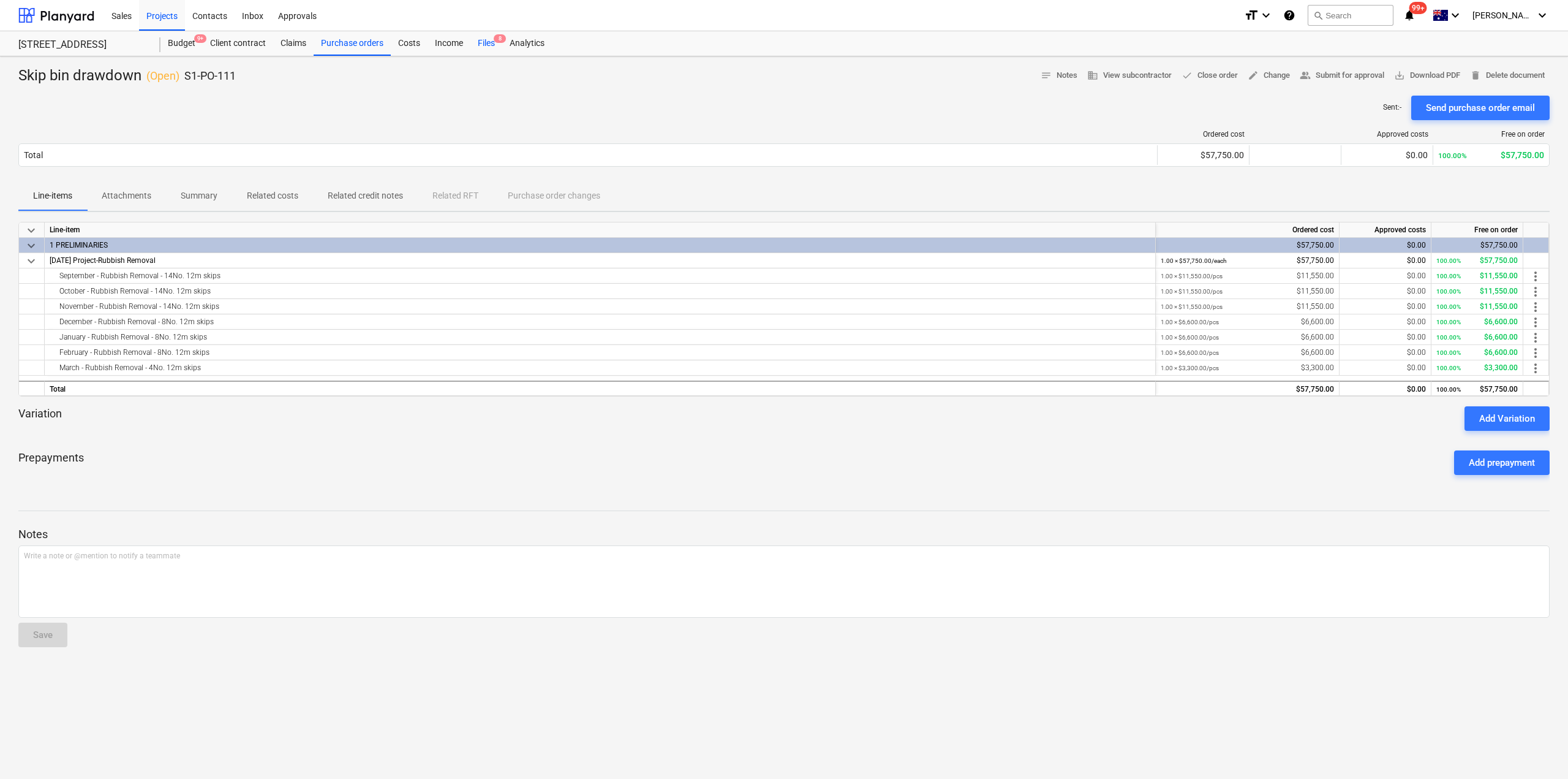
click at [489, 39] on div "Files 8" at bounding box center [486, 44] width 32 height 25
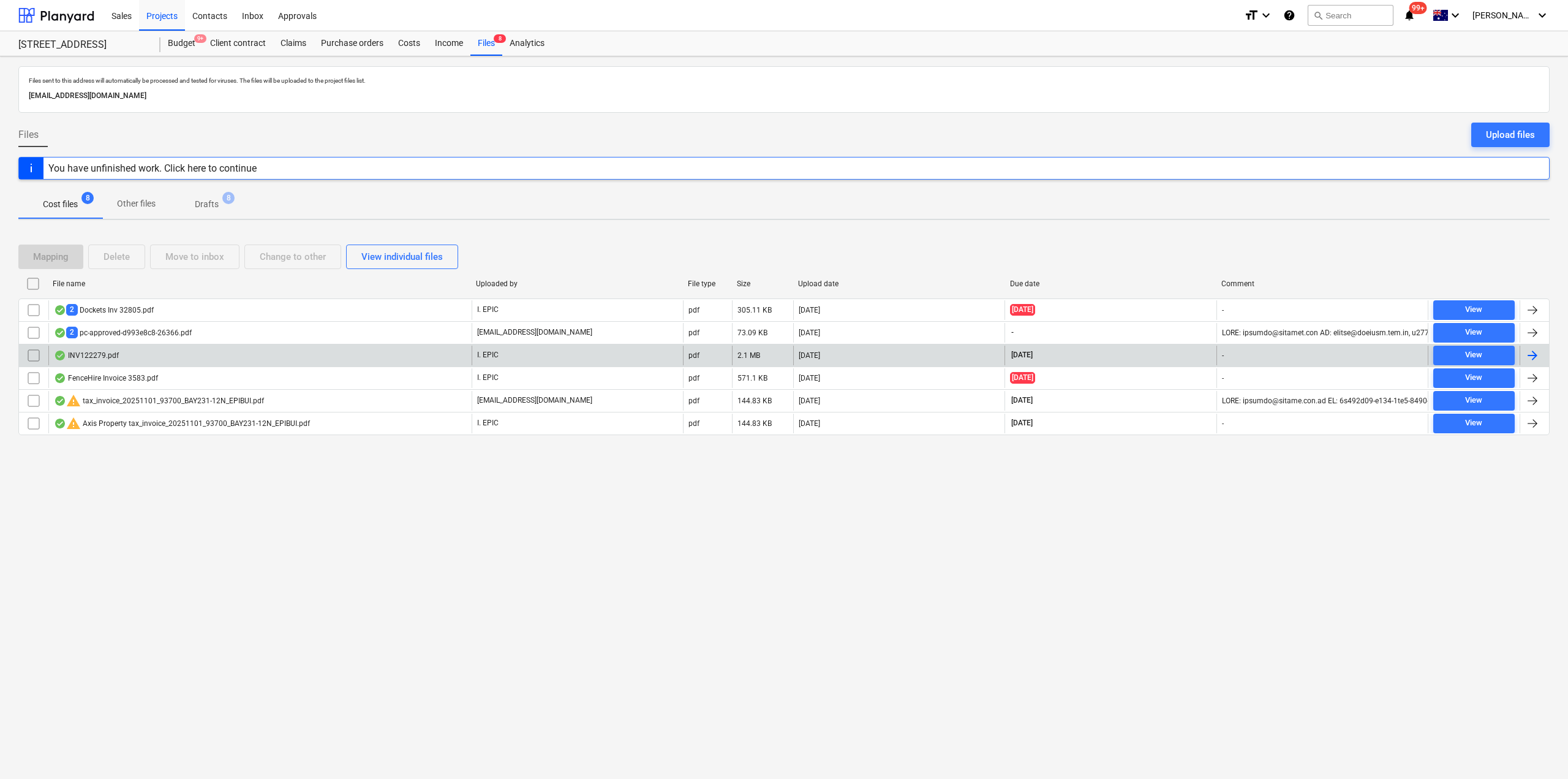
click at [284, 354] on div "INV122279.pdf" at bounding box center [260, 355] width 423 height 20
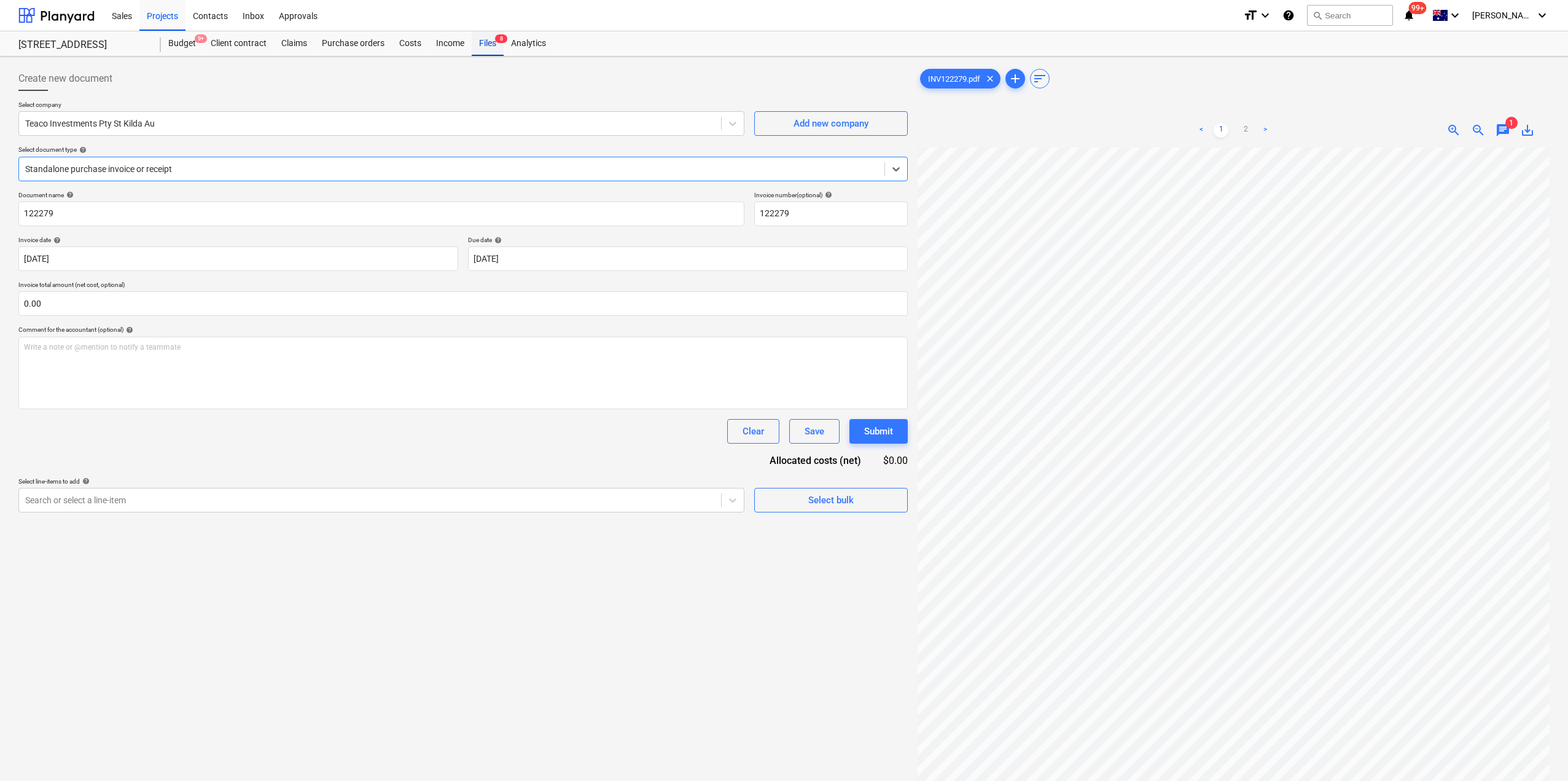
click at [478, 43] on div "Files 8" at bounding box center [487, 44] width 32 height 25
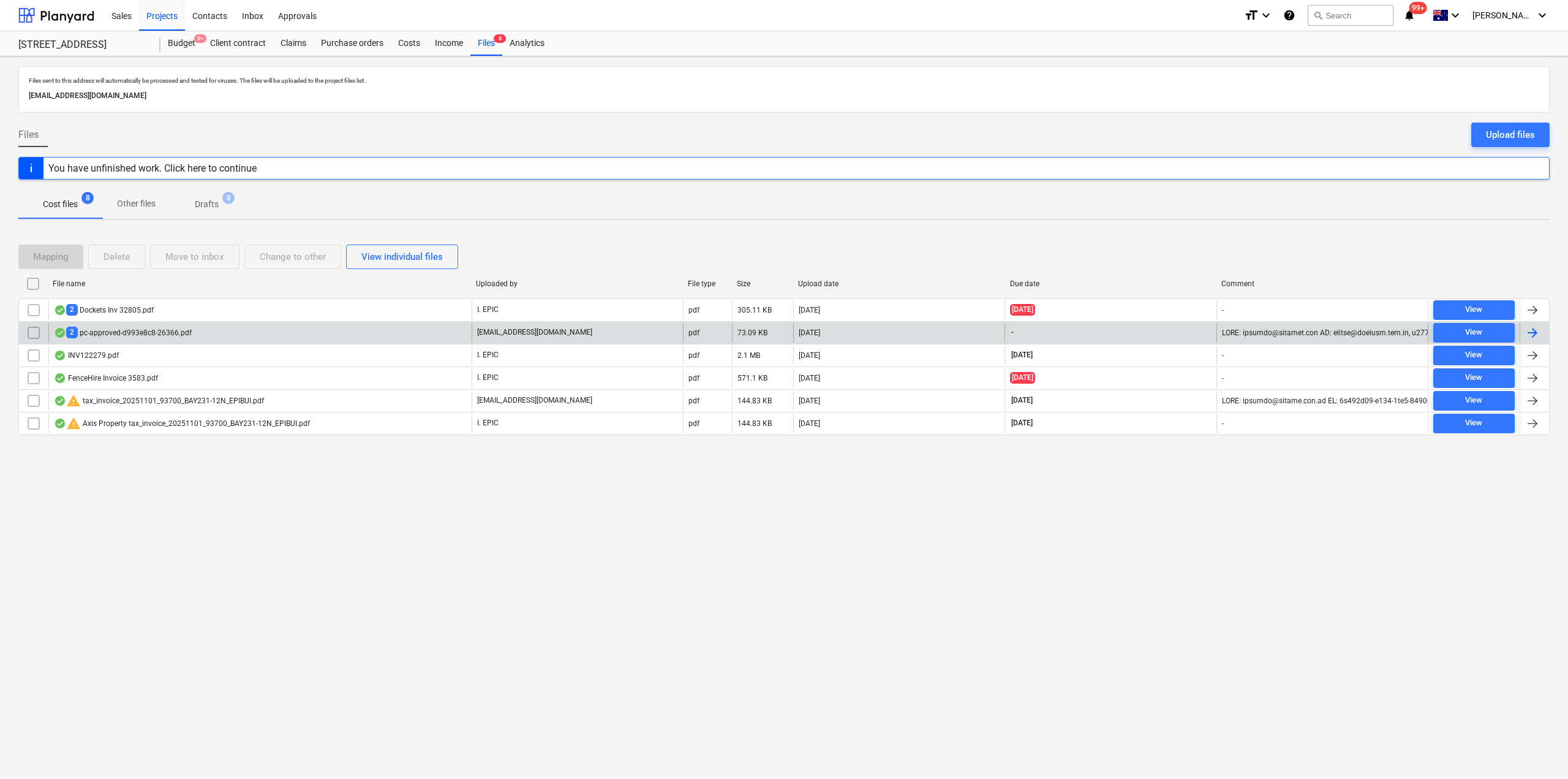
click at [153, 332] on div "2 pc-approved-d993e8c8-26366.pdf" at bounding box center [123, 332] width 138 height 11
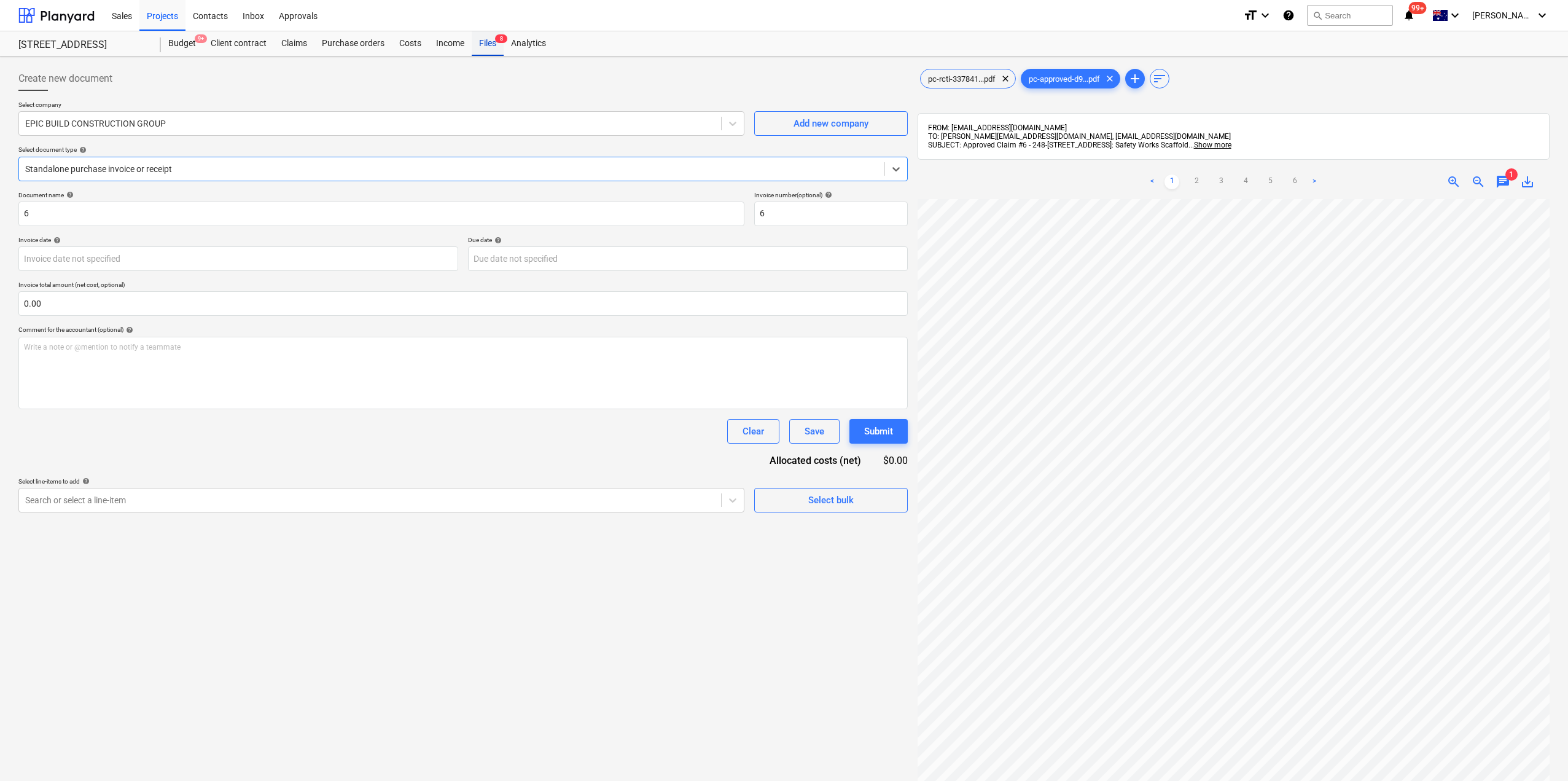
click at [472, 44] on div "Files 8" at bounding box center [487, 44] width 32 height 25
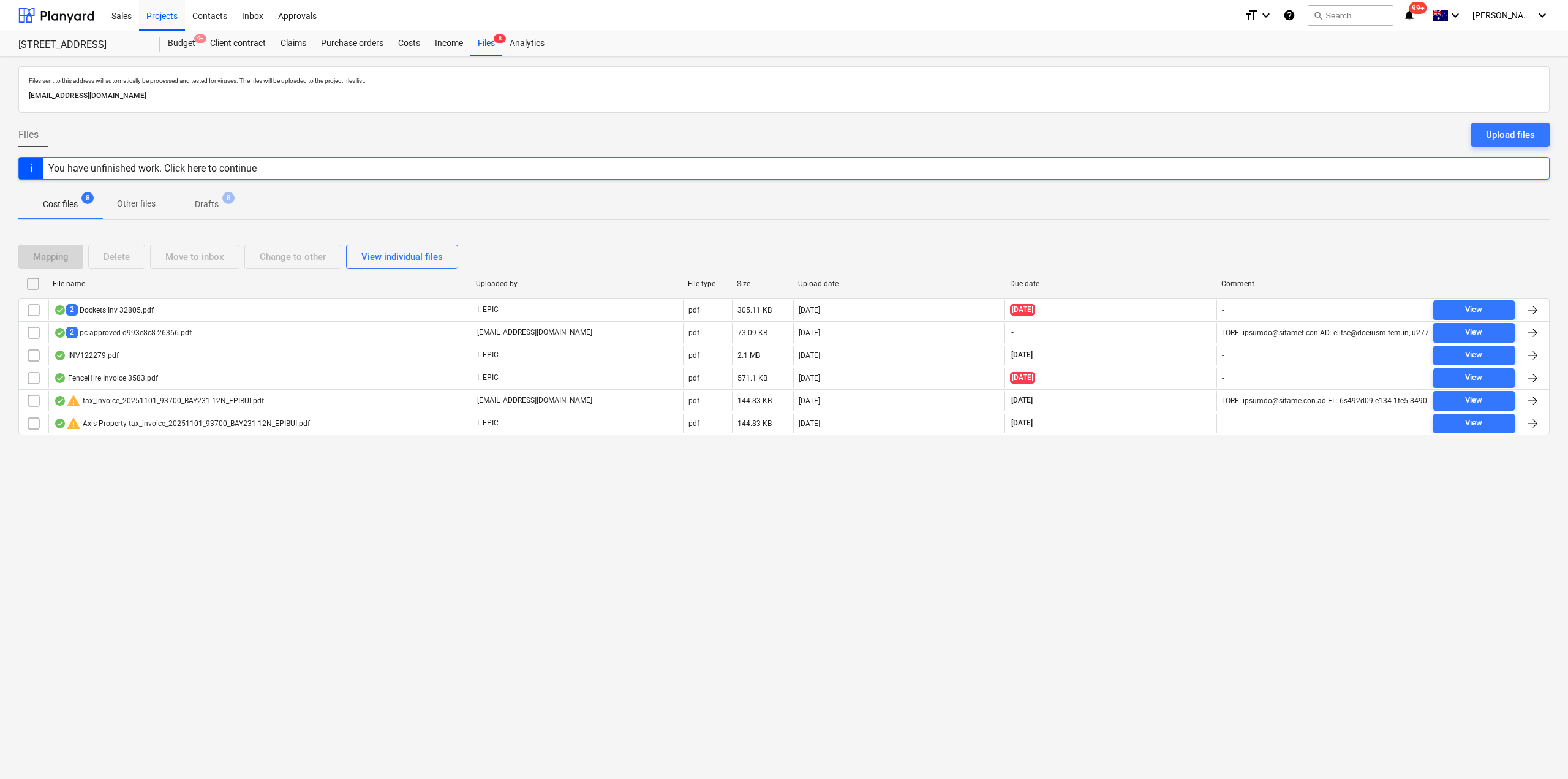
click at [105, 313] on div "2 Dockets Inv 32805.pdf" at bounding box center [104, 309] width 100 height 11
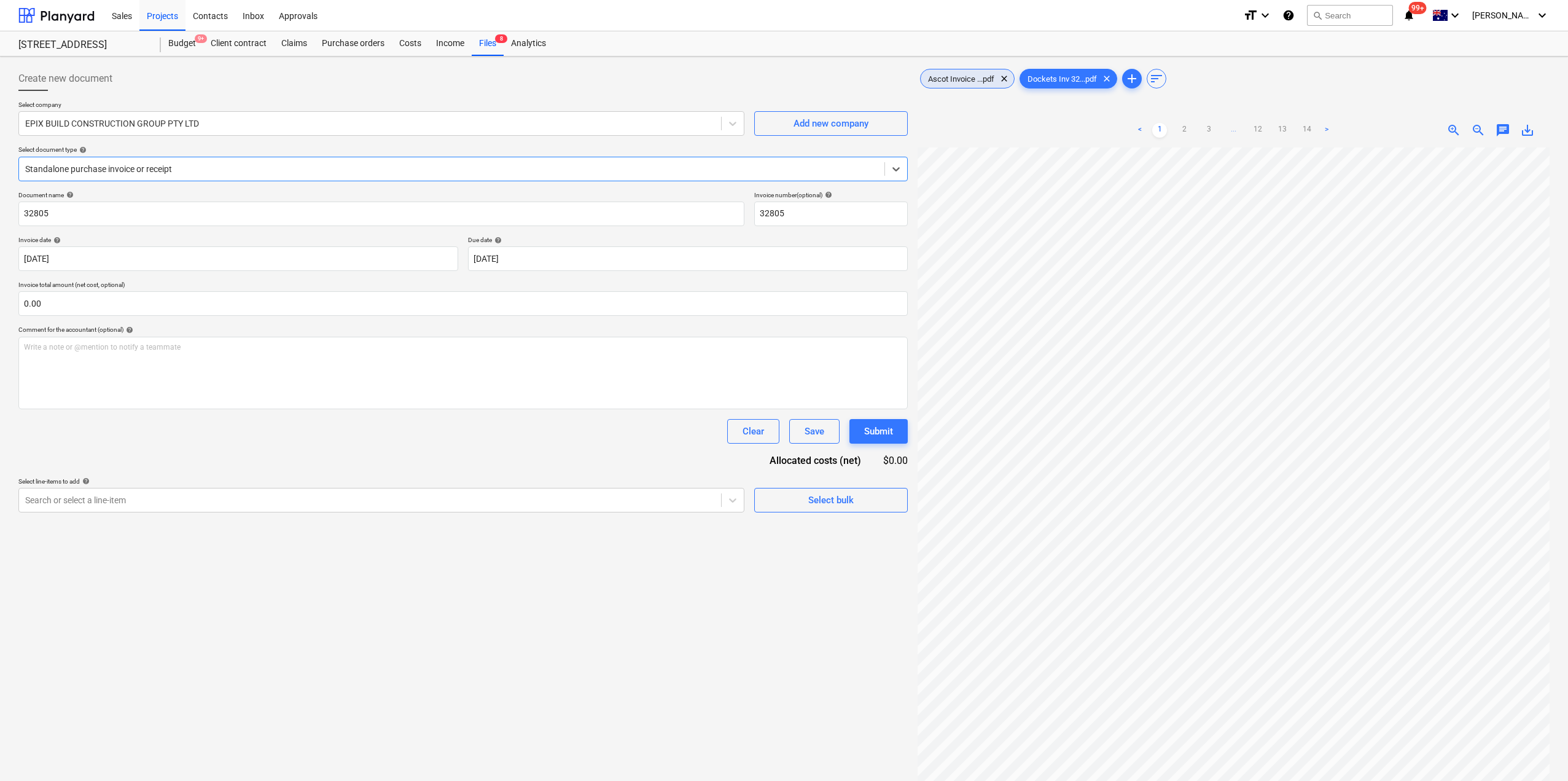
click at [968, 76] on span "Ascot Invoice ...pdf" at bounding box center [961, 78] width 81 height 9
click at [137, 174] on div at bounding box center [452, 169] width 853 height 12
click at [231, 428] on div "Clear Save Submit" at bounding box center [462, 431] width 889 height 25
click at [178, 116] on div "EPIX BUILD CONSTRUCTION GROUP PTY LTD" at bounding box center [369, 123] width 702 height 17
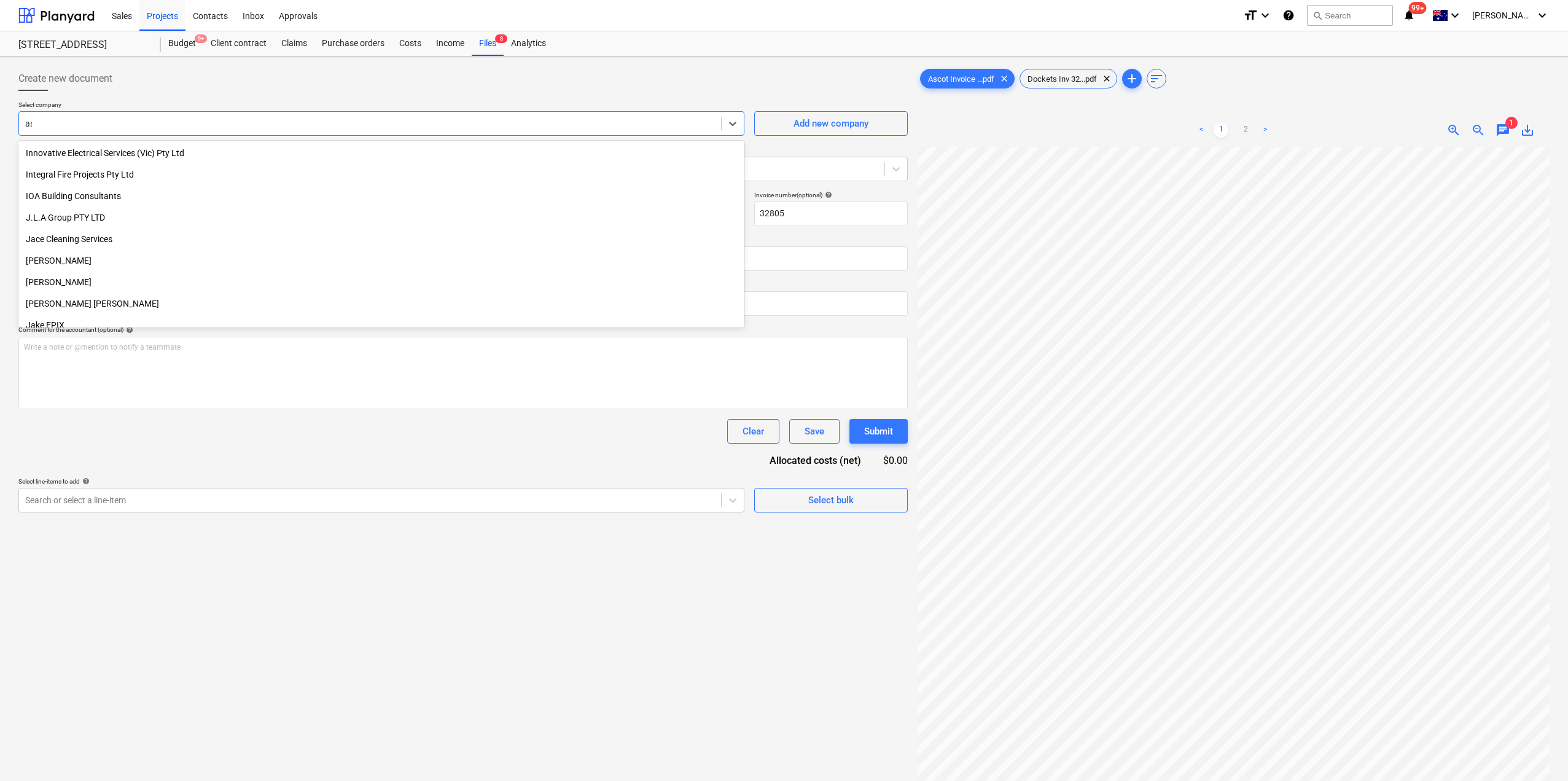
scroll to position [1406, 0]
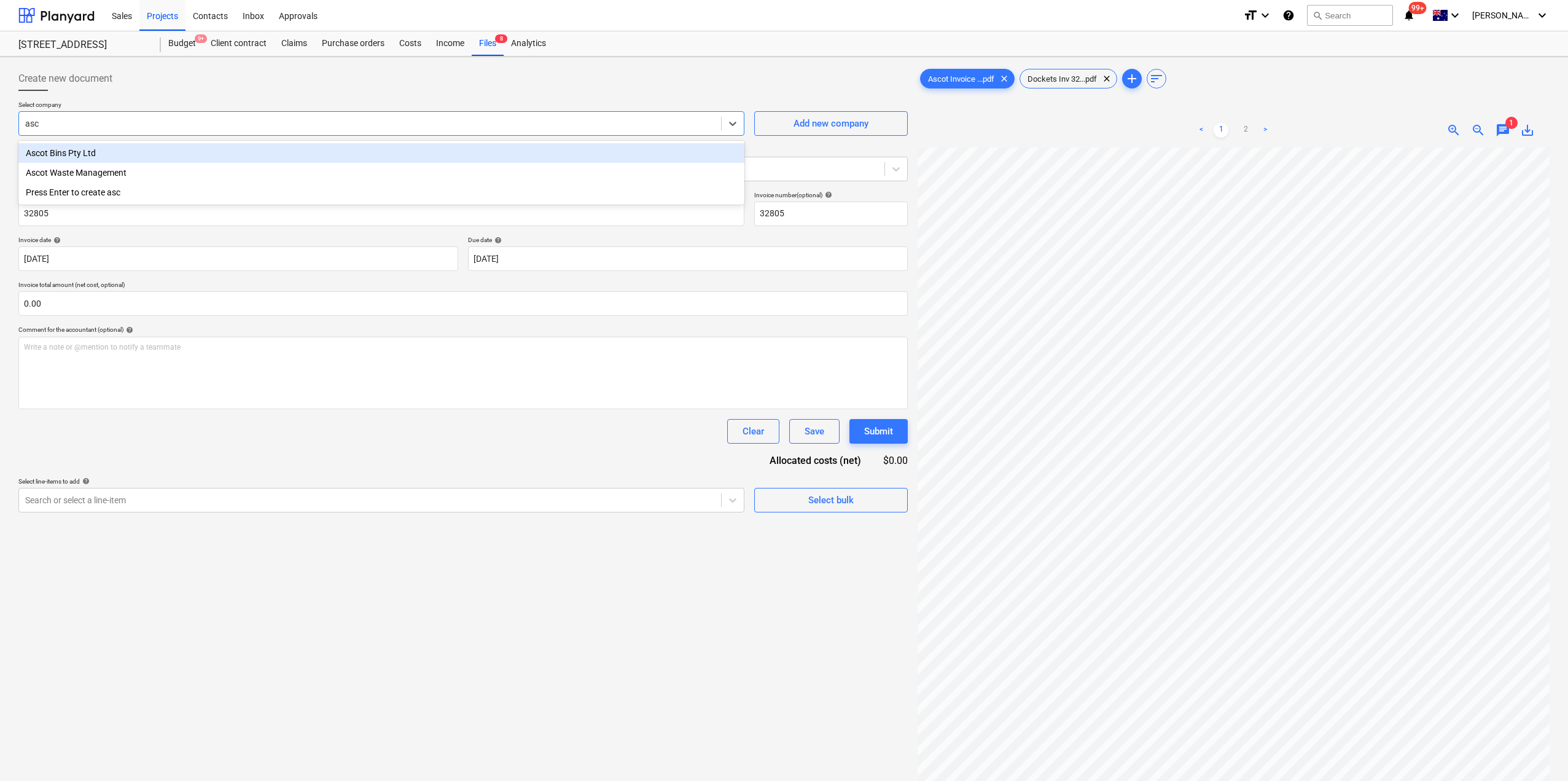
click at [159, 158] on div "Ascot Bins Pty Ltd" at bounding box center [381, 153] width 726 height 20
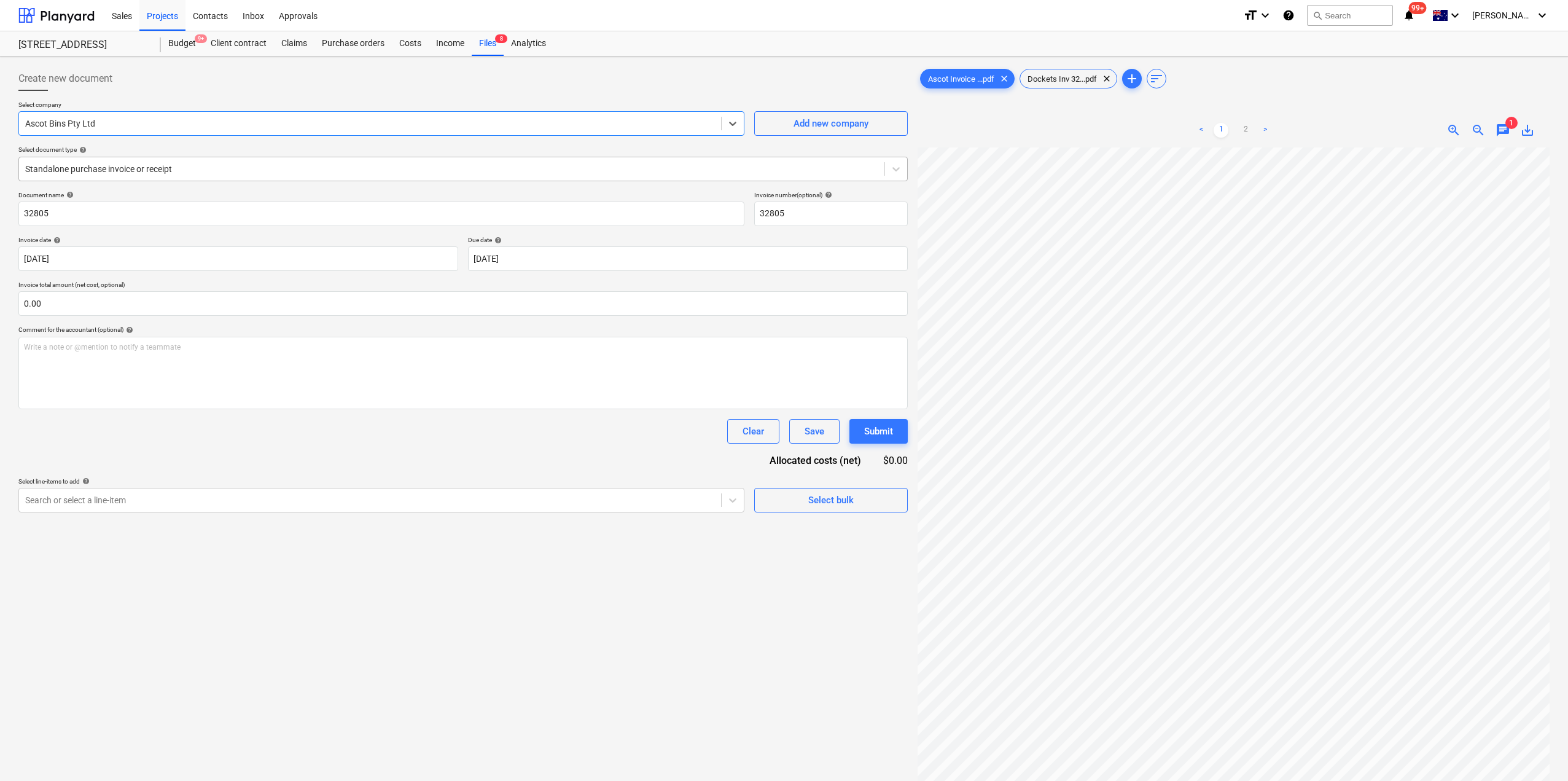
click at [147, 176] on div "Standalone purchase invoice or receipt" at bounding box center [452, 169] width 865 height 17
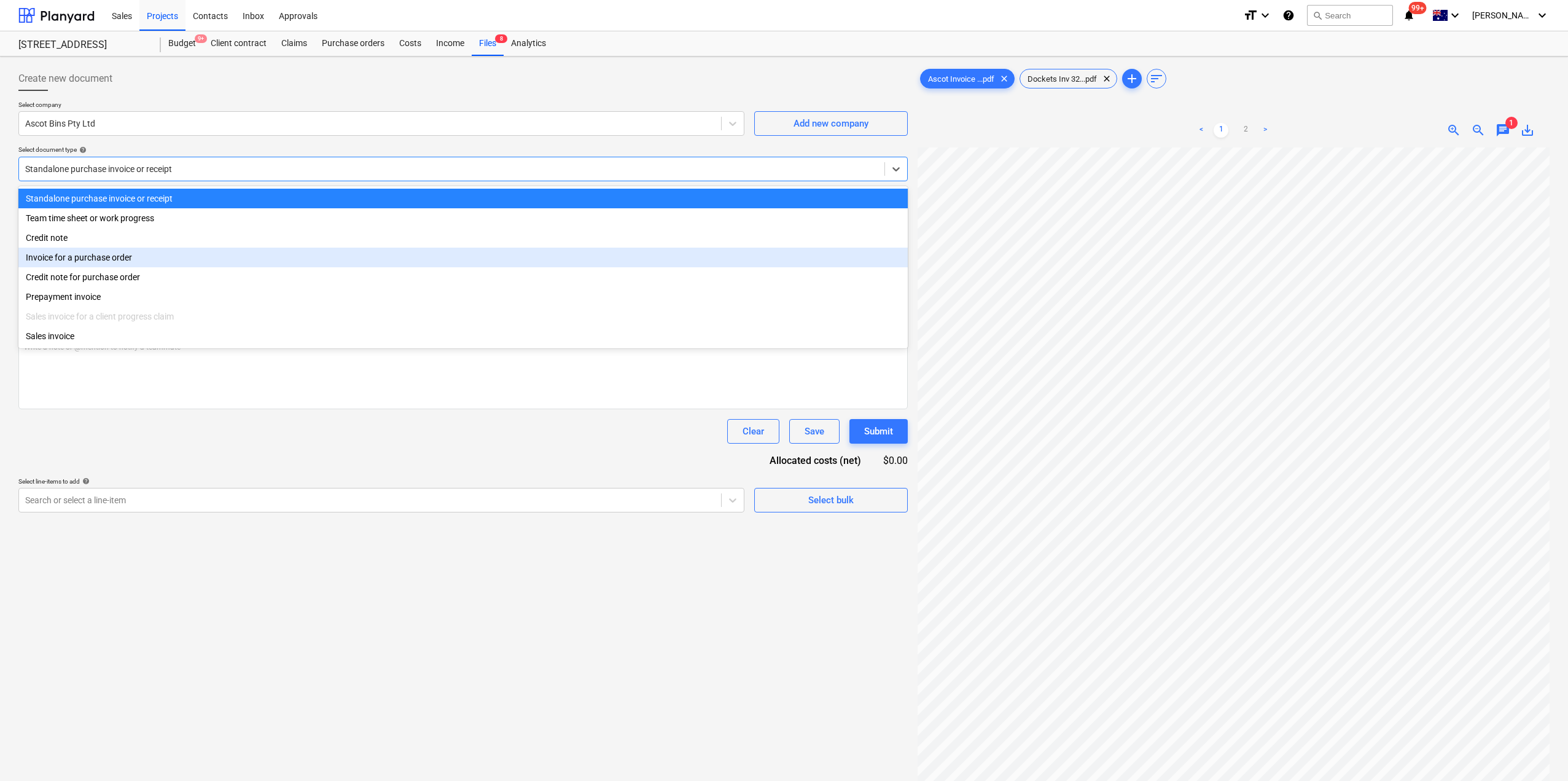
click at [123, 253] on div "Invoice for a purchase order" at bounding box center [462, 258] width 889 height 20
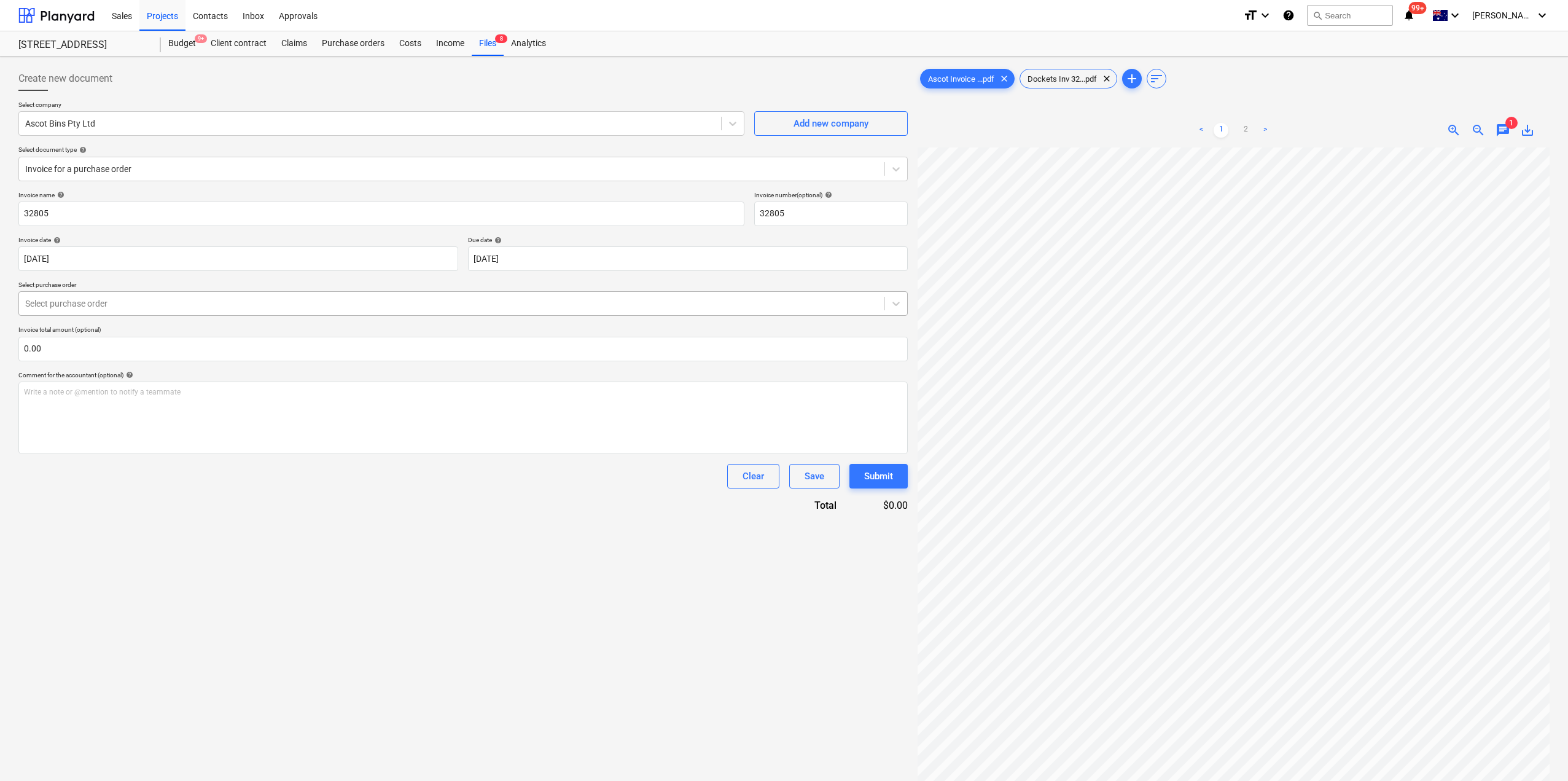
click at [141, 315] on div "Invoice name help 32805 Invoice number (optional) help 32805 Invoice date help …" at bounding box center [462, 351] width 889 height 321
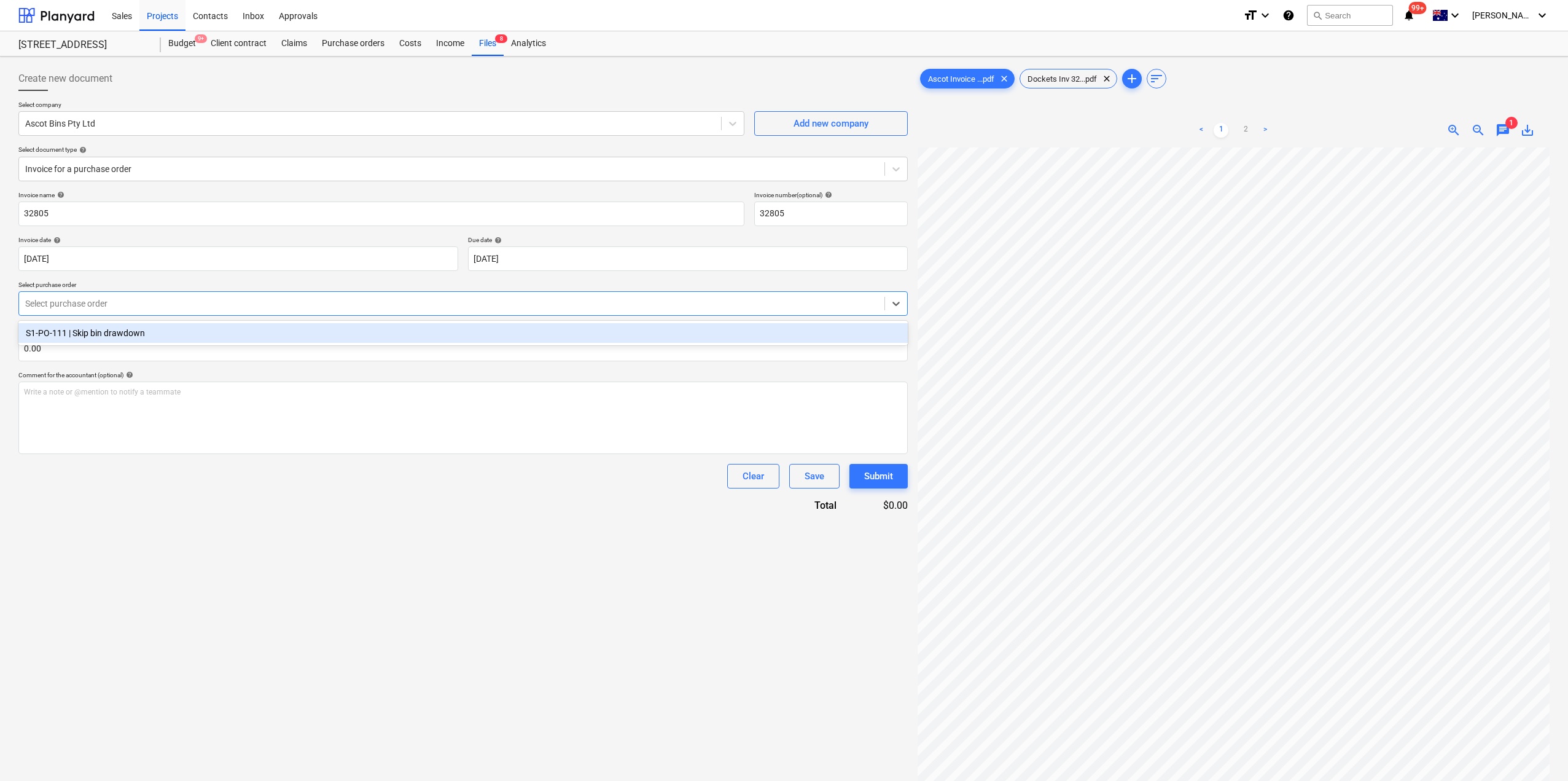
click at [143, 314] on div "Select purchase order" at bounding box center [462, 304] width 889 height 25
click at [146, 328] on div "S1-PO-111 | Skip bin drawdown" at bounding box center [462, 333] width 889 height 20
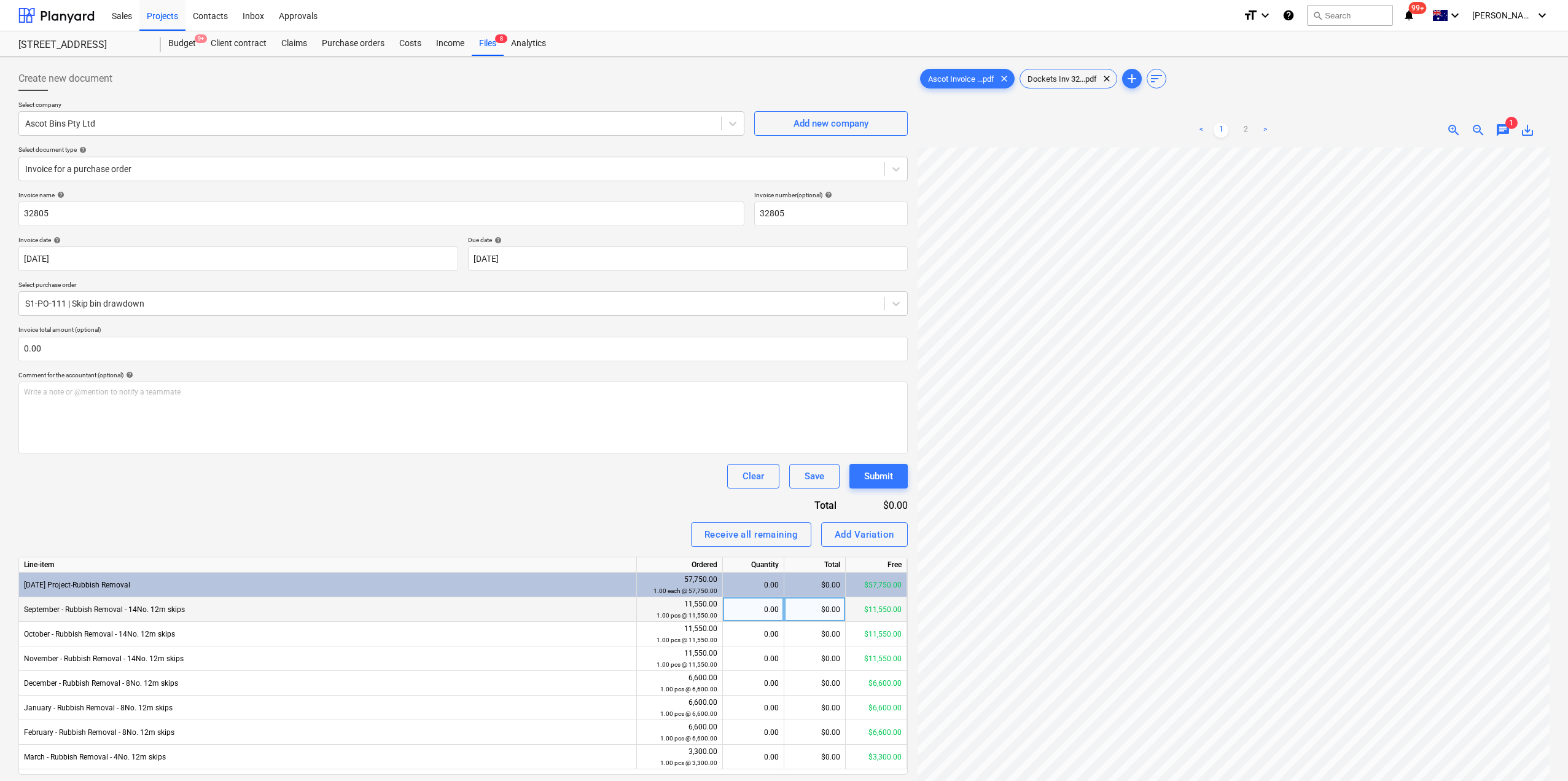
click at [752, 615] on div "0.00" at bounding box center [753, 610] width 51 height 25
click at [448, 482] on div "Clear Save Submit" at bounding box center [462, 477] width 889 height 25
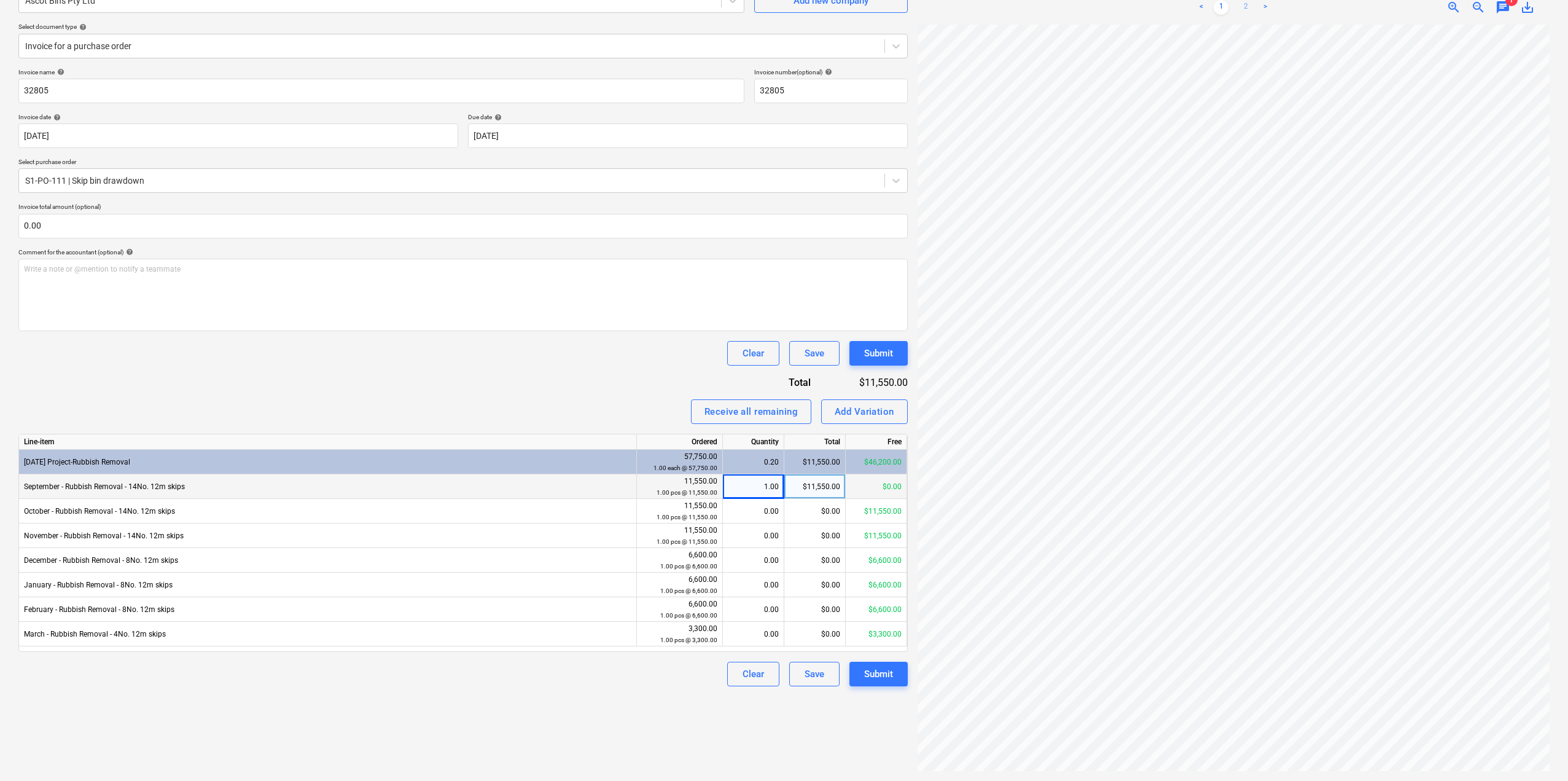
click at [1249, 7] on link "2" at bounding box center [1246, 7] width 15 height 15
click at [877, 679] on div "Submit" at bounding box center [878, 673] width 29 height 16
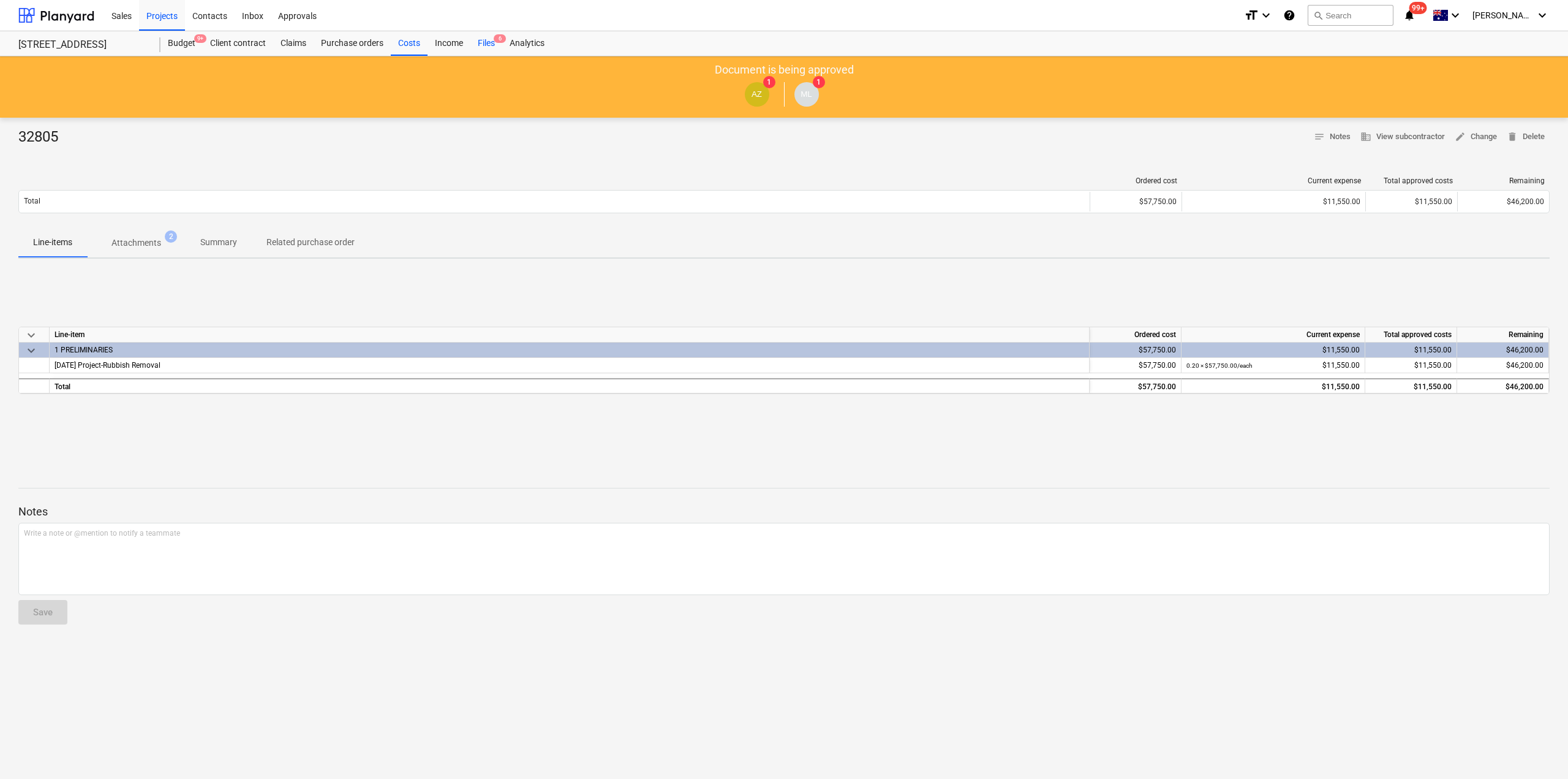
click at [489, 44] on div "Files 6" at bounding box center [486, 44] width 32 height 25
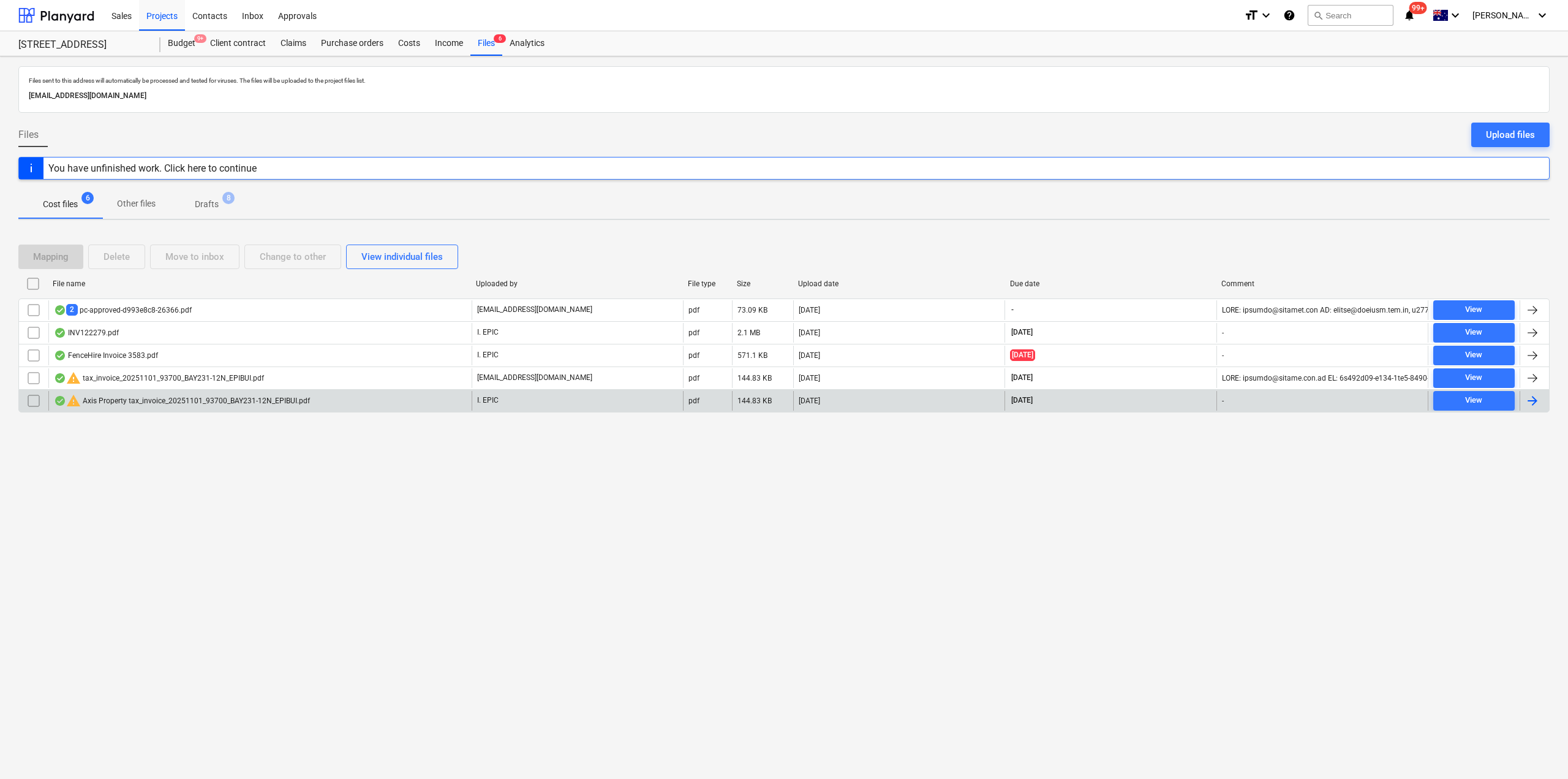
click at [187, 408] on div "warning Axis Property tax_invoice_20251101_93700_BAY231-12N_EPIBUI.pdf" at bounding box center [260, 401] width 423 height 20
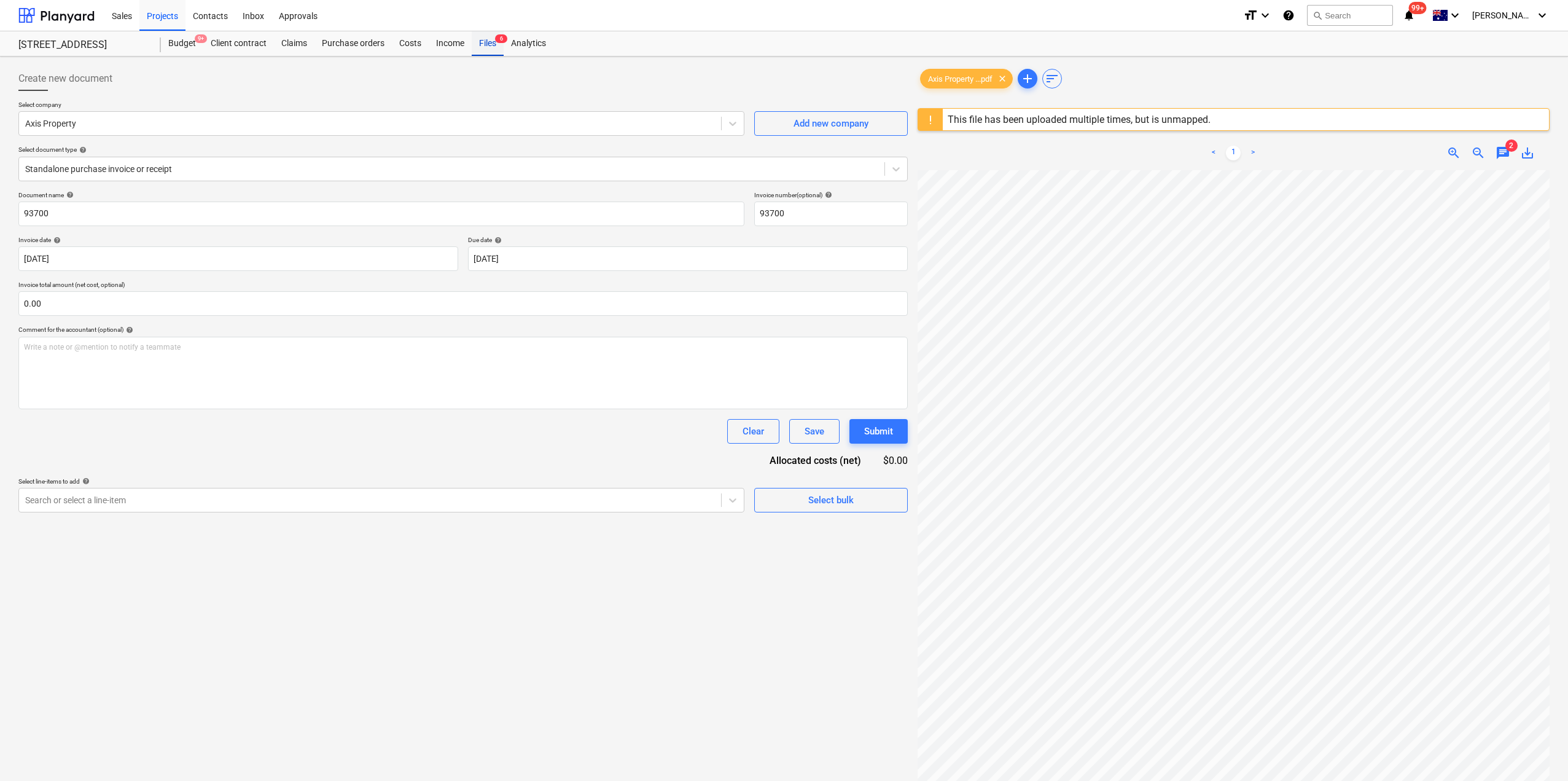
click at [484, 44] on div "Files 6" at bounding box center [487, 44] width 32 height 25
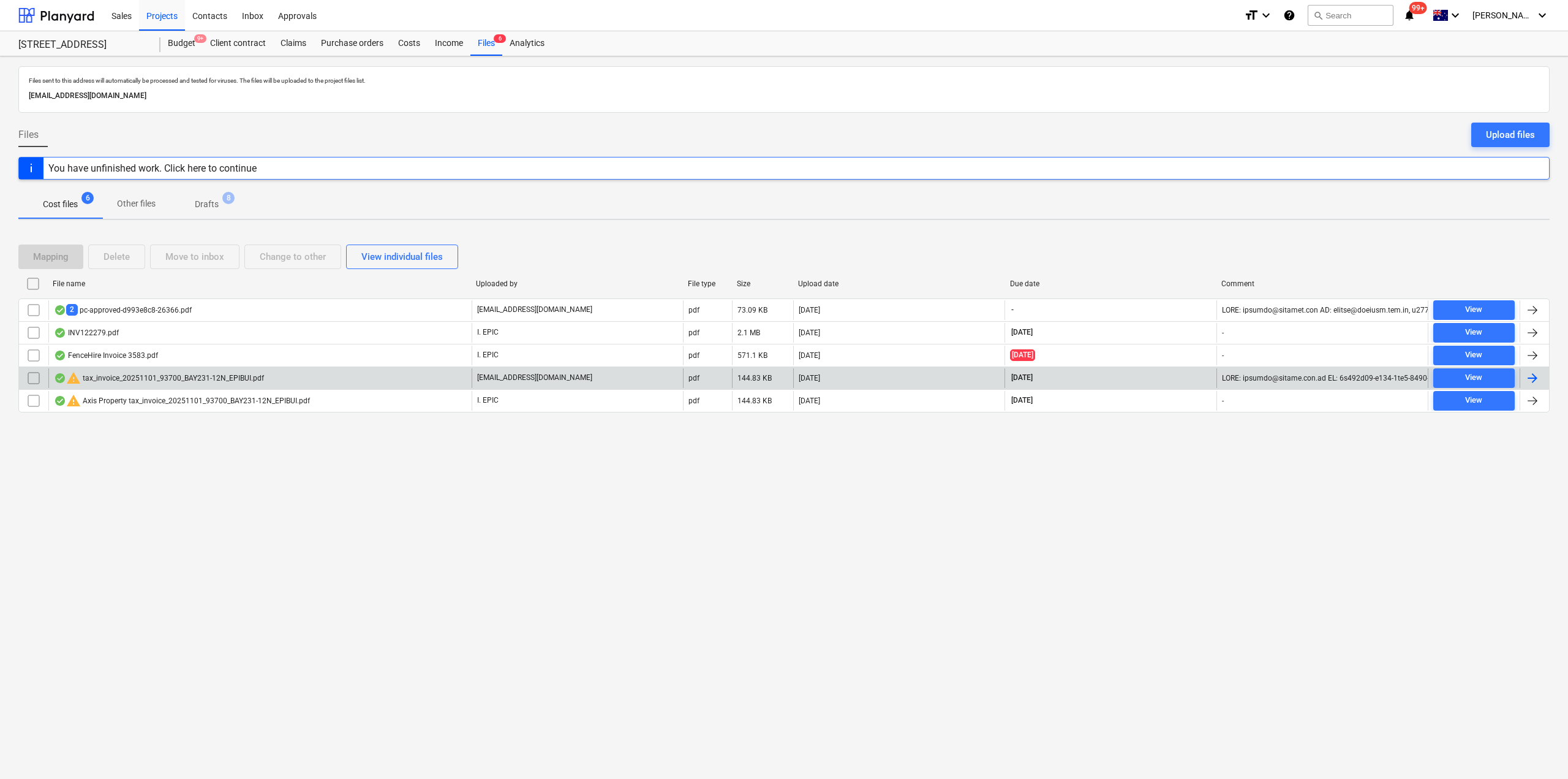
click at [147, 374] on div "warning tax_invoice_20251101_93700_BAY231-12N_EPIBUI.pdf" at bounding box center [159, 378] width 210 height 15
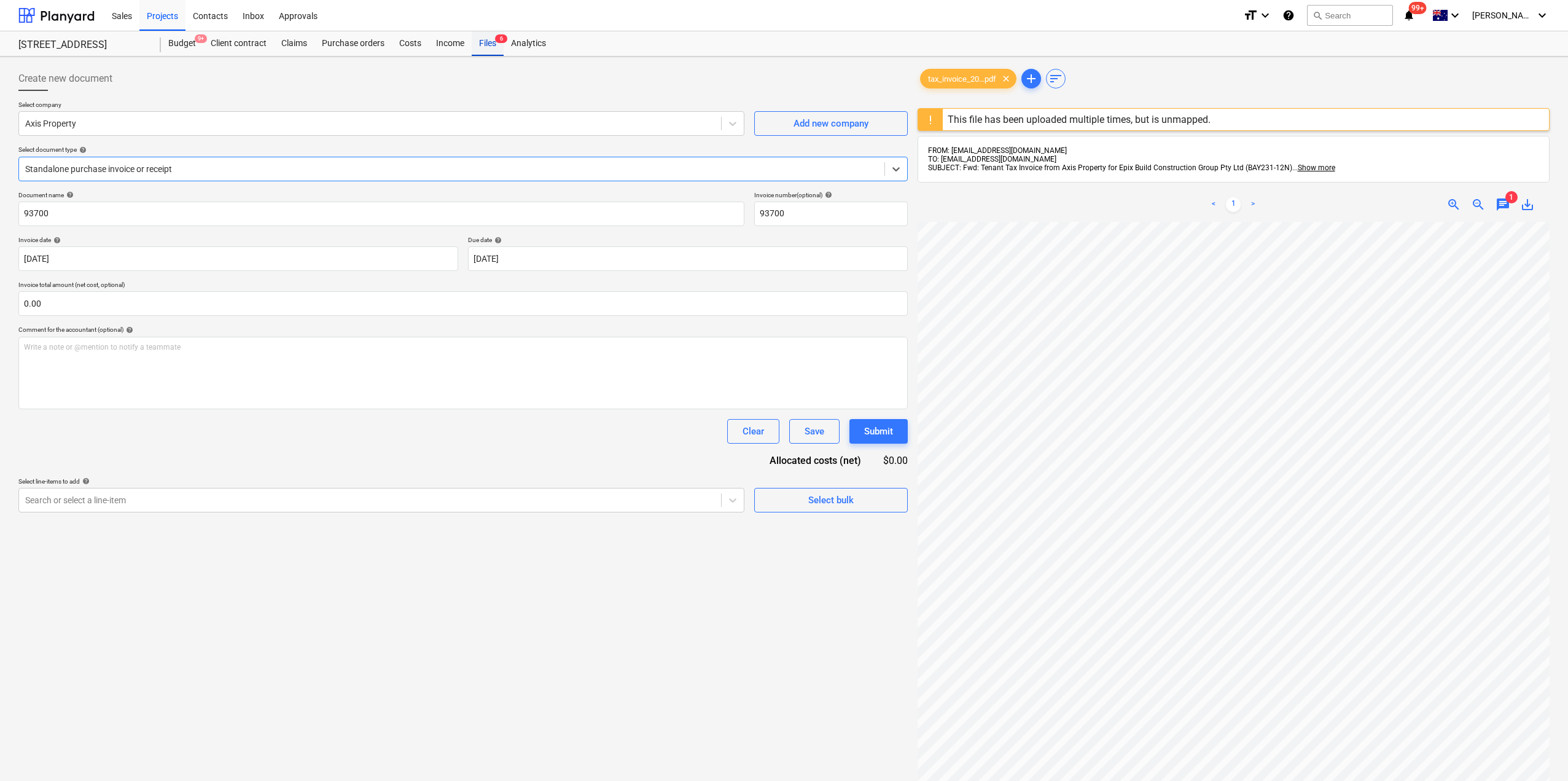
click at [499, 40] on span "6" at bounding box center [501, 39] width 12 height 8
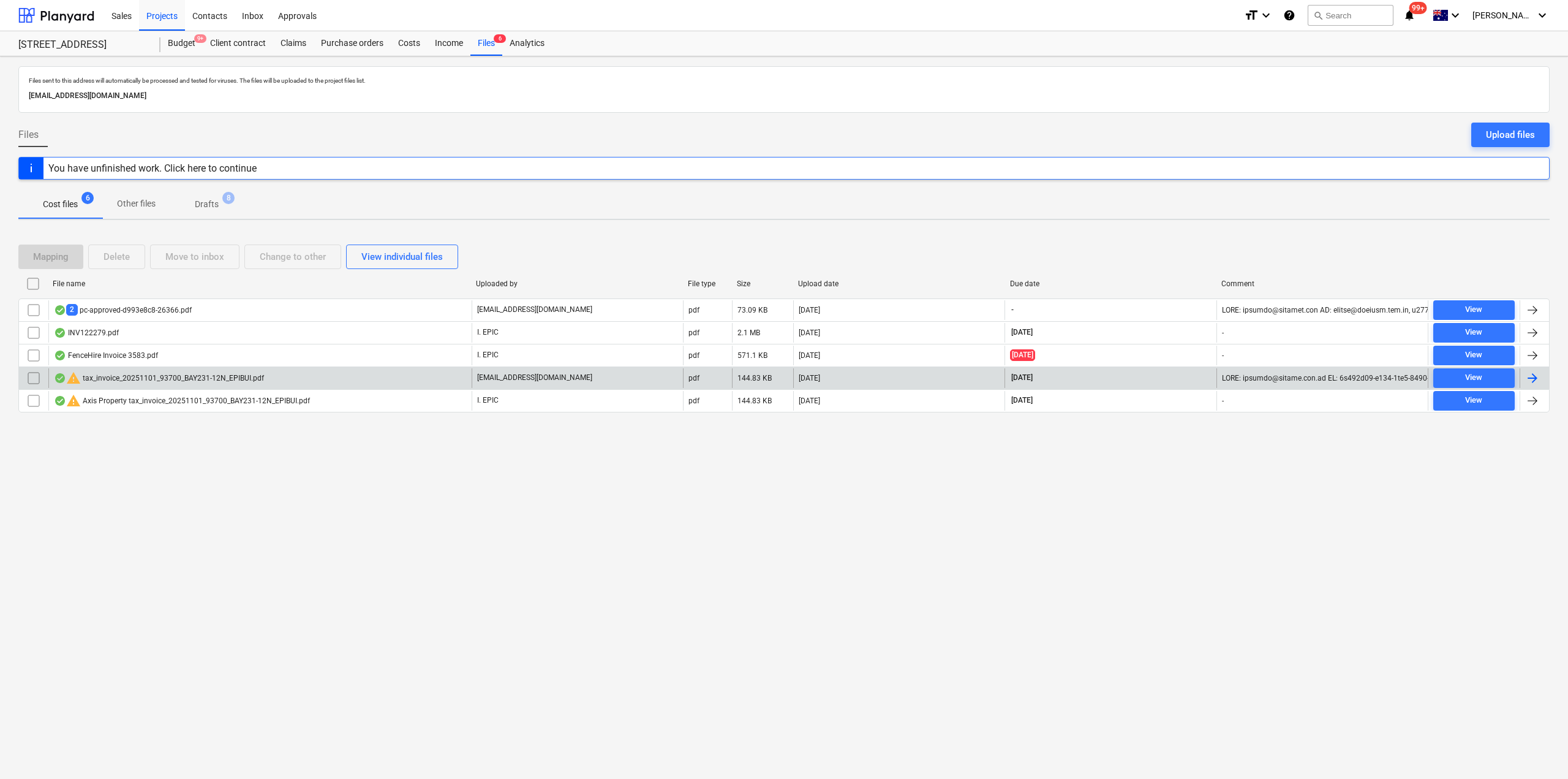
click at [204, 380] on div "warning tax_invoice_20251101_93700_BAY231-12N_EPIBUI.pdf" at bounding box center [159, 378] width 210 height 15
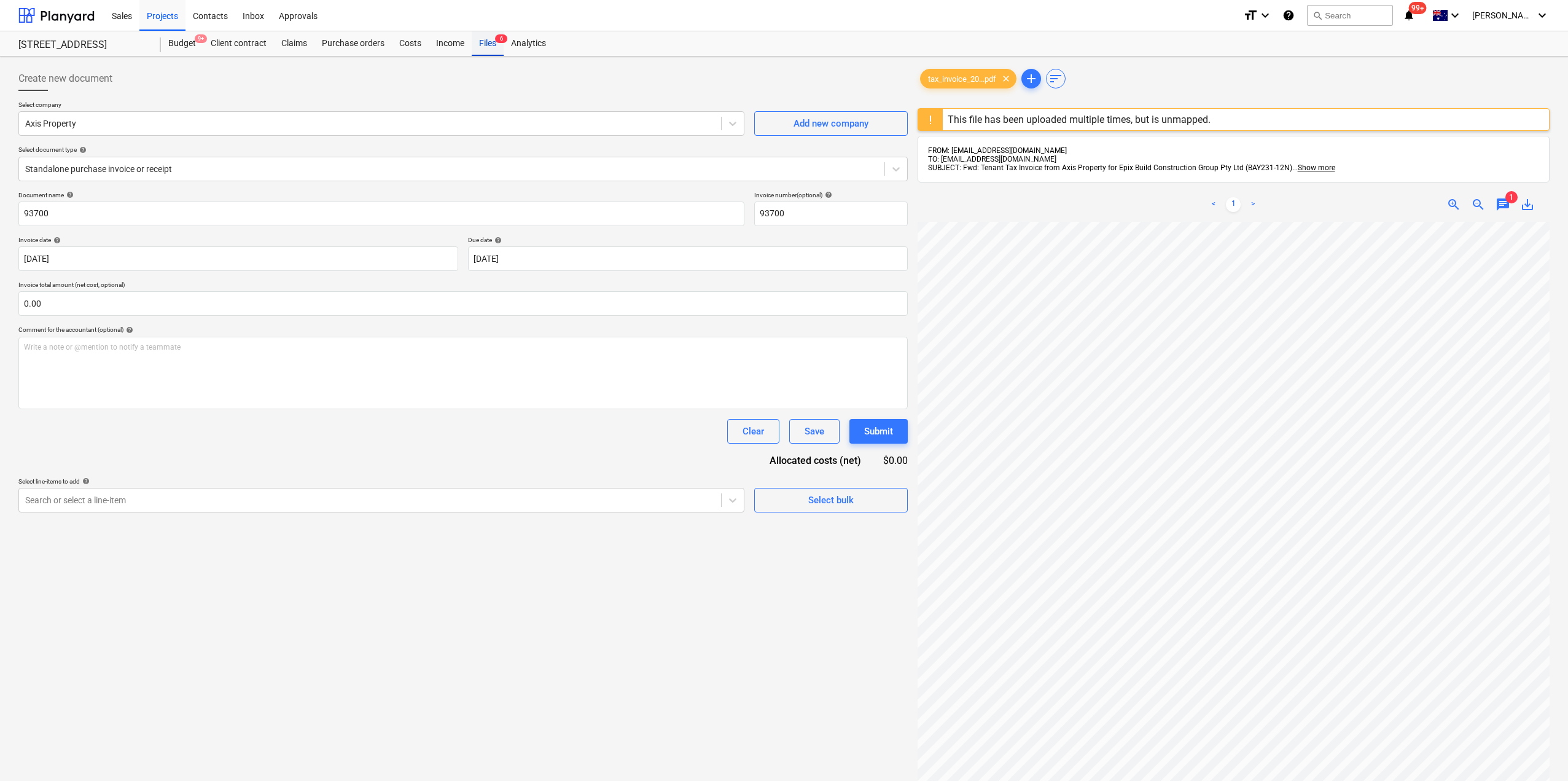
click at [480, 44] on div "Files 6" at bounding box center [487, 44] width 32 height 25
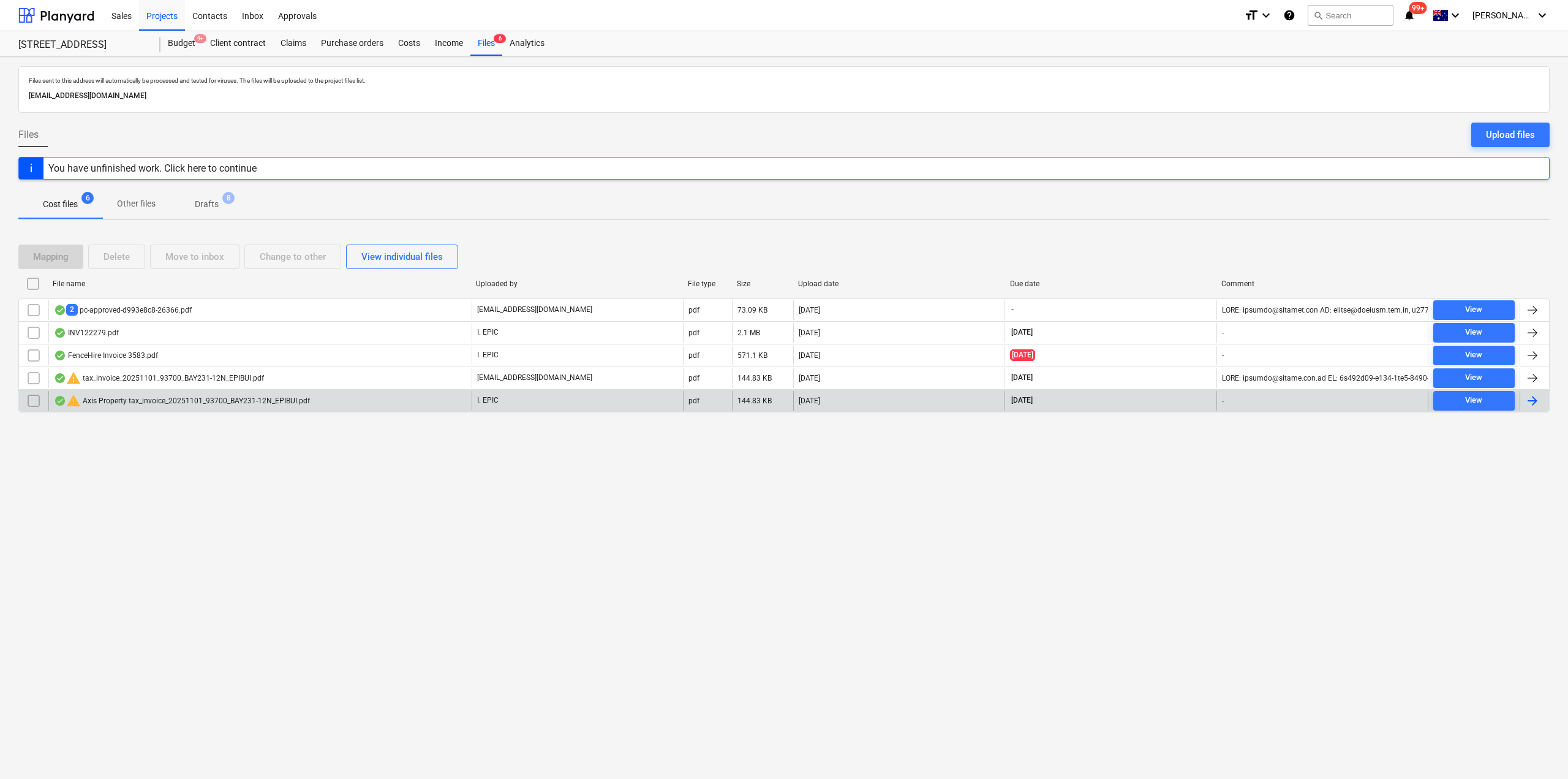
click at [213, 397] on div "warning Axis Property tax_invoice_20251101_93700_BAY231-12N_EPIBUI.pdf" at bounding box center [182, 401] width 256 height 15
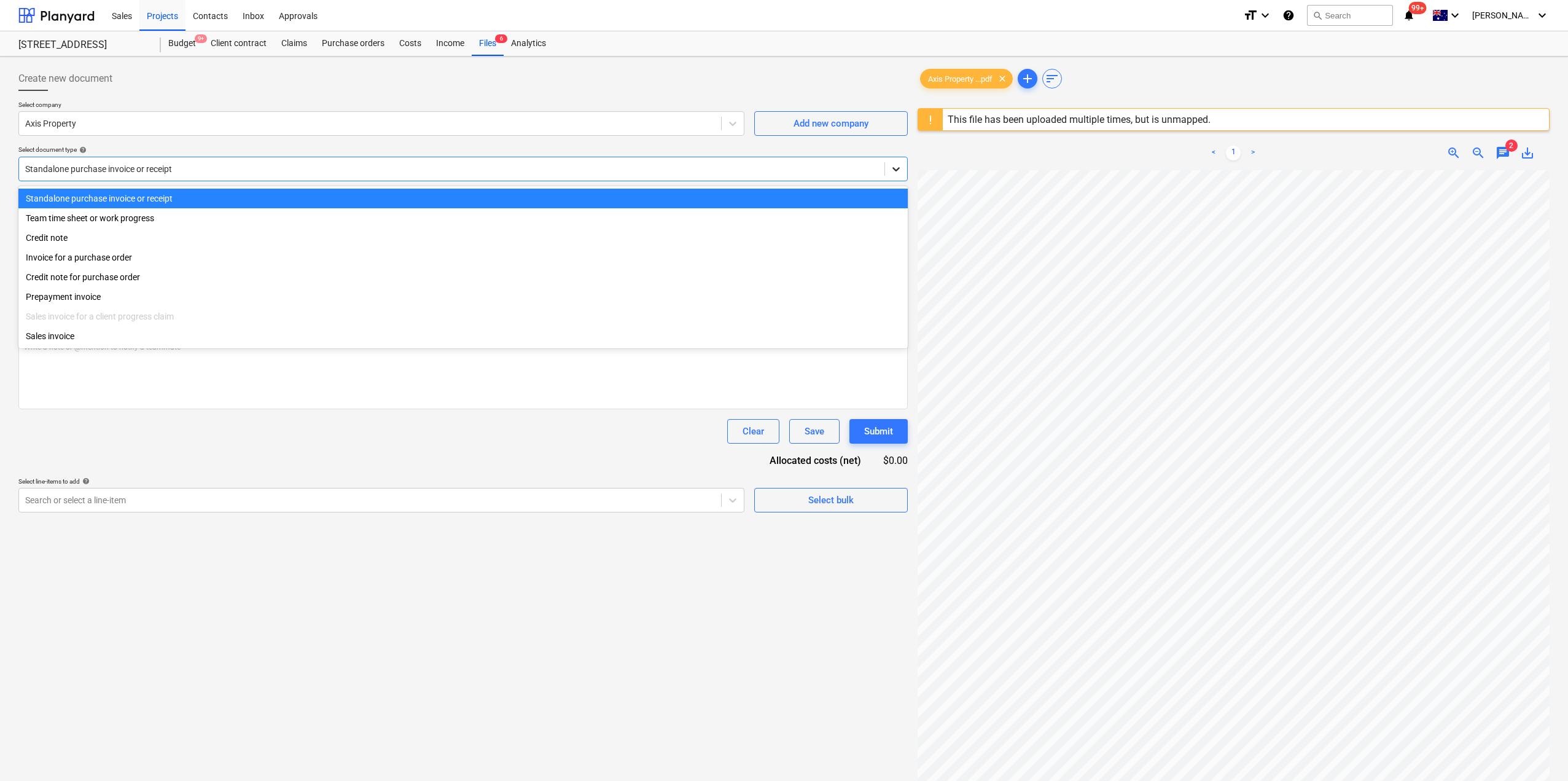
click at [893, 174] on icon at bounding box center [896, 169] width 12 height 12
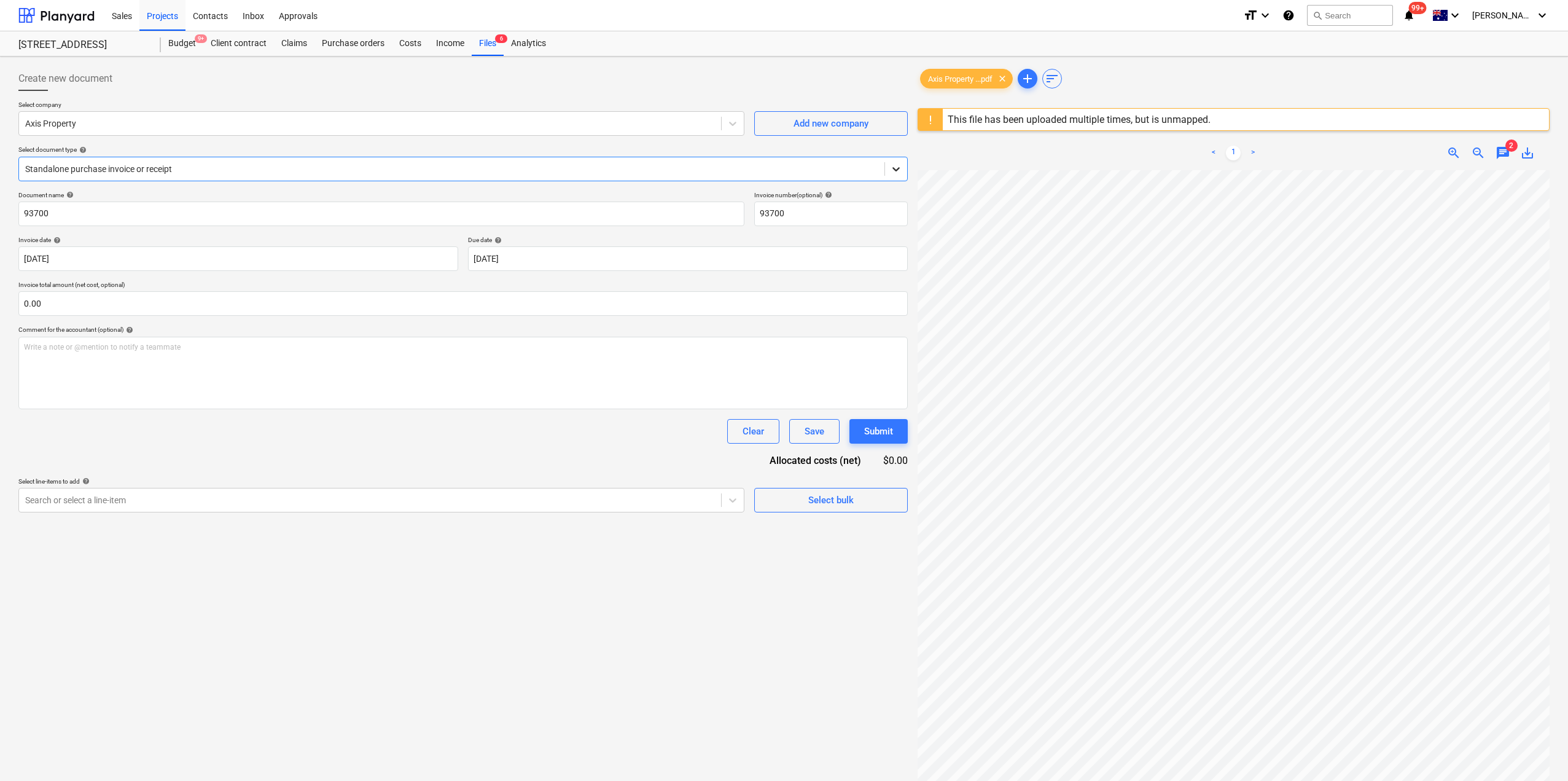
click at [890, 174] on icon at bounding box center [896, 169] width 12 height 12
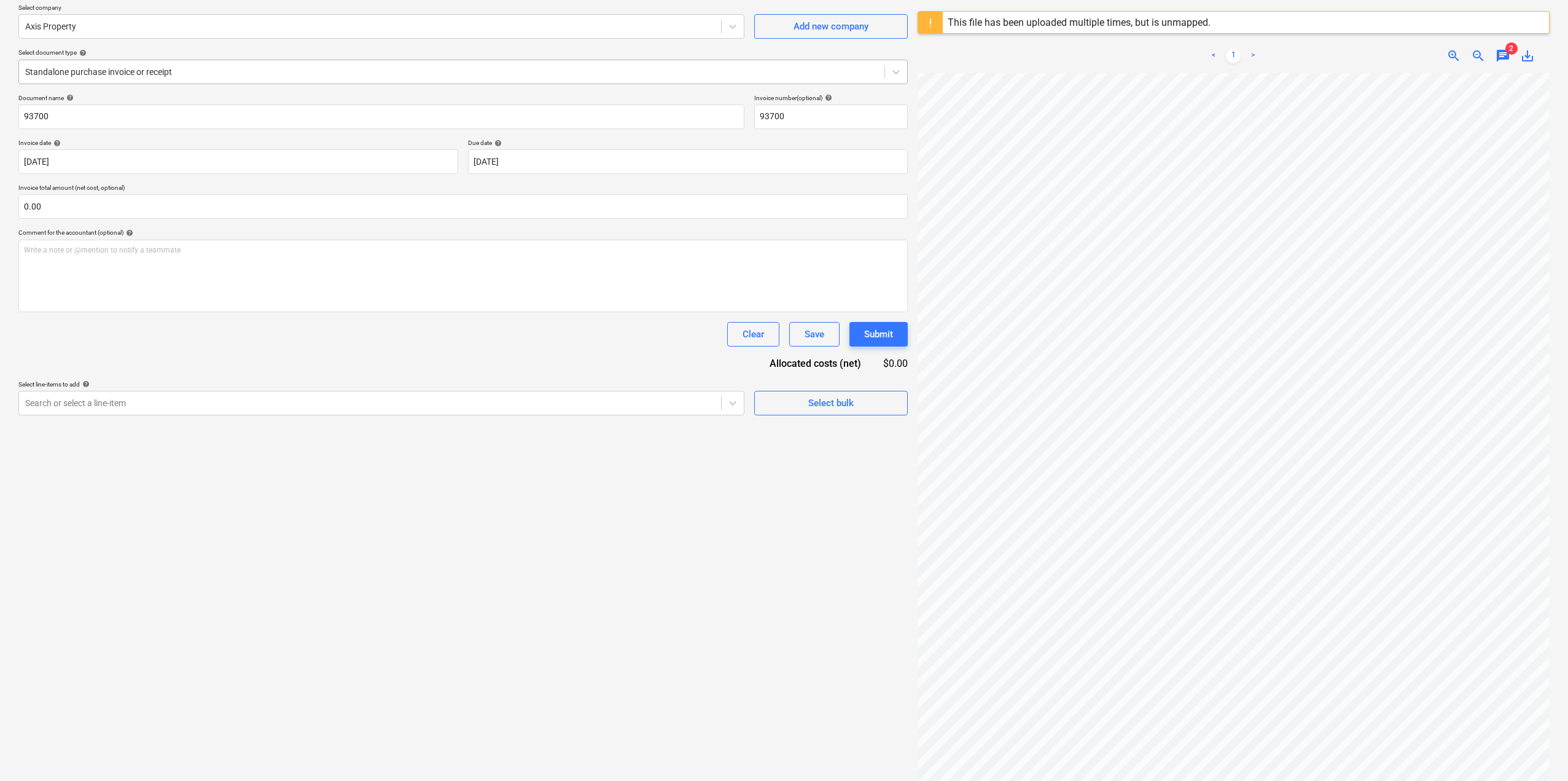
scroll to position [23, 0]
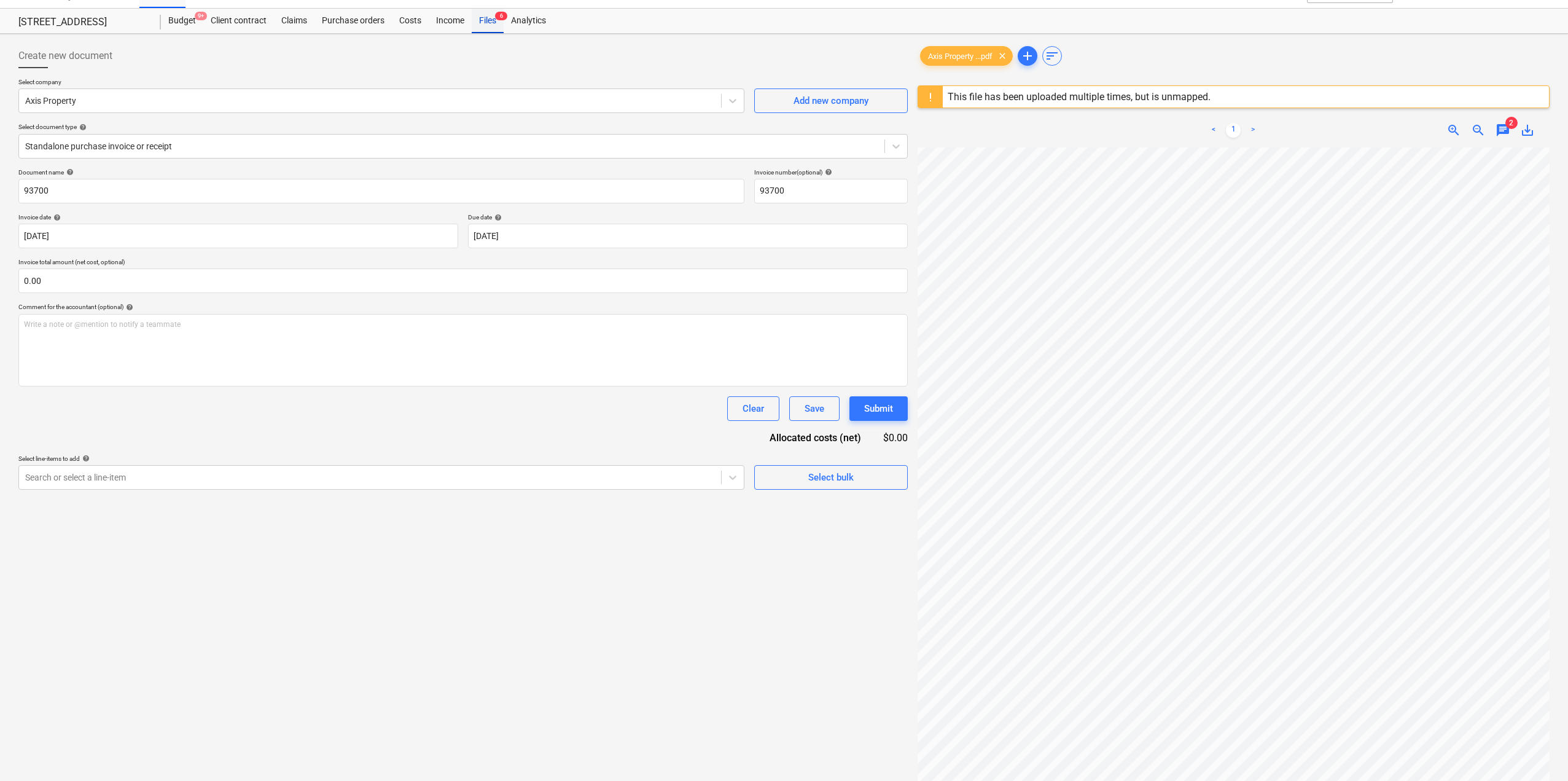
click at [479, 21] on div "Files 6" at bounding box center [487, 21] width 32 height 25
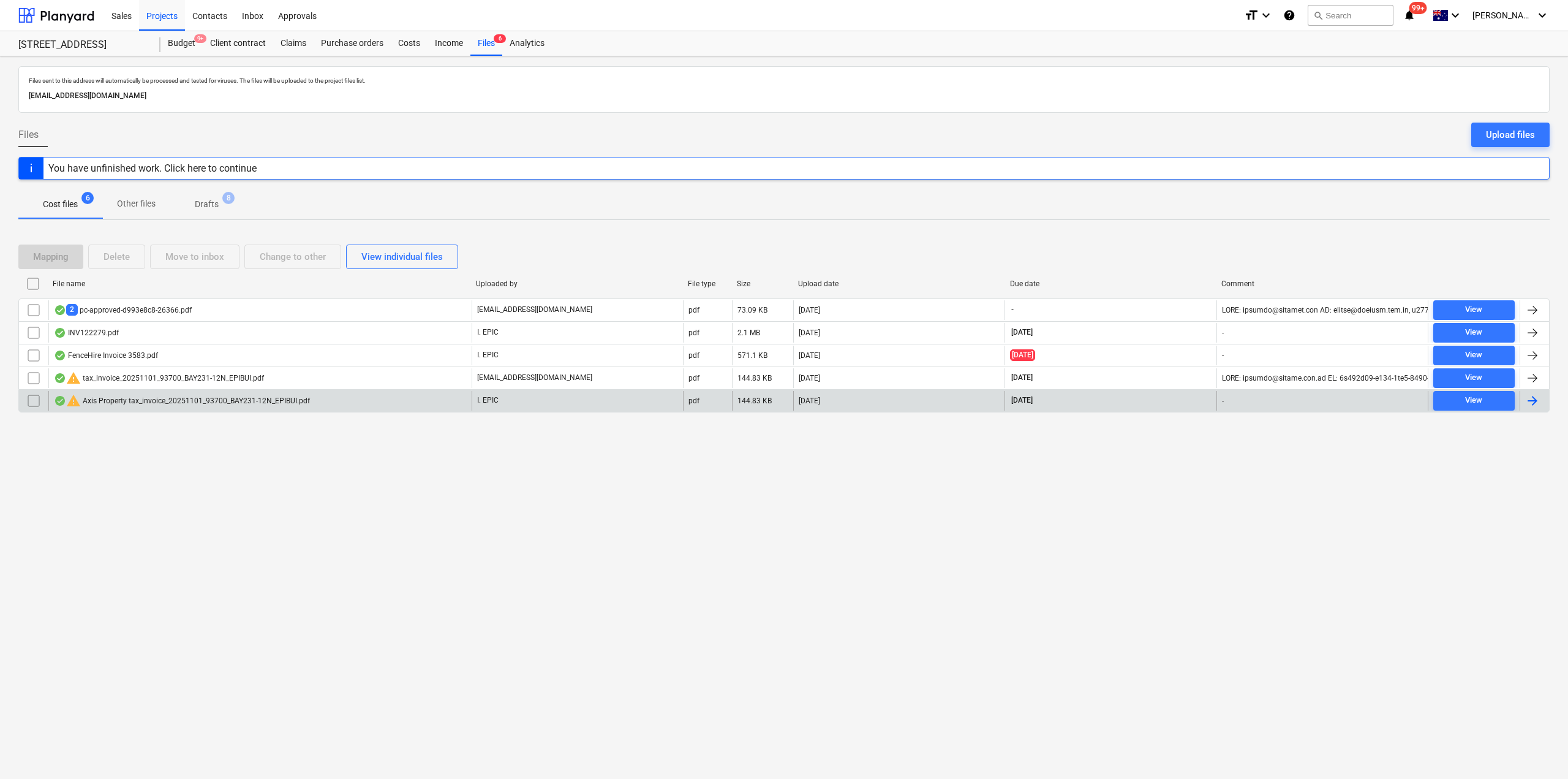
click at [145, 405] on div "warning Axis Property tax_invoice_20251101_93700_BAY231-12N_EPIBUI.pdf" at bounding box center [182, 401] width 256 height 15
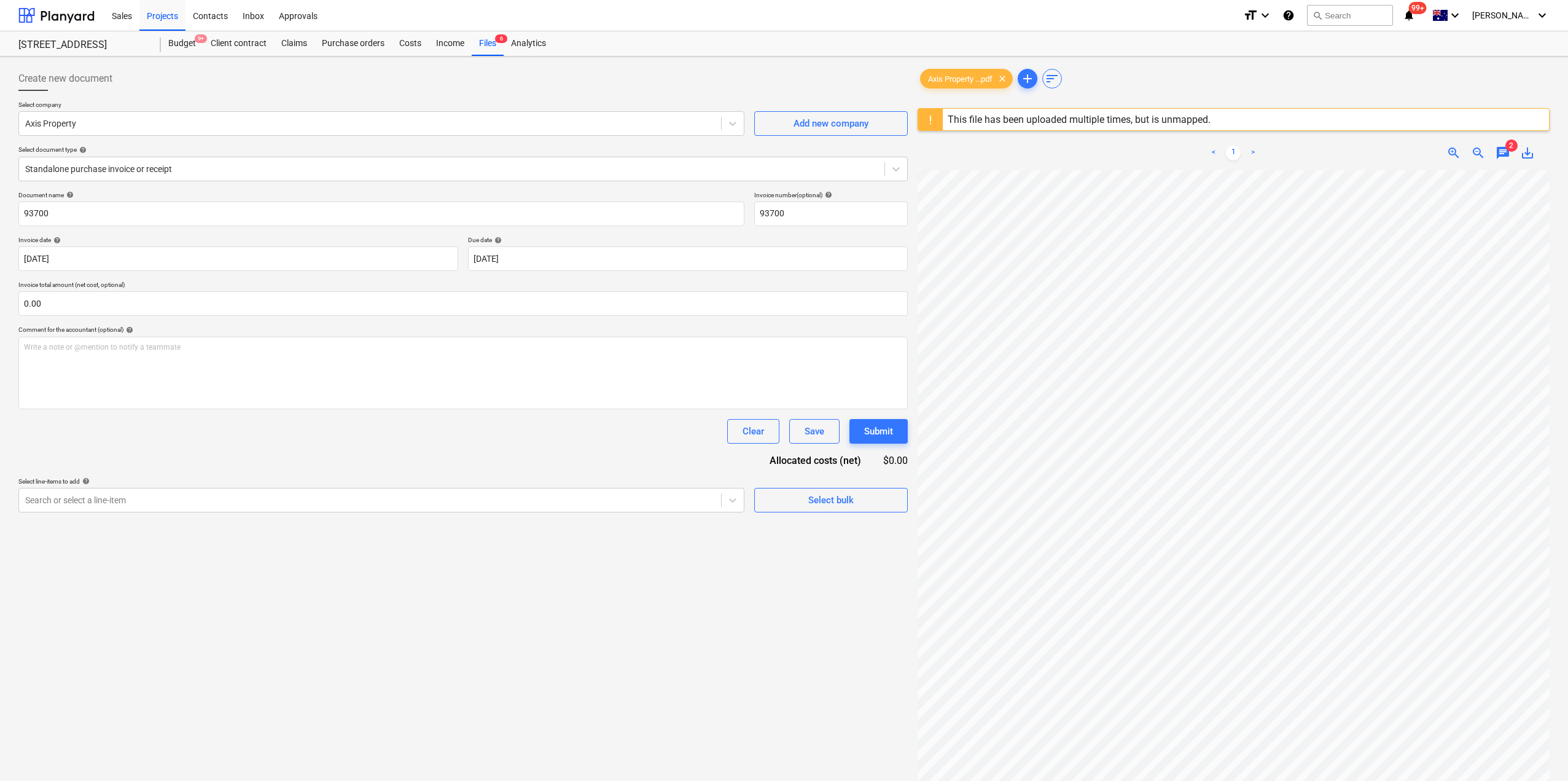
scroll to position [0, 7]
